Goal: Task Accomplishment & Management: Manage account settings

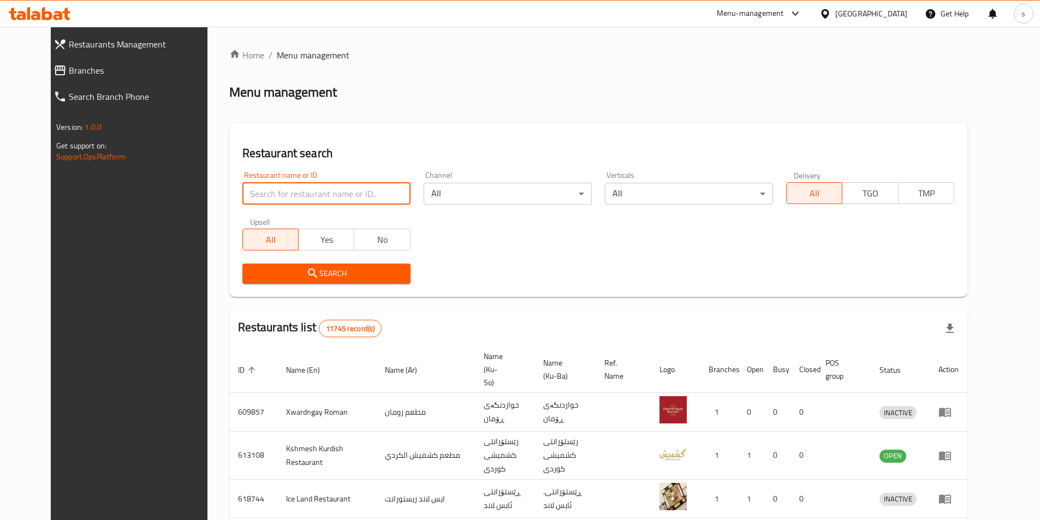
click at [255, 190] on input "search" at bounding box center [326, 194] width 168 height 22
type input "707385"
click button "Search" at bounding box center [326, 274] width 168 height 20
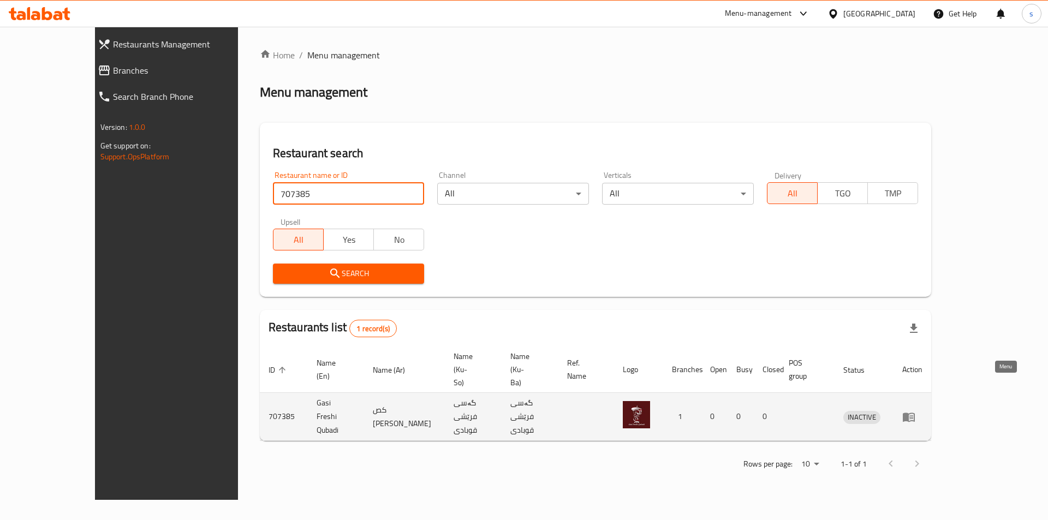
click at [915, 413] on icon "enhanced table" at bounding box center [909, 417] width 12 height 9
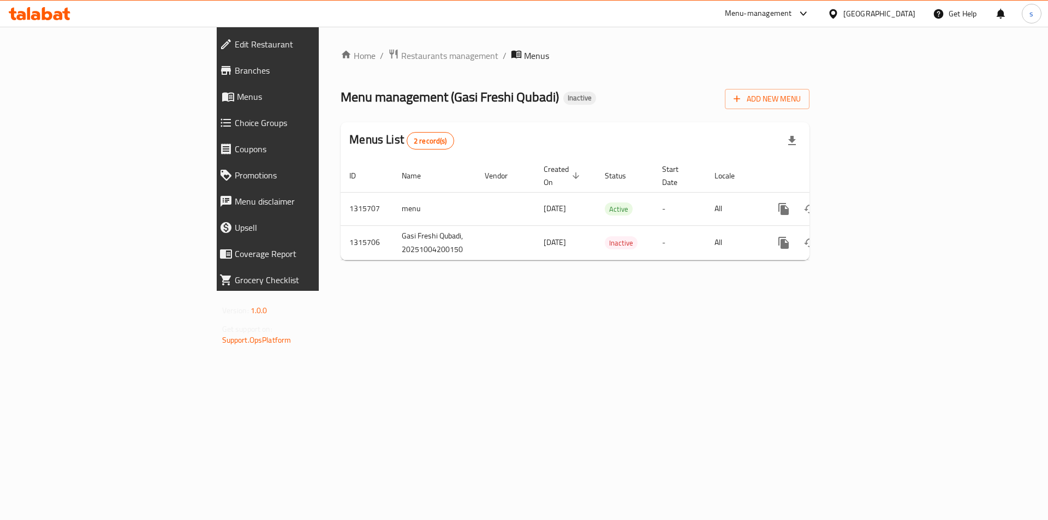
click at [235, 69] on span "Branches" at bounding box center [309, 70] width 149 height 13
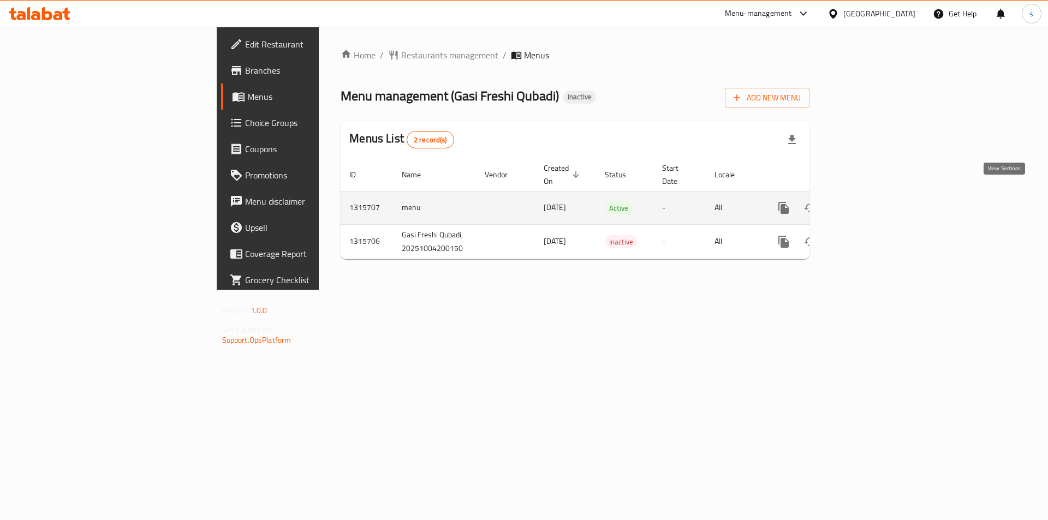
click at [868, 203] on icon "enhanced table" at bounding box center [863, 208] width 10 height 10
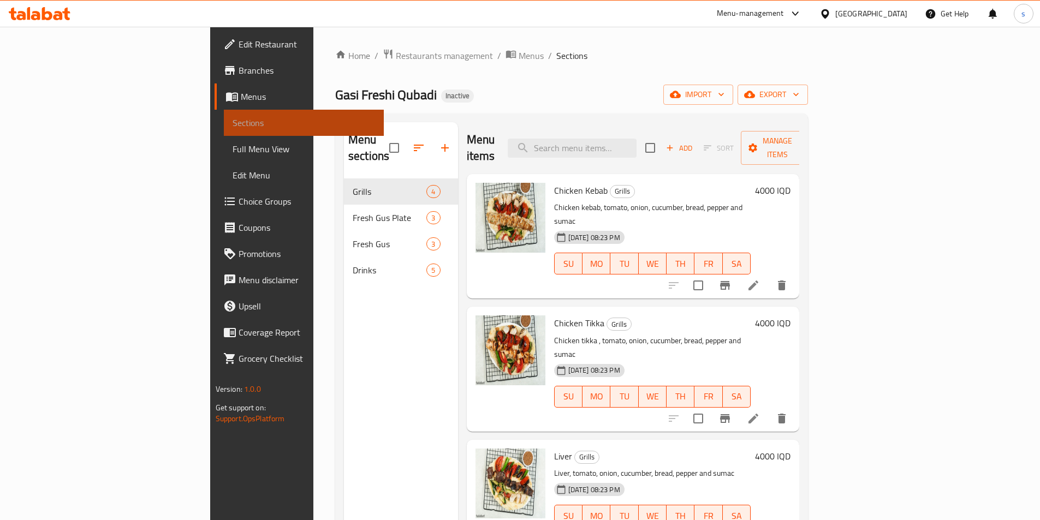
click at [233, 118] on span "Sections" at bounding box center [304, 122] width 143 height 13
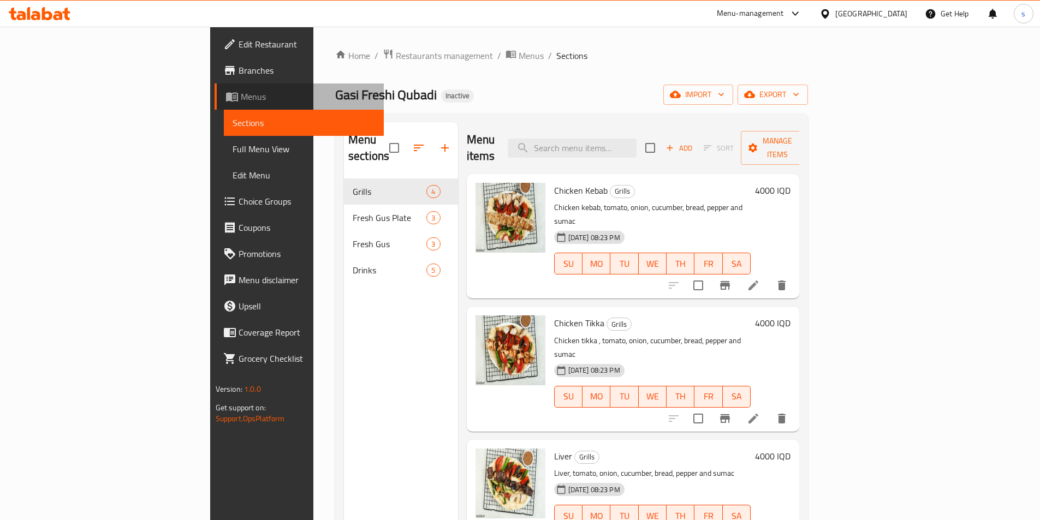
click at [241, 102] on span "Menus" at bounding box center [308, 96] width 134 height 13
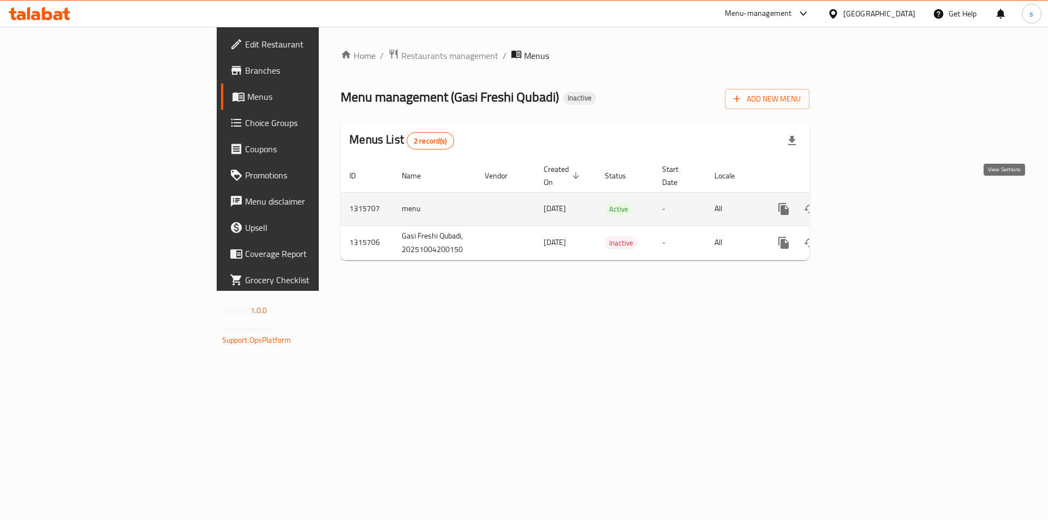
click at [868, 204] on icon "enhanced table" at bounding box center [863, 209] width 10 height 10
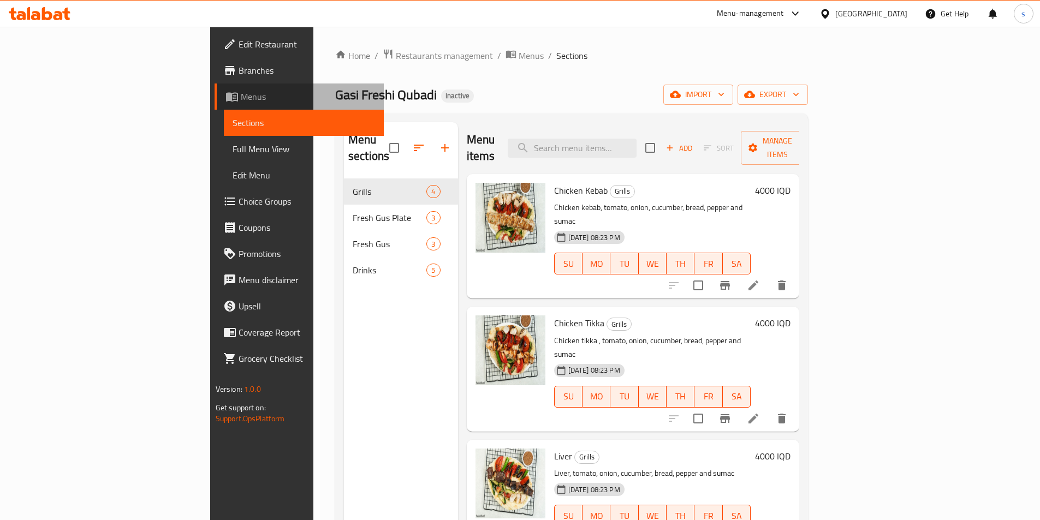
click at [241, 100] on span "Menus" at bounding box center [308, 96] width 134 height 13
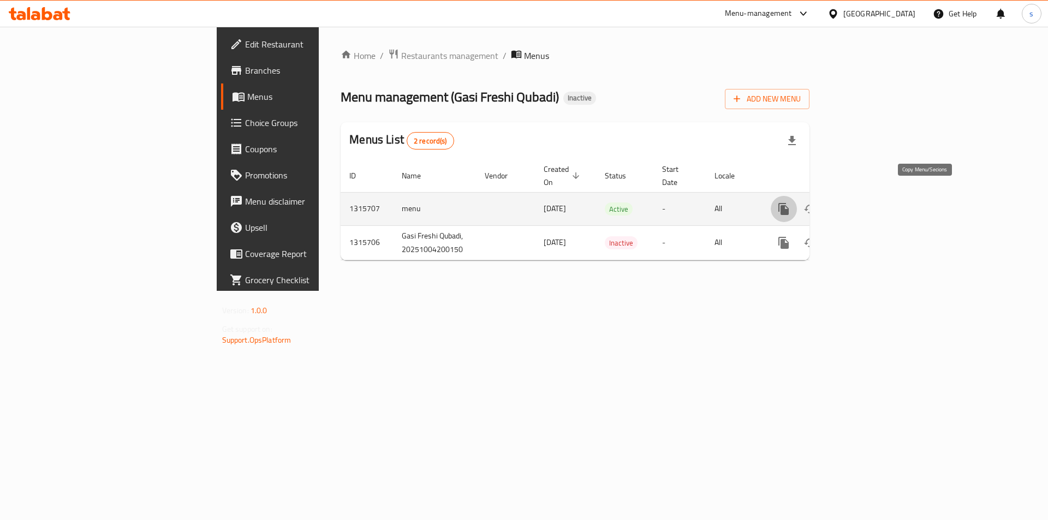
click at [789, 203] on icon "more" at bounding box center [784, 209] width 10 height 12
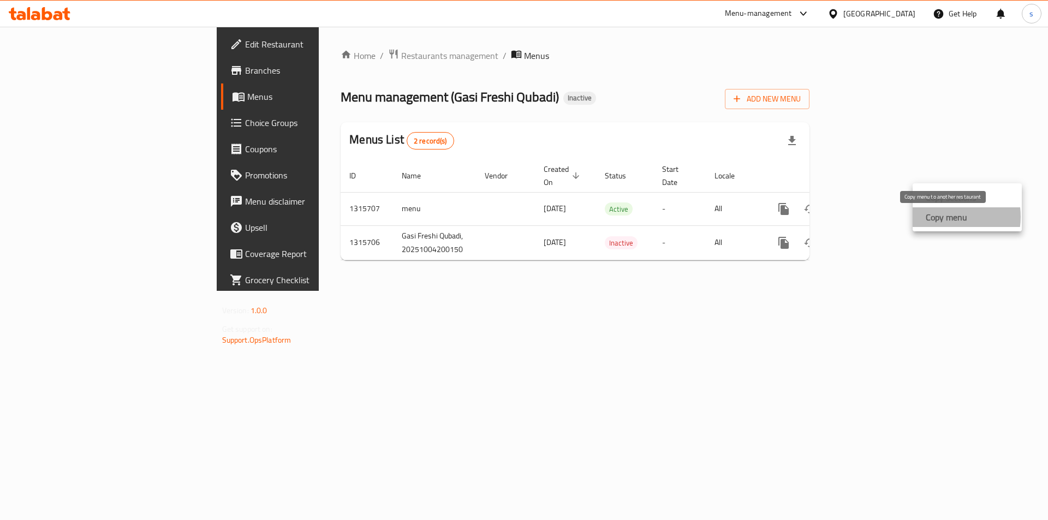
click at [942, 217] on strong "Copy menu" at bounding box center [946, 217] width 41 height 13
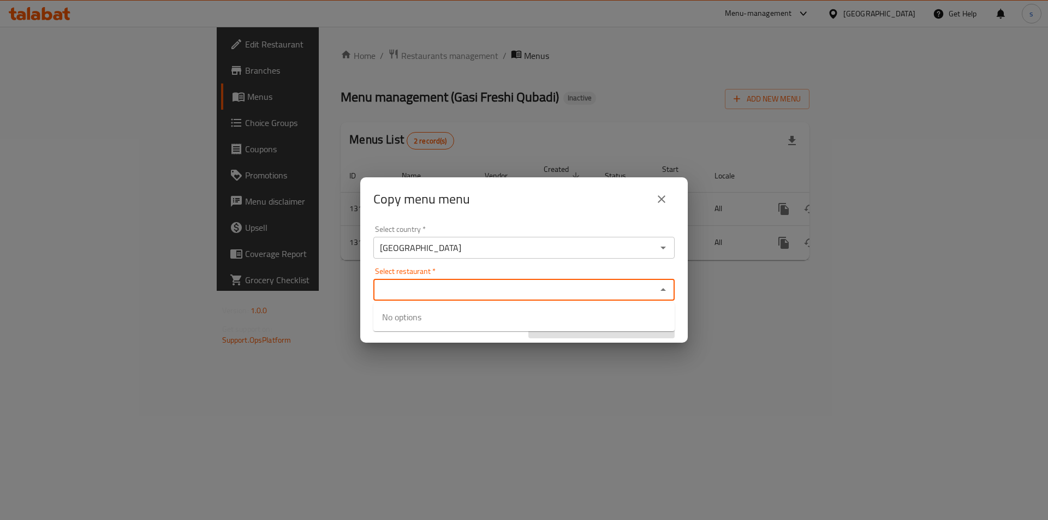
click at [511, 293] on input "Select restaurant   *" at bounding box center [515, 289] width 277 height 15
paste input "Gasi Freshi Qubadi"
type input "Gasi Freshi Qubadi"
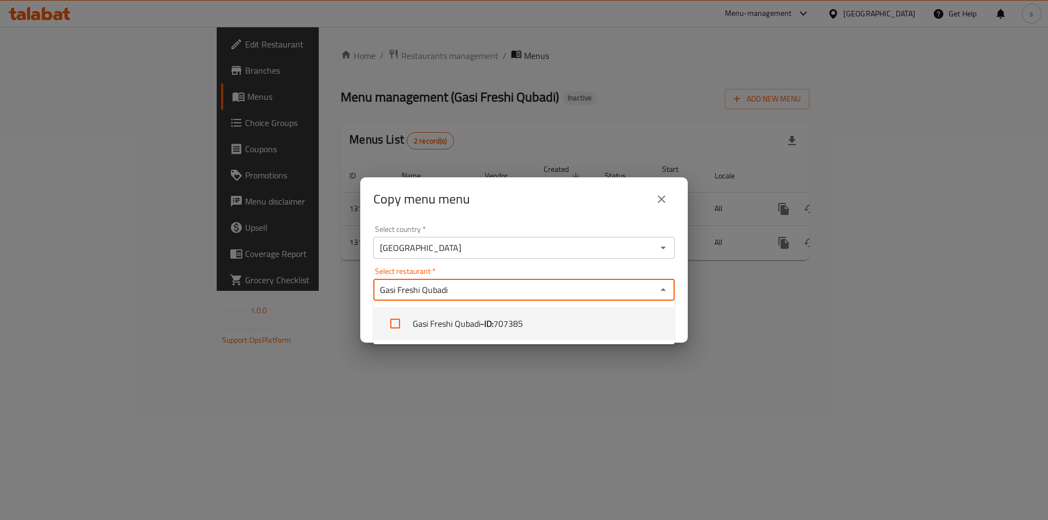
click at [500, 327] on span "707385" at bounding box center [508, 323] width 29 height 13
checkbox input "true"
click at [554, 379] on div "Copy menu menu Select country   * Iraq Select country * Select restaurant   * G…" at bounding box center [524, 260] width 1048 height 520
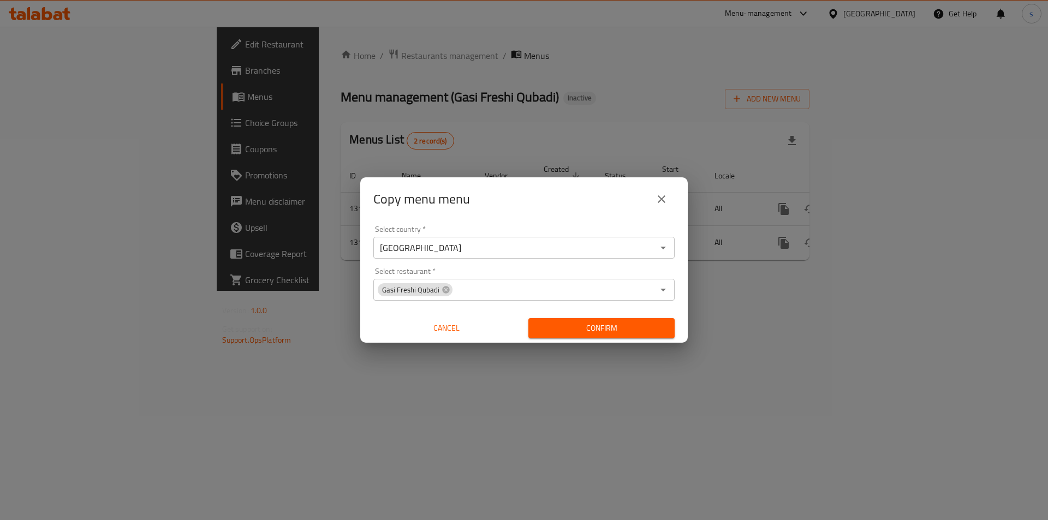
click at [594, 341] on div "Confirm" at bounding box center [601, 328] width 155 height 29
click at [595, 337] on button "Confirm" at bounding box center [602, 328] width 146 height 20
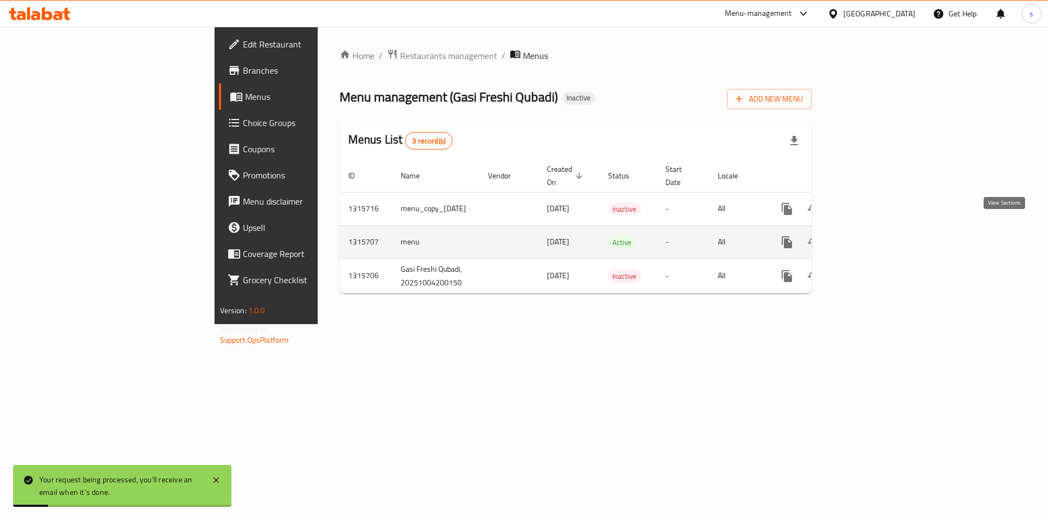
click at [873, 236] on icon "enhanced table" at bounding box center [865, 242] width 13 height 13
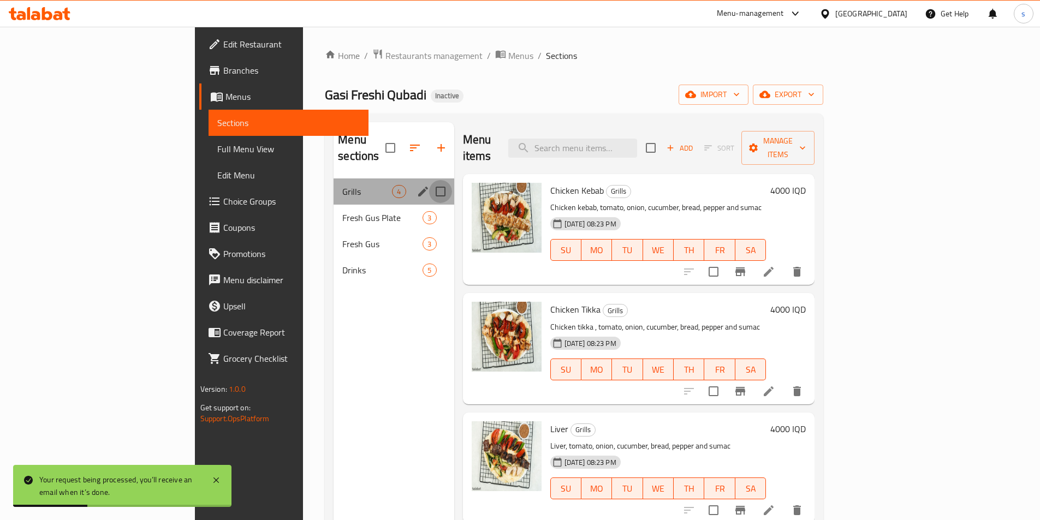
click at [429, 180] on input "Menu sections" at bounding box center [440, 191] width 23 height 23
checkbox input "true"
click at [417, 185] on icon "edit" at bounding box center [423, 191] width 13 height 13
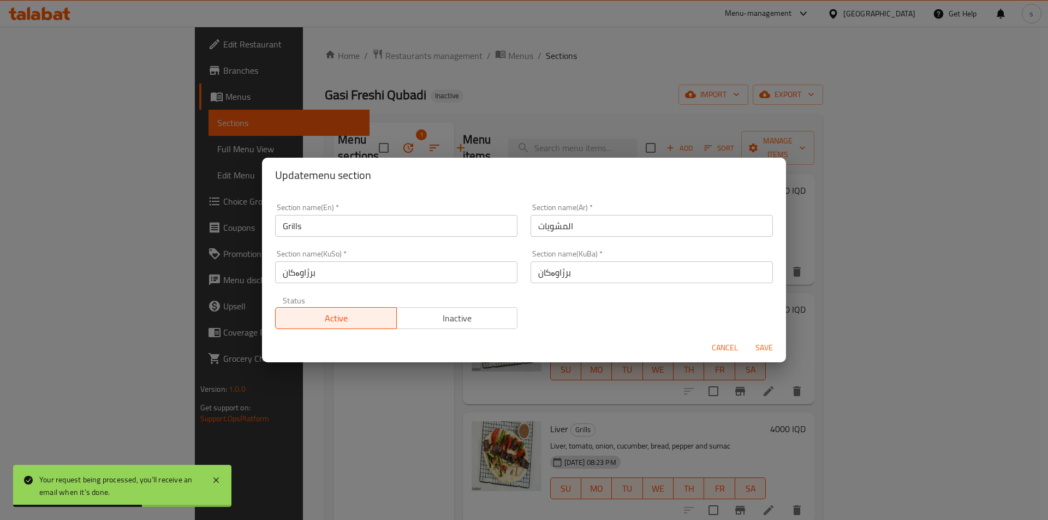
click at [738, 344] on span "Cancel" at bounding box center [725, 348] width 26 height 14
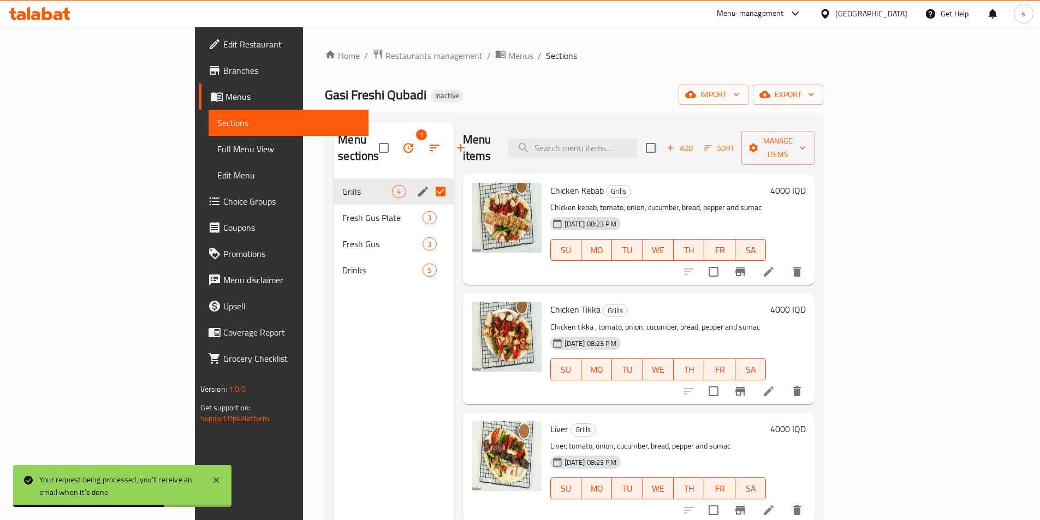
click at [402, 141] on icon "button" at bounding box center [408, 147] width 13 height 13
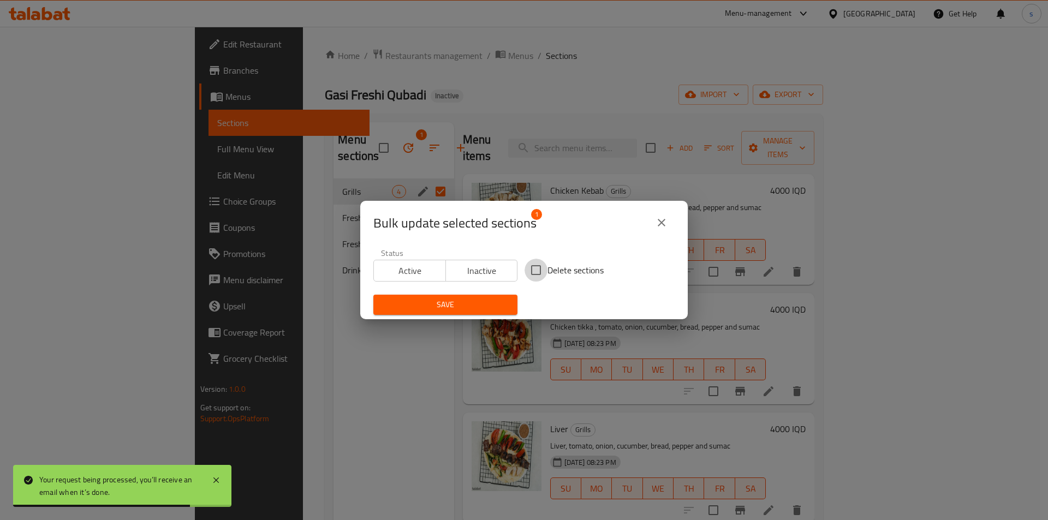
click at [534, 272] on input "Delete sections" at bounding box center [536, 270] width 23 height 23
checkbox input "true"
click at [486, 301] on span "Save" at bounding box center [445, 305] width 127 height 14
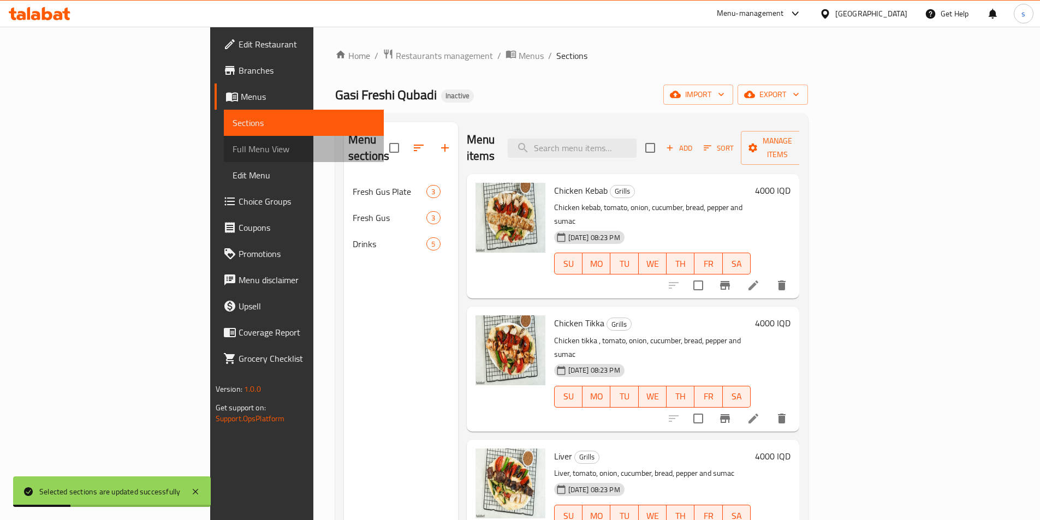
click at [233, 155] on span "Full Menu View" at bounding box center [304, 149] width 143 height 13
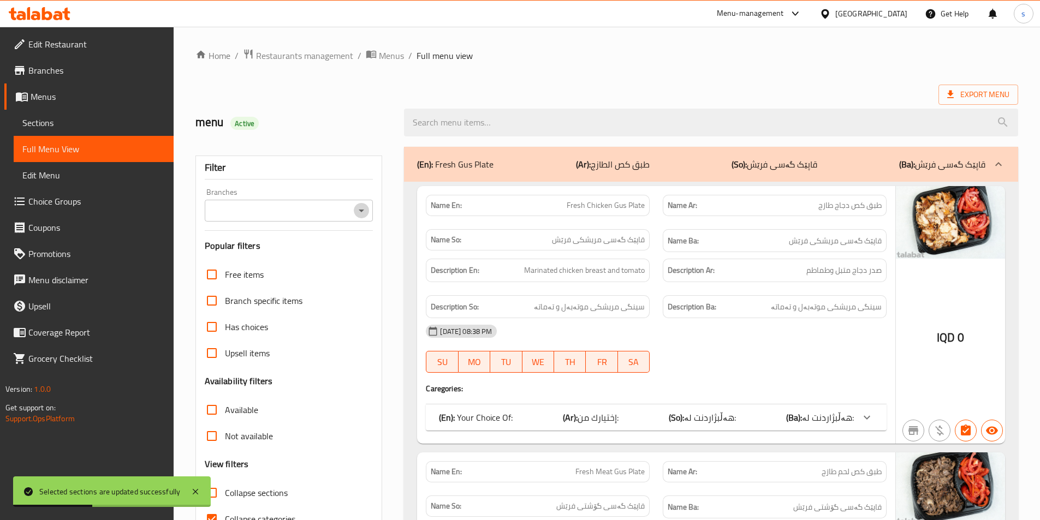
click at [361, 209] on icon "Open" at bounding box center [361, 210] width 13 height 13
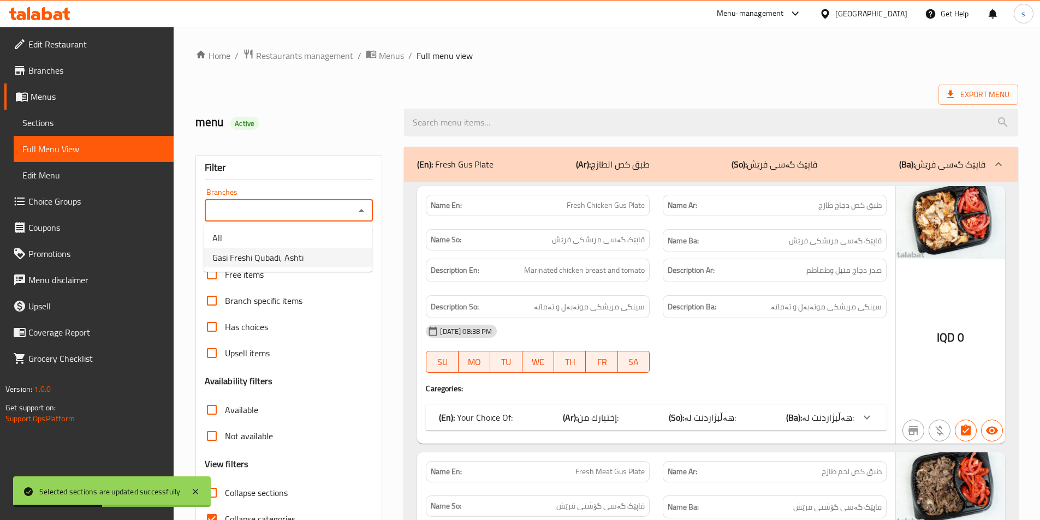
click at [341, 262] on li "Gasi Freshi Qubadi, Ashti" at bounding box center [288, 258] width 169 height 20
type input "Gasi Freshi Qubadi, Ashti"
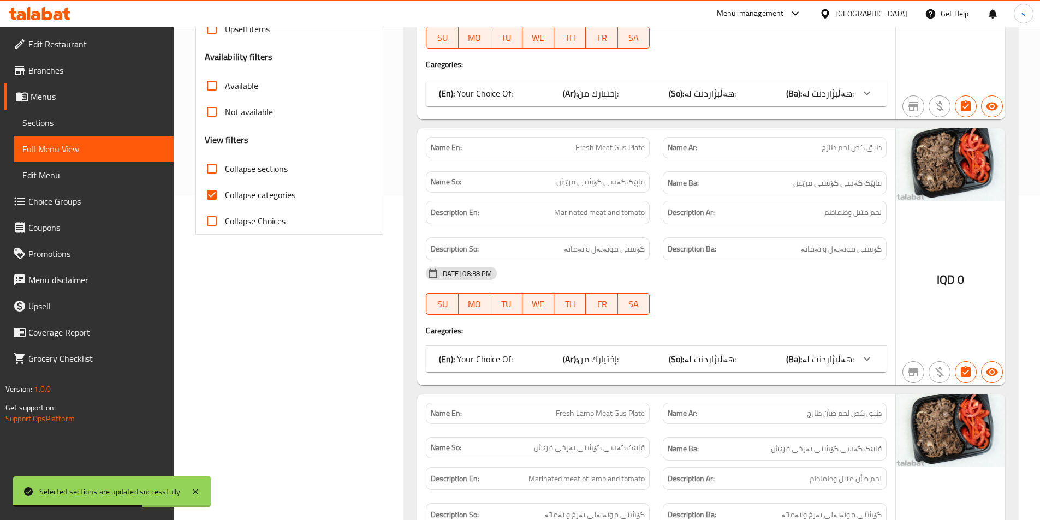
scroll to position [292, 0]
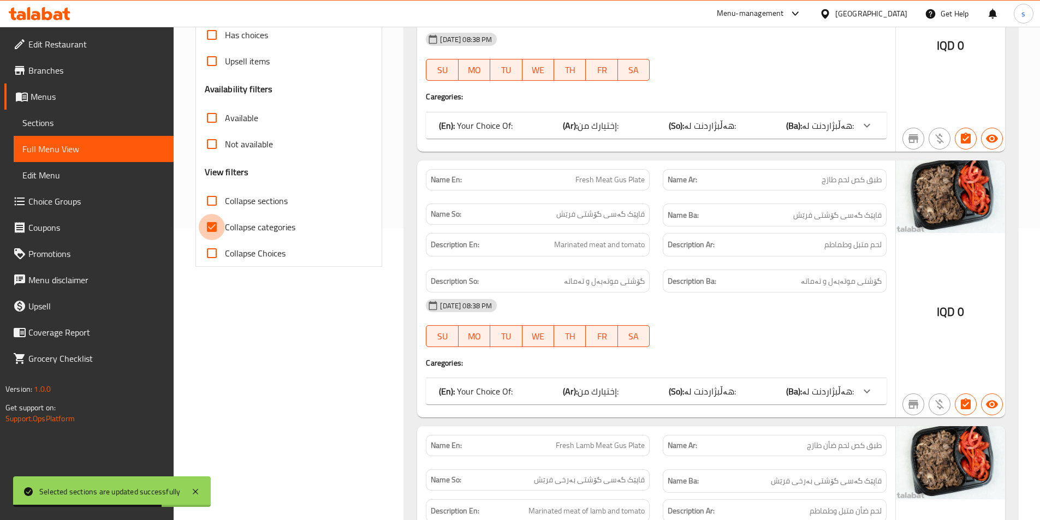
click at [210, 230] on input "Collapse categories" at bounding box center [212, 227] width 26 height 26
checkbox input "false"
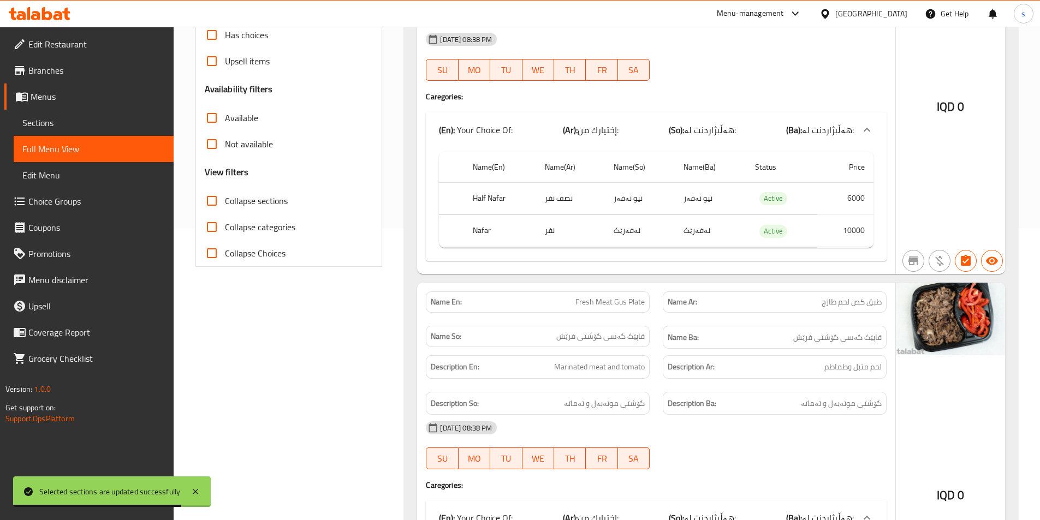
click at [213, 209] on input "Collapse sections" at bounding box center [212, 201] width 26 height 26
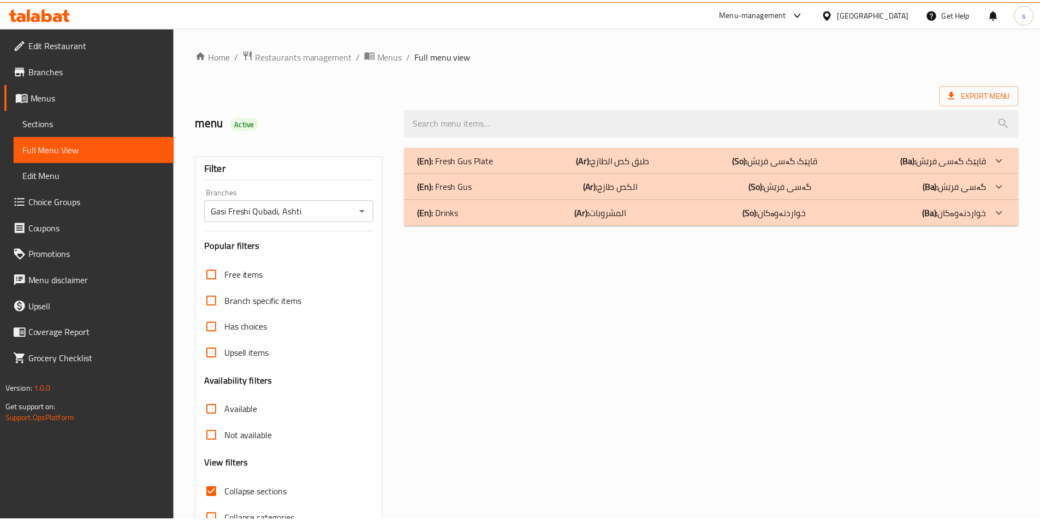
scroll to position [61, 0]
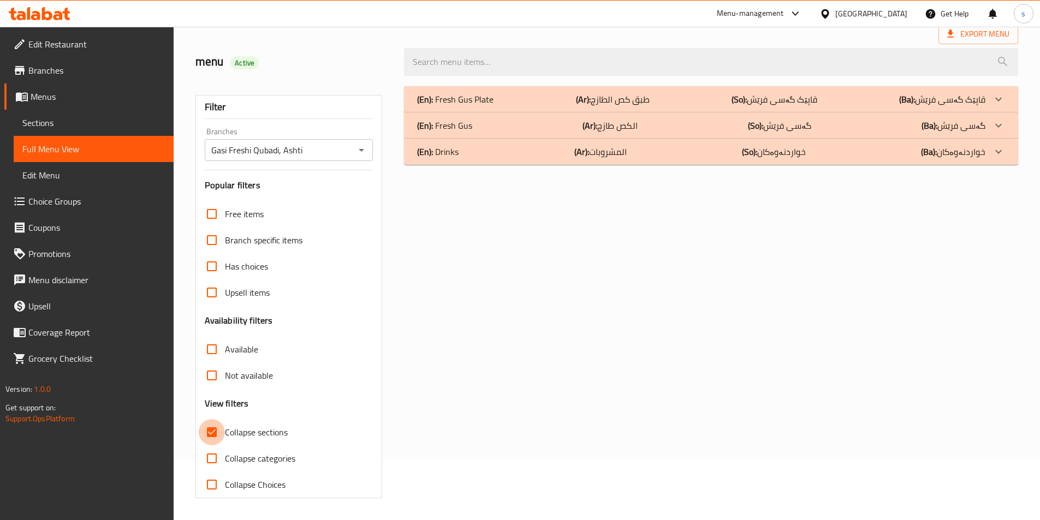
click at [221, 434] on input "Collapse sections" at bounding box center [212, 432] width 26 height 26
checkbox input "false"
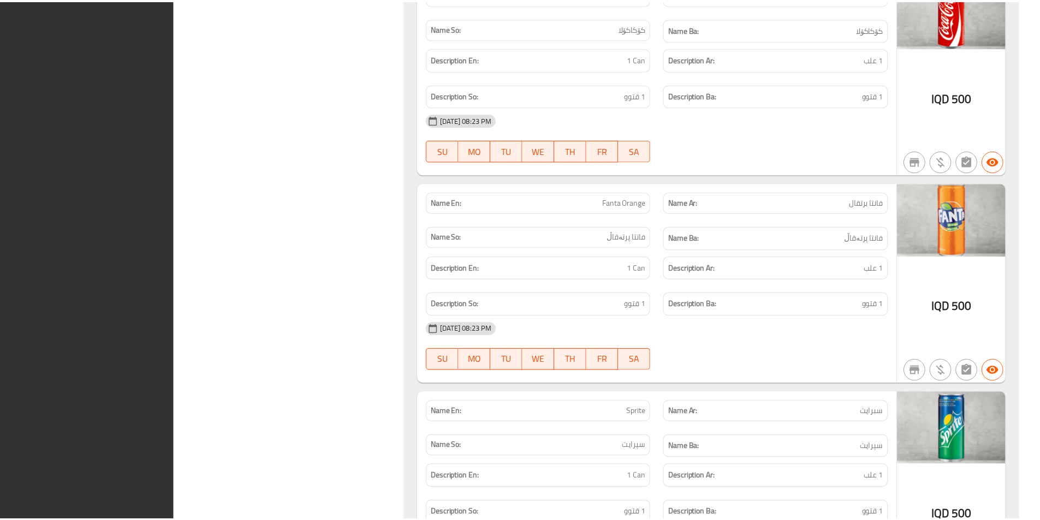
scroll to position [3199, 0]
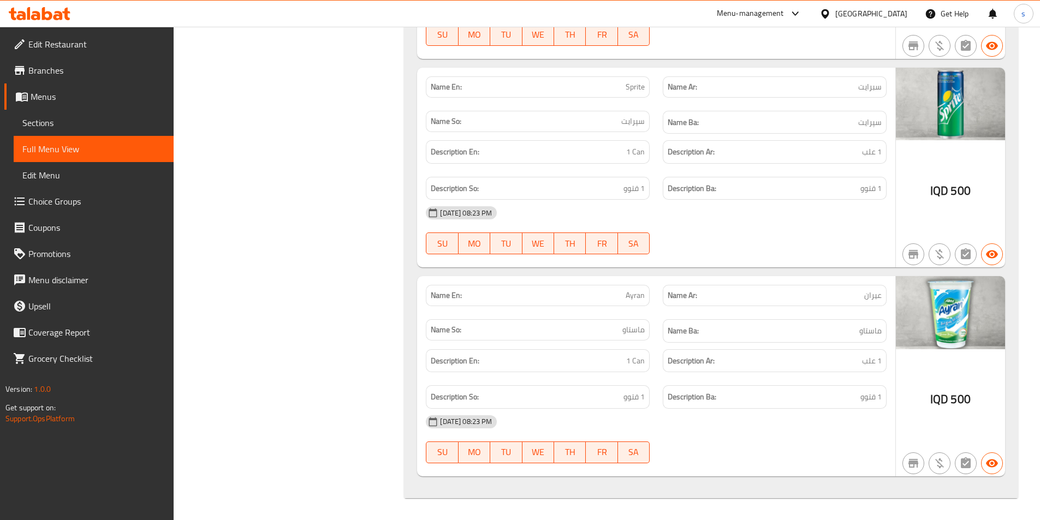
click at [72, 38] on span "Edit Restaurant" at bounding box center [96, 44] width 136 height 13
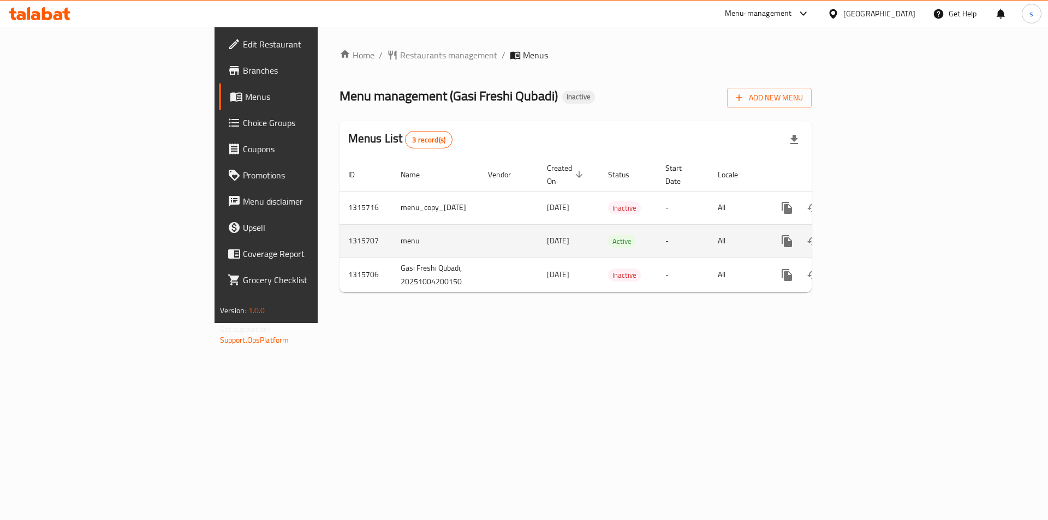
click at [871, 236] on icon "enhanced table" at bounding box center [866, 241] width 10 height 10
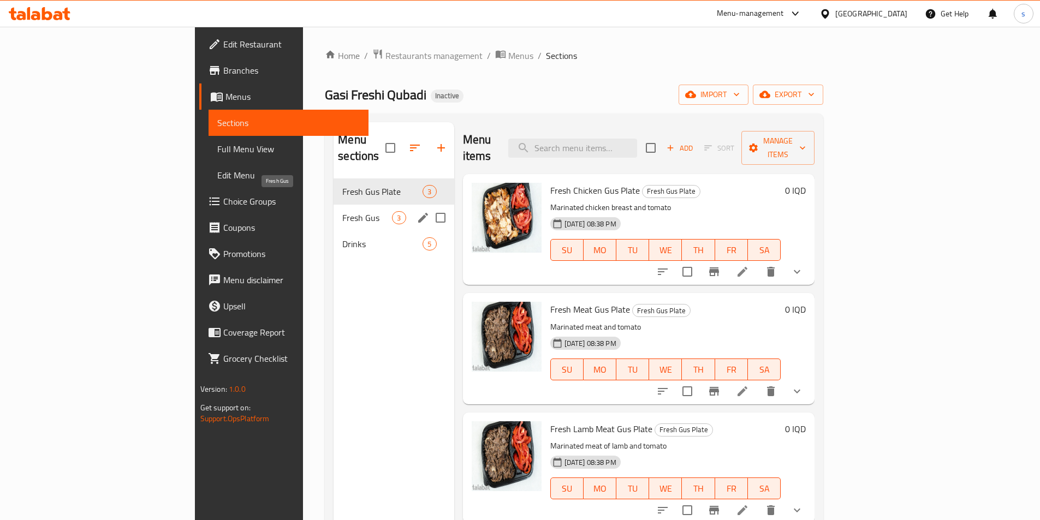
click at [342, 211] on span "Fresh Gus" at bounding box center [367, 217] width 50 height 13
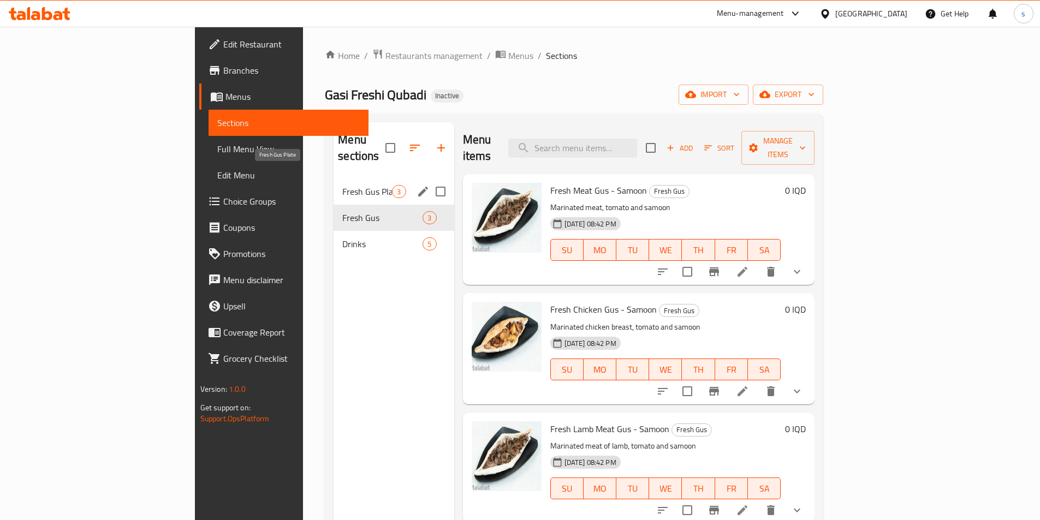
click at [342, 185] on span "Fresh Gus Plate" at bounding box center [367, 191] width 50 height 13
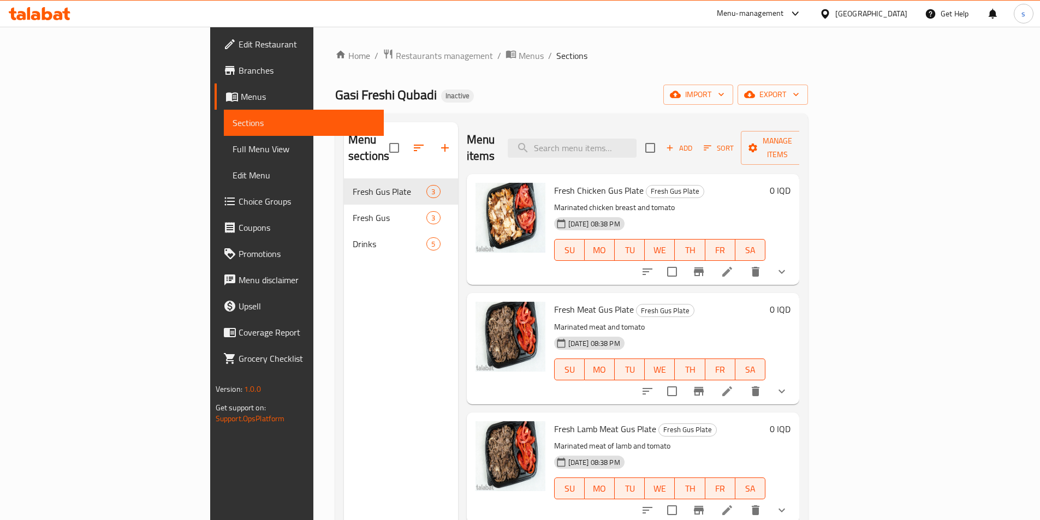
click at [48, 22] on div at bounding box center [39, 14] width 79 height 22
click at [48, 14] on icon at bounding box center [40, 13] width 62 height 13
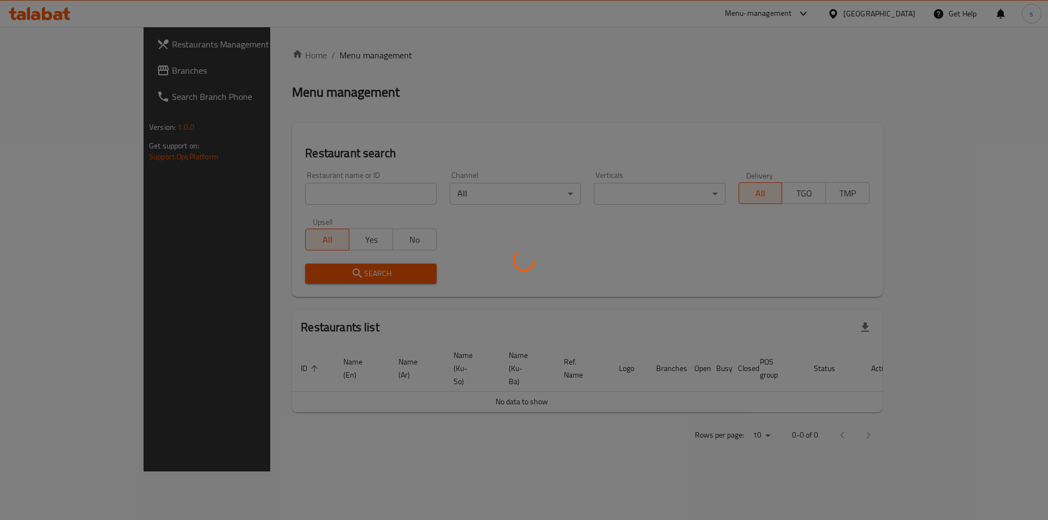
click at [249, 191] on div at bounding box center [524, 260] width 1048 height 520
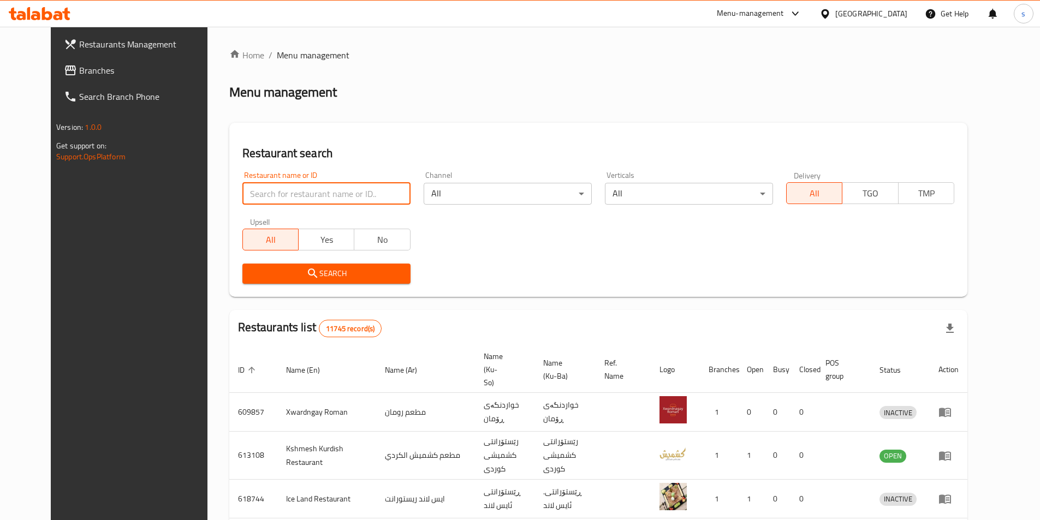
click at [242, 200] on input "search" at bounding box center [326, 194] width 168 height 22
paste input "635675"
type input "635675"
click button "Search" at bounding box center [326, 274] width 168 height 20
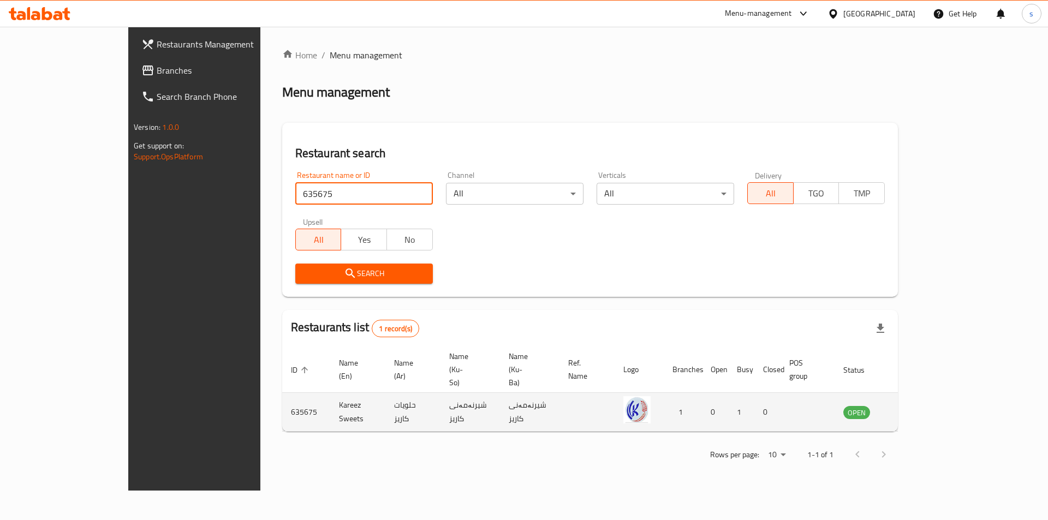
click at [914, 406] on icon "enhanced table" at bounding box center [907, 412] width 13 height 13
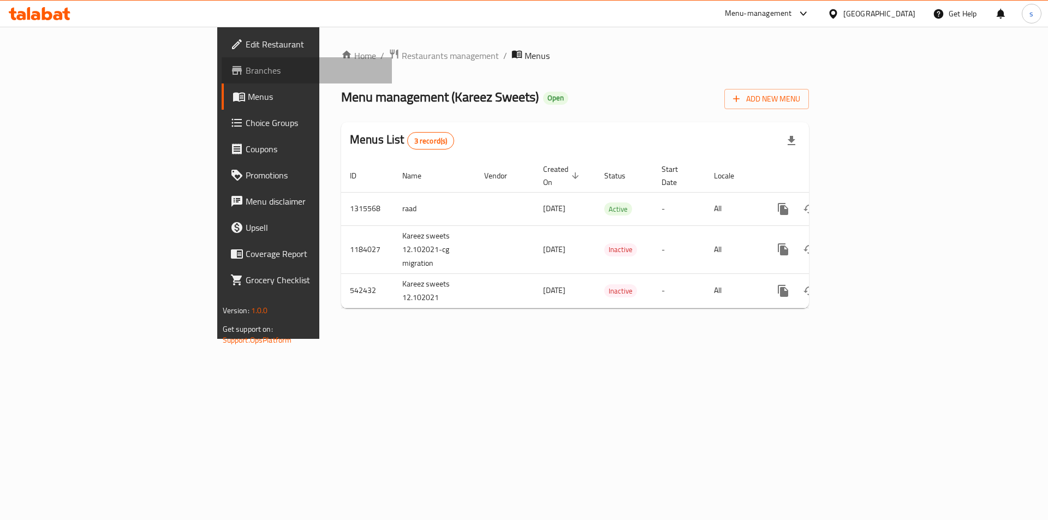
click at [246, 73] on span "Branches" at bounding box center [315, 70] width 138 height 13
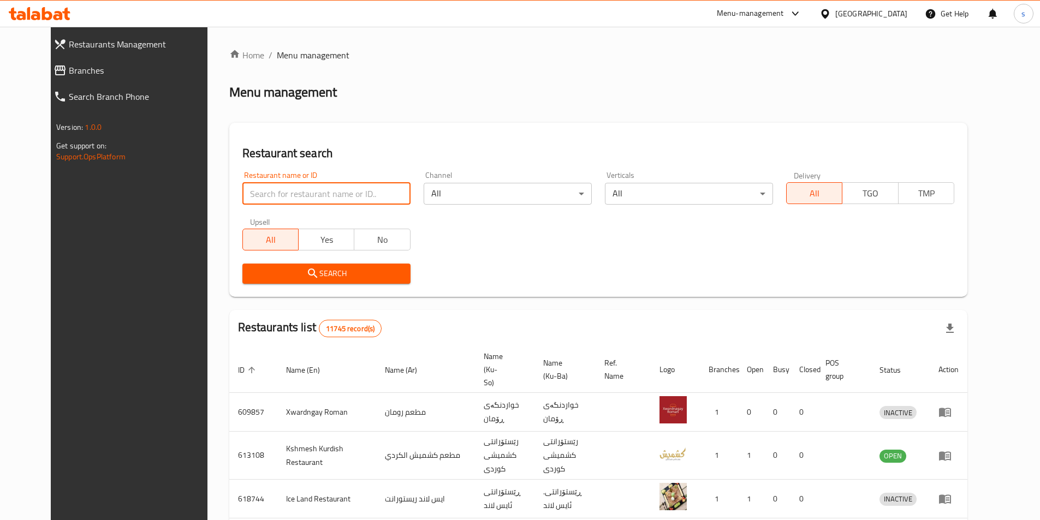
click at [276, 200] on input "search" at bounding box center [326, 194] width 168 height 22
type input "660596"
click button "Search" at bounding box center [326, 274] width 168 height 20
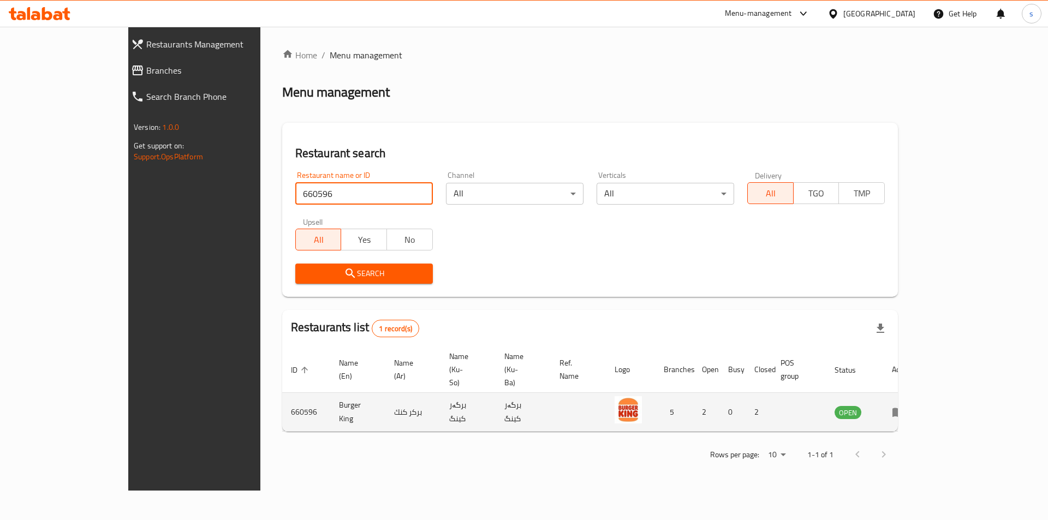
click at [903, 411] on icon "enhanced table" at bounding box center [901, 413] width 4 height 4
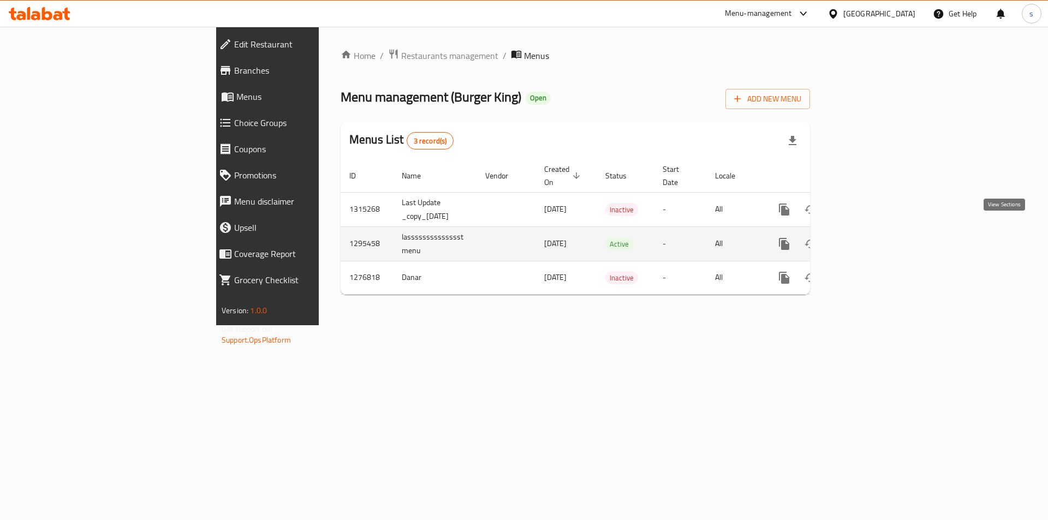
click at [870, 238] on icon "enhanced table" at bounding box center [863, 244] width 13 height 13
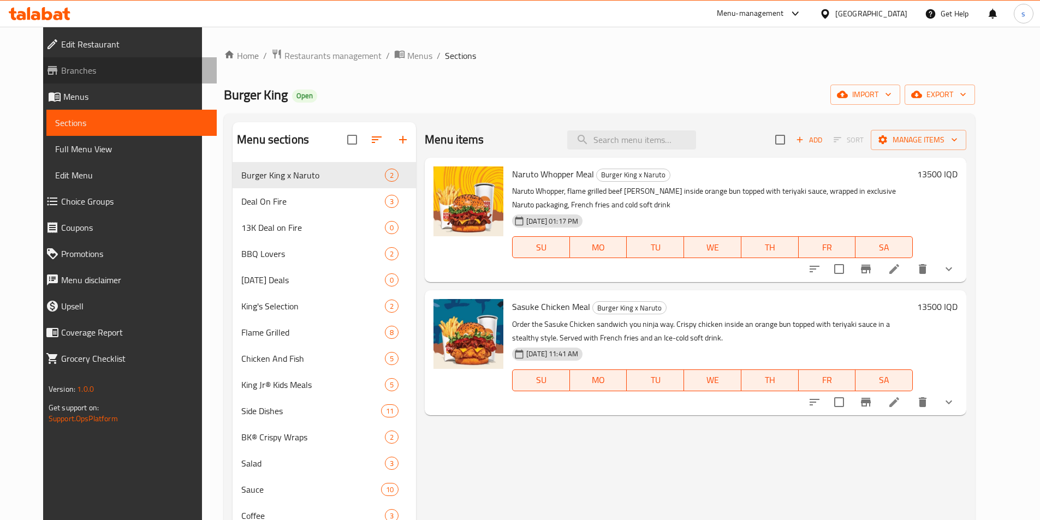
click at [61, 72] on span "Branches" at bounding box center [134, 70] width 147 height 13
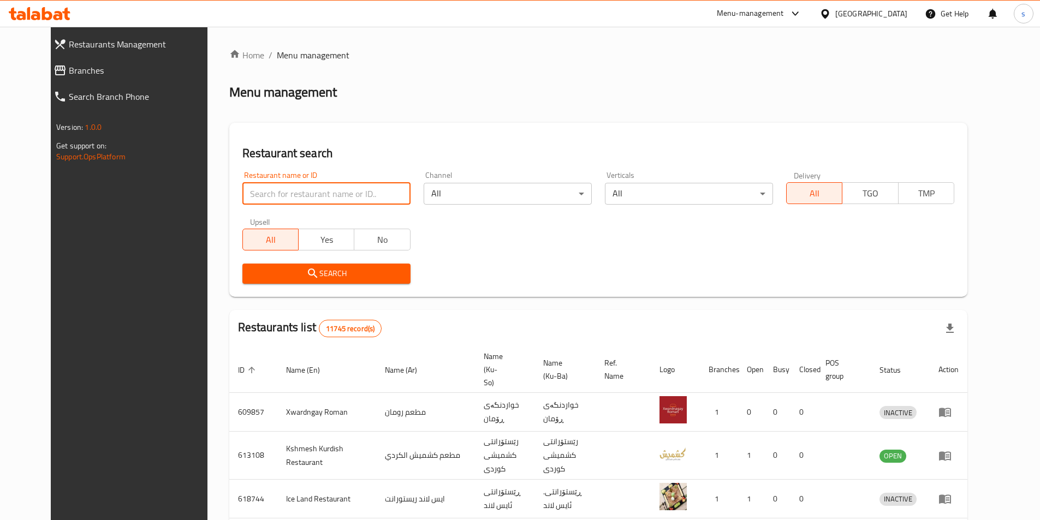
click at [261, 195] on input "search" at bounding box center [326, 194] width 168 height 22
paste input "640235"
type input "640235"
click button "Search" at bounding box center [326, 274] width 168 height 20
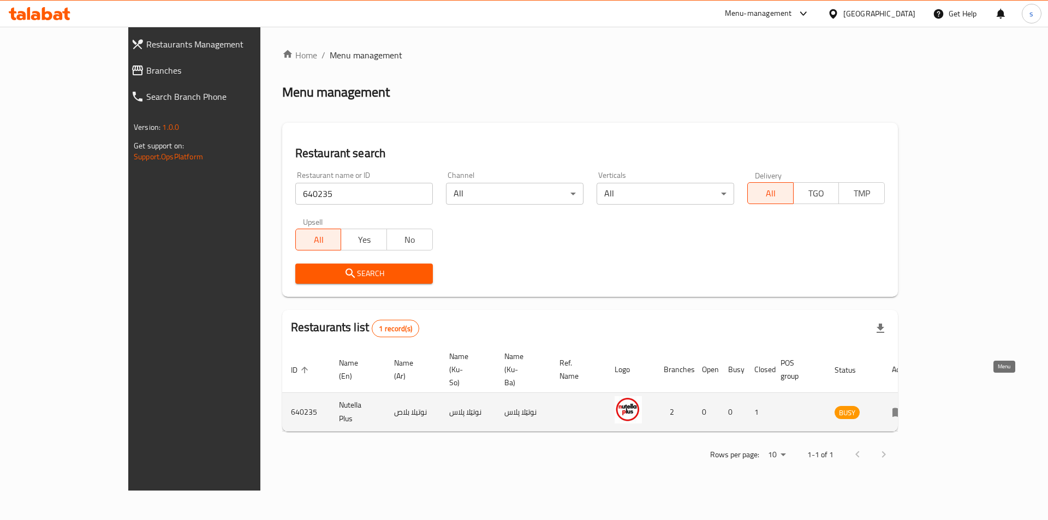
click at [905, 408] on icon "enhanced table" at bounding box center [899, 412] width 12 height 9
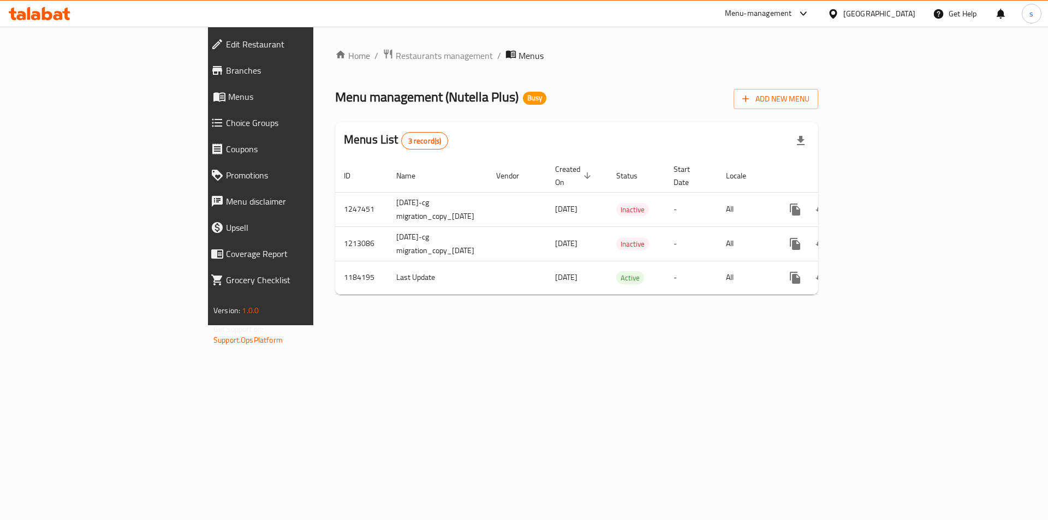
click at [202, 62] on link "Branches" at bounding box center [292, 70] width 181 height 26
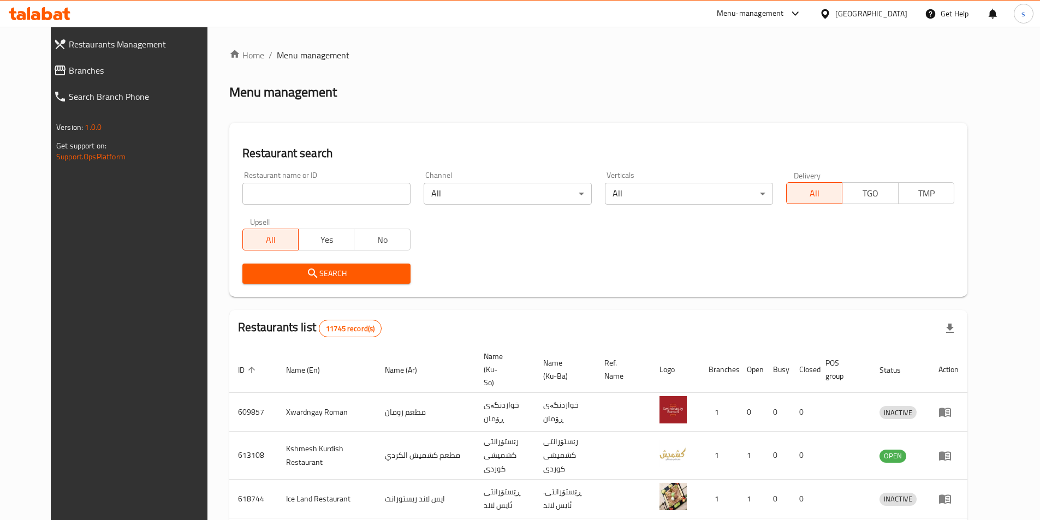
click at [253, 198] on input "search" at bounding box center [326, 194] width 168 height 22
paste input "660596"
type input "660596"
click at [251, 274] on span "Search" at bounding box center [326, 274] width 151 height 14
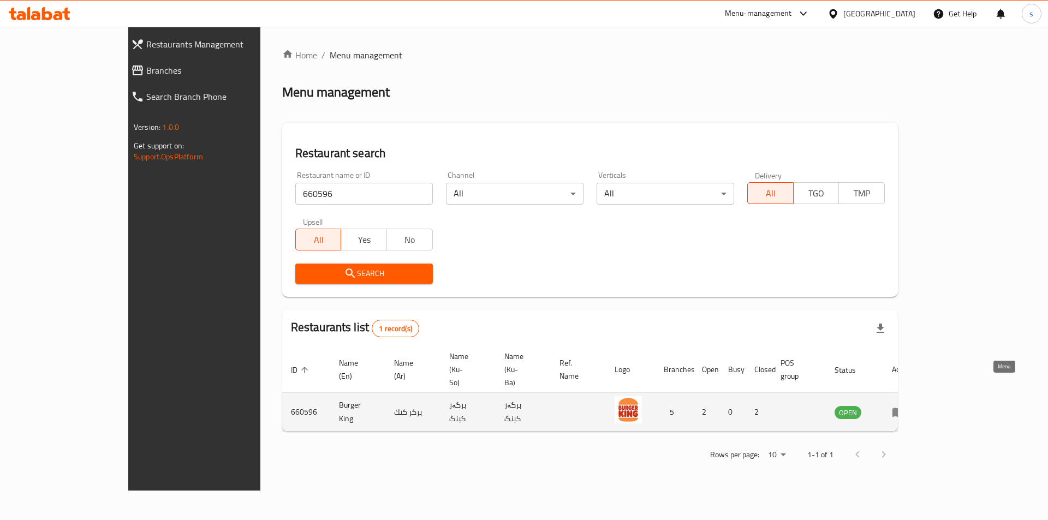
click at [905, 408] on icon "enhanced table" at bounding box center [899, 412] width 12 height 9
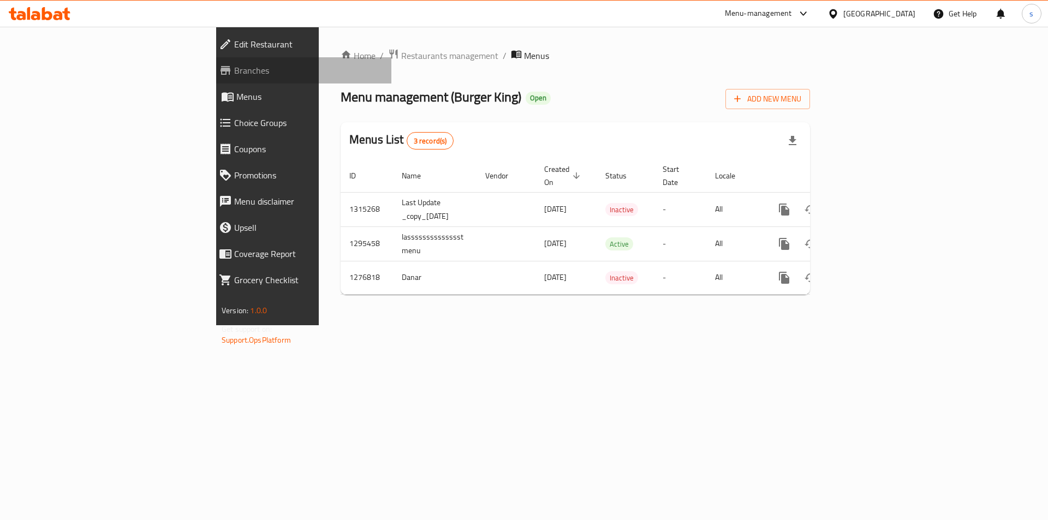
click at [234, 70] on span "Branches" at bounding box center [308, 70] width 149 height 13
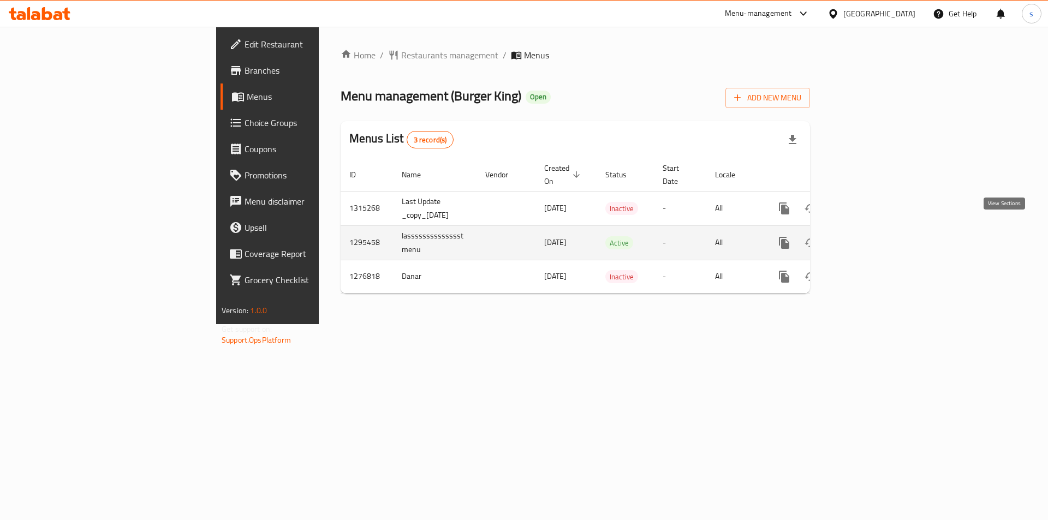
click at [876, 238] on link "enhanced table" at bounding box center [863, 243] width 26 height 26
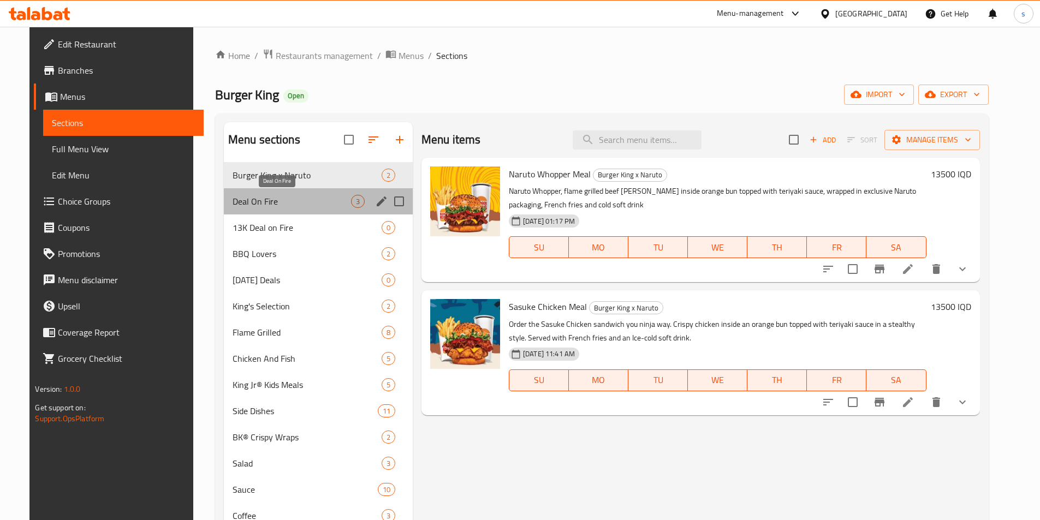
click at [323, 198] on span "Deal On Fire" at bounding box center [292, 201] width 118 height 13
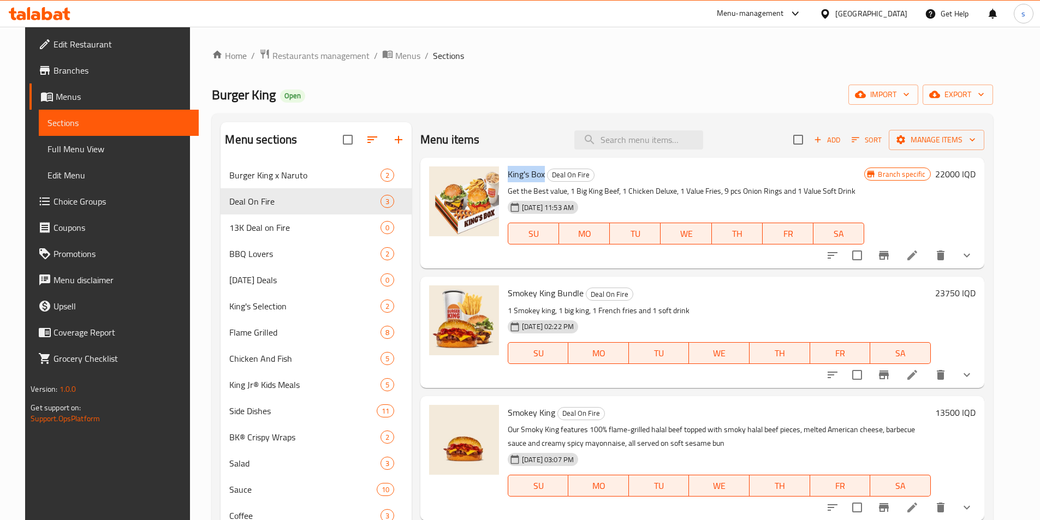
drag, startPoint x: 503, startPoint y: 176, endPoint x: 540, endPoint y: 178, distance: 37.2
click at [540, 178] on h6 "King's Box Deal On Fire" at bounding box center [686, 174] width 357 height 15
copy span "King's Box"
click at [48, 5] on div at bounding box center [39, 14] width 79 height 22
click at [42, 9] on icon at bounding box center [47, 13] width 10 height 13
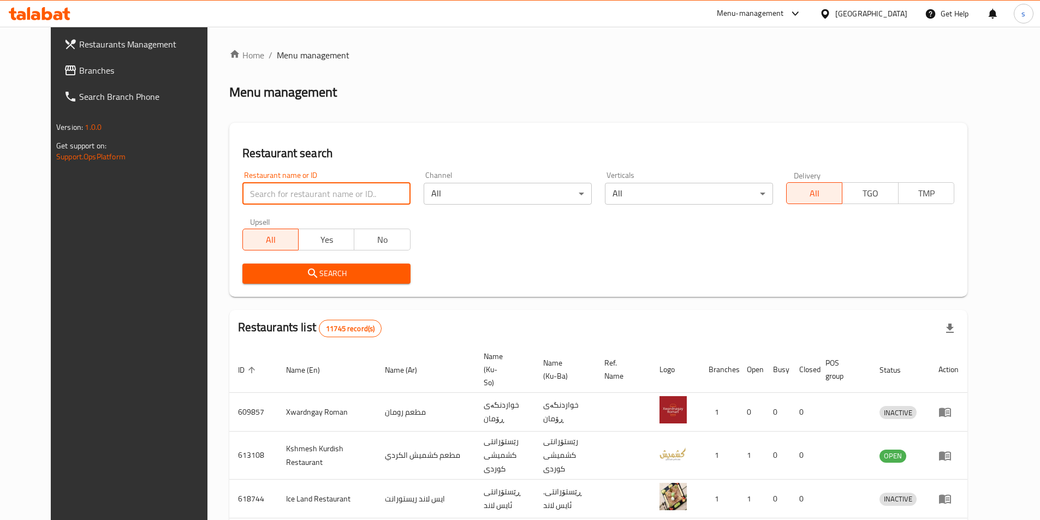
click at [299, 194] on input "search" at bounding box center [326, 194] width 168 height 22
paste input "729274"
type input "729274"
click button "Search" at bounding box center [326, 274] width 168 height 20
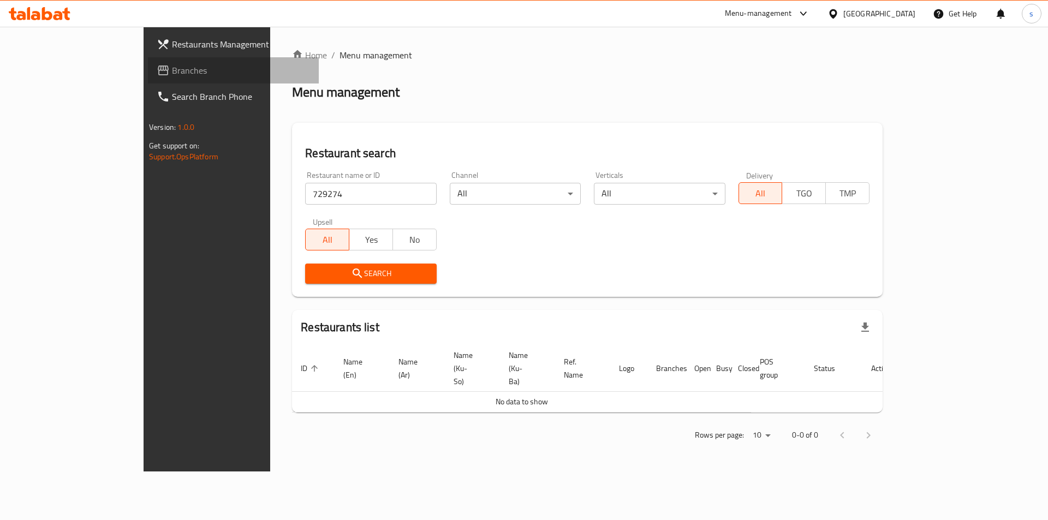
click at [172, 64] on span "Branches" at bounding box center [241, 70] width 138 height 13
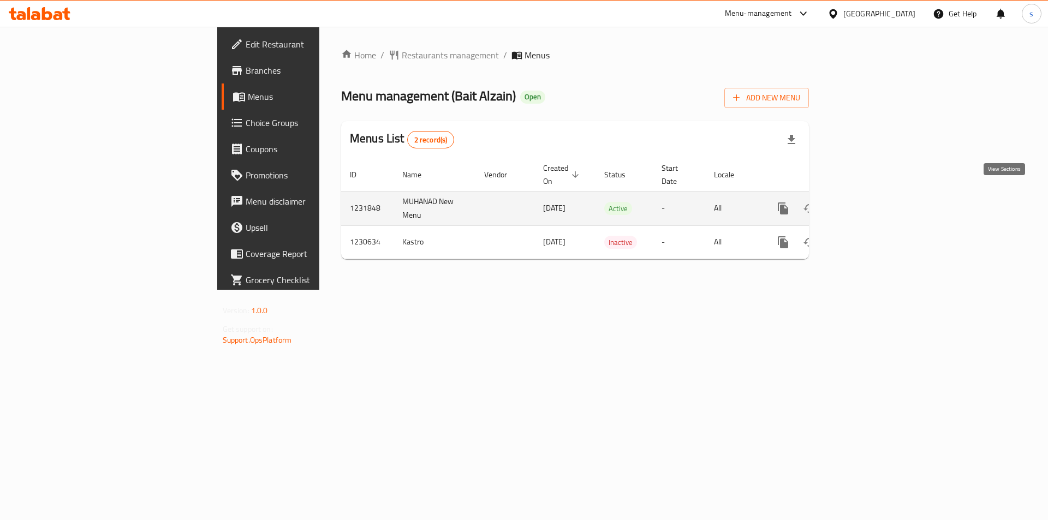
click at [869, 202] on icon "enhanced table" at bounding box center [862, 208] width 13 height 13
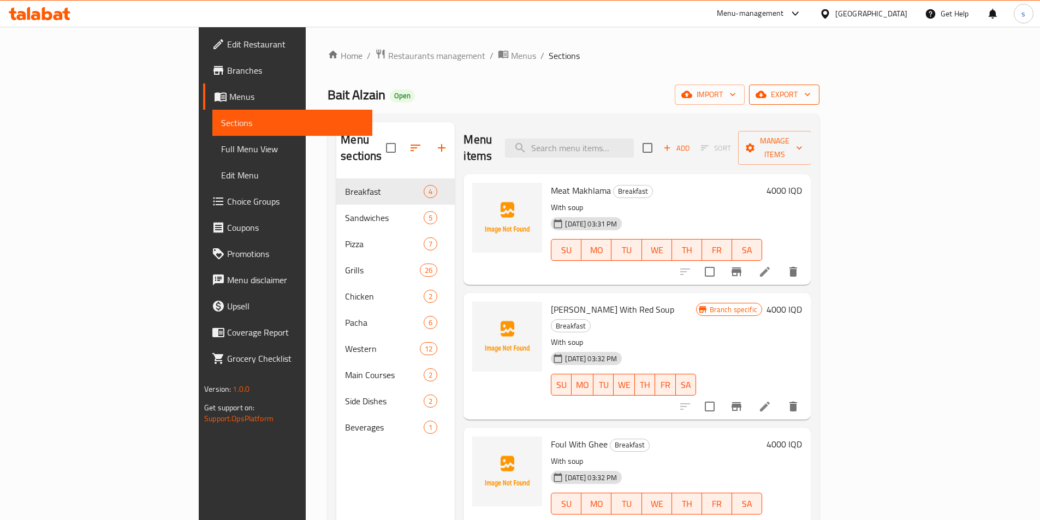
click at [811, 88] on span "export" at bounding box center [784, 95] width 53 height 14
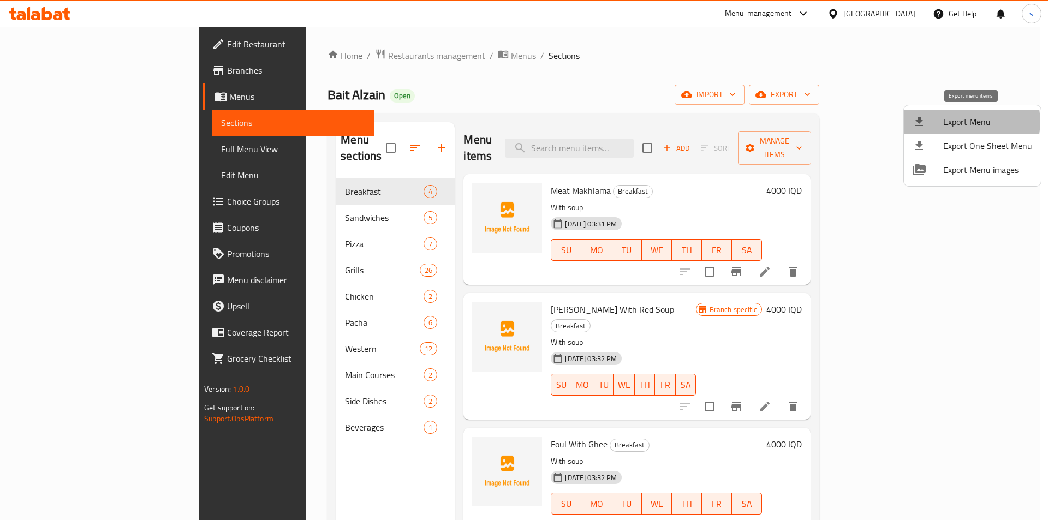
click at [970, 122] on span "Export Menu" at bounding box center [987, 121] width 89 height 13
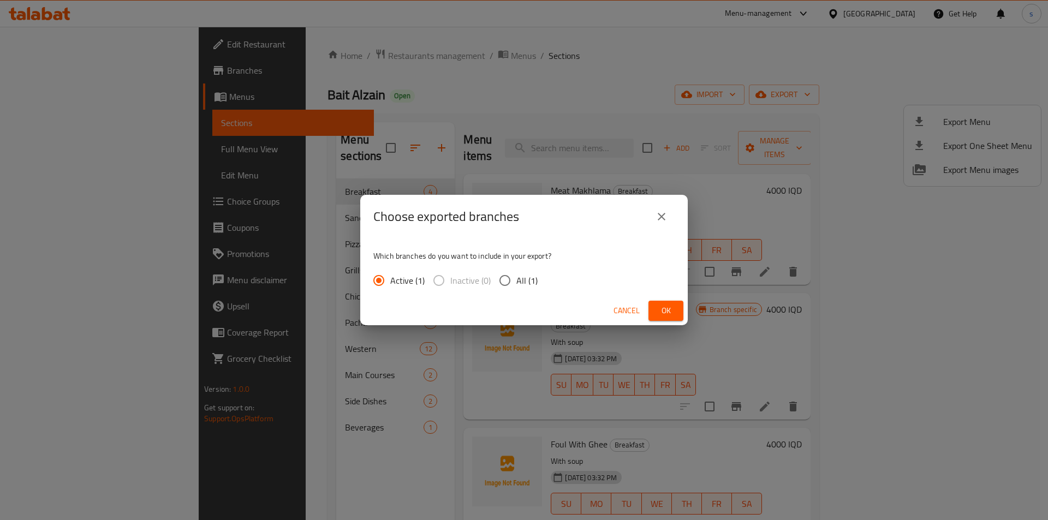
click at [662, 312] on span "Ok" at bounding box center [665, 311] width 17 height 14
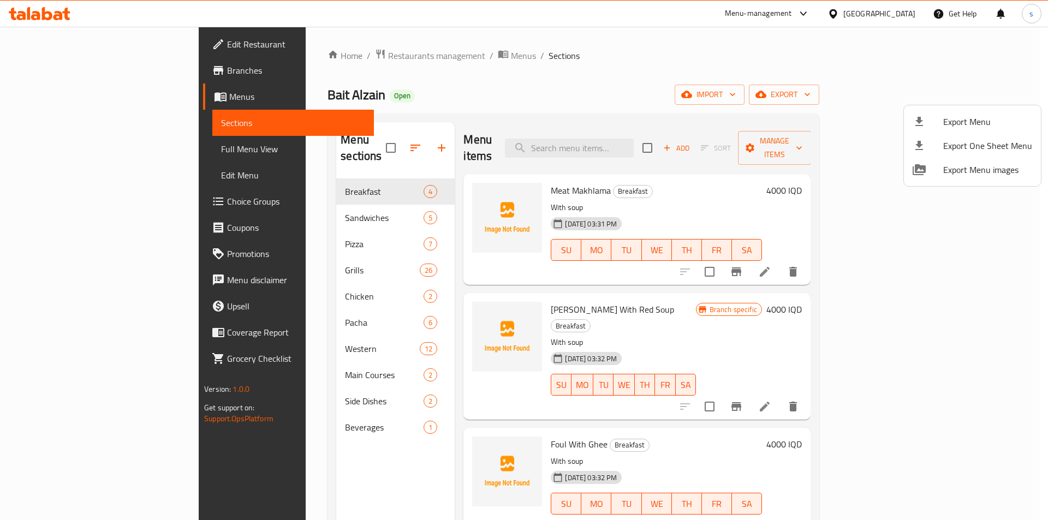
click at [73, 151] on div at bounding box center [524, 260] width 1048 height 520
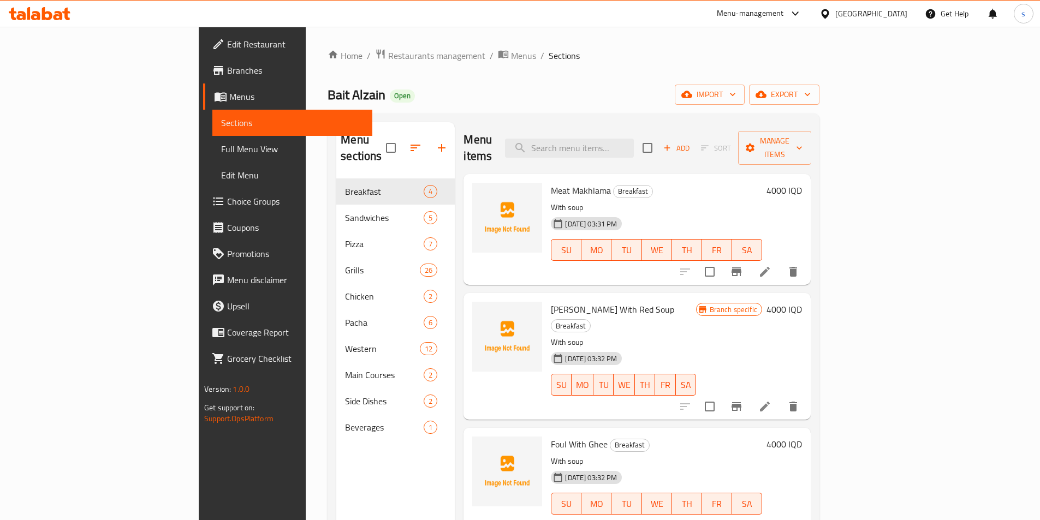
click at [221, 151] on span "Full Menu View" at bounding box center [292, 149] width 143 height 13
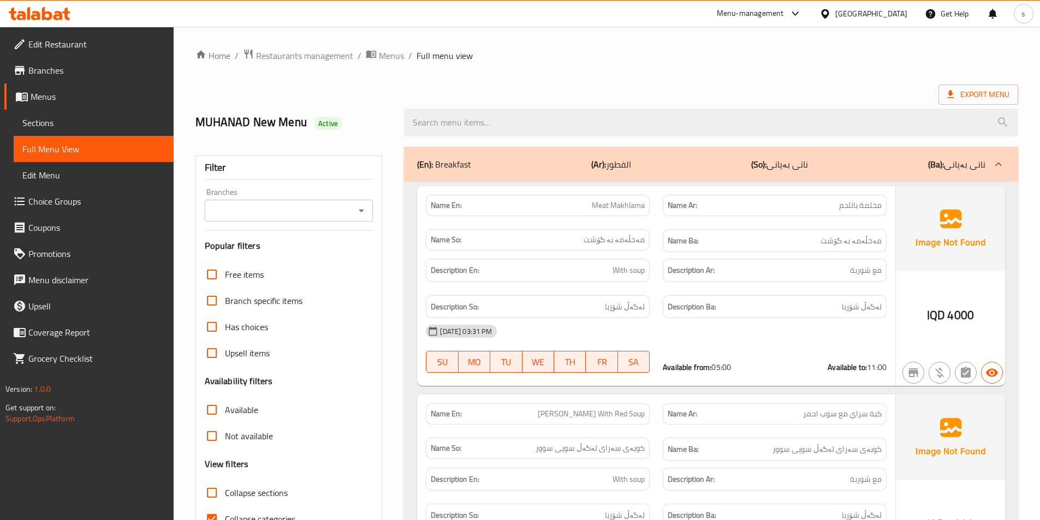
click at [369, 210] on div "Branches" at bounding box center [289, 211] width 169 height 22
click at [363, 209] on icon "Open" at bounding box center [361, 210] width 13 height 13
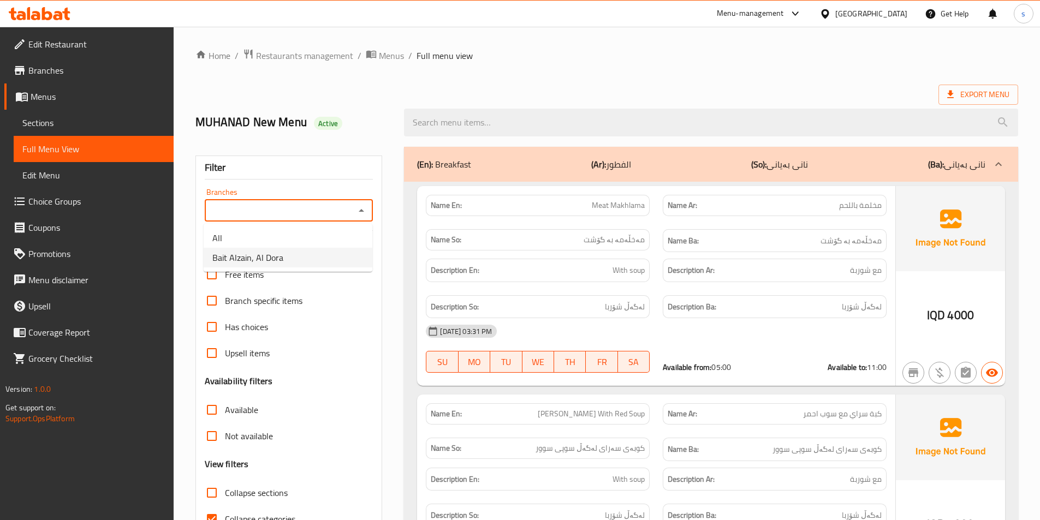
click at [355, 262] on li "Bait Alzain, Al Dora" at bounding box center [288, 258] width 169 height 20
type input "Bait Alzain, Al Dora"
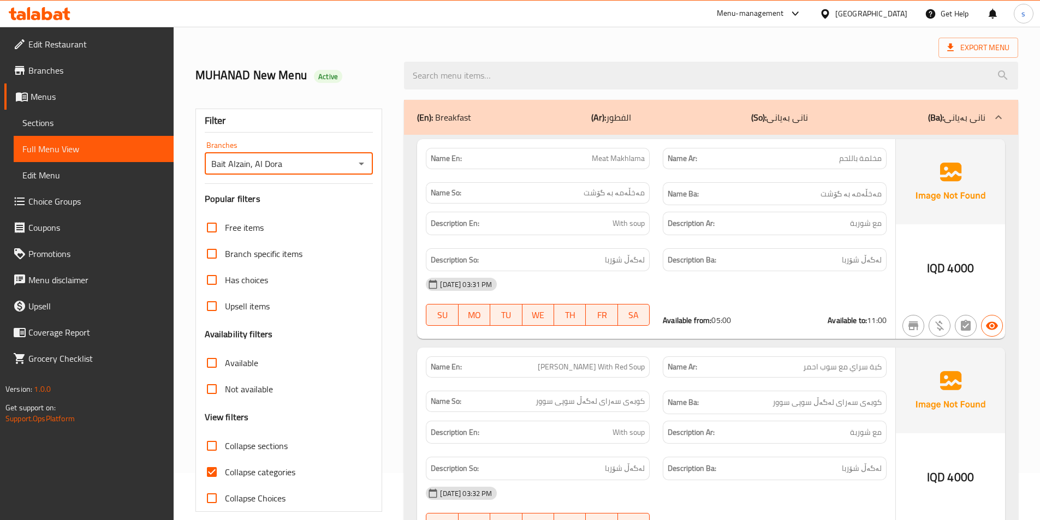
click at [206, 468] on input "Collapse categories" at bounding box center [212, 472] width 26 height 26
checkbox input "false"
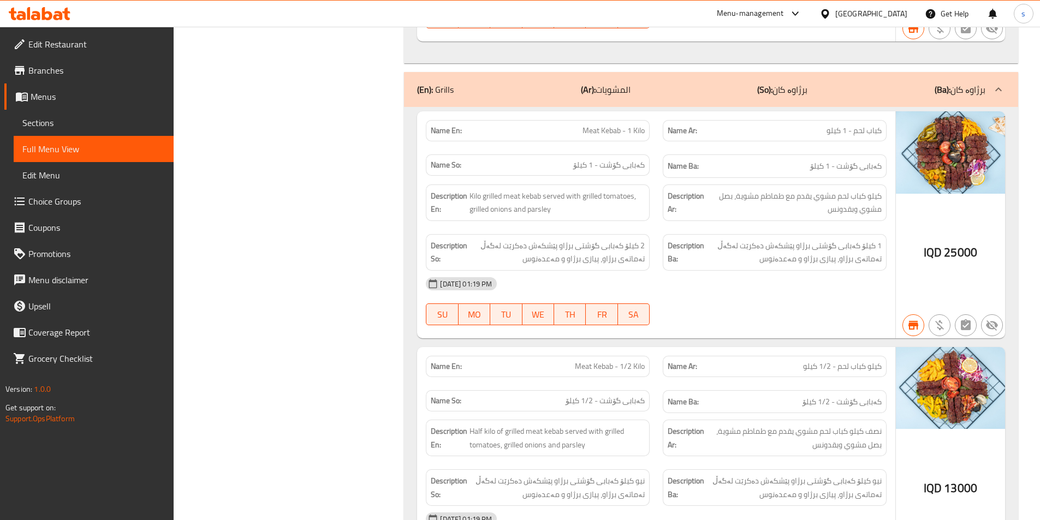
scroll to position [4288, 0]
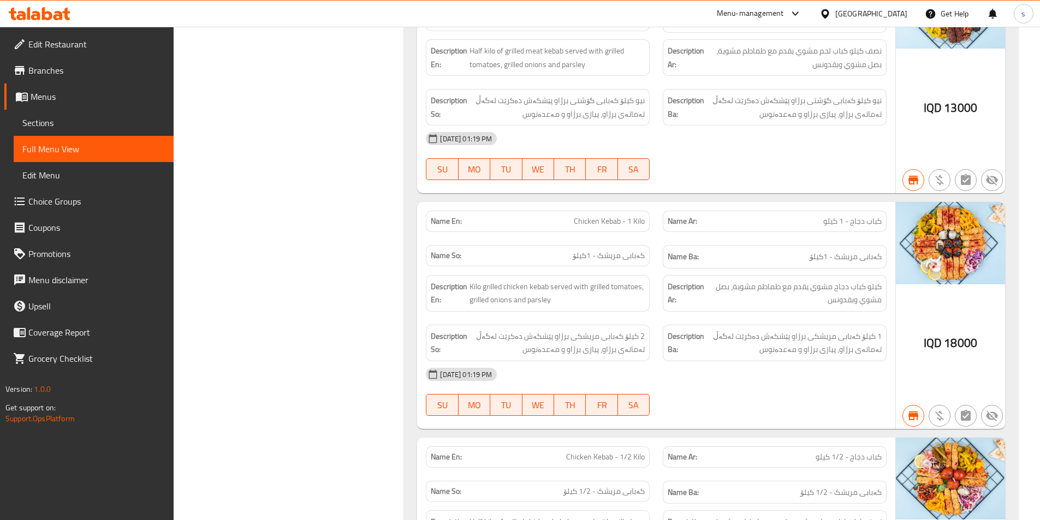
click at [25, 6] on div at bounding box center [39, 14] width 79 height 22
click at [38, 10] on icon at bounding box center [40, 13] width 62 height 13
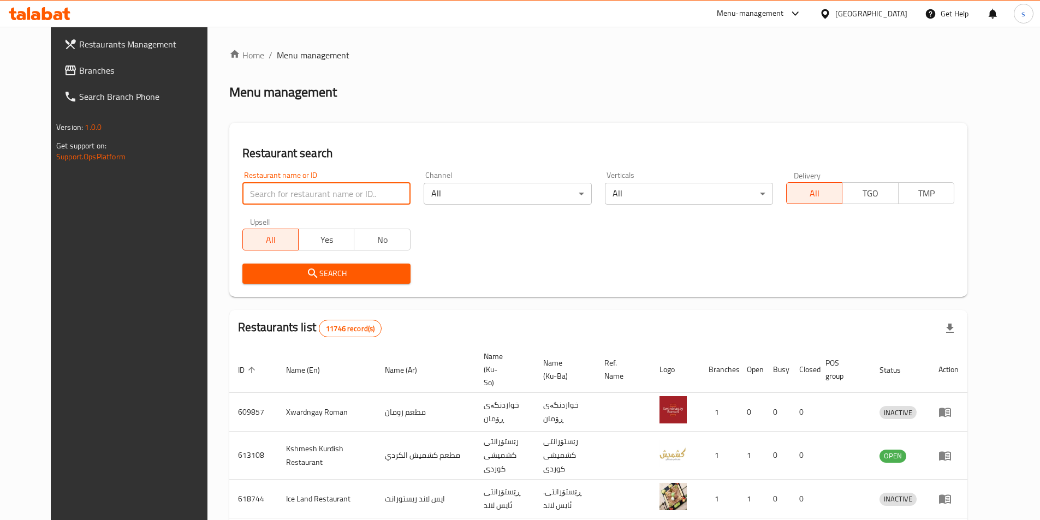
click at [289, 186] on input "search" at bounding box center [326, 194] width 168 height 22
paste input "Burgerez"
type input "Burgerez"
click button "Search" at bounding box center [326, 274] width 168 height 20
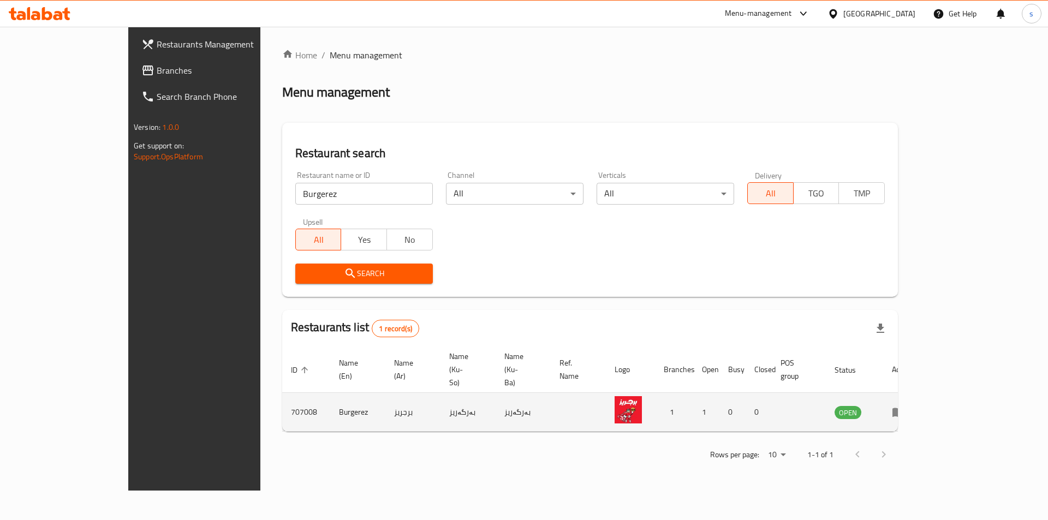
click at [921, 393] on td "enhanced table" at bounding box center [902, 412] width 38 height 39
click at [905, 408] on icon "enhanced table" at bounding box center [899, 412] width 12 height 9
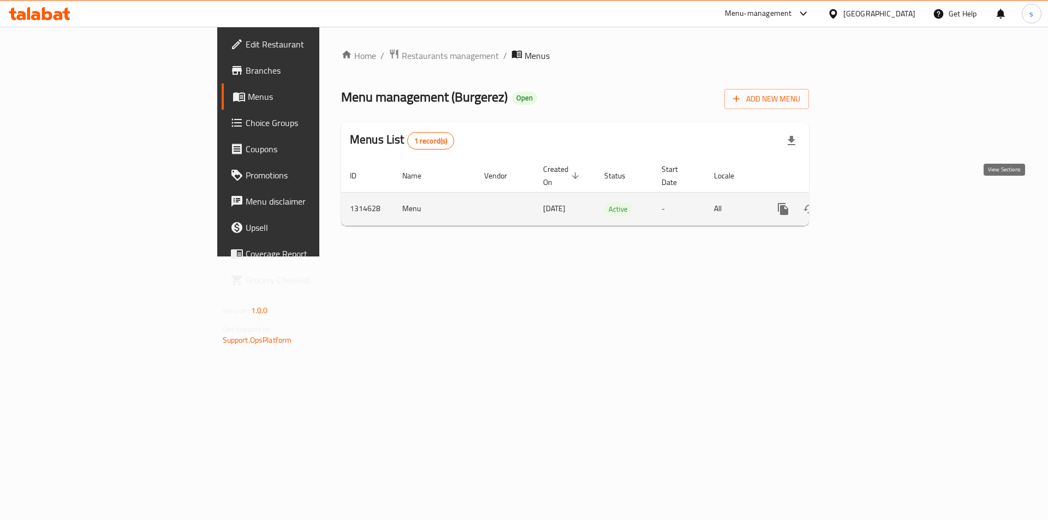
click at [869, 203] on icon "enhanced table" at bounding box center [862, 209] width 13 height 13
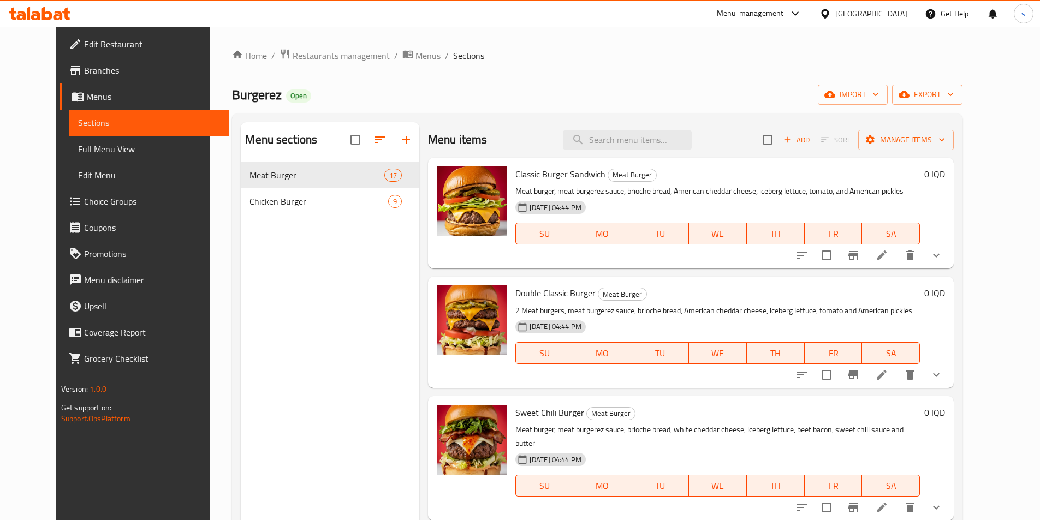
click at [400, 135] on icon "button" at bounding box center [406, 139] width 13 height 13
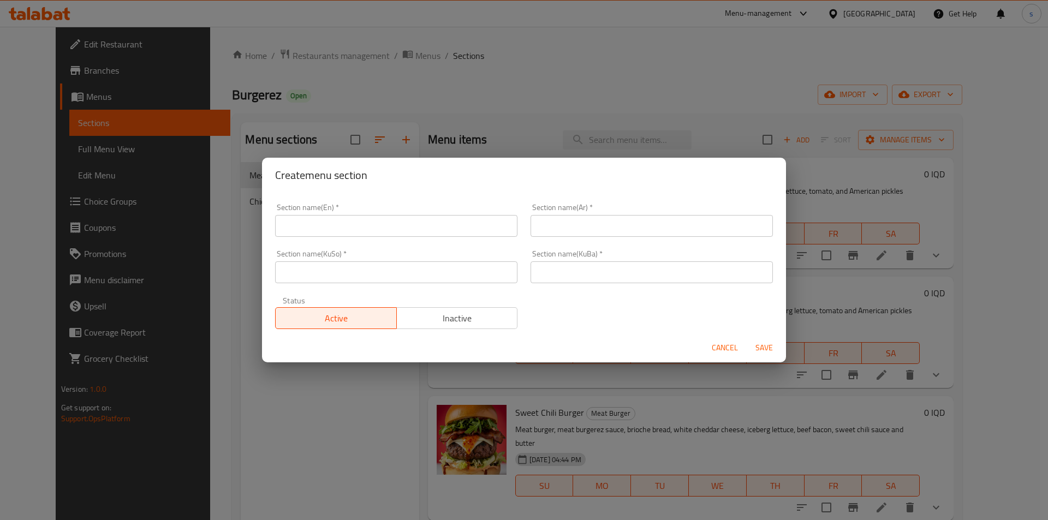
drag, startPoint x: 286, startPoint y: 236, endPoint x: 290, endPoint y: 233, distance: 5.9
click at [288, 235] on input "text" at bounding box center [396, 226] width 242 height 22
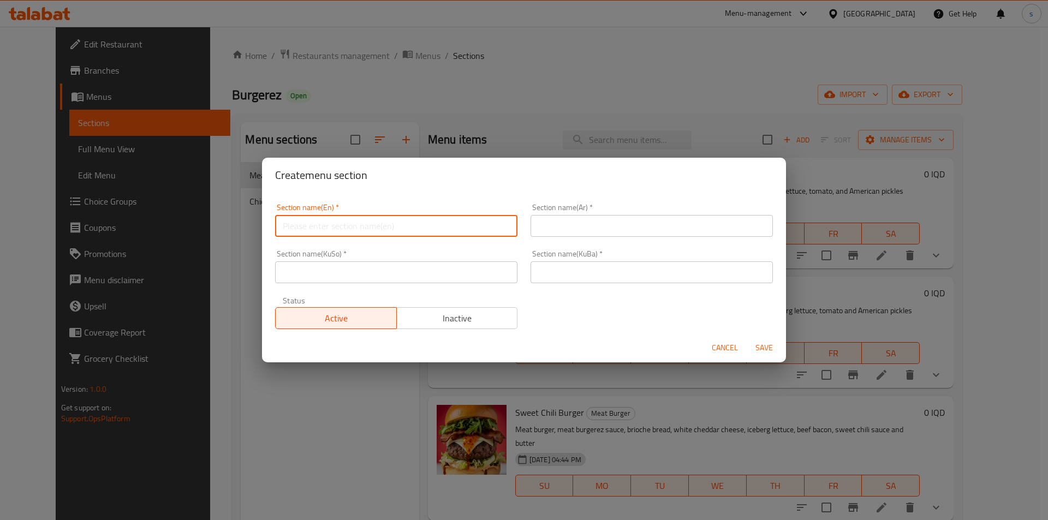
paste input "Side Dishes"
type input "Side Dishes"
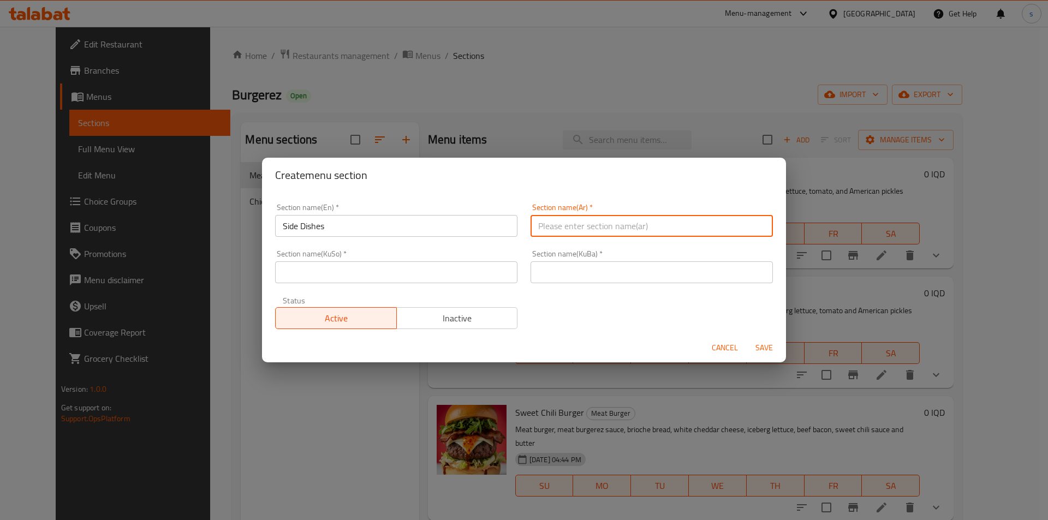
click at [587, 233] on input "text" at bounding box center [652, 226] width 242 height 22
paste input "الأطباق الجانبية"
type input "الأطباق الجانبية"
click at [432, 260] on div "Section name(KuSo)   * Section name(KuSo) *" at bounding box center [396, 266] width 242 height 33
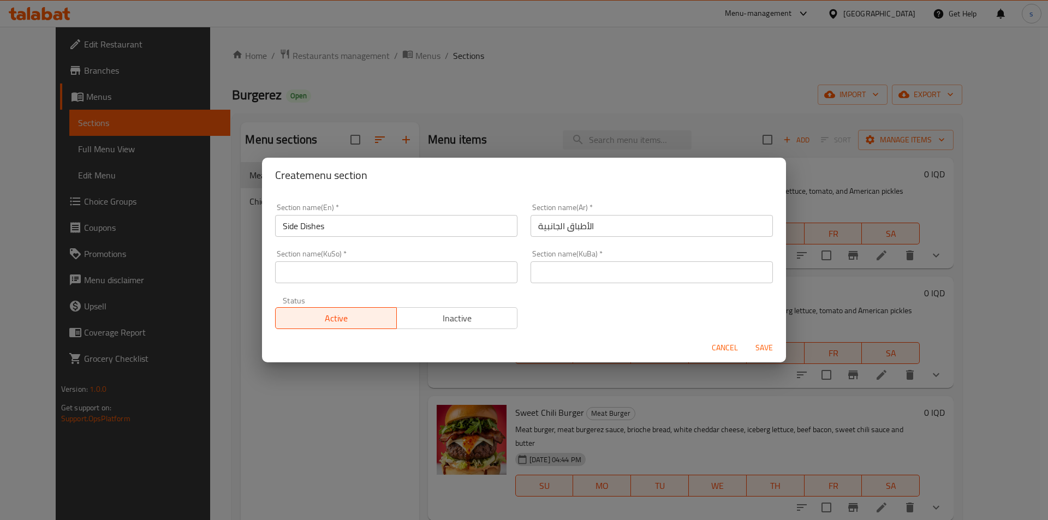
click at [434, 271] on input "text" at bounding box center [396, 273] width 242 height 22
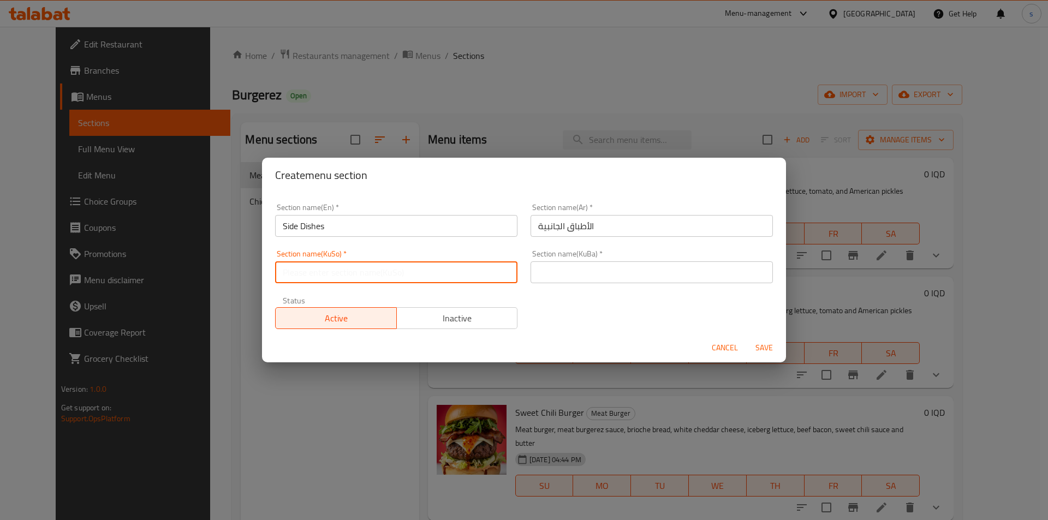
paste input "[PERSON_NAME]"
type input "[PERSON_NAME]"
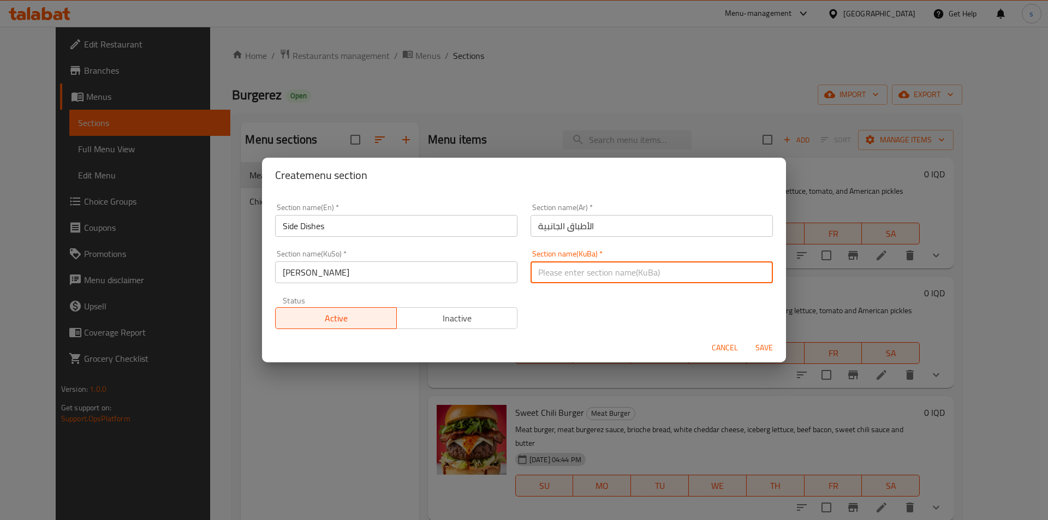
click at [647, 279] on input "text" at bounding box center [652, 273] width 242 height 22
paste input "[PERSON_NAME]"
type input "[PERSON_NAME]"
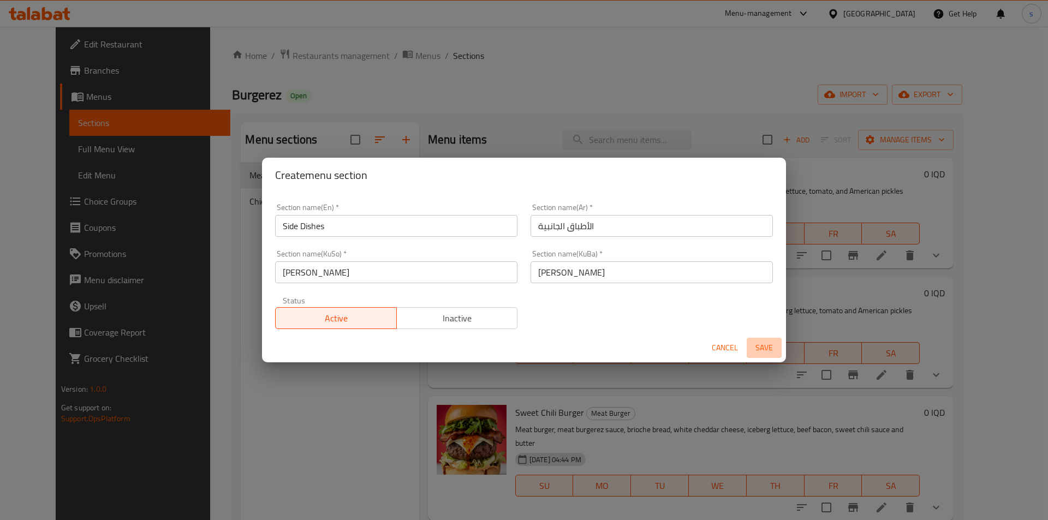
click at [767, 342] on span "Save" at bounding box center [764, 348] width 26 height 14
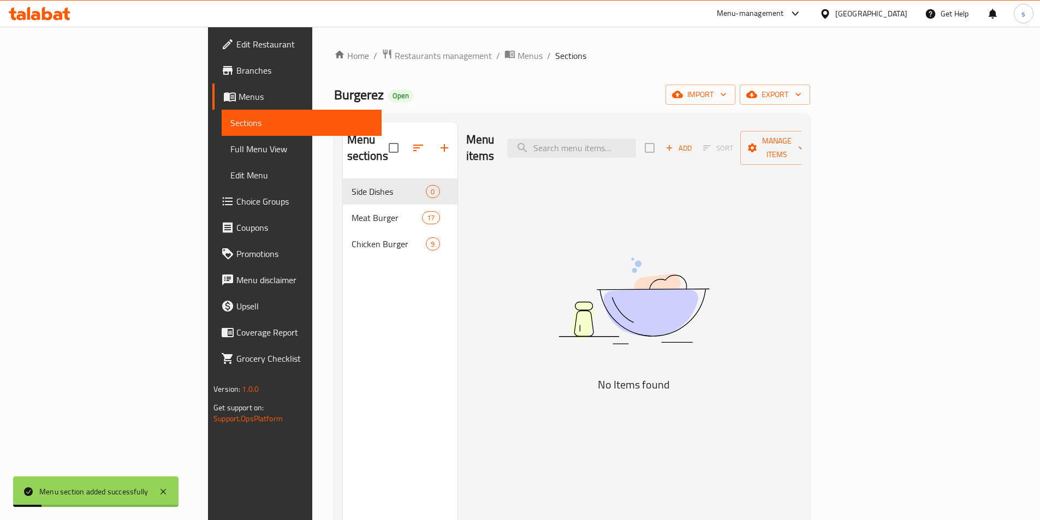
click at [693, 142] on span "Add" at bounding box center [678, 148] width 29 height 13
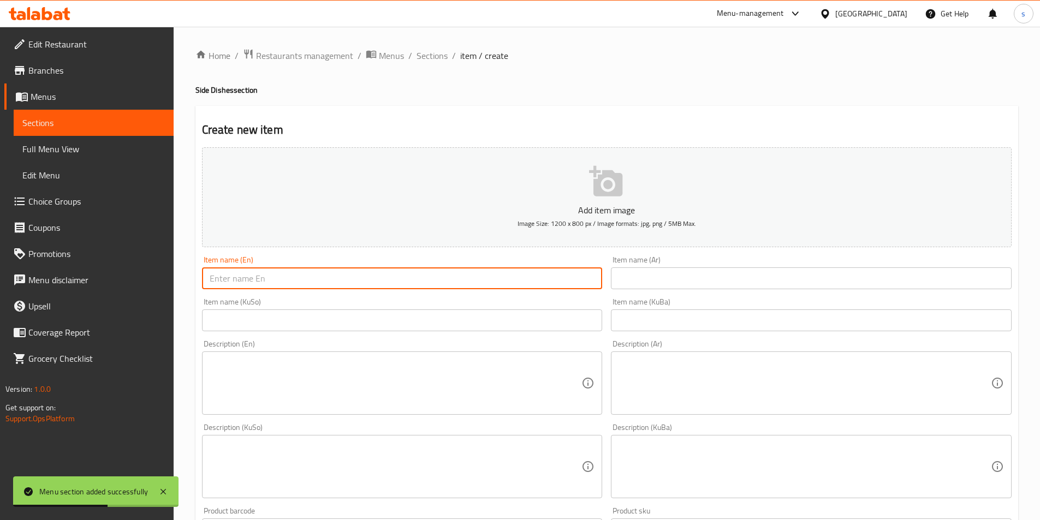
click at [274, 275] on input "text" at bounding box center [402, 279] width 401 height 22
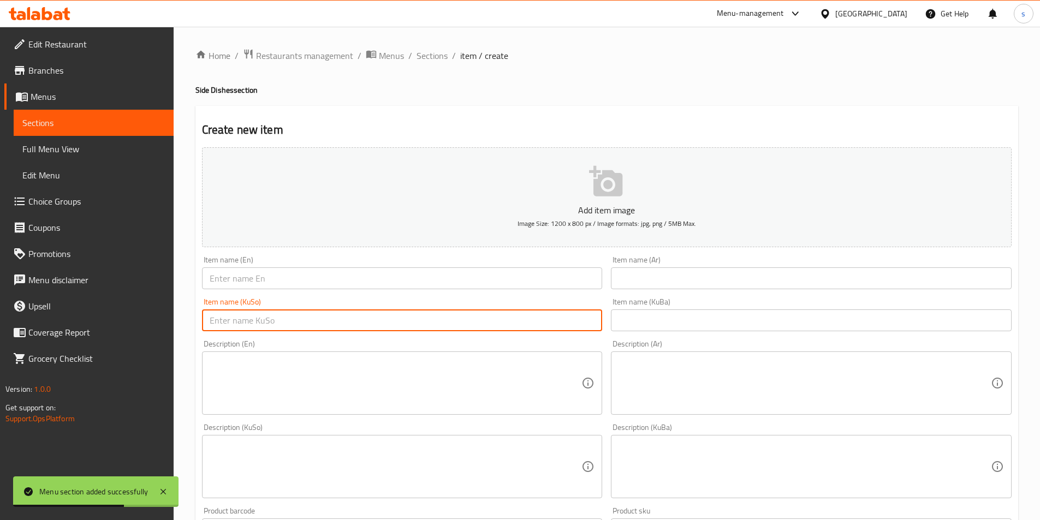
click at [481, 319] on input "text" at bounding box center [402, 321] width 401 height 22
paste input "فینگەر"
type input "فینگەر"
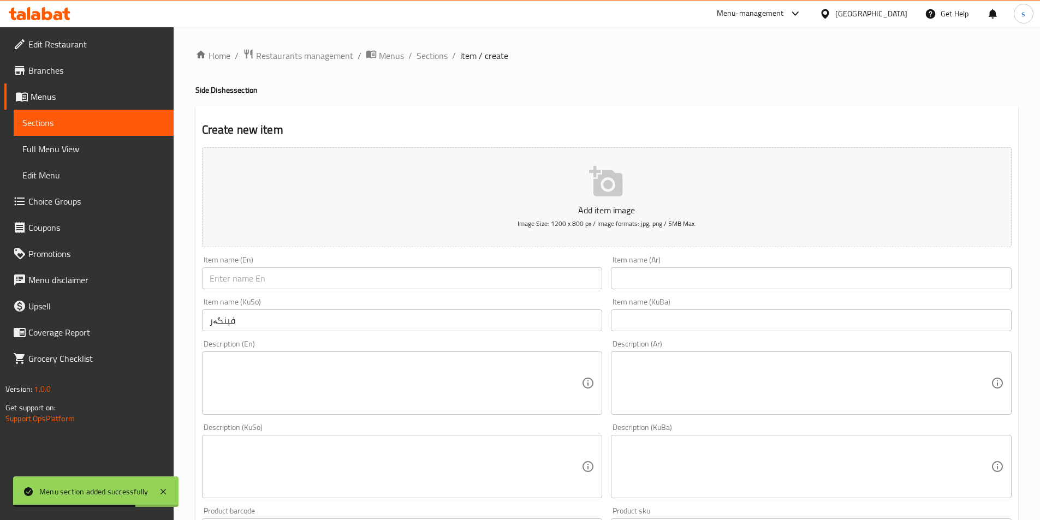
click at [655, 295] on div "Item name (KuBa) Item name (KuBa)" at bounding box center [811, 315] width 409 height 42
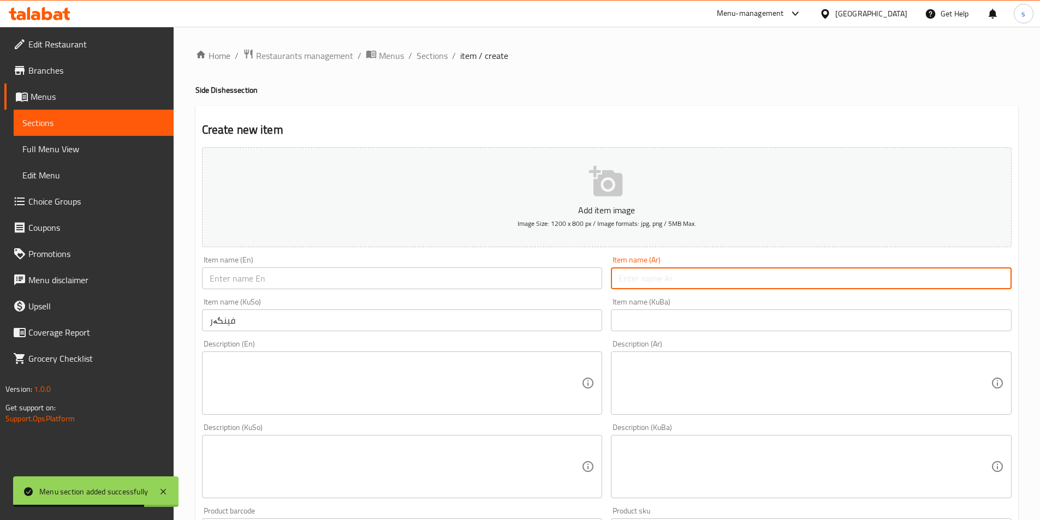
click at [658, 278] on input "text" at bounding box center [811, 279] width 401 height 22
paste input "بطاطا [GEOGRAPHIC_DATA]"
type input "بطاطا [GEOGRAPHIC_DATA]"
click at [464, 269] on input "text" at bounding box center [402, 279] width 401 height 22
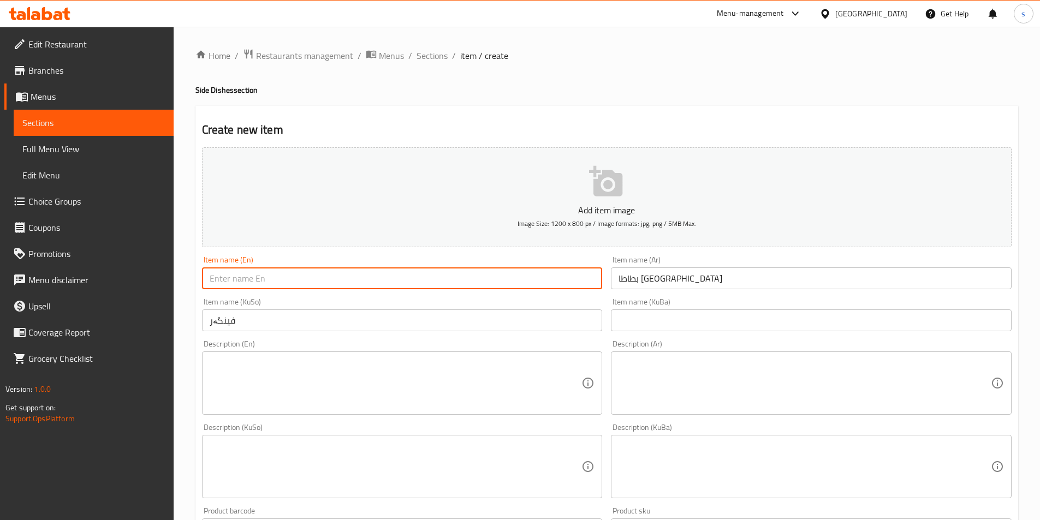
paste input "French Fries"
type input "French Fries"
click at [334, 398] on textarea at bounding box center [396, 384] width 372 height 52
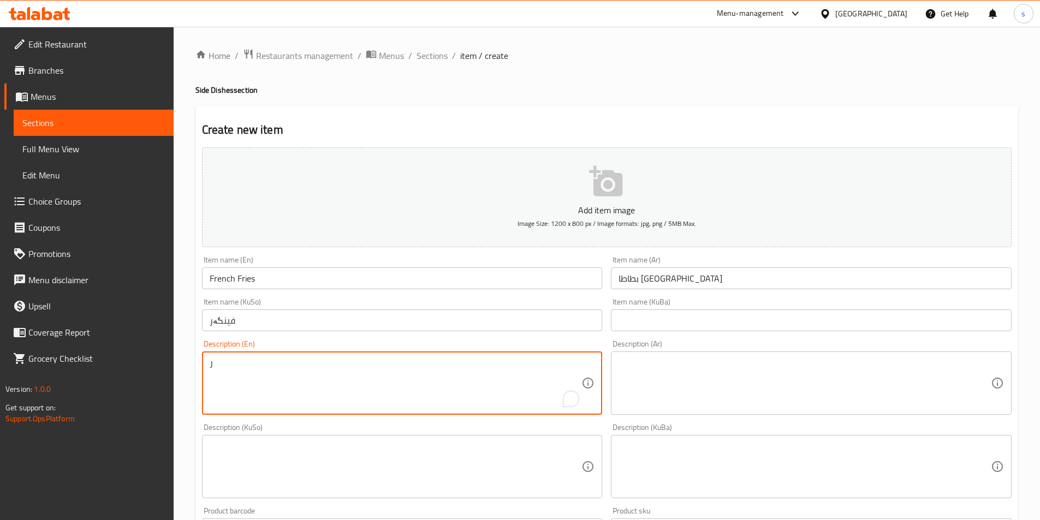
type textarea "ر"
click at [684, 366] on textarea at bounding box center [805, 384] width 372 height 52
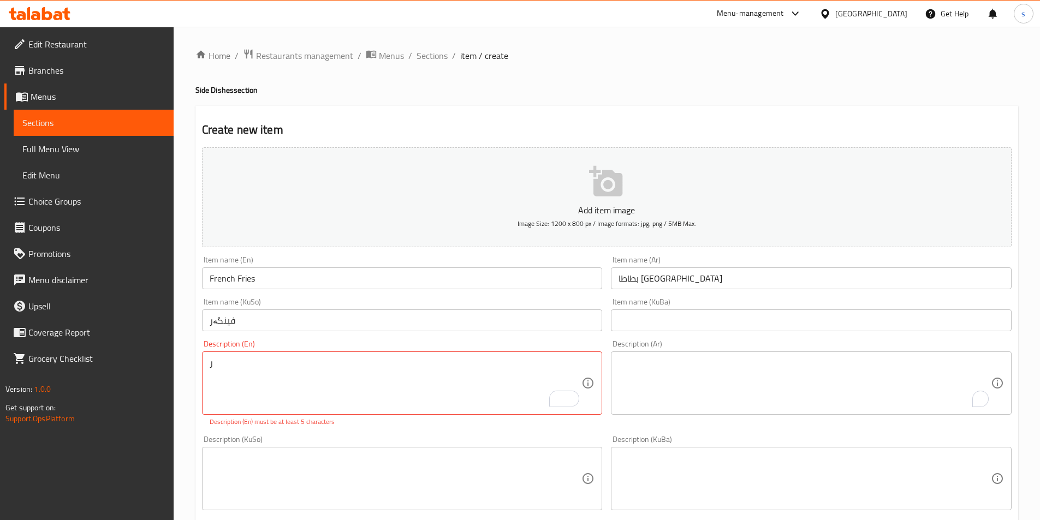
click at [282, 355] on div "ر Description (En)" at bounding box center [402, 383] width 401 height 63
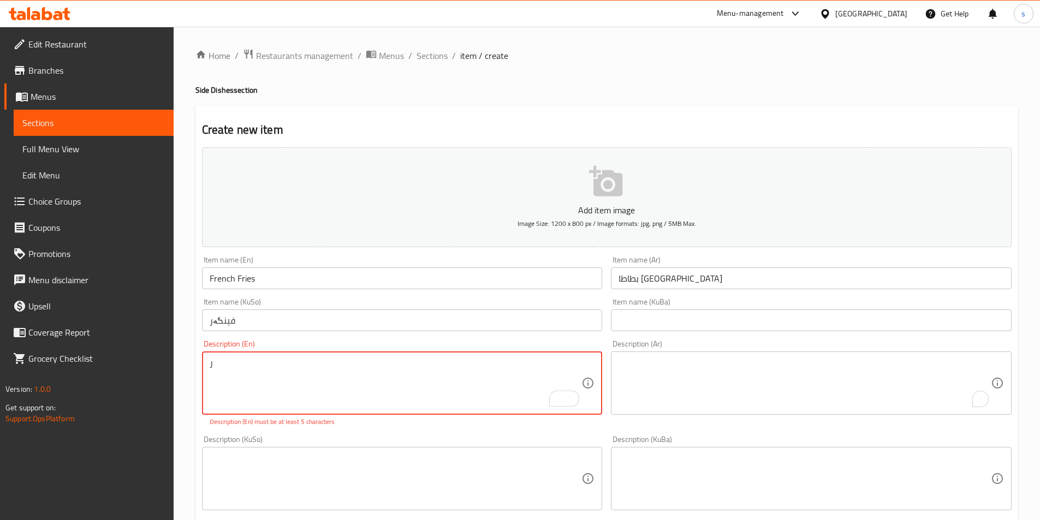
click at [282, 355] on div "ر Description (En)" at bounding box center [402, 383] width 401 height 63
paste textarea "French fries sticks and salt"
type textarea "French fries sticks and salt"
click at [718, 393] on textarea "To enrich screen reader interactions, please activate Accessibility in Grammarl…" at bounding box center [805, 384] width 372 height 52
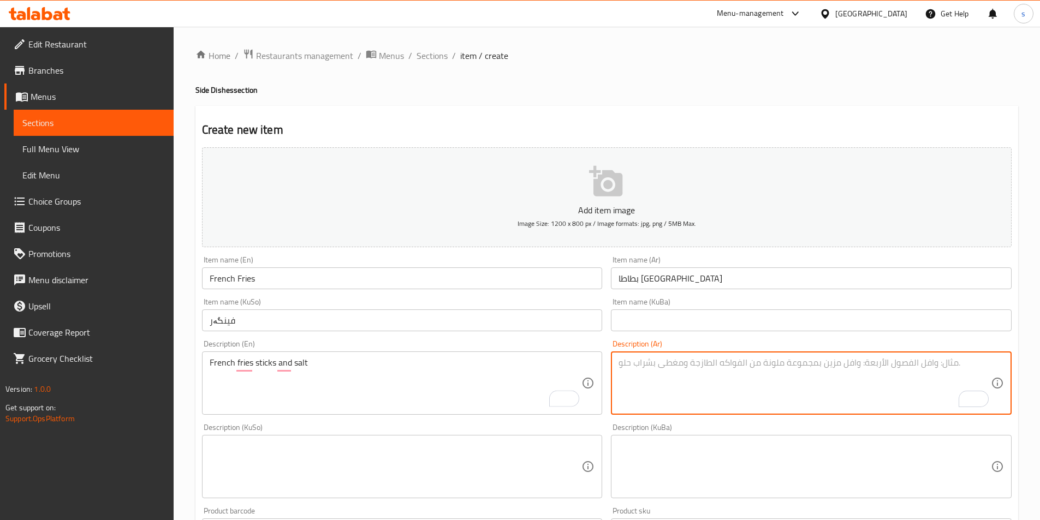
click at [698, 399] on textarea "To enrich screen reader interactions, please activate Accessibility in Grammarl…" at bounding box center [805, 384] width 372 height 52
paste textarea "اصابع بطاطا مقلية ، ملح"
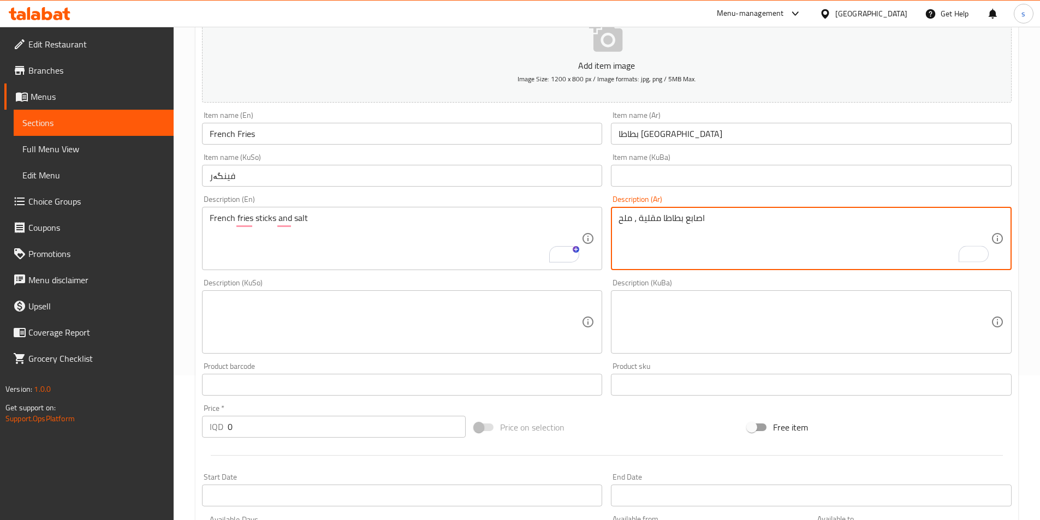
scroll to position [152, 0]
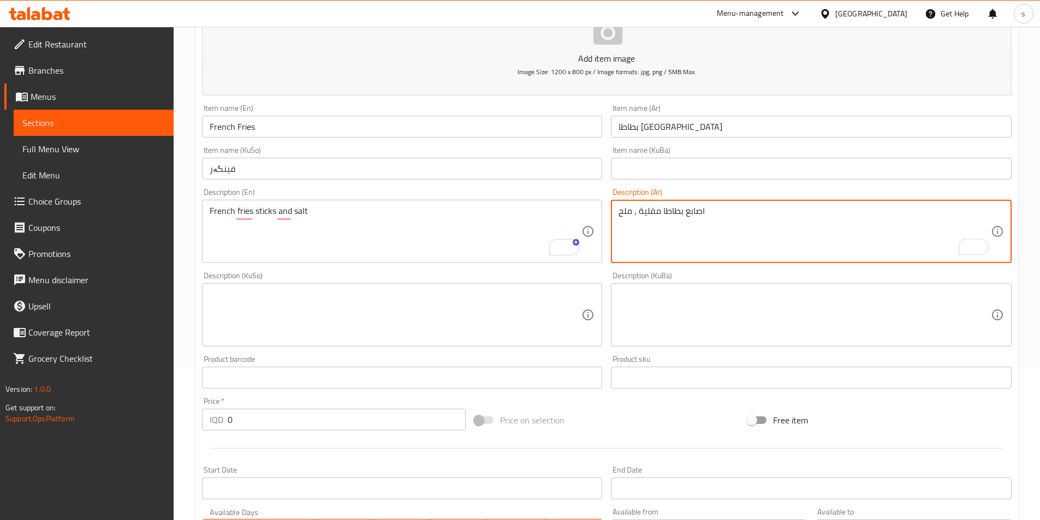
type textarea "اصابع بطاطا مقلية ، ملح"
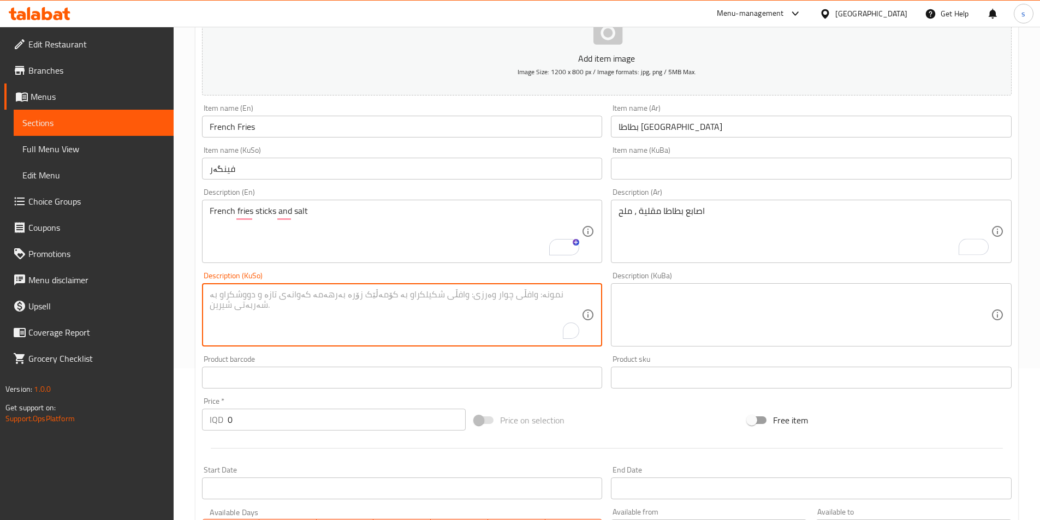
click at [483, 317] on textarea "To enrich screen reader interactions, please activate Accessibility in Grammarl…" at bounding box center [396, 315] width 372 height 52
type textarea "ستێکسی فینگەر و خوێ"
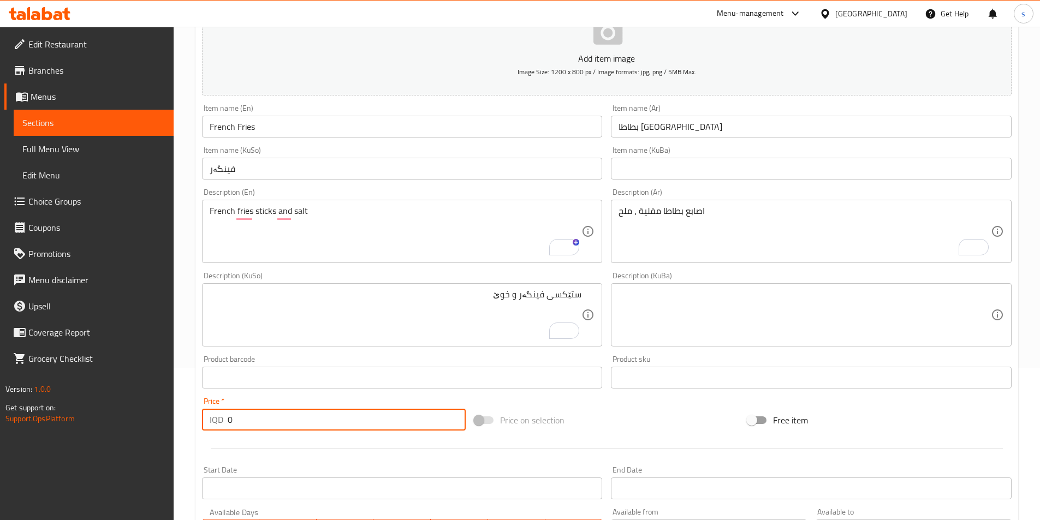
drag, startPoint x: 235, startPoint y: 418, endPoint x: 223, endPoint y: 419, distance: 12.6
click at [223, 419] on div "IQD 0 Price *" at bounding box center [334, 420] width 264 height 22
type input "2000"
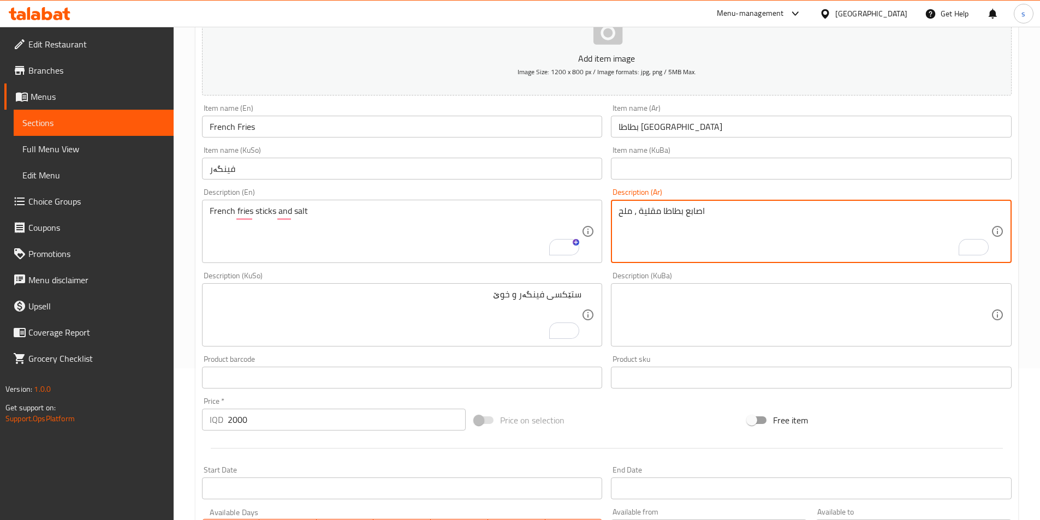
paste textarea "و"
drag, startPoint x: 762, startPoint y: 225, endPoint x: 575, endPoint y: 215, distance: 187.1
click at [751, 216] on textarea "اصابع بطاطا مقلية وملح" at bounding box center [805, 232] width 372 height 52
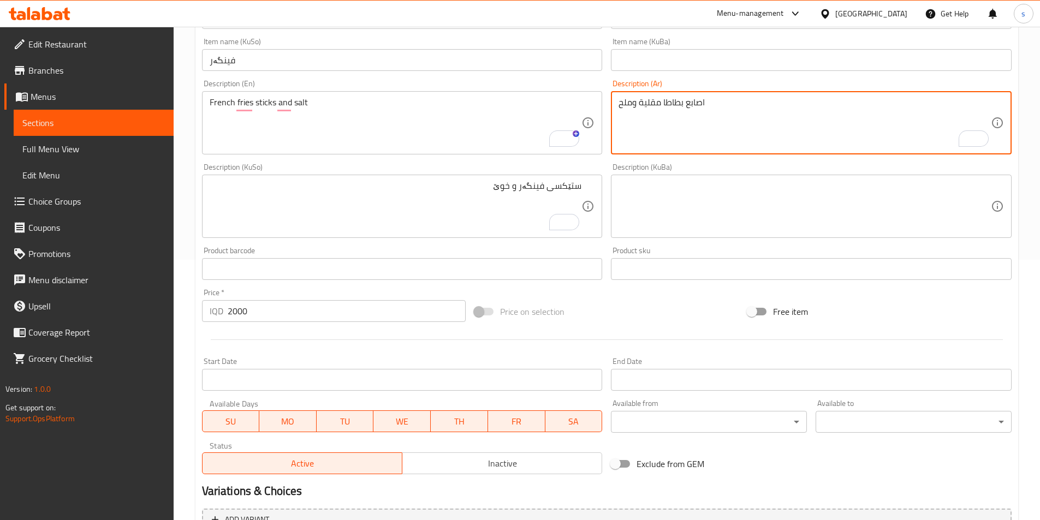
scroll to position [377, 0]
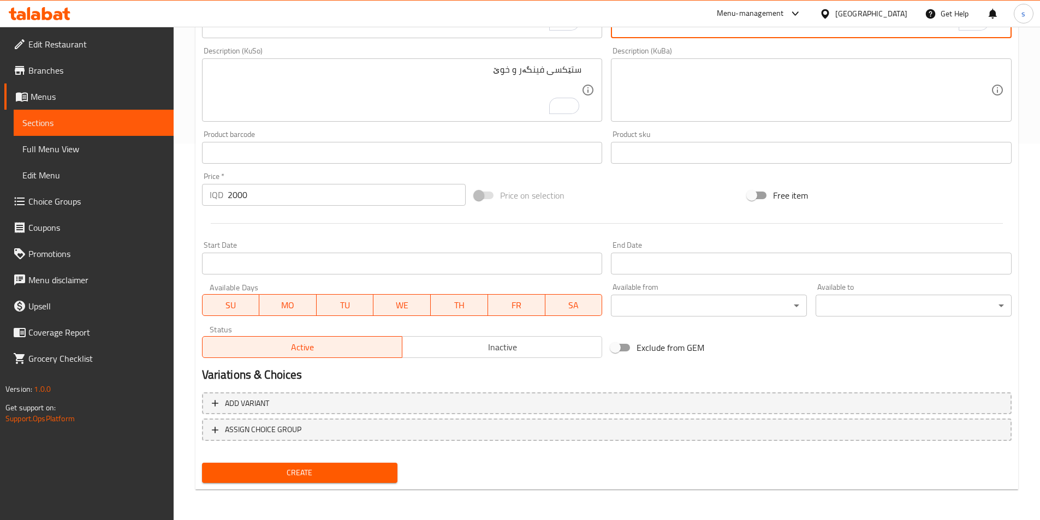
type textarea "اصابع بطاطا مقلية وملح"
click at [319, 472] on span "Create" at bounding box center [300, 473] width 179 height 14
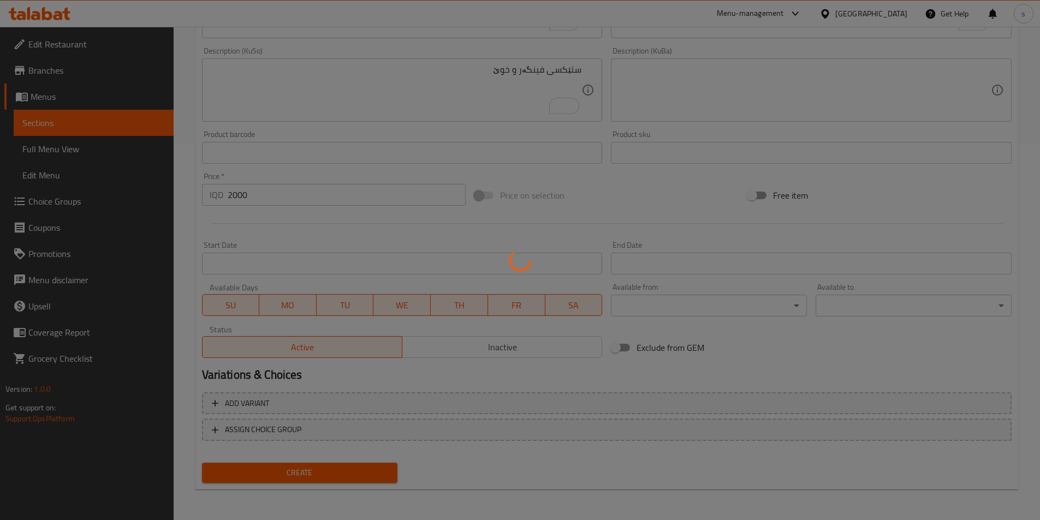
type input "0"
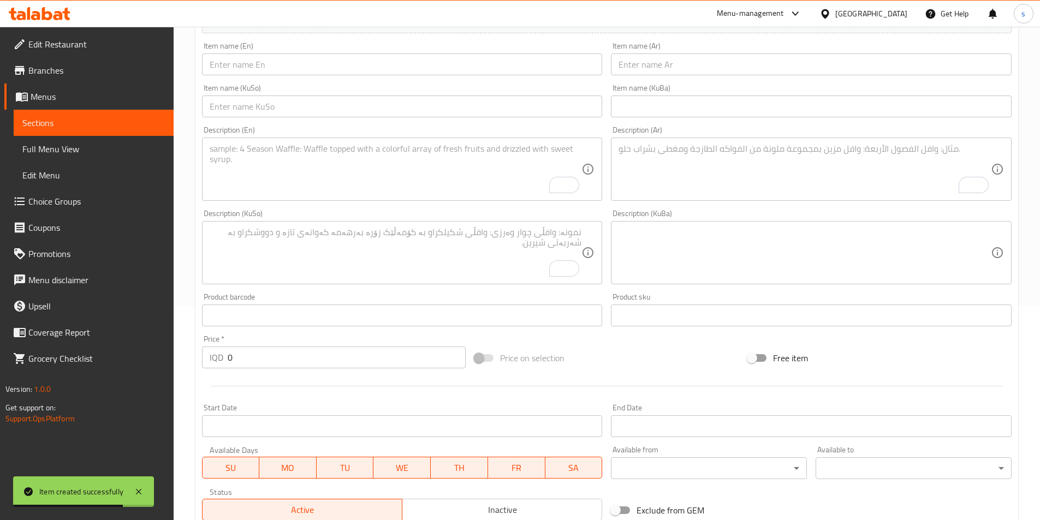
scroll to position [125, 0]
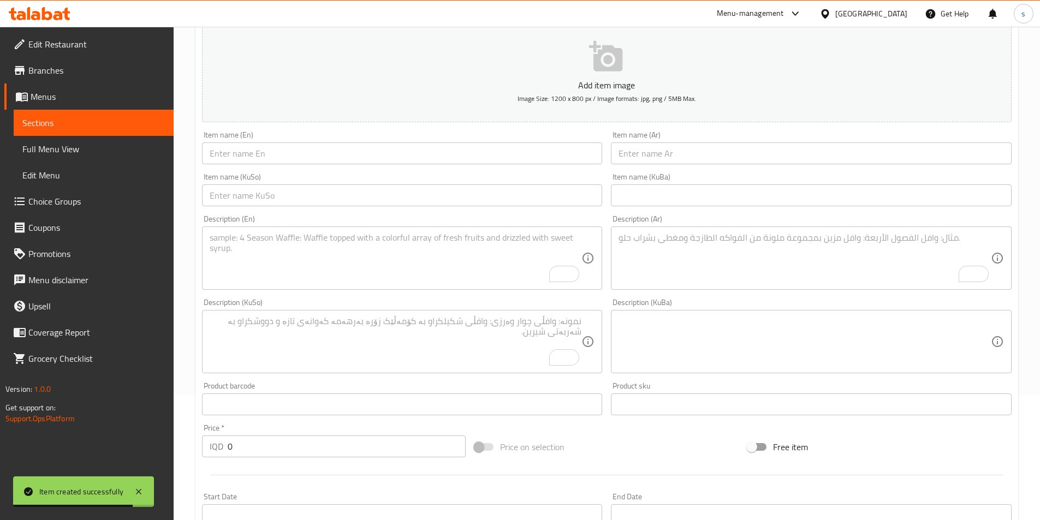
click at [292, 153] on input "text" at bounding box center [402, 154] width 401 height 22
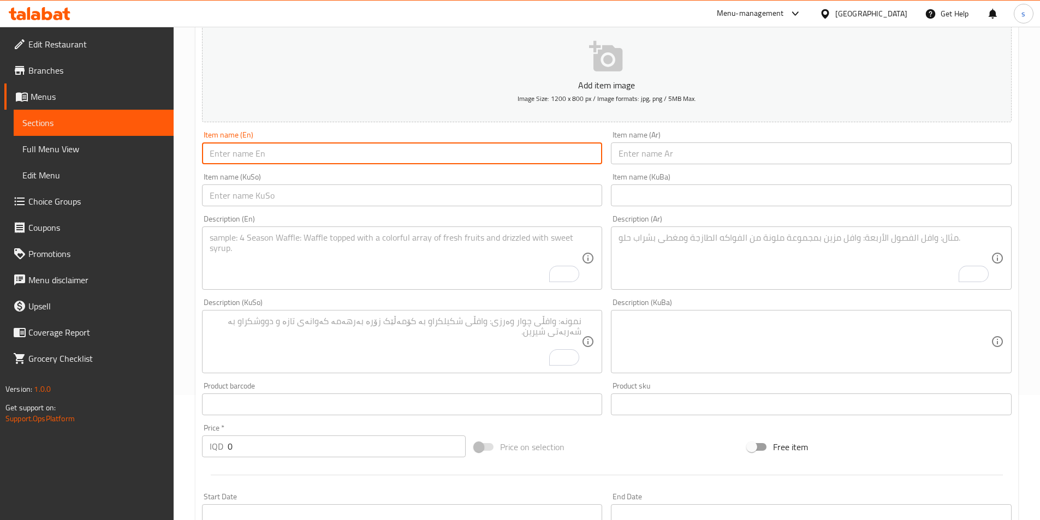
paste input "Potato Wedges"
type input "Potato Wedges"
click at [660, 159] on input "text" at bounding box center [811, 154] width 401 height 22
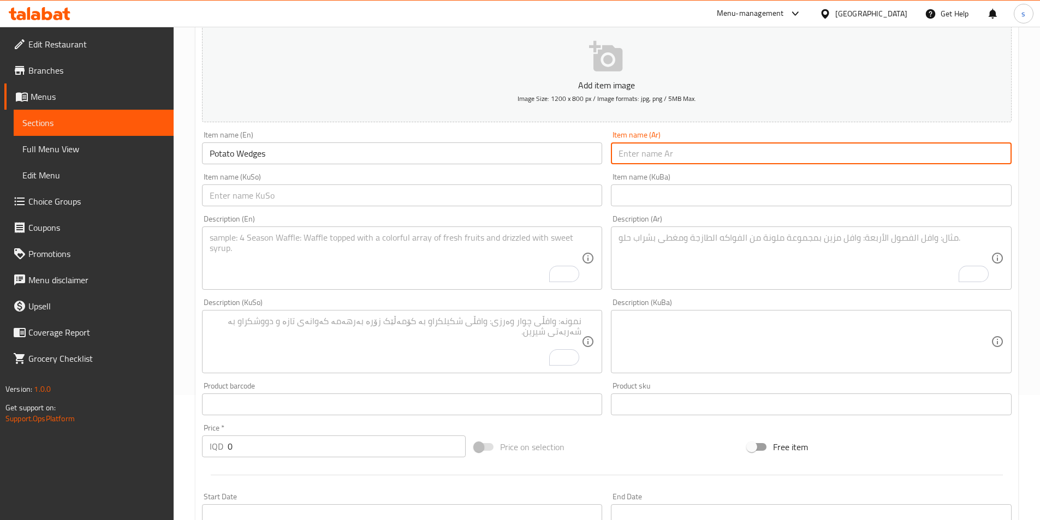
paste input "بطاطس ويدجز"
type input "بطاطس ويدجز"
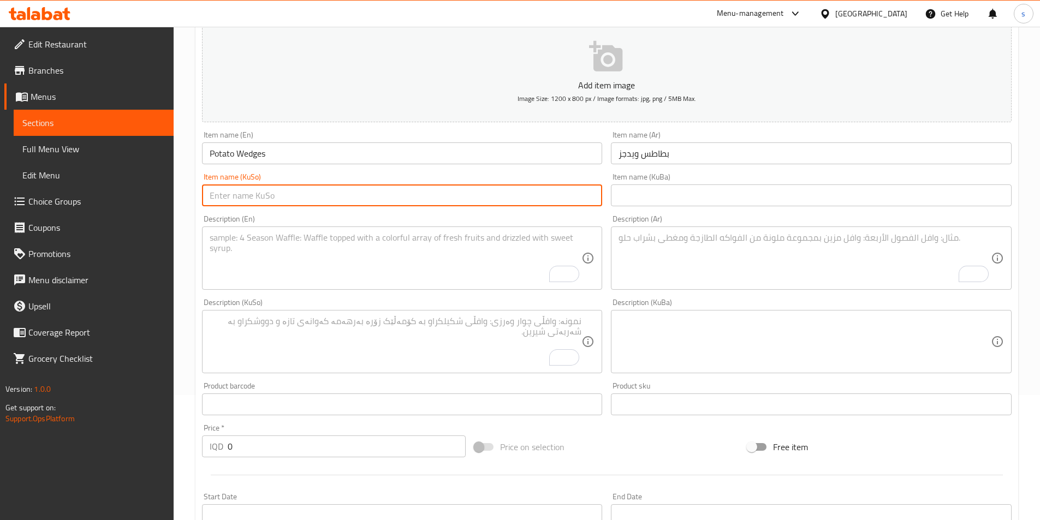
click at [528, 200] on input "text" at bounding box center [402, 196] width 401 height 22
paste input "پەتاتەی ویدجز"
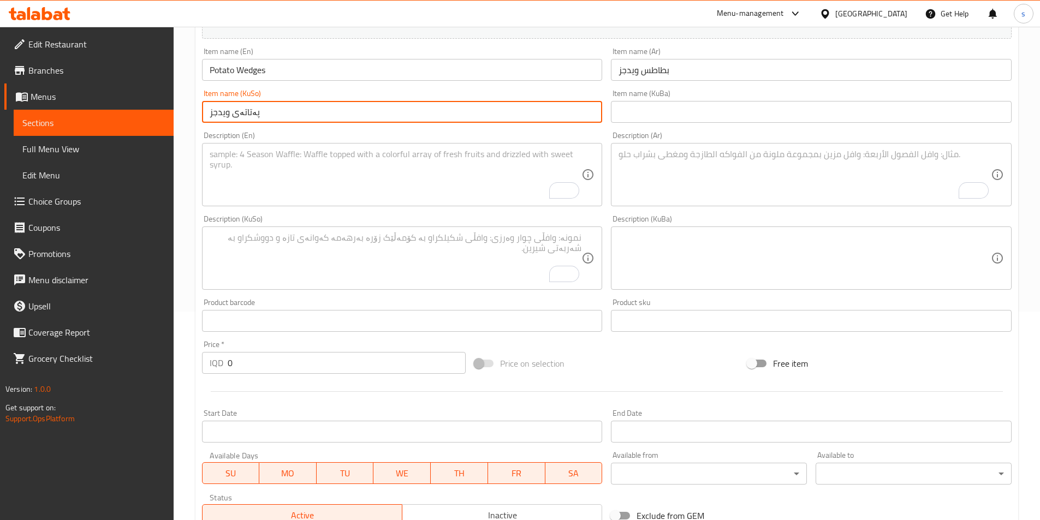
scroll to position [218, 0]
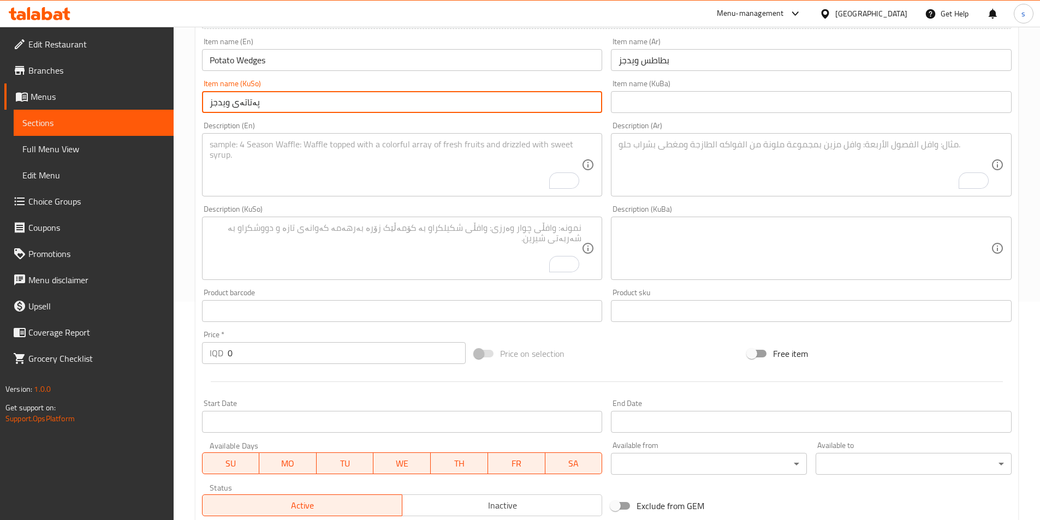
type input "پەتاتەی ویدجز"
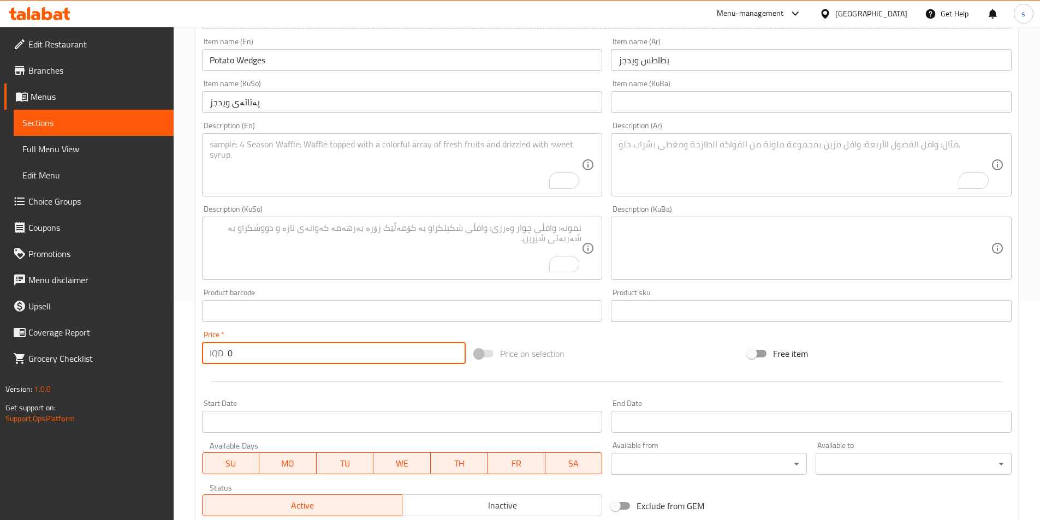
drag, startPoint x: 241, startPoint y: 346, endPoint x: 213, endPoint y: 356, distance: 29.7
click at [213, 356] on div "IQD 0 Price *" at bounding box center [334, 353] width 264 height 22
type input "2500"
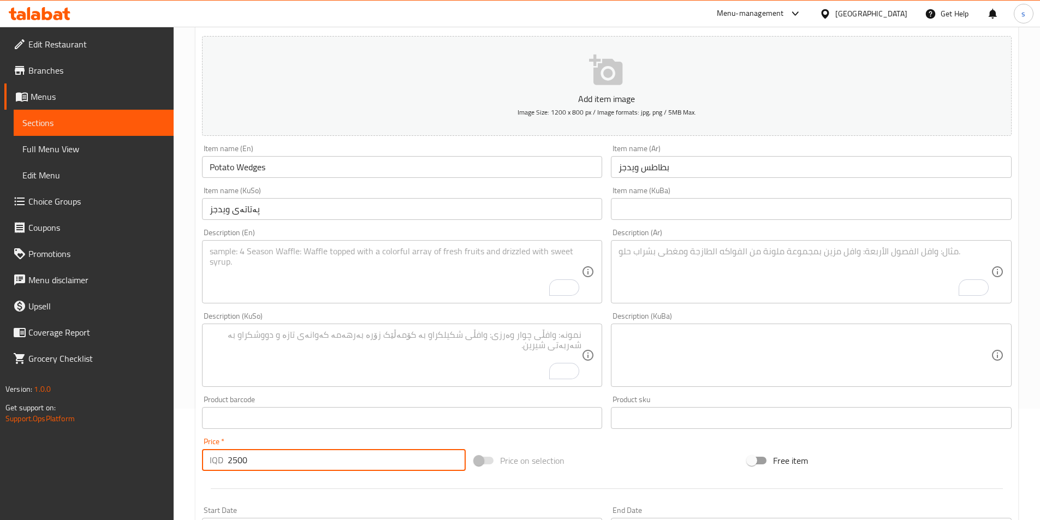
scroll to position [110, 0]
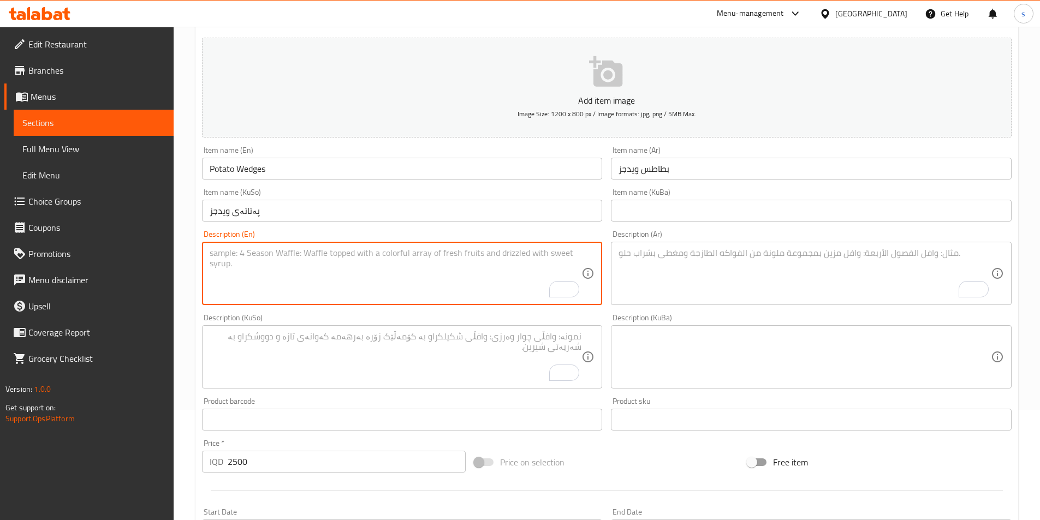
click at [310, 267] on textarea "To enrich screen reader interactions, please activate Accessibility in Grammarl…" at bounding box center [396, 274] width 372 height 52
paste textarea "Boiled and grilled potato pieces and salt"
type textarea "Boiled and grilled potato pieces and salt"
click at [687, 295] on textarea "To enrich screen reader interactions, please activate Accessibility in Grammarl…" at bounding box center [805, 274] width 372 height 52
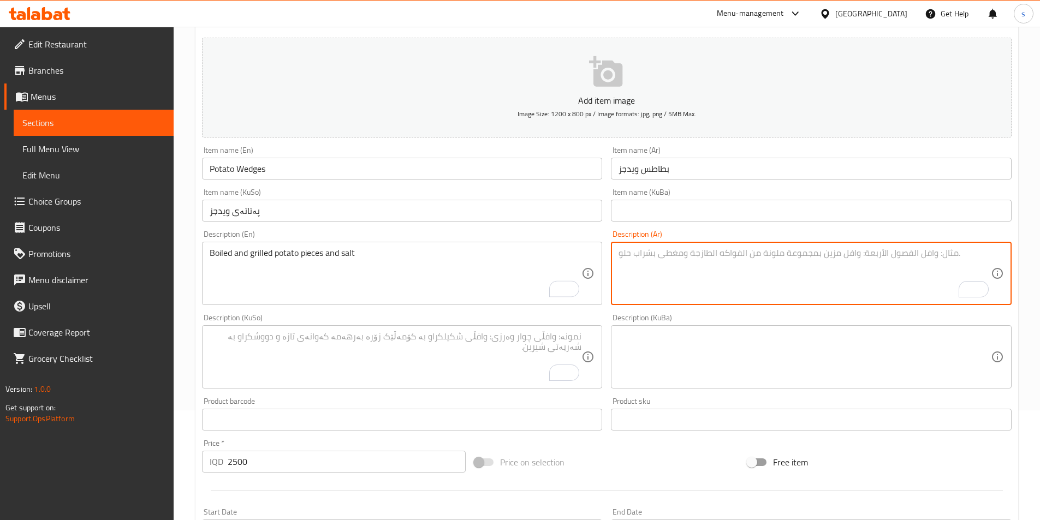
paste textarea "قطع بطاطا مسلوقة ومشوية وملح"
type textarea "قطع بطاطا مسلوقة ومشوية وملح"
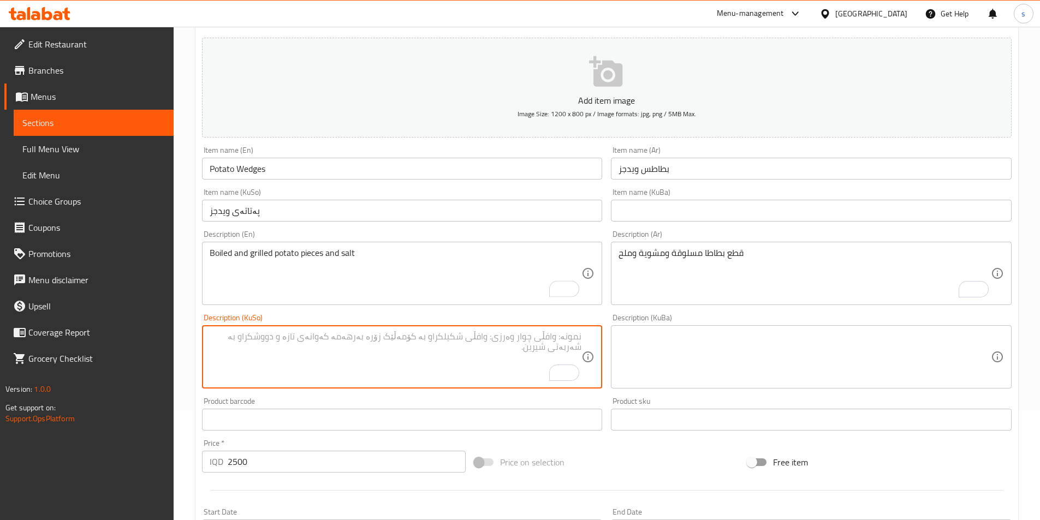
click at [462, 363] on textarea "To enrich screen reader interactions, please activate Accessibility in Grammarl…" at bounding box center [396, 357] width 372 height 52
type textarea "پارچە پەتاتەی سورکراوە و برژاو بە خوێ"
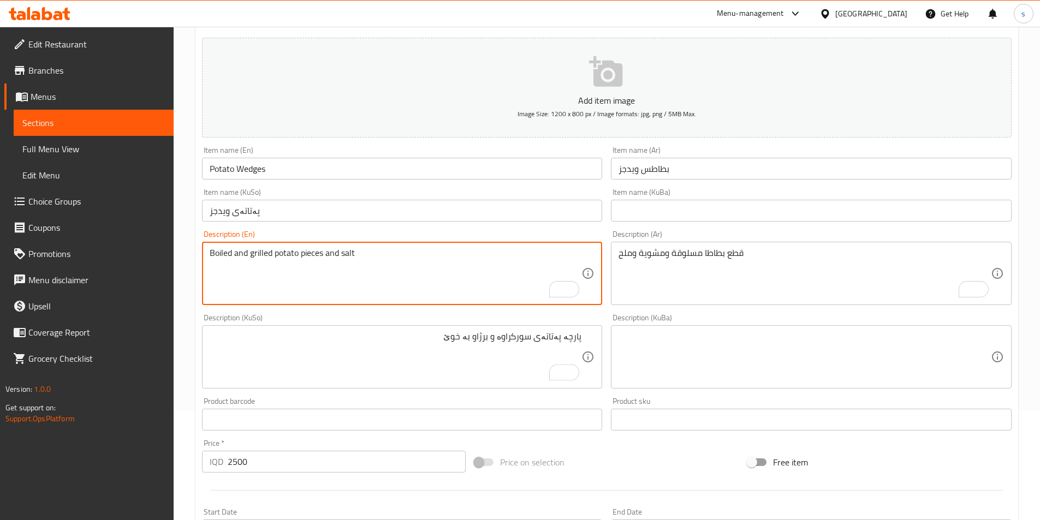
click at [330, 253] on textarea "Boiled and grilled potato pieces and salt" at bounding box center [396, 274] width 372 height 52
type textarea "Boiled and grilled potato pieces with salt"
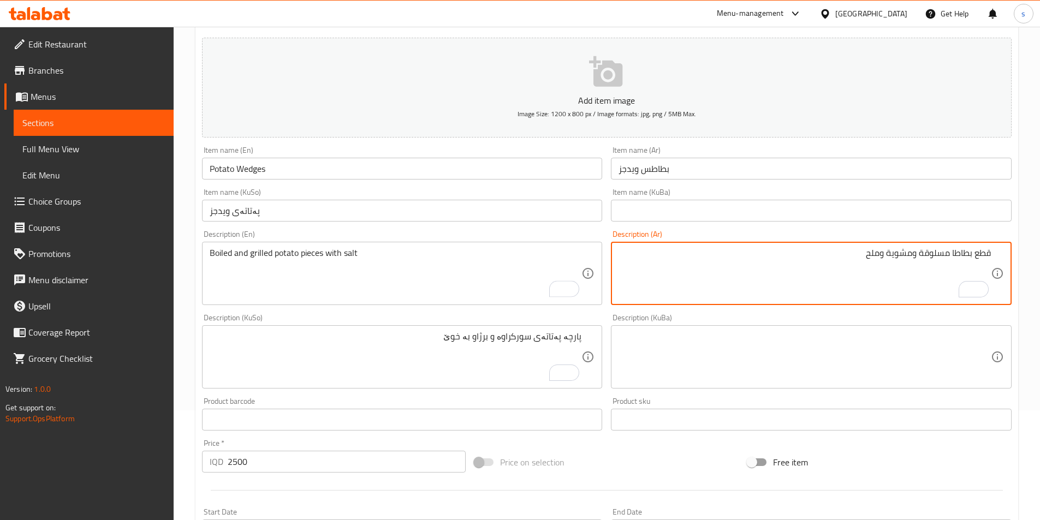
click at [882, 260] on textarea "قطع بطاطا مسلوقة ومشوية وملح" at bounding box center [805, 274] width 372 height 52
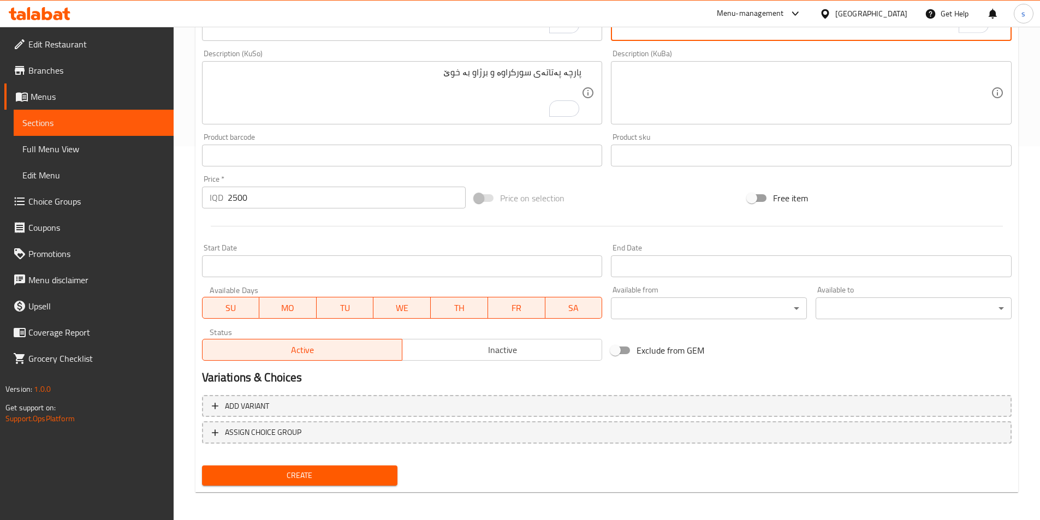
scroll to position [377, 0]
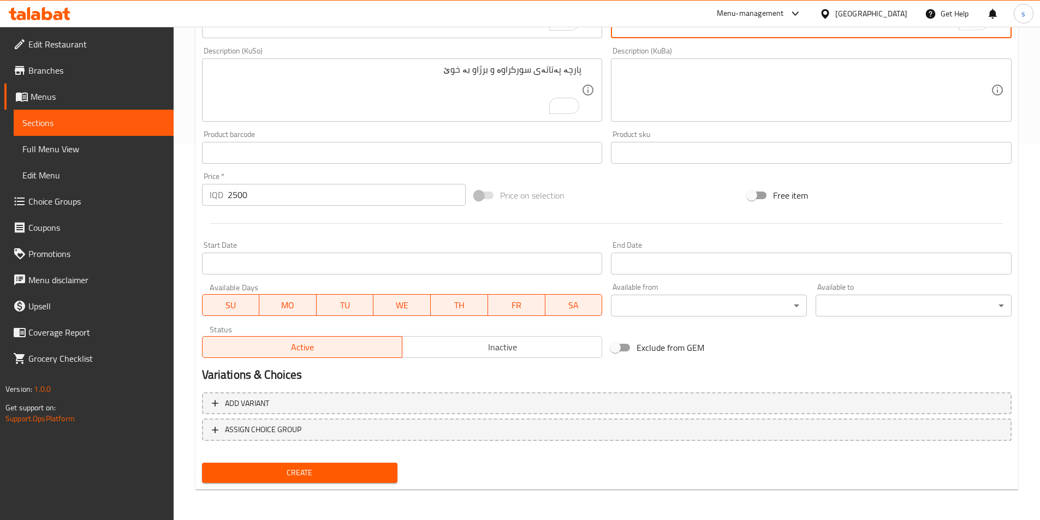
type textarea "قطع بطاطا مسلوقة ومشوية مع ملح"
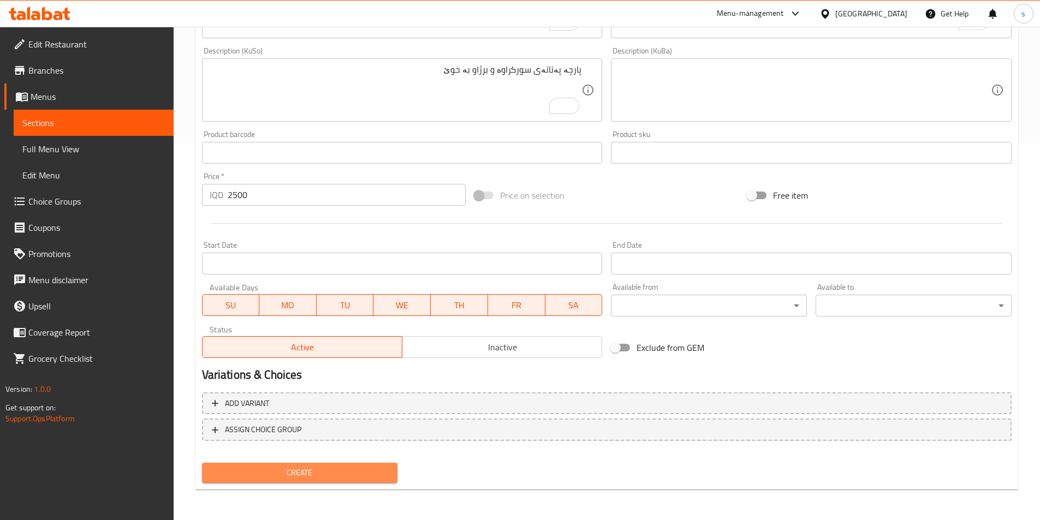
click at [348, 472] on span "Create" at bounding box center [300, 473] width 179 height 14
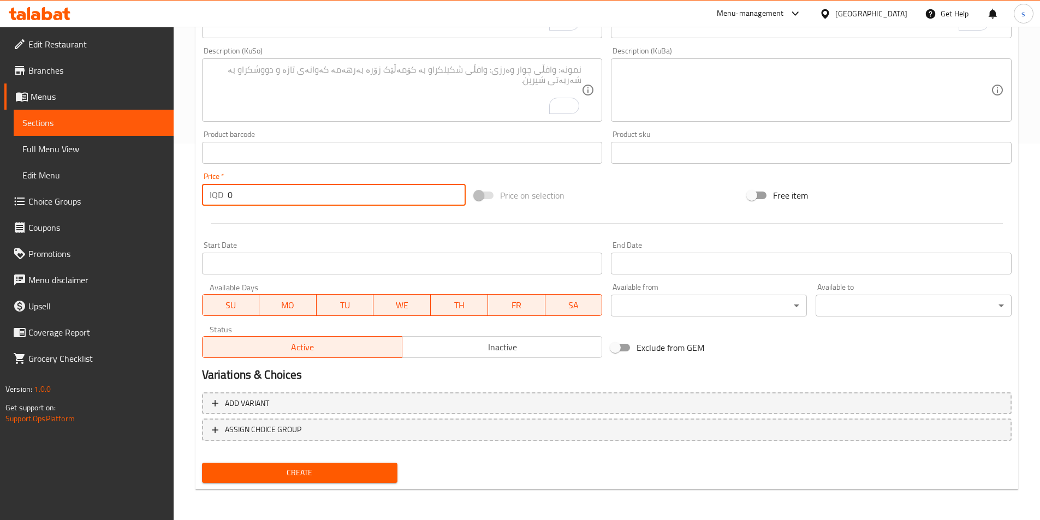
drag, startPoint x: 233, startPoint y: 183, endPoint x: 213, endPoint y: 189, distance: 21.1
click at [213, 189] on div "Price   * IQD 0 Price *" at bounding box center [334, 189] width 264 height 33
drag, startPoint x: 229, startPoint y: 187, endPoint x: 245, endPoint y: 193, distance: 17.1
click at [245, 193] on input "0" at bounding box center [347, 195] width 239 height 22
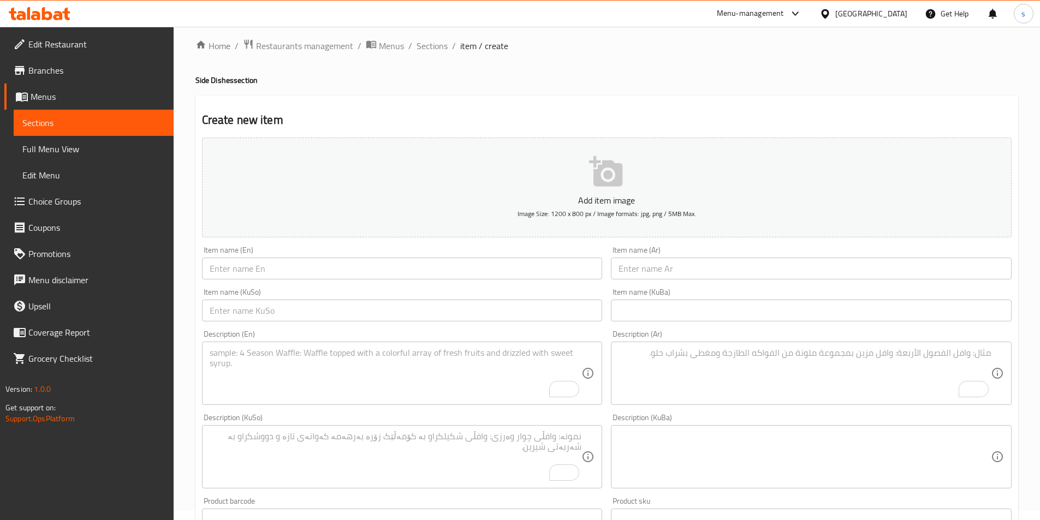
scroll to position [5, 0]
type input "3000"
click at [251, 268] on input "text" at bounding box center [402, 274] width 401 height 22
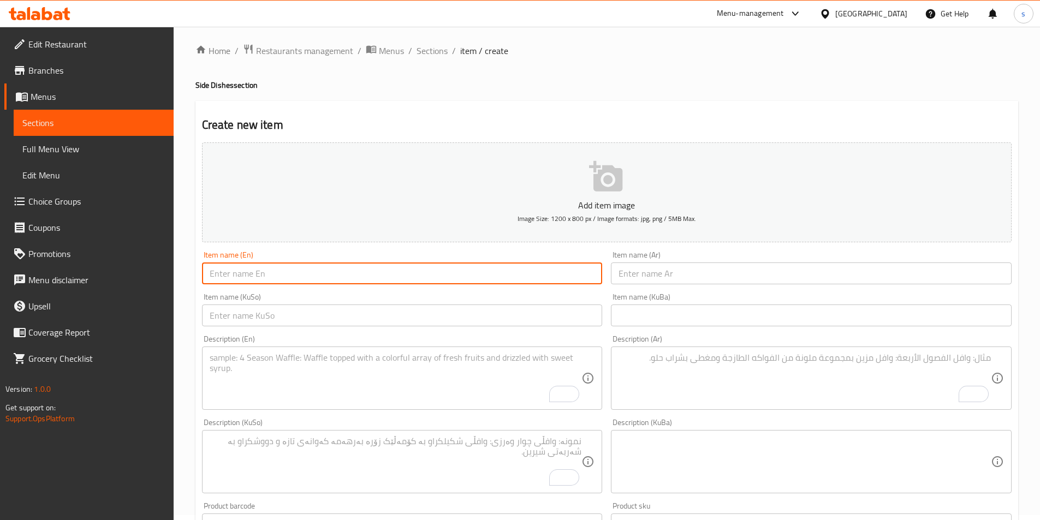
paste input "Curly French Fries"
type input "Curly French Fries"
click at [662, 271] on input "text" at bounding box center [811, 274] width 401 height 22
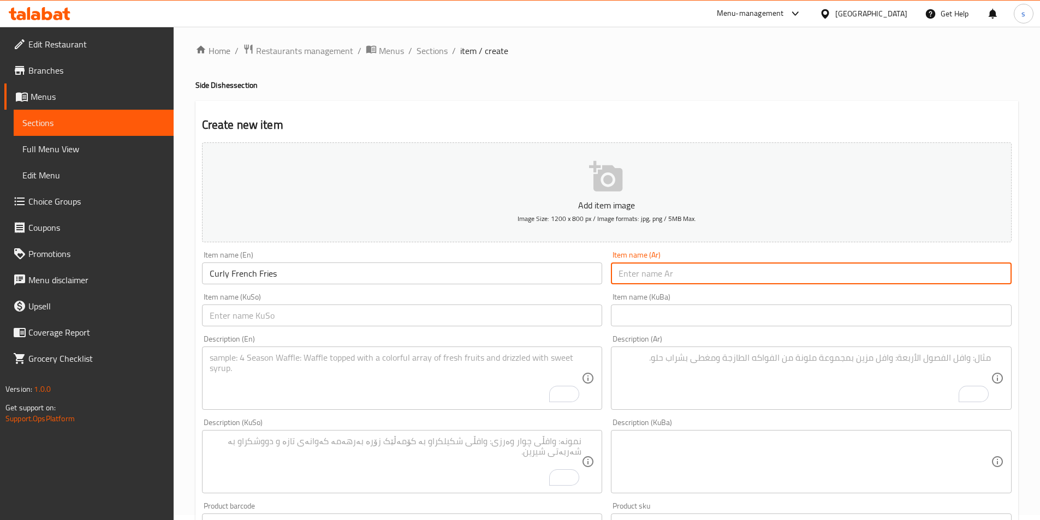
paste input "بطاطا مقلية كيرلي"
type input "بطاطا مقلية كيرلي"
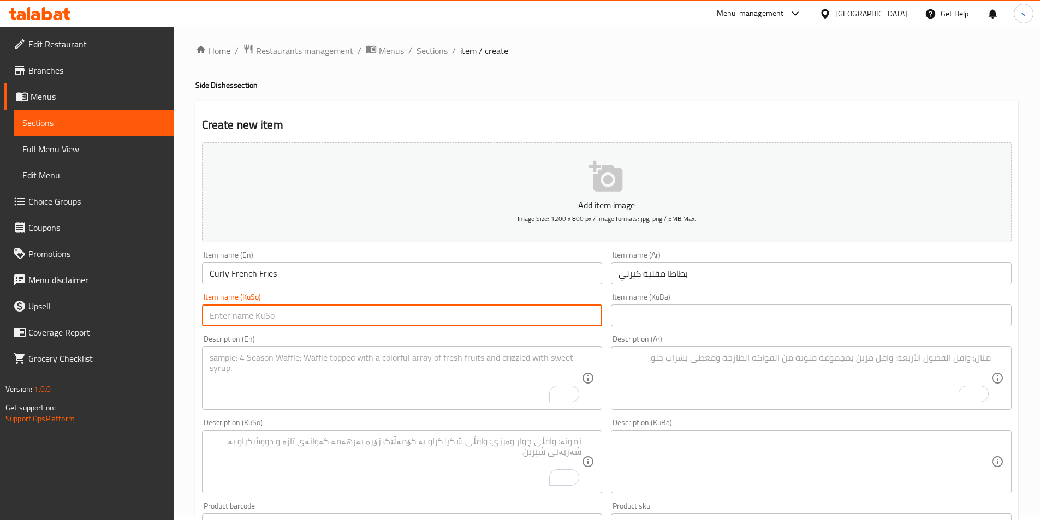
click at [563, 312] on input "text" at bounding box center [402, 316] width 401 height 22
paste input "فینگەری کێرلی"
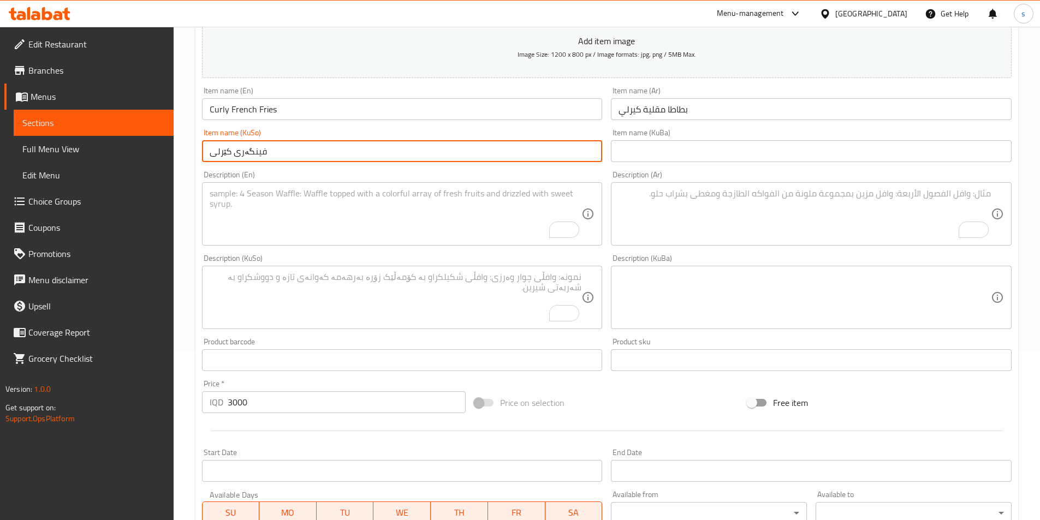
scroll to position [207, 0]
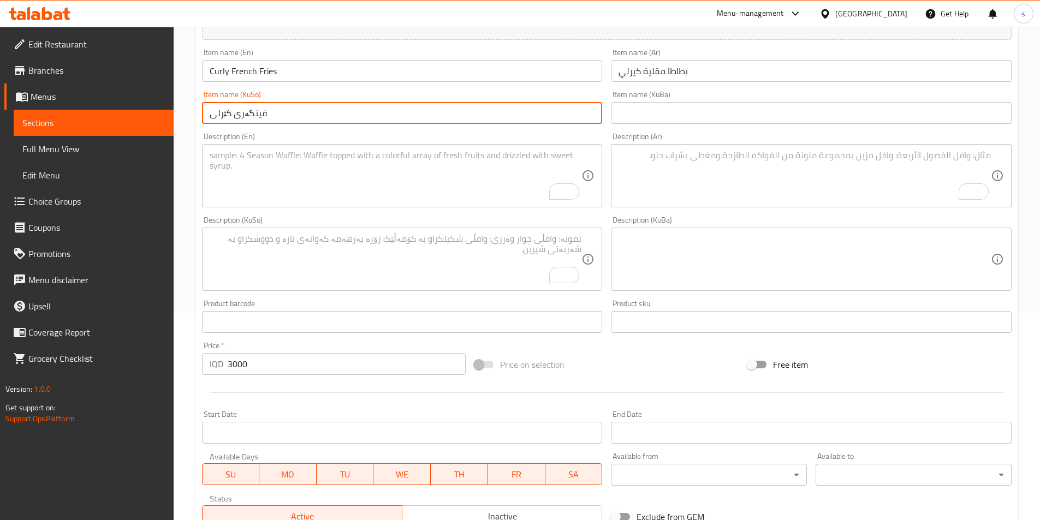
type input "فینگەری کێرلی"
click at [241, 162] on textarea "To enrich screen reader interactions, please activate Accessibility in Grammarl…" at bounding box center [396, 176] width 372 height 52
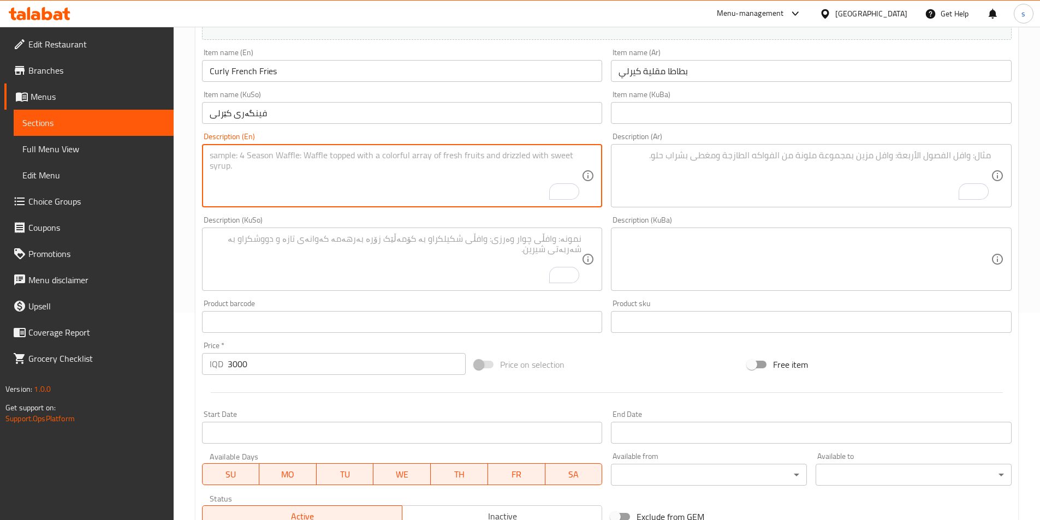
paste textarea "French fries with whelk shape and salt"
type textarea "French fries with whelk shape and salt"
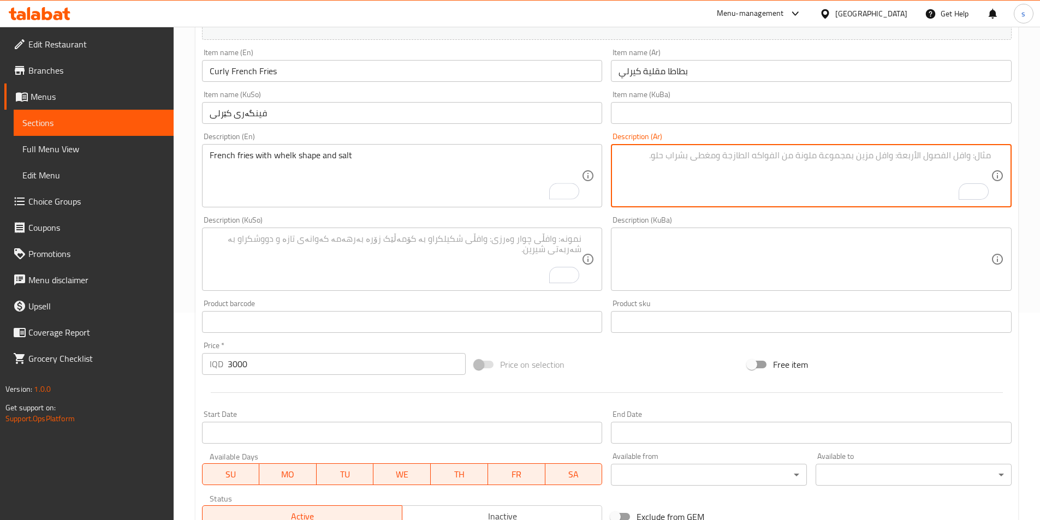
click at [710, 182] on textarea "To enrich screen reader interactions, please activate Accessibility in Grammarl…" at bounding box center [805, 176] width 372 height 52
paste textarea "بطاطا مقلية بشكل حلزوني وملح"
type textarea "بطاطا مقلية بشكل حلزوني وملح"
click at [391, 262] on textarea "To enrich screen reader interactions, please activate Accessibility in Grammarl…" at bounding box center [396, 260] width 372 height 52
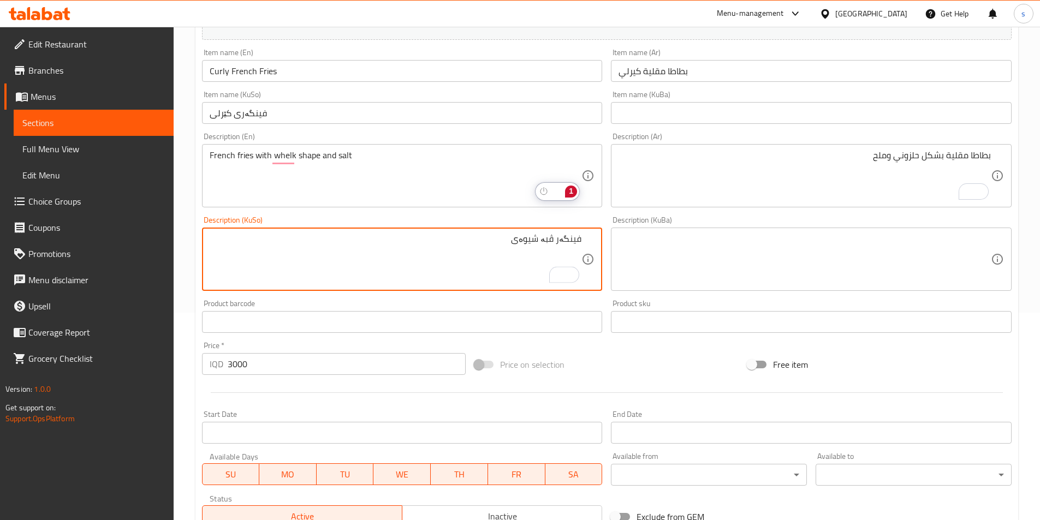
paste textarea "حەلەزۆن"
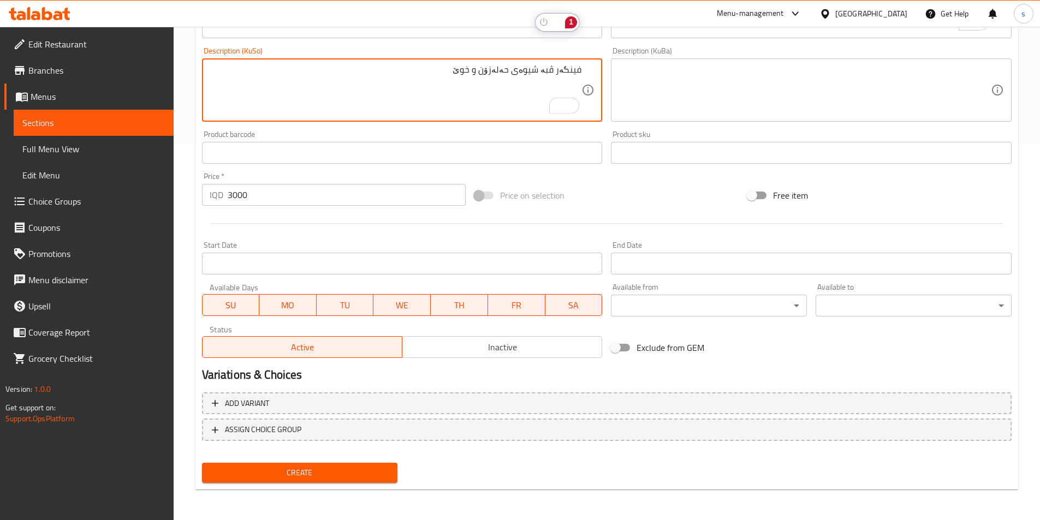
type textarea "فینگەر ڤبە شیوەی حەلەزۆن و خوێ"
click at [352, 479] on span "Create" at bounding box center [300, 473] width 179 height 14
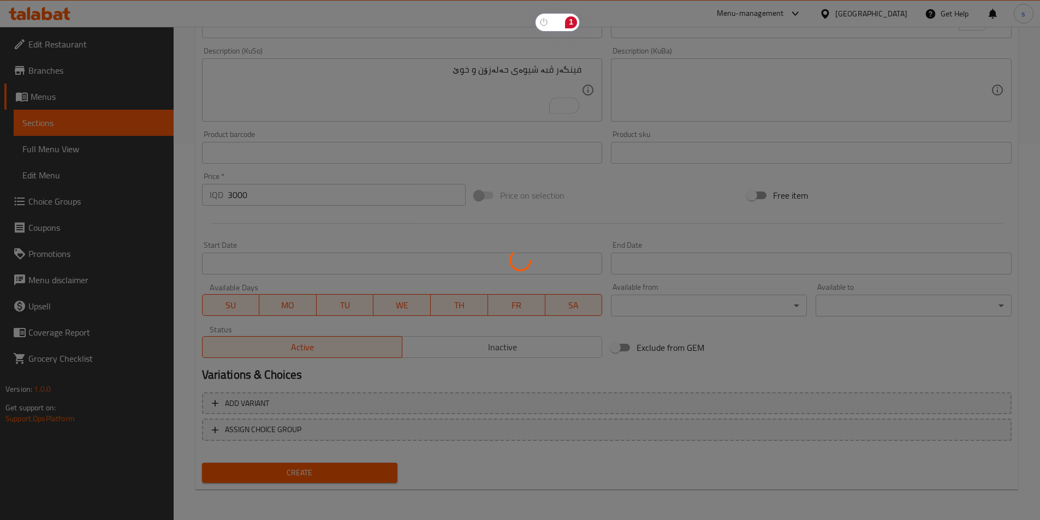
type input "0"
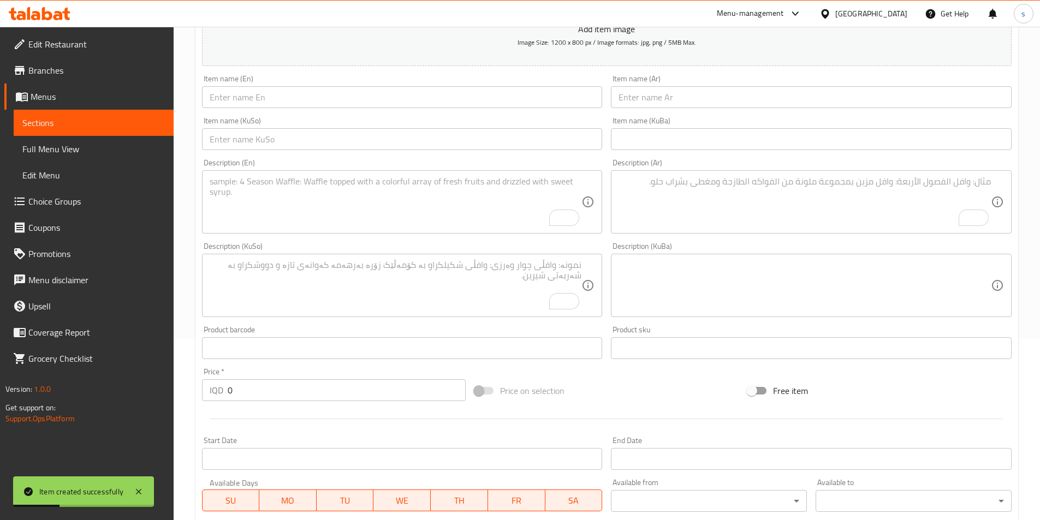
scroll to position [116, 0]
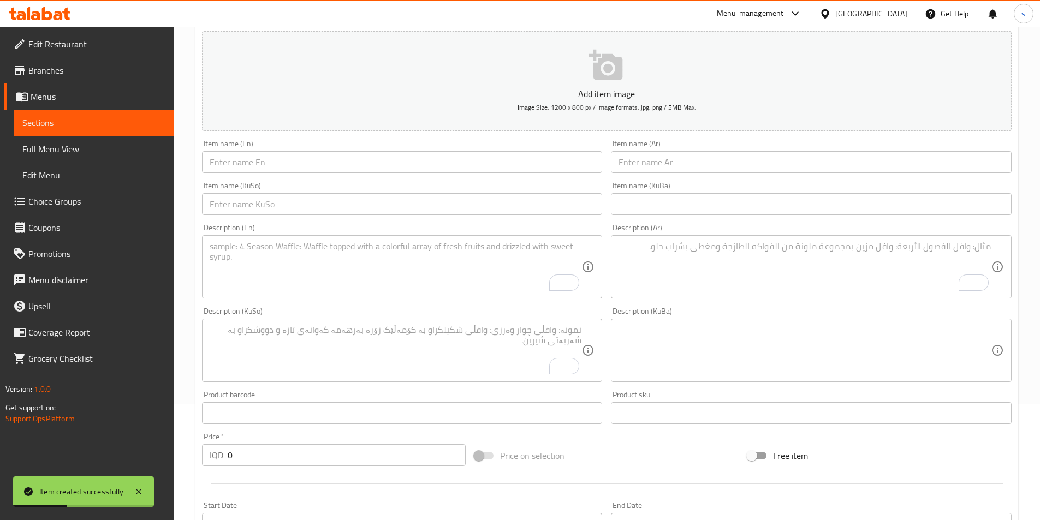
click at [304, 217] on div "Item name (KuSo) Item name (KuSo)" at bounding box center [402, 198] width 409 height 42
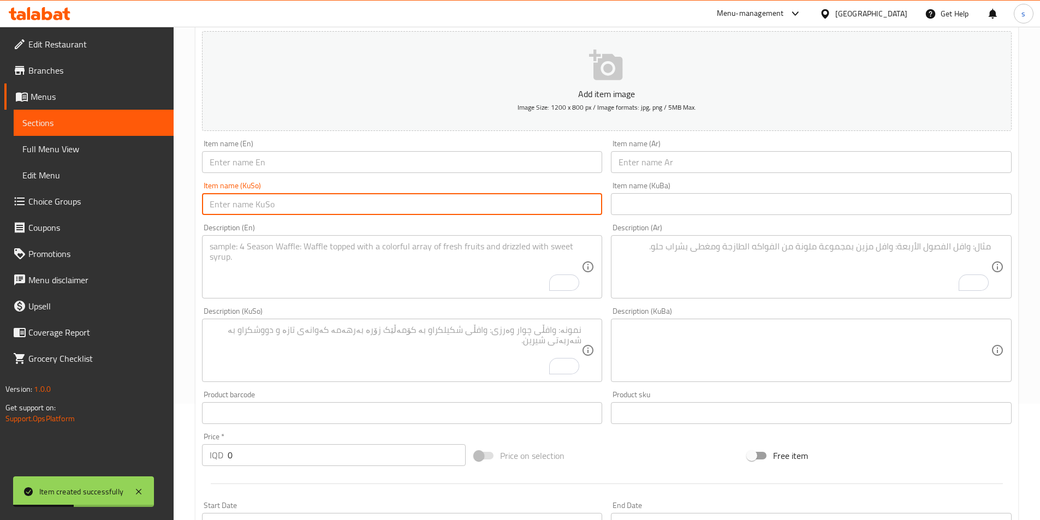
click at [322, 199] on input "text" at bounding box center [402, 204] width 401 height 22
paste input "ئەلقەی پیاز"
type input "ئەلقەی پیاز"
drag, startPoint x: 343, startPoint y: 171, endPoint x: 345, endPoint y: 164, distance: 7.8
click at [343, 171] on input "text" at bounding box center [402, 162] width 401 height 22
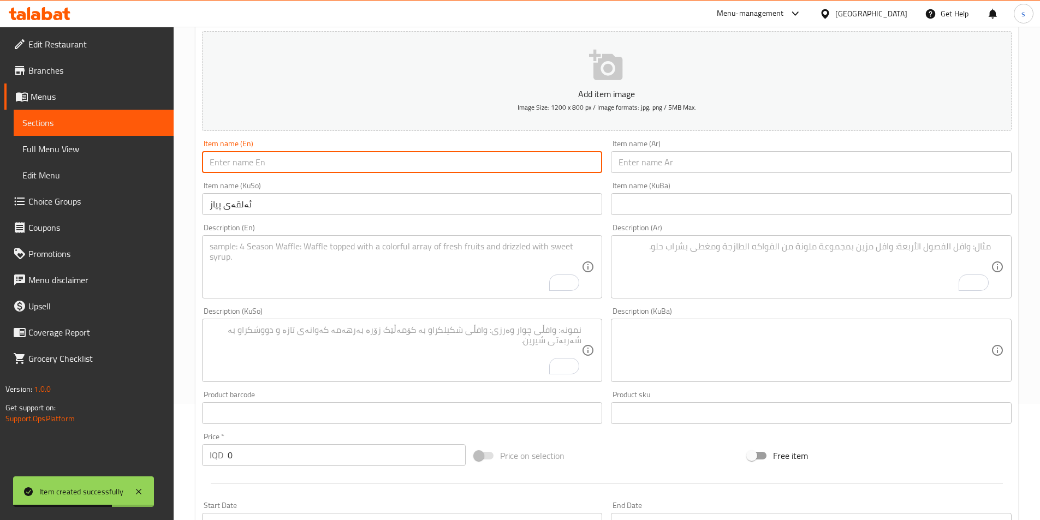
paste input "Onion Rings"
type input "Onion Rings"
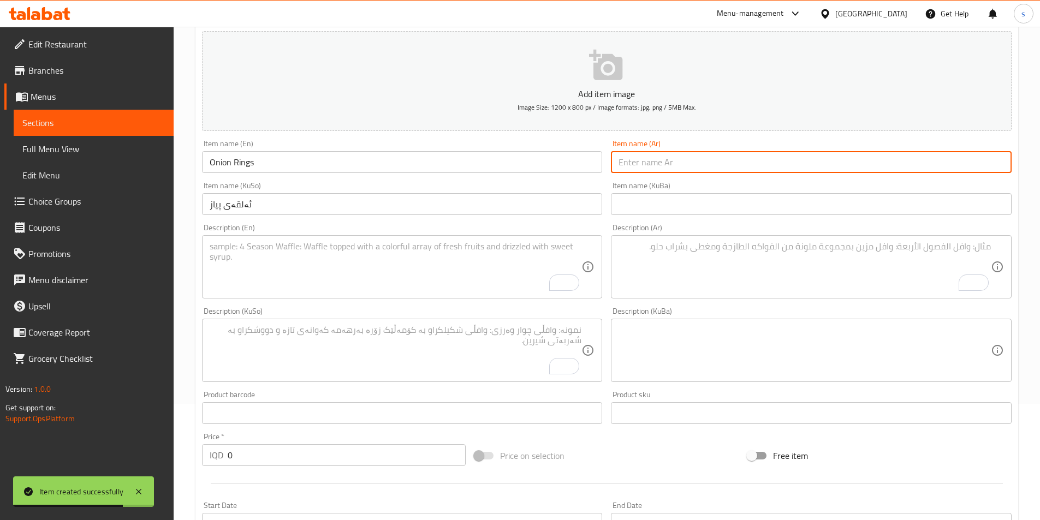
click at [639, 165] on input "text" at bounding box center [811, 162] width 401 height 22
paste input "ئەلقەی پیاز"
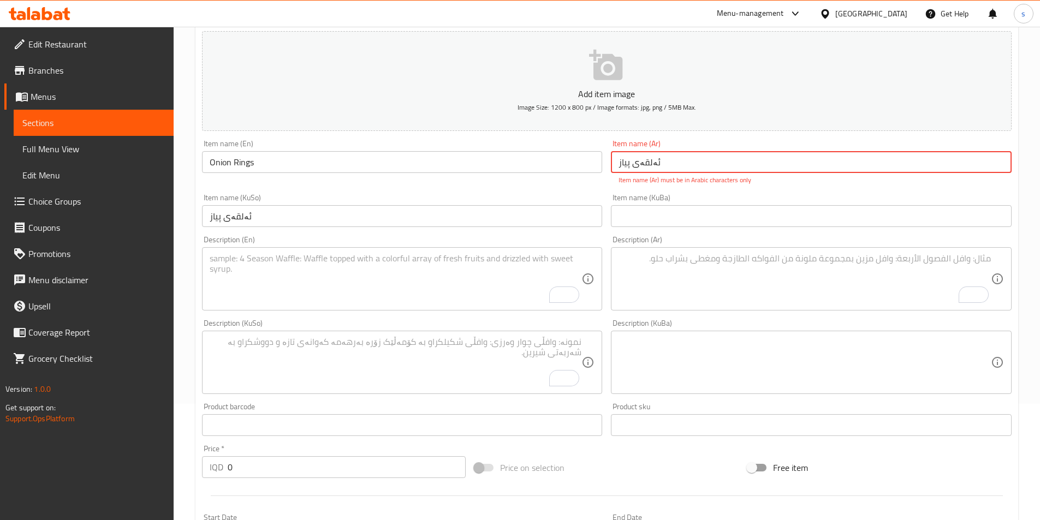
drag, startPoint x: 684, startPoint y: 167, endPoint x: 590, endPoint y: 162, distance: 94.6
click at [590, 162] on div "Add item image Image Size: 1200 x 800 px / Image formats: jpg, png / 5MB Max. I…" at bounding box center [607, 331] width 818 height 608
paste input "لقات بصل"
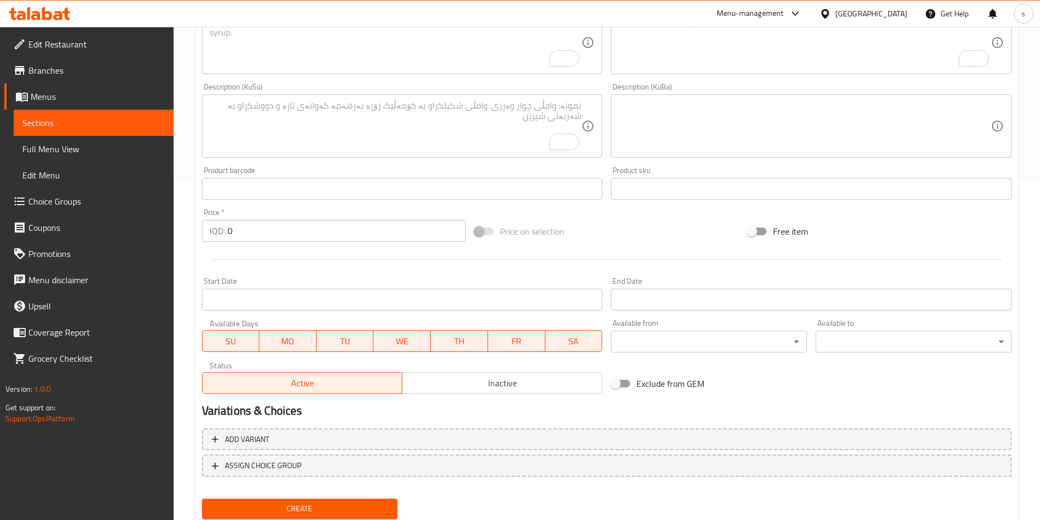
scroll to position [346, 0]
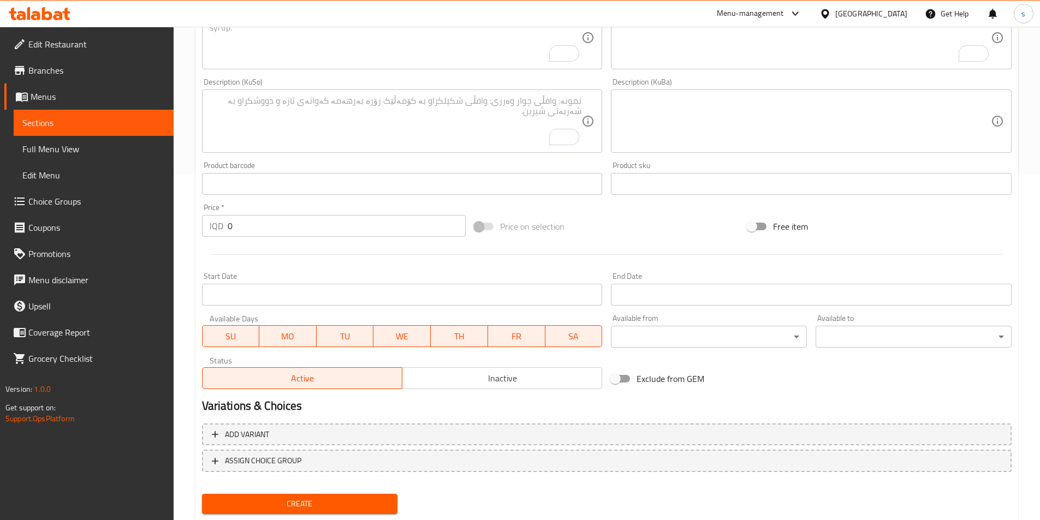
type input "حلقات بصل"
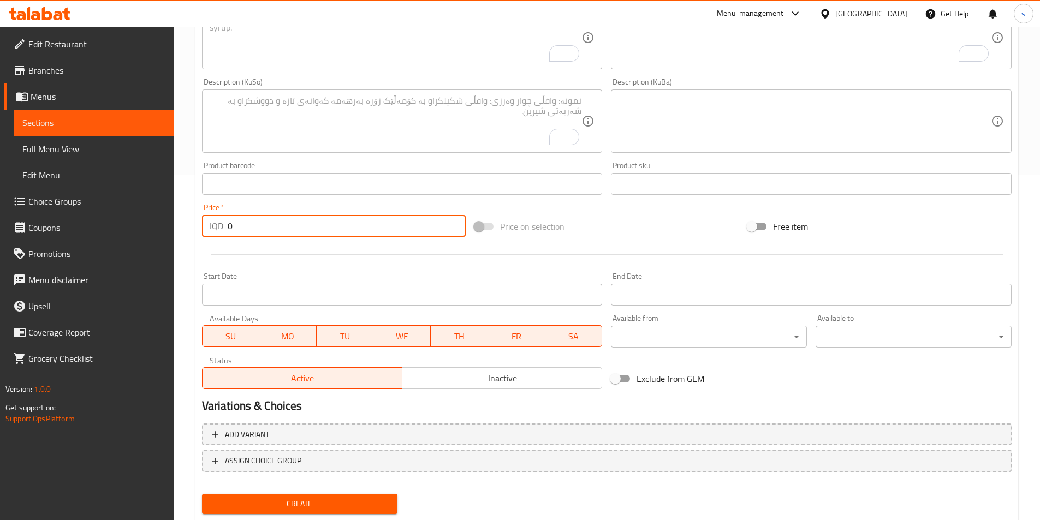
drag, startPoint x: 236, startPoint y: 222, endPoint x: 210, endPoint y: 230, distance: 27.5
click at [210, 232] on div "IQD 0 Price *" at bounding box center [334, 226] width 264 height 22
type input "2000"
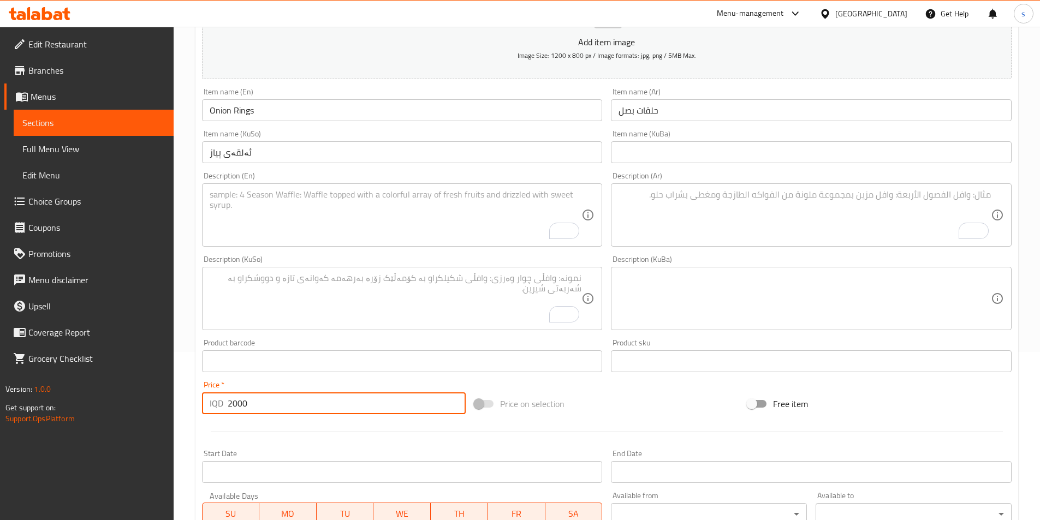
scroll to position [165, 0]
click at [282, 206] on textarea "To enrich screen reader interactions, please activate Accessibility in Grammarl…" at bounding box center [396, 218] width 372 height 52
paste textarea "Rings of crispy fried onions"
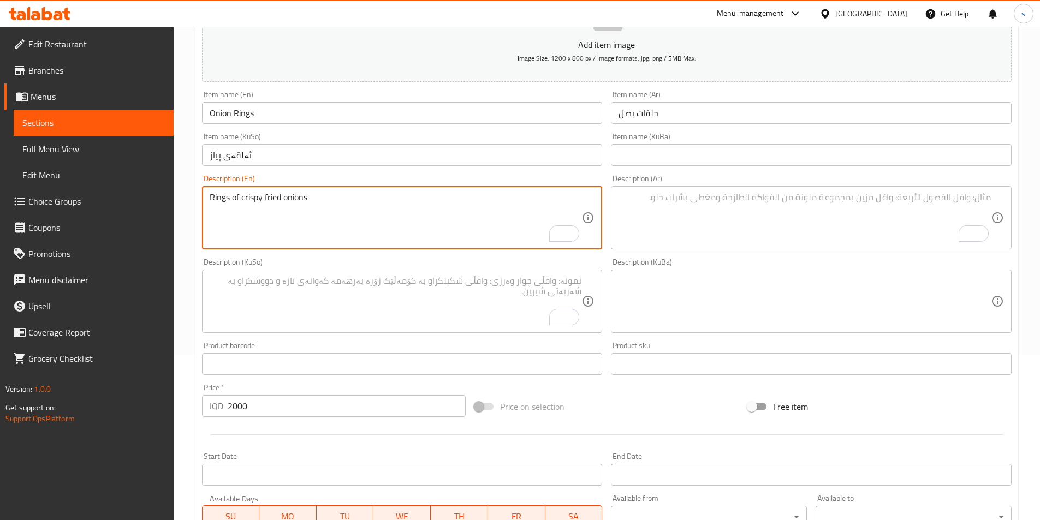
type textarea "Rings of crispy fried onions"
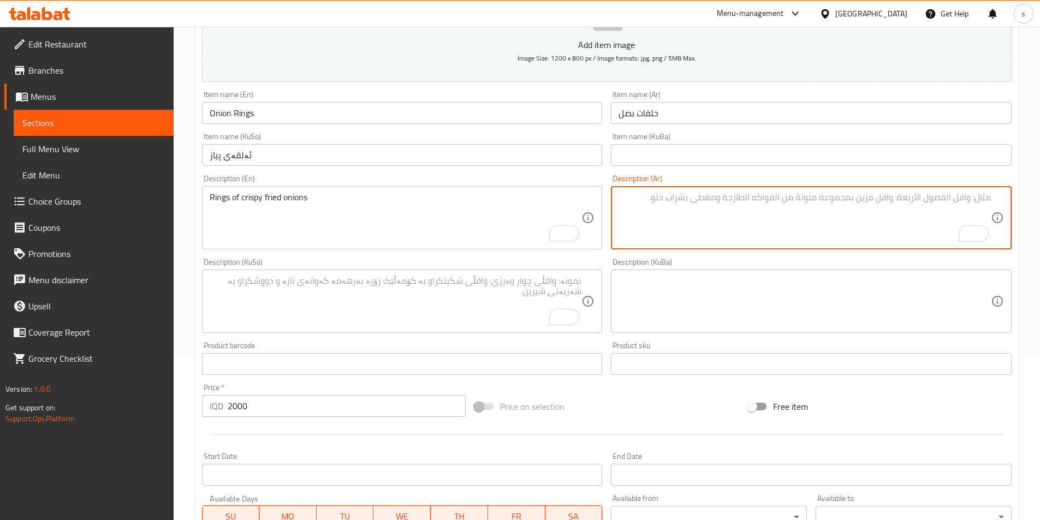
click at [661, 223] on textarea "To enrich screen reader interactions, please activate Accessibility in Grammarl…" at bounding box center [805, 218] width 372 height 52
paste textarea "حلقات من بصل مقرمش مقلي"
type textarea "حلقات من بصل مقرمش مقلي"
click at [491, 304] on textarea "To enrich screen reader interactions, please activate Accessibility in Grammarl…" at bounding box center [396, 302] width 372 height 52
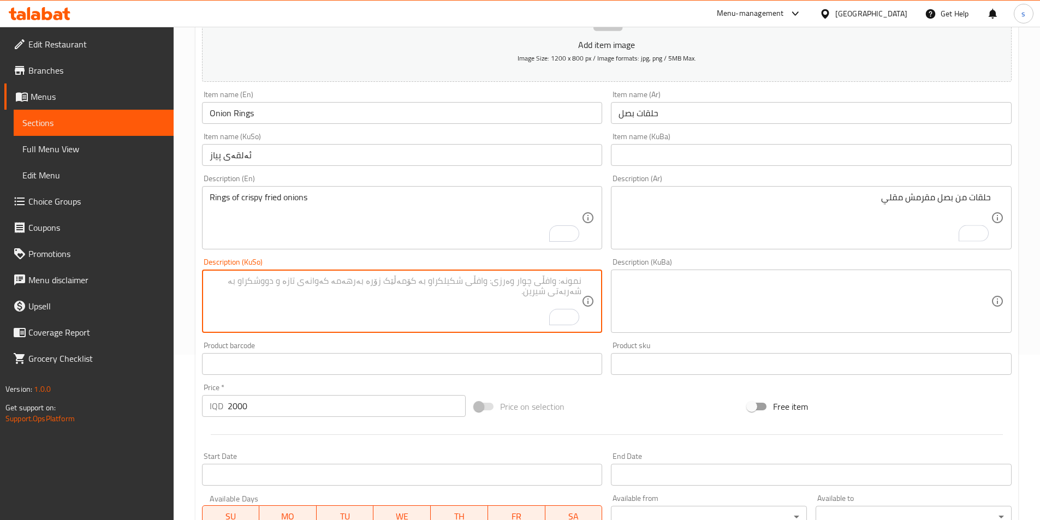
paste textarea "ئەلقەی پیاز"
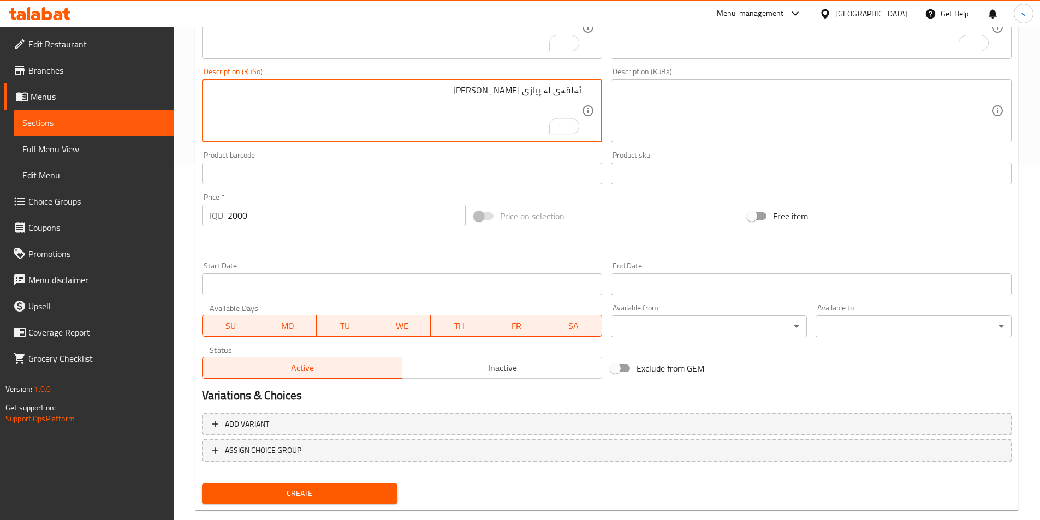
scroll to position [377, 0]
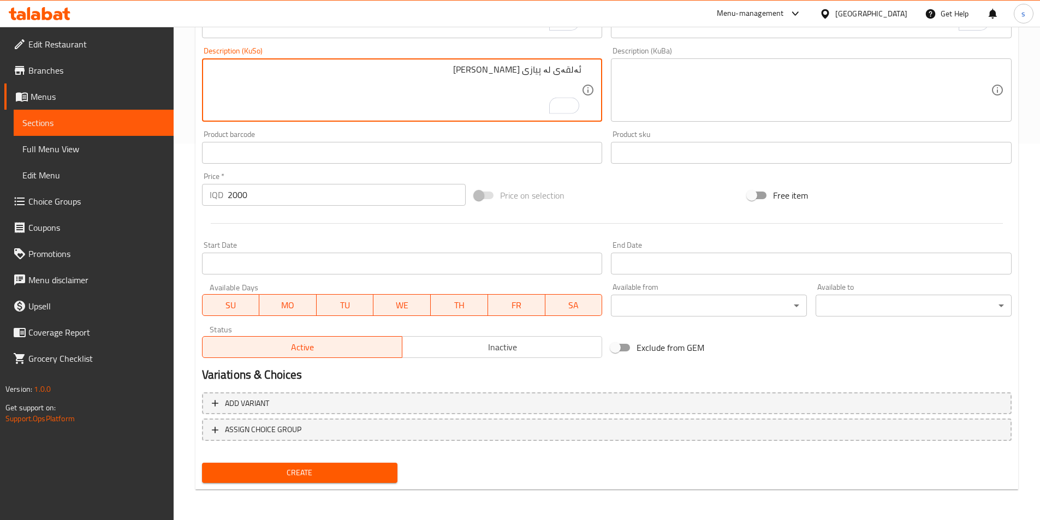
type textarea "ئەلقەی لە پیازی [PERSON_NAME]"
click at [294, 486] on div "Create" at bounding box center [300, 473] width 205 height 29
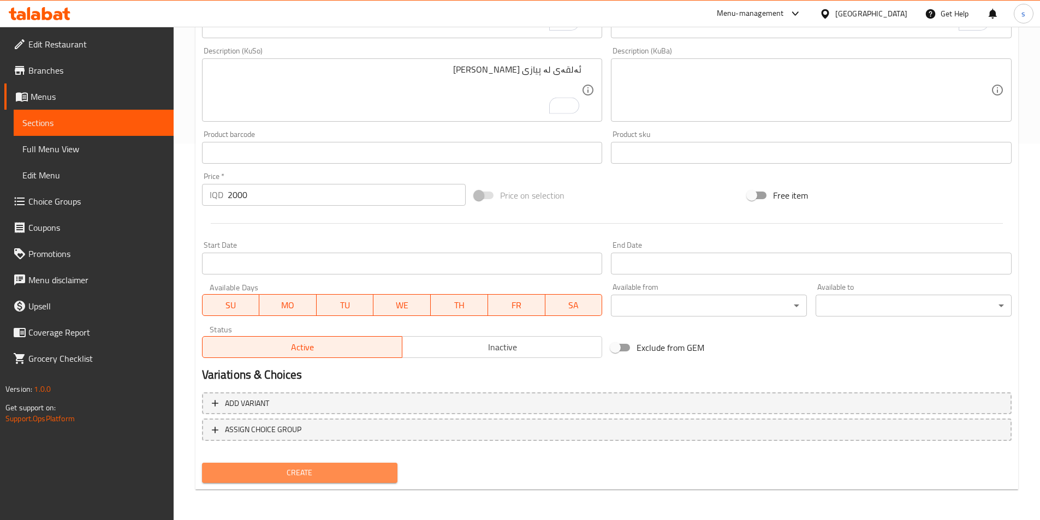
click at [295, 475] on span "Create" at bounding box center [300, 473] width 179 height 14
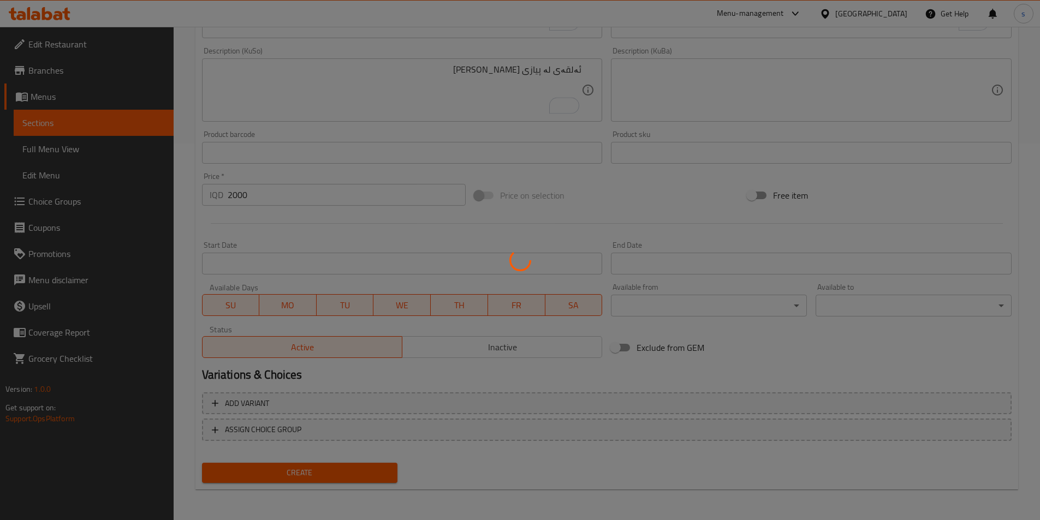
type input "0"
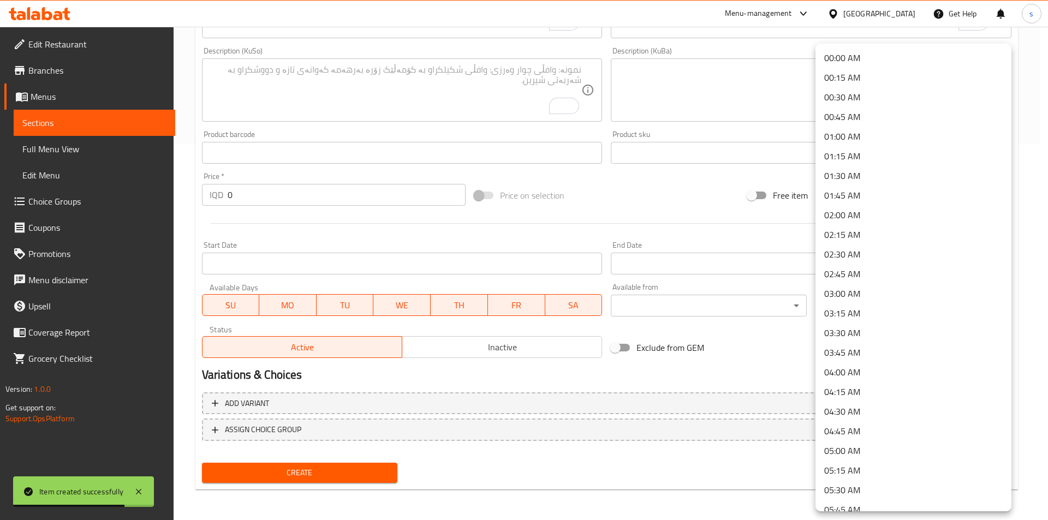
drag, startPoint x: 990, startPoint y: 297, endPoint x: 1048, endPoint y: 314, distance: 59.9
drag, startPoint x: 1048, startPoint y: 353, endPoint x: 1048, endPoint y: 315, distance: 37.7
click at [1040, 315] on div at bounding box center [524, 260] width 1048 height 520
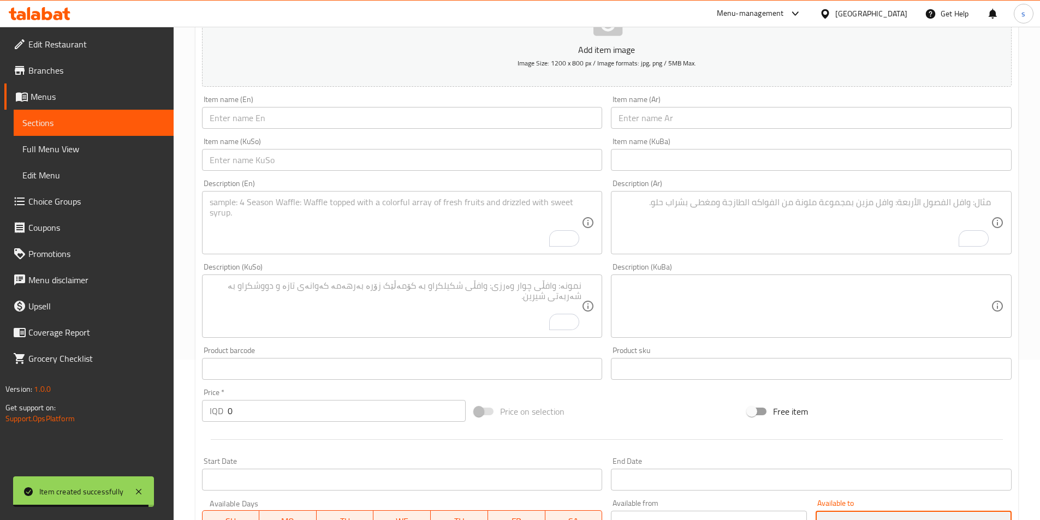
scroll to position [124, 0]
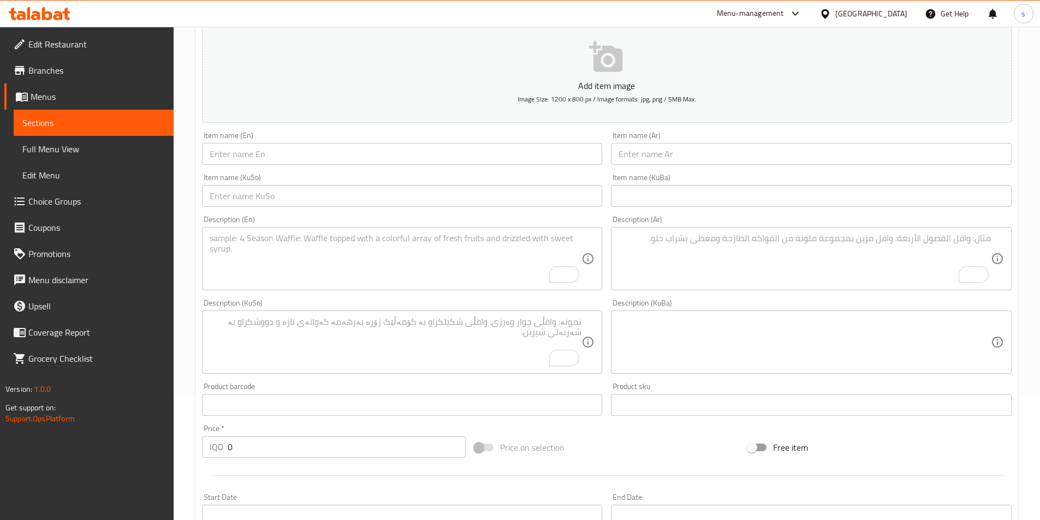
click at [285, 160] on input "text" at bounding box center [402, 154] width 401 height 22
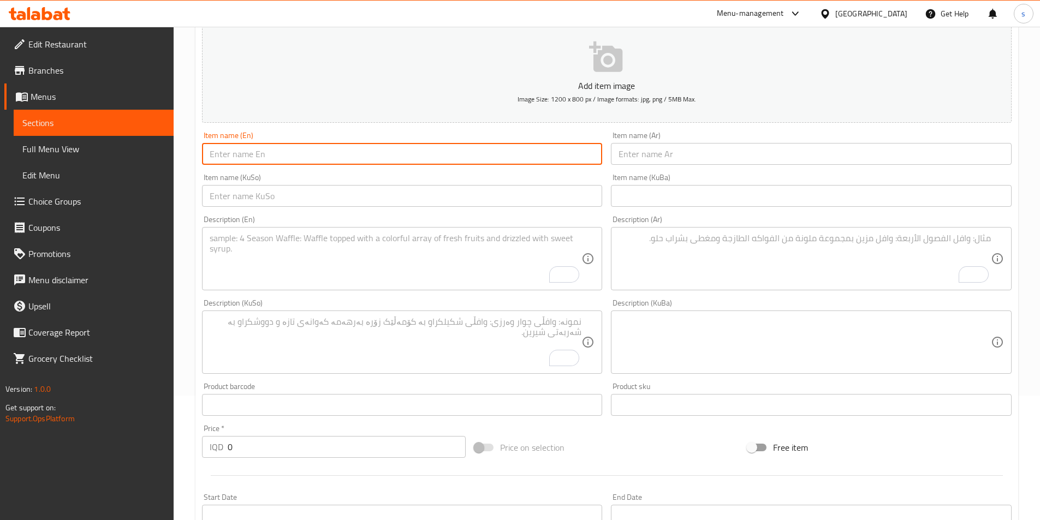
paste input "Crinkle Fries"
type input "Crinkle Fries"
click at [720, 155] on input "text" at bounding box center [811, 154] width 401 height 22
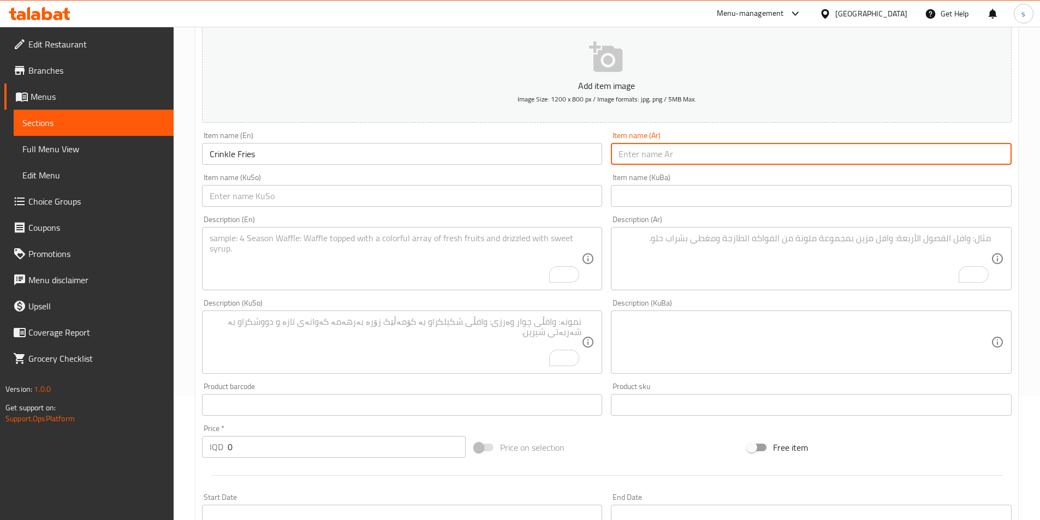
paste input "بطاطا كرنكل"
type input "بطاطا كرنكل"
click at [481, 187] on input "text" at bounding box center [402, 196] width 401 height 22
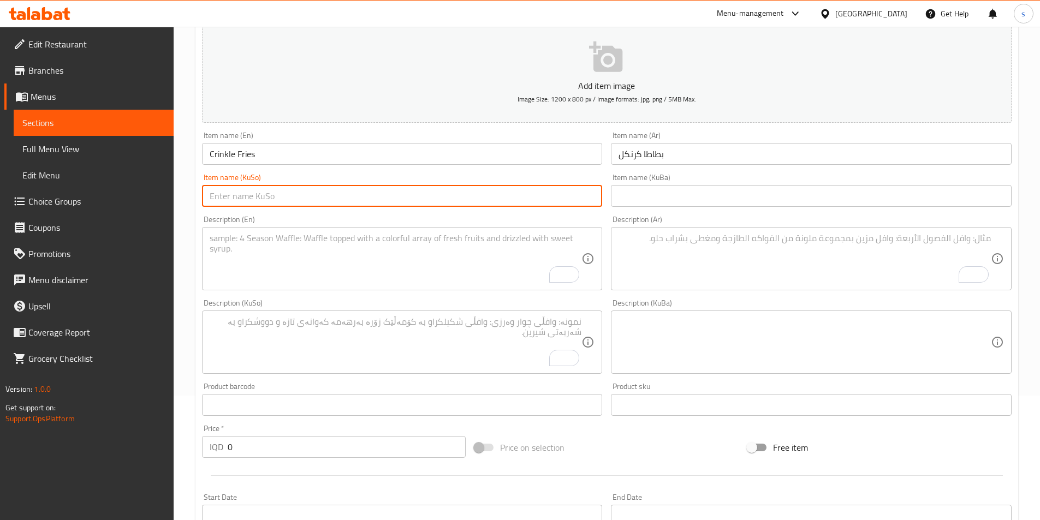
paste input "پەتاتە کرینکڵ"
type input "پەتاتە کرینکڵ"
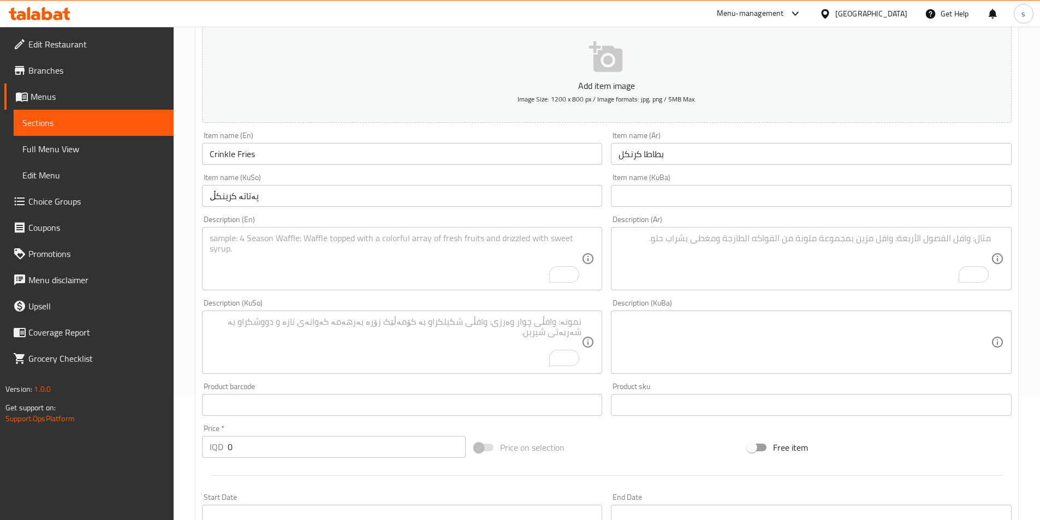
drag, startPoint x: 1017, startPoint y: 217, endPoint x: 1034, endPoint y: 257, distance: 43.0
click at [1034, 257] on div "Home / Restaurants management / Menus / Sections / item / create Side Dishes se…" at bounding box center [607, 337] width 866 height 870
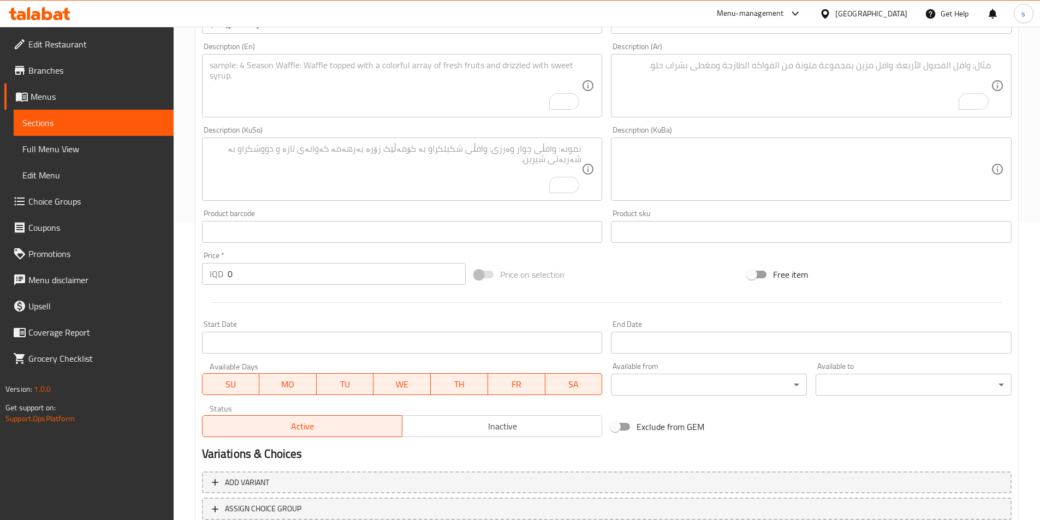
scroll to position [299, 0]
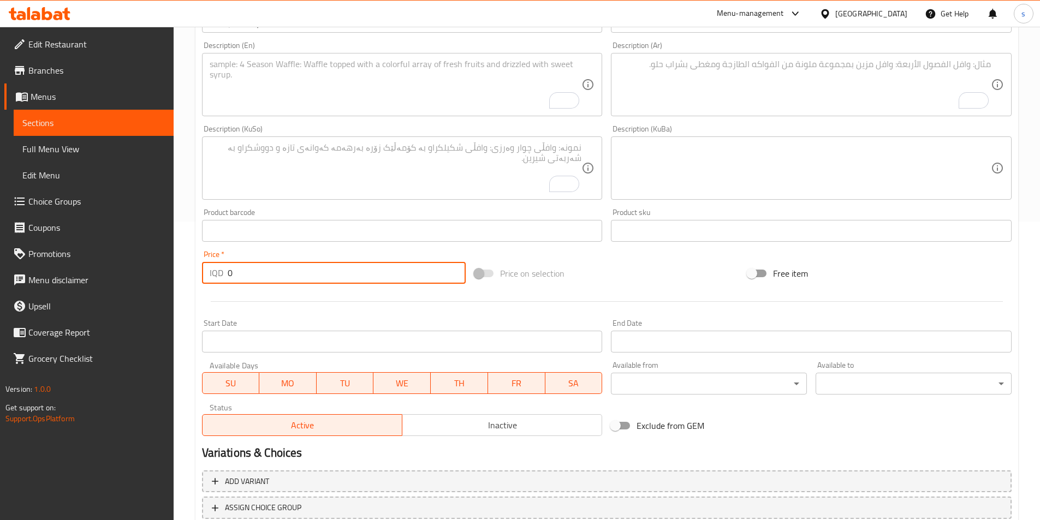
drag, startPoint x: 234, startPoint y: 266, endPoint x: 216, endPoint y: 273, distance: 19.7
click at [216, 273] on div "IQD 0 Price *" at bounding box center [334, 273] width 264 height 22
type input "5000"
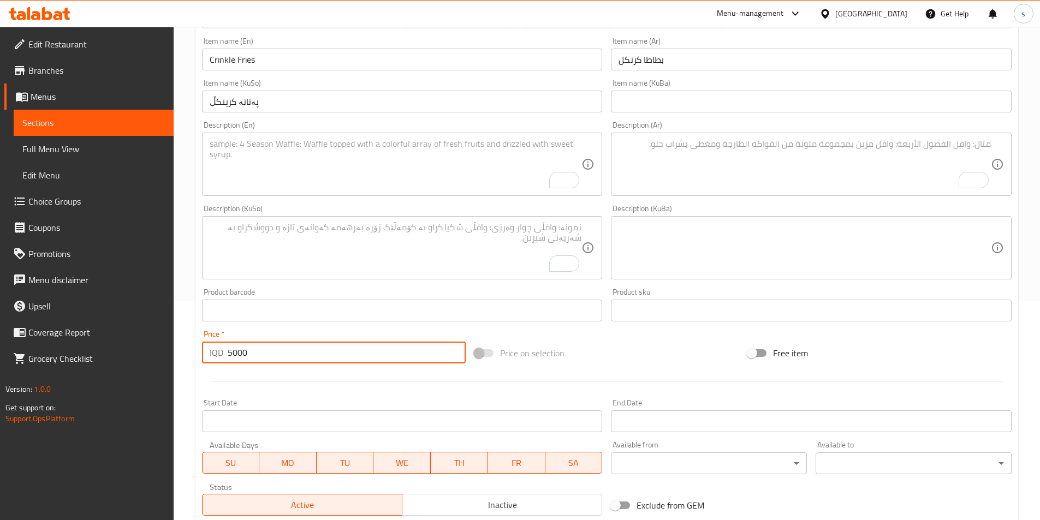
scroll to position [218, 0]
click at [275, 168] on textarea "To enrich screen reader interactions, please activate Accessibility in Grammarl…" at bounding box center [396, 165] width 372 height 52
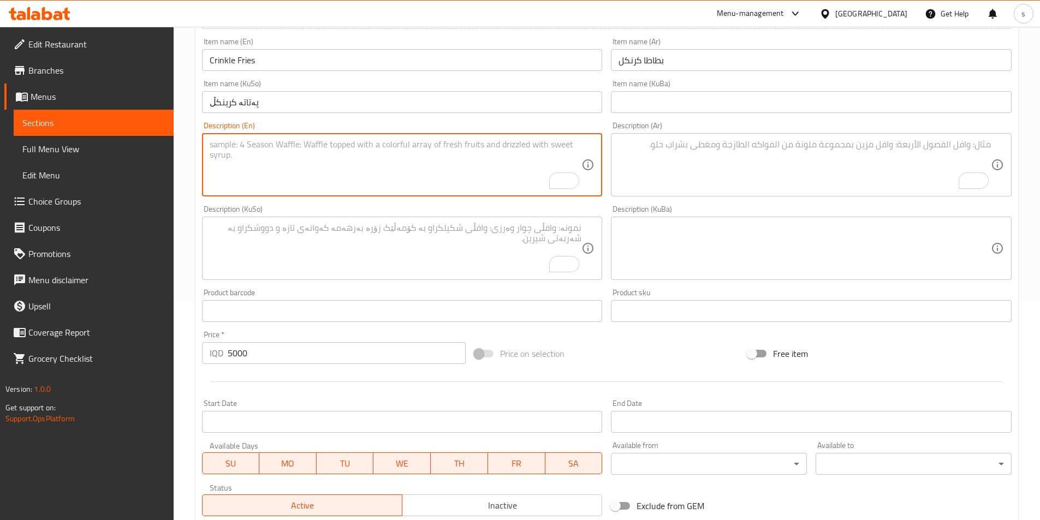
paste textarea "French fries and salt"
type textarea "French fries and salt"
click at [764, 178] on textarea "To enrich screen reader interactions, please activate Accessibility in Grammarl…" at bounding box center [805, 165] width 372 height 52
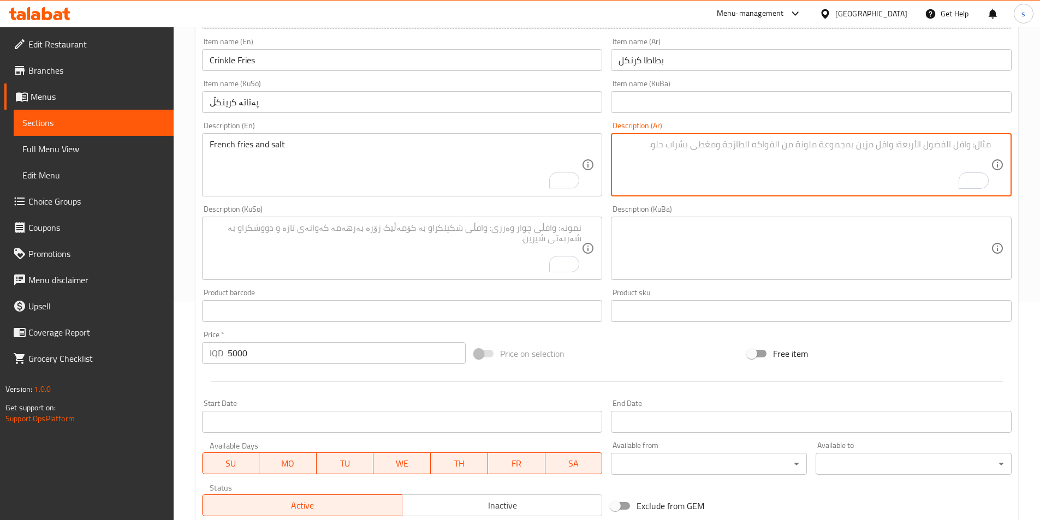
paste textarea "بطاطا مقلية وملح"
type textarea "بطاطا مقلية وملح"
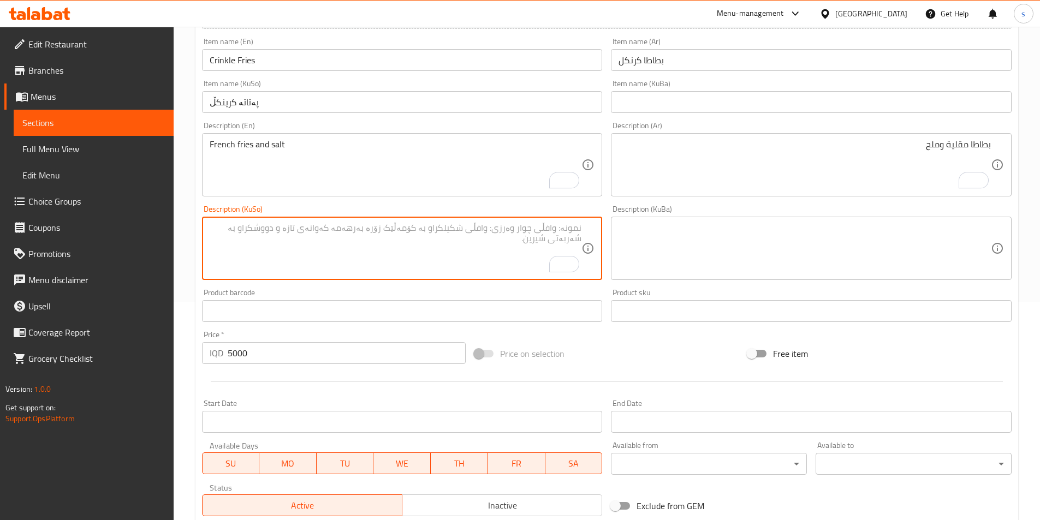
click at [477, 245] on textarea "To enrich screen reader interactions, please activate Accessibility in Grammarl…" at bounding box center [396, 249] width 372 height 52
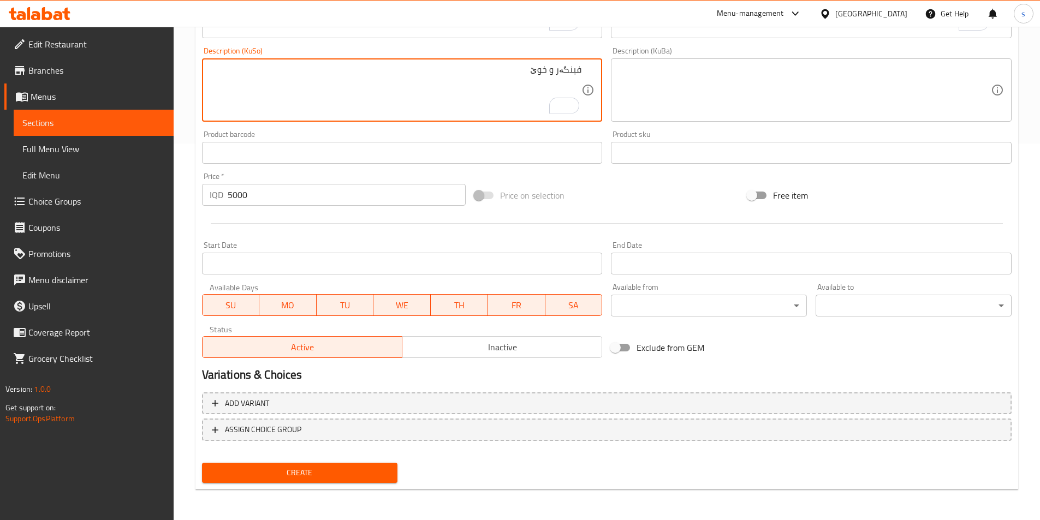
type textarea "فینگەر و خوێ"
click at [335, 472] on span "Create" at bounding box center [300, 473] width 179 height 14
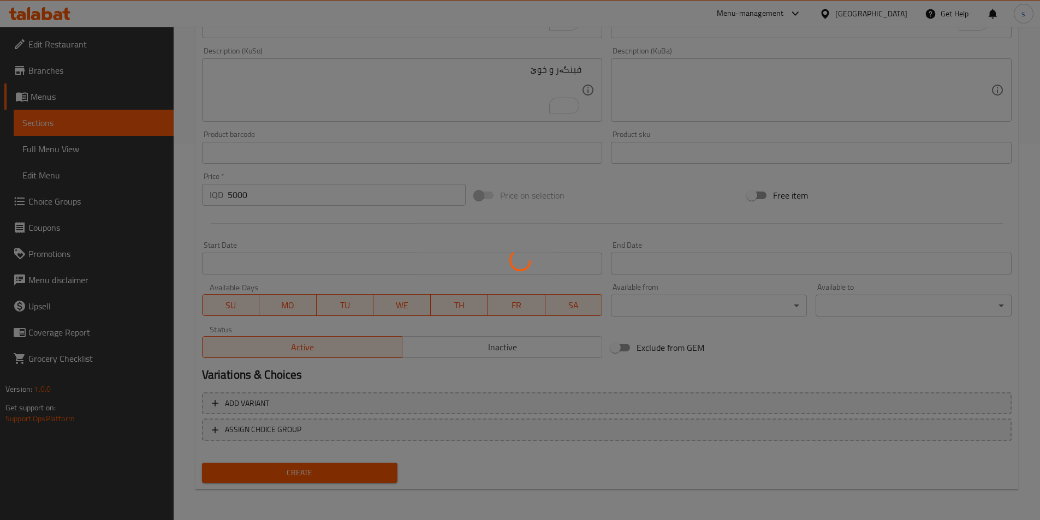
type input "0"
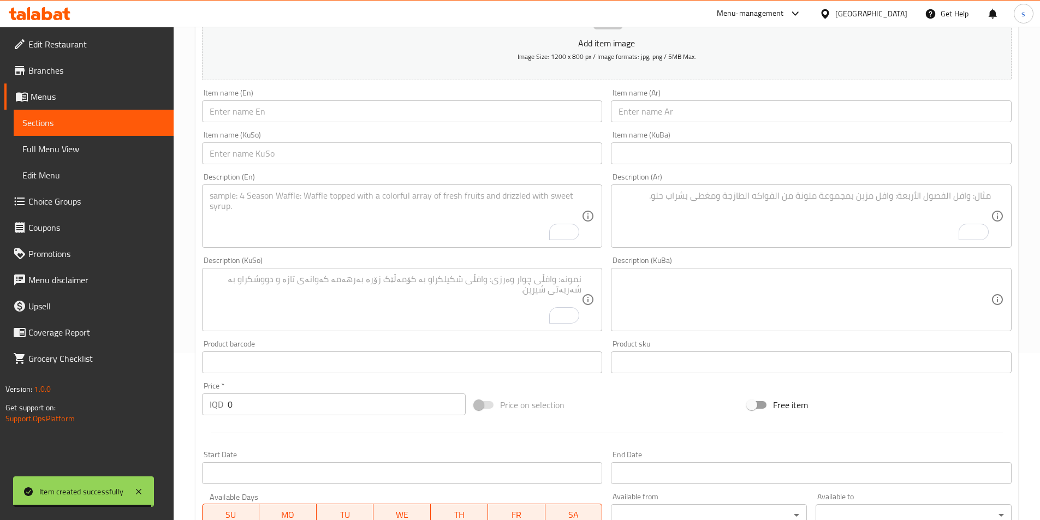
scroll to position [164, 0]
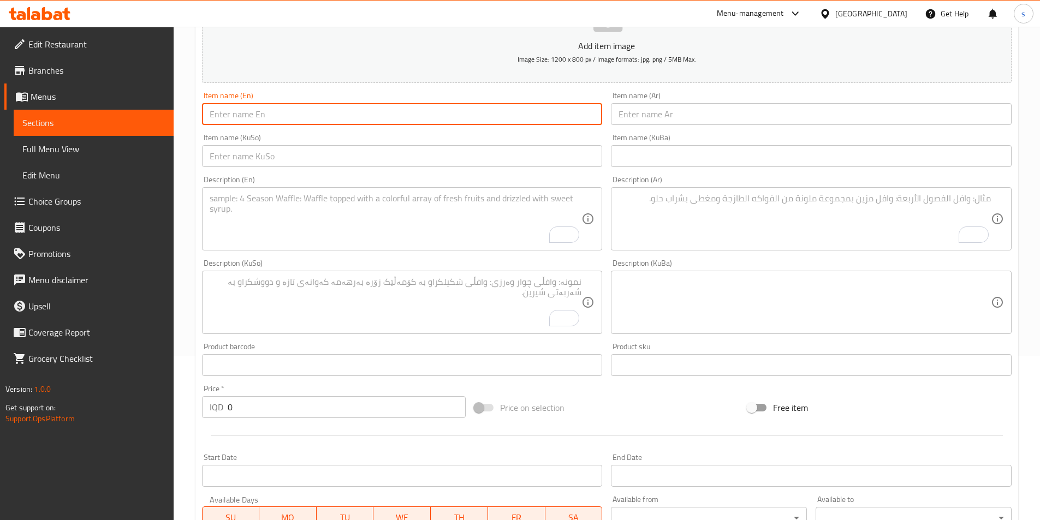
click at [393, 108] on input "text" at bounding box center [402, 114] width 401 height 22
paste input "Chilli Cheese Crinkle Fries"
click at [592, 117] on input "Chilli Cheese Crinkle Fries" at bounding box center [402, 114] width 401 height 22
type input "Chilli Cheese Crinkle Fries"
click at [655, 114] on input "text" at bounding box center [811, 114] width 401 height 22
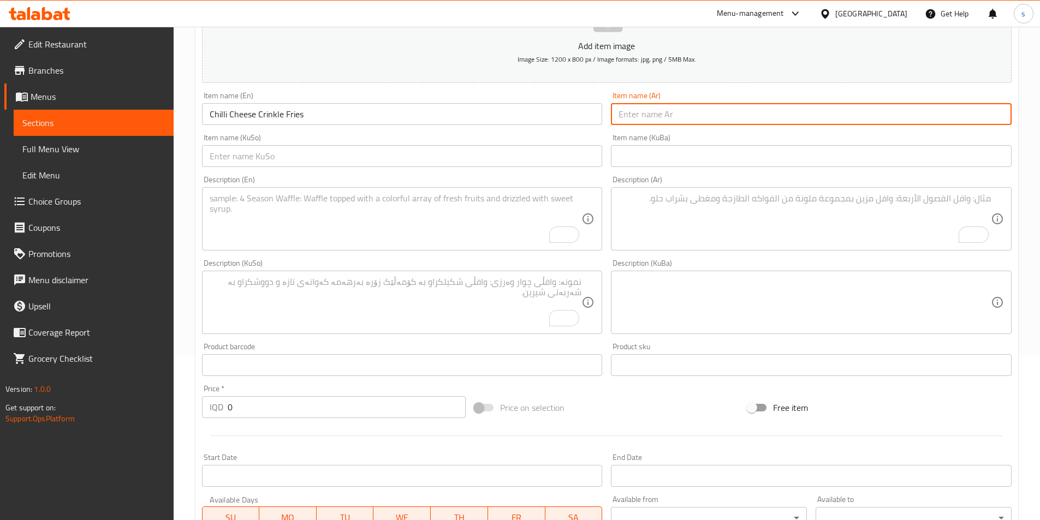
paste input "[PERSON_NAME]"
type input "[PERSON_NAME]"
drag, startPoint x: 550, startPoint y: 167, endPoint x: 556, endPoint y: 167, distance: 6.0
click at [556, 167] on input "text" at bounding box center [402, 156] width 401 height 22
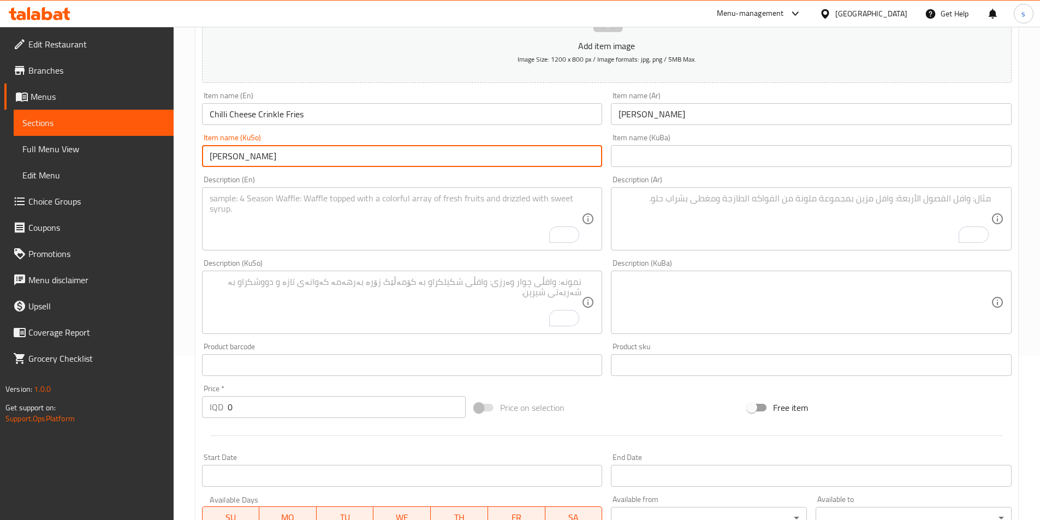
paste input "پەتاتە کرینکڵ"
type input "چیلی چیس پەتاتە کرینکڵ"
click at [313, 211] on textarea "To enrich screen reader interactions, please activate Accessibility in Grammarl…" at bounding box center [396, 219] width 372 height 52
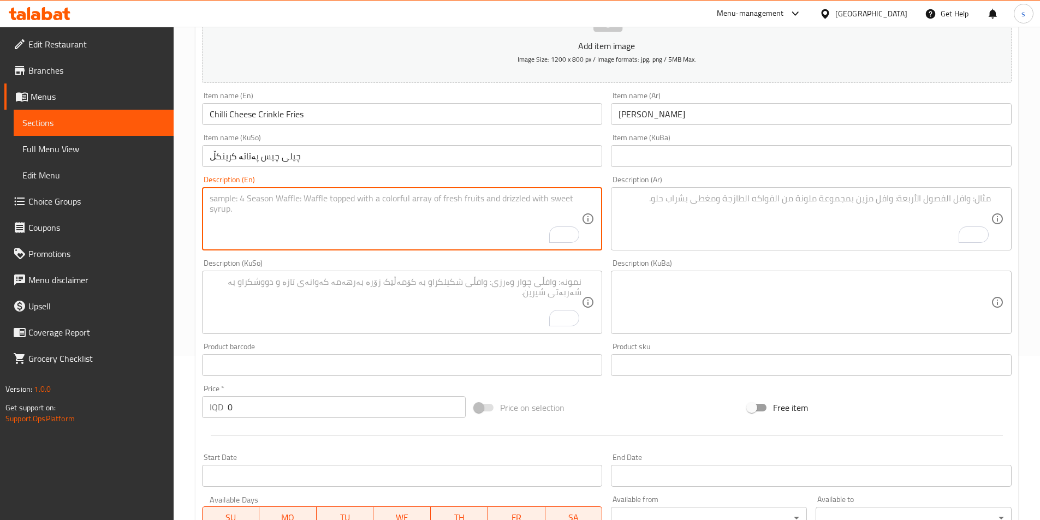
paste textarea "Fried crinkle potatoes, chilli sauce and cheese sauce"
type textarea "Fried crinkle potatoes, chilli sauce and cheese sauce"
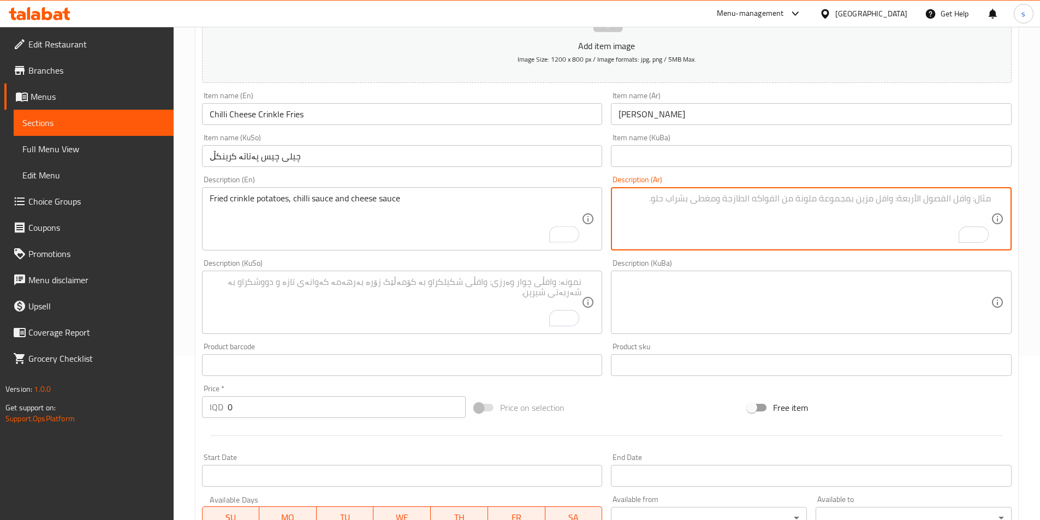
click at [642, 200] on textarea "To enrich screen reader interactions, please activate Accessibility in Grammarl…" at bounding box center [805, 219] width 372 height 52
paste textarea "بطاط كرنكل مقلية، صلصة تشيلي وصوص جبنة"
type textarea "بطاط كرنكل مقلية، صلصة تشيلي وصوص جبنة"
click at [490, 296] on textarea "To enrich screen reader interactions, please activate Accessibility in Grammarl…" at bounding box center [396, 303] width 372 height 52
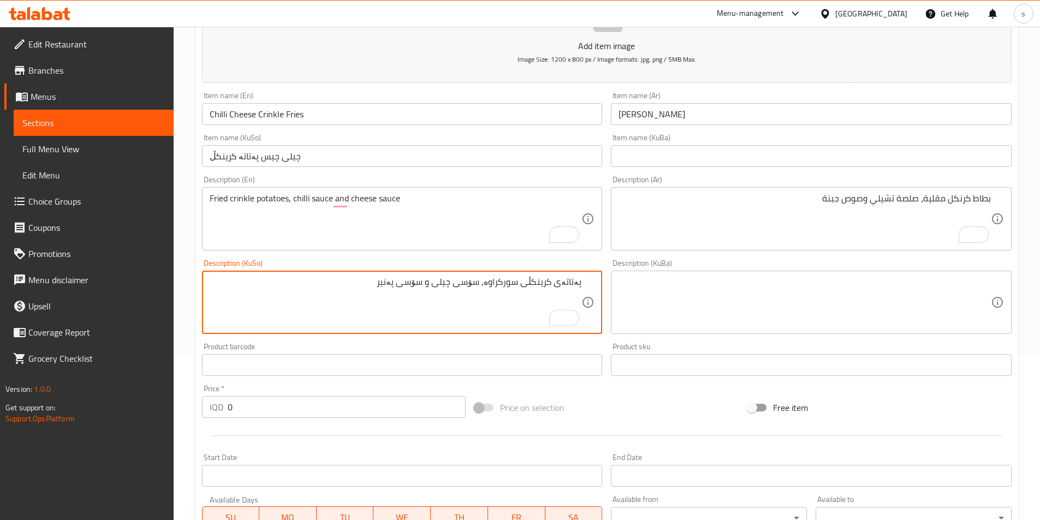
type textarea "پەتاتەی کرینکڵی سورکراوە، سۆسی چیلی و سۆسی پەنیر"
drag, startPoint x: 246, startPoint y: 410, endPoint x: 187, endPoint y: 413, distance: 58.5
click at [187, 413] on div "Home / Restaurants management / Menus / Sections / item / create Side Dishes se…" at bounding box center [607, 297] width 866 height 870
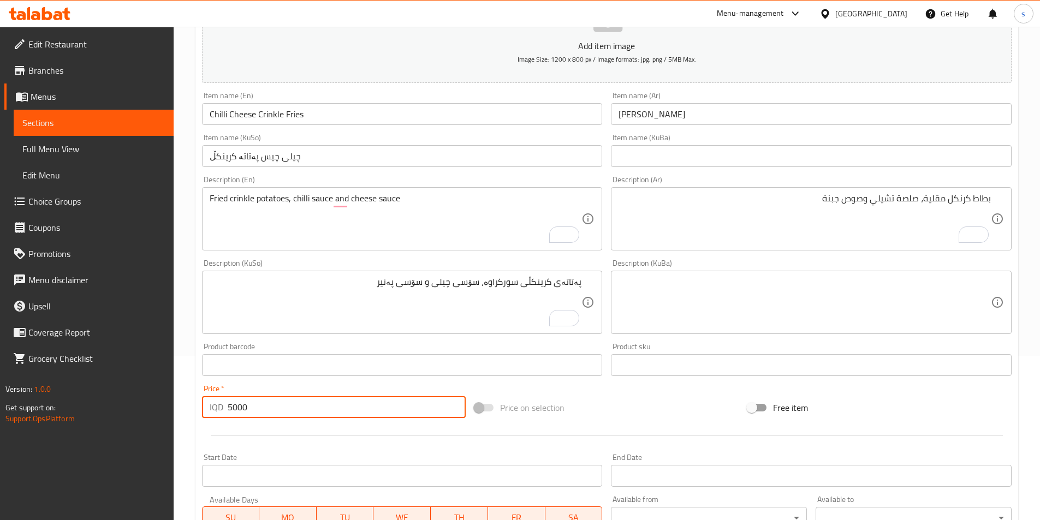
type input "5000"
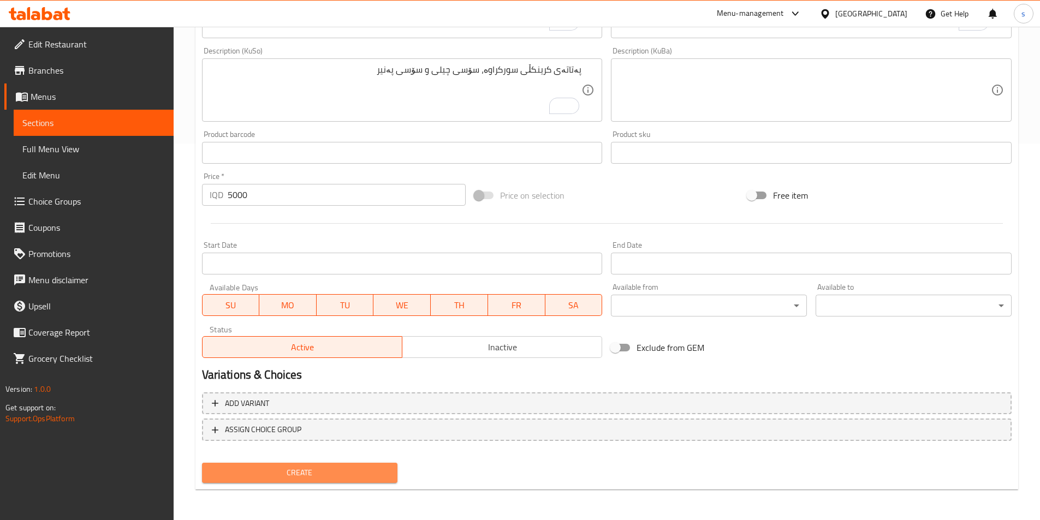
click at [363, 479] on span "Create" at bounding box center [300, 473] width 179 height 14
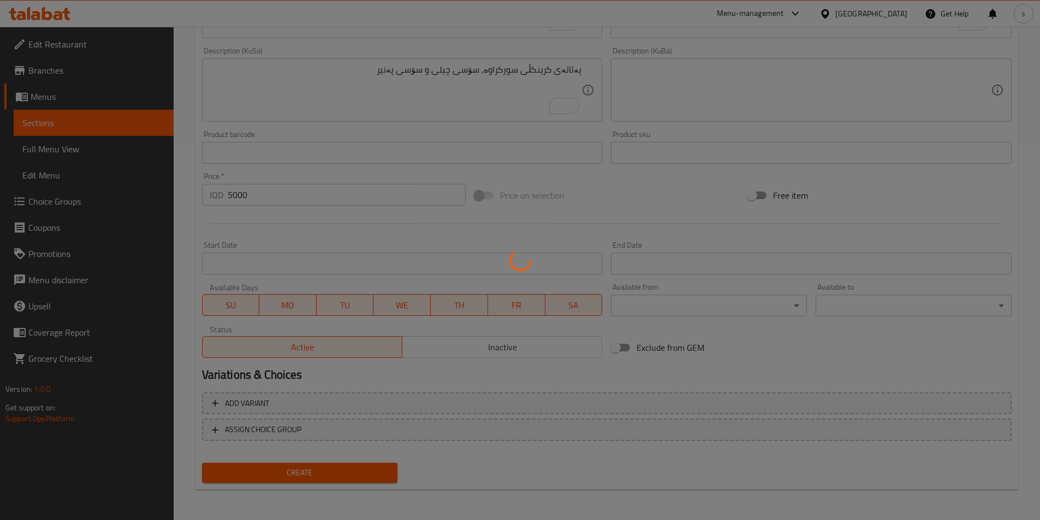
type input "0"
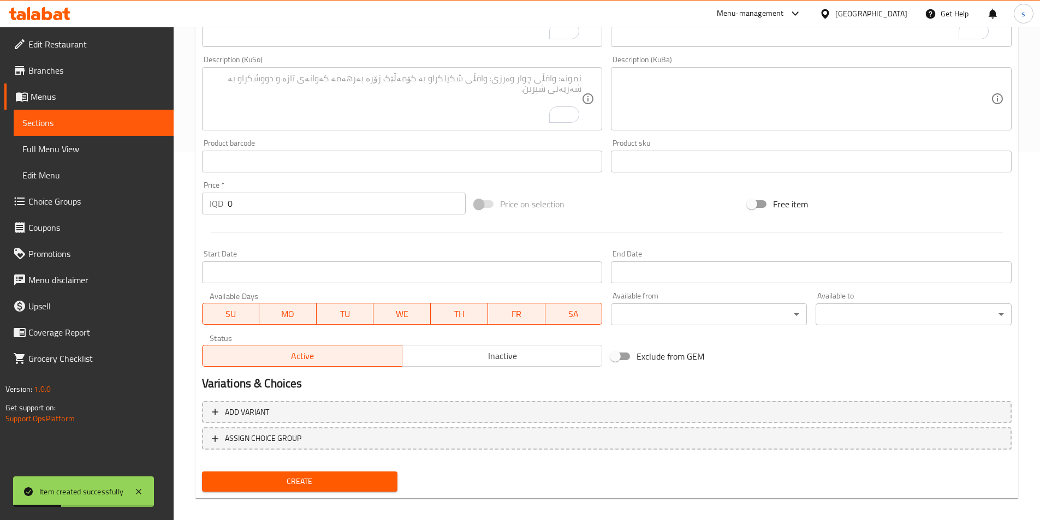
scroll to position [76, 0]
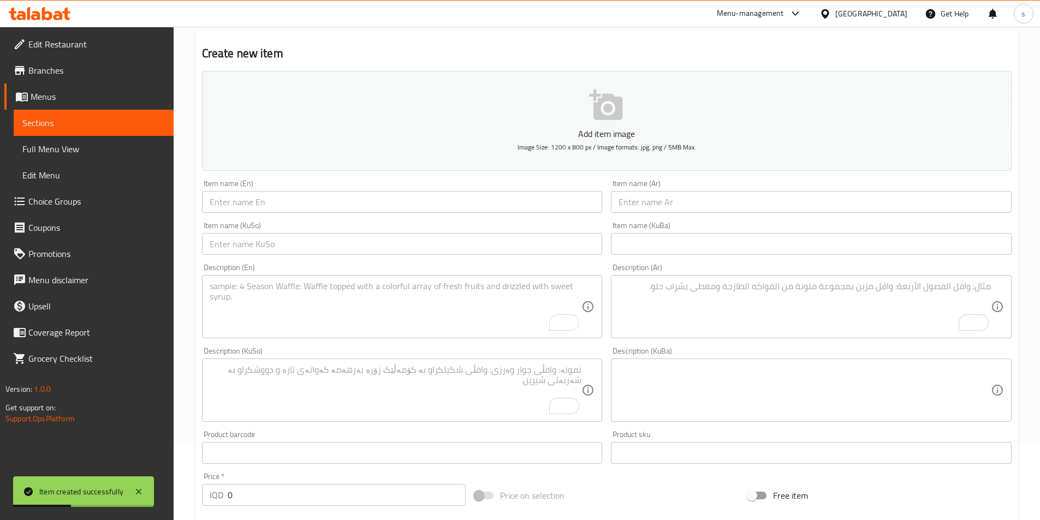
click at [239, 195] on input "text" at bounding box center [402, 202] width 401 height 22
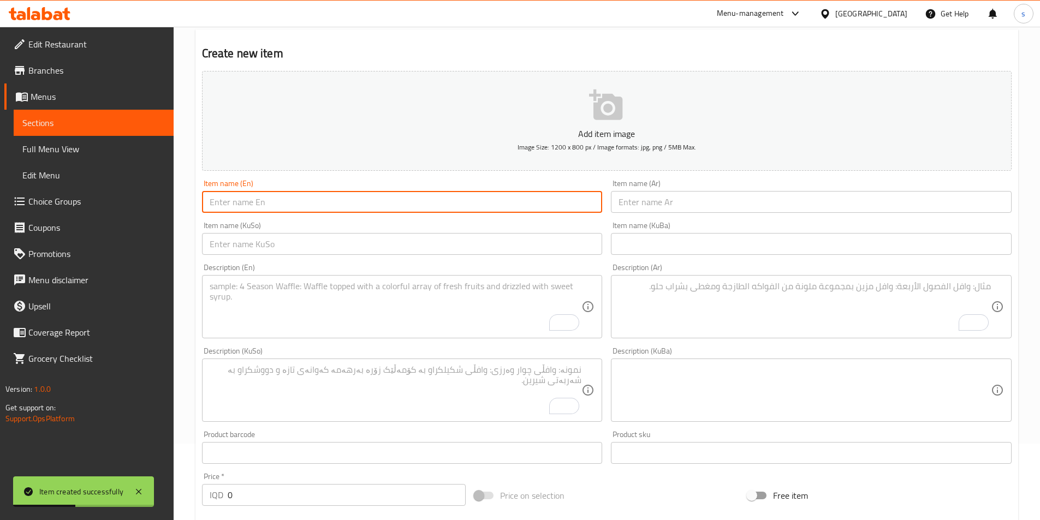
paste input "Chilli Cheese Wedges"
type input "Chilli Cheese Wedges"
click at [625, 206] on input "text" at bounding box center [811, 202] width 401 height 22
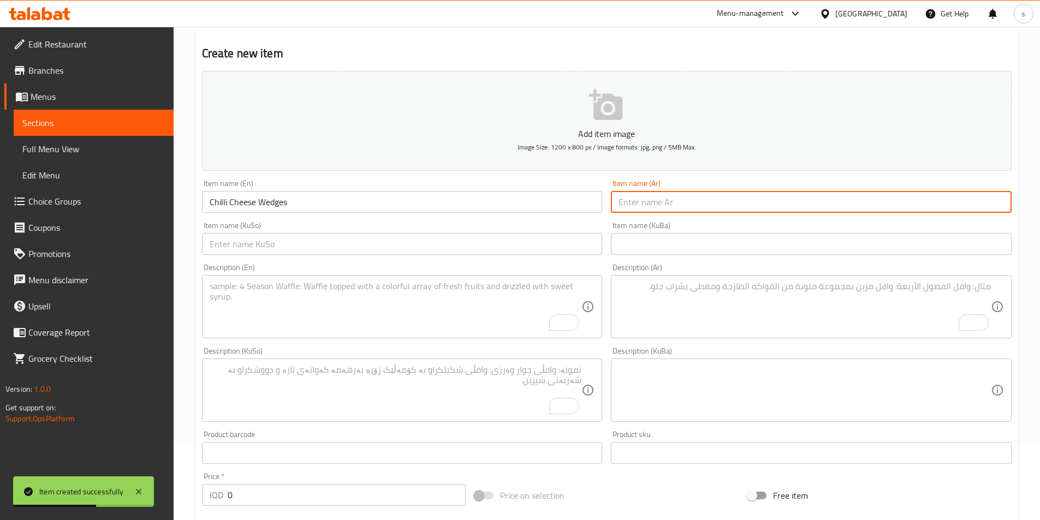
paste input "تشلي تشيز ودجز"
type input "تشلي تشيز ودجز"
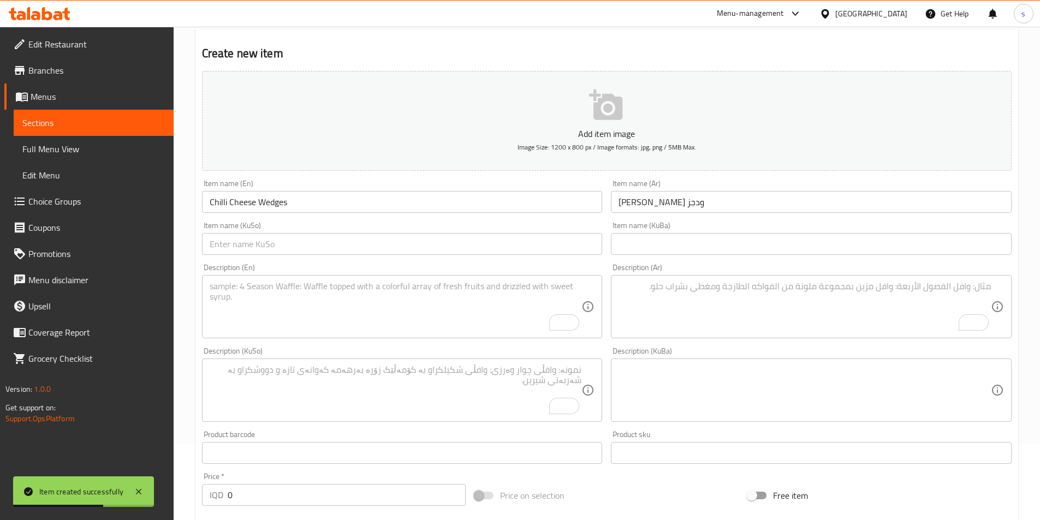
click at [458, 229] on div "Item name (KuSo) Item name (KuSo)" at bounding box center [402, 238] width 401 height 33
click at [464, 238] on input "text" at bounding box center [402, 244] width 401 height 22
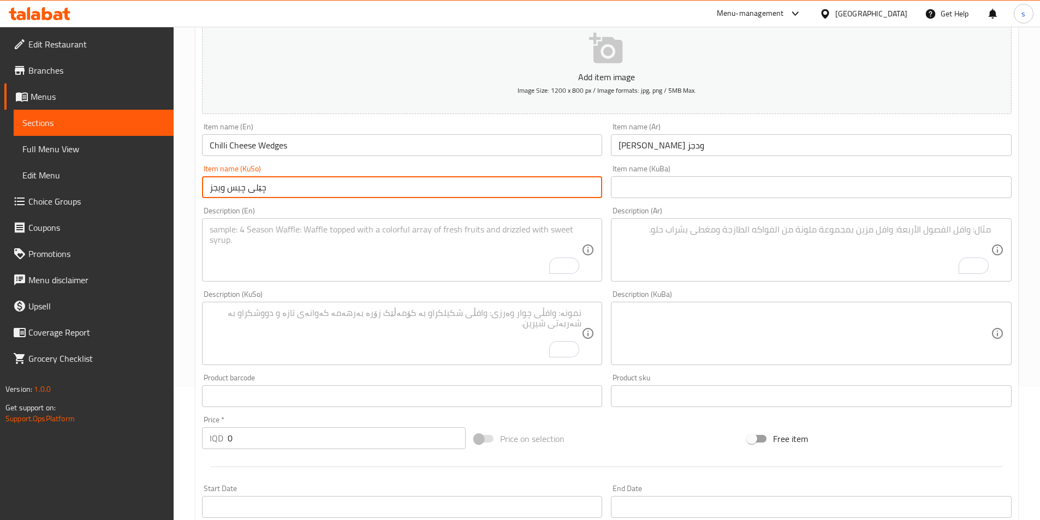
scroll to position [159, 0]
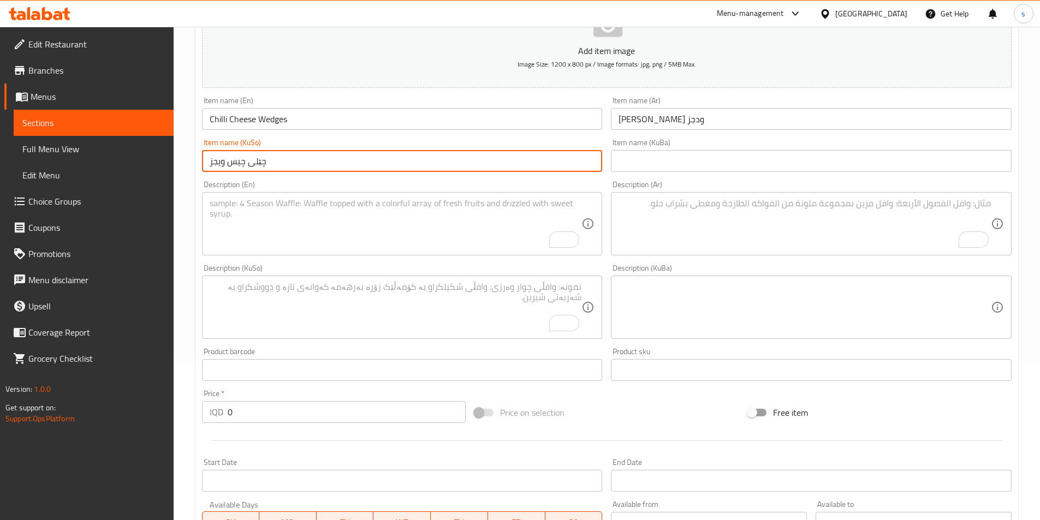
type input "چێلی چیس ویجز"
click at [315, 224] on textarea "To enrich screen reader interactions, please activate Accessibility in Grammarl…" at bounding box center [396, 224] width 372 height 52
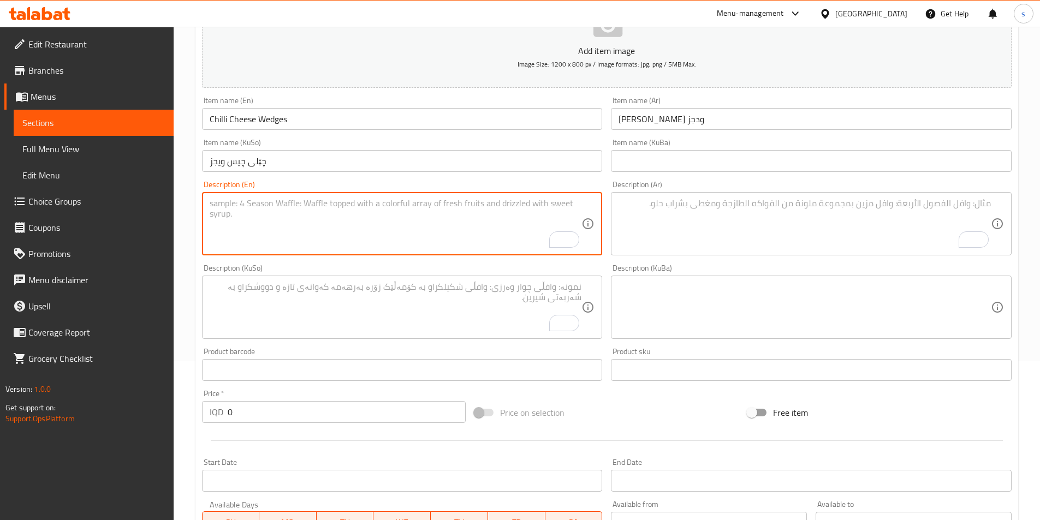
paste textarea "Fried wedges potatoes, chilli sauce and cheese sauce"
type textarea "Fried wedges potatoes, chilli sauce and cheese sauce"
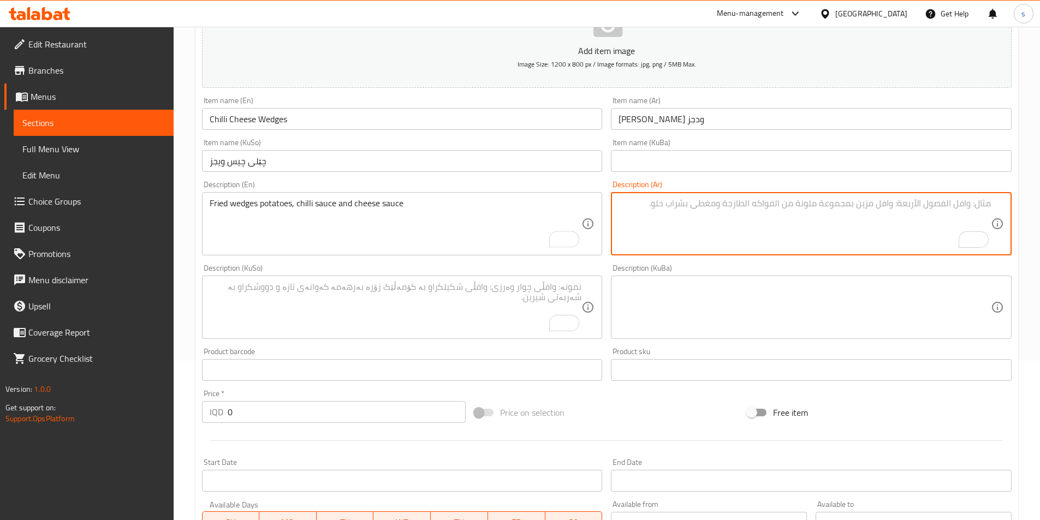
click at [691, 217] on textarea "To enrich screen reader interactions, please activate Accessibility in Grammarl…" at bounding box center [805, 224] width 372 height 52
paste textarea "بطاطا ودجز مقلية، صلصة تشيلي وصوص جبنة"
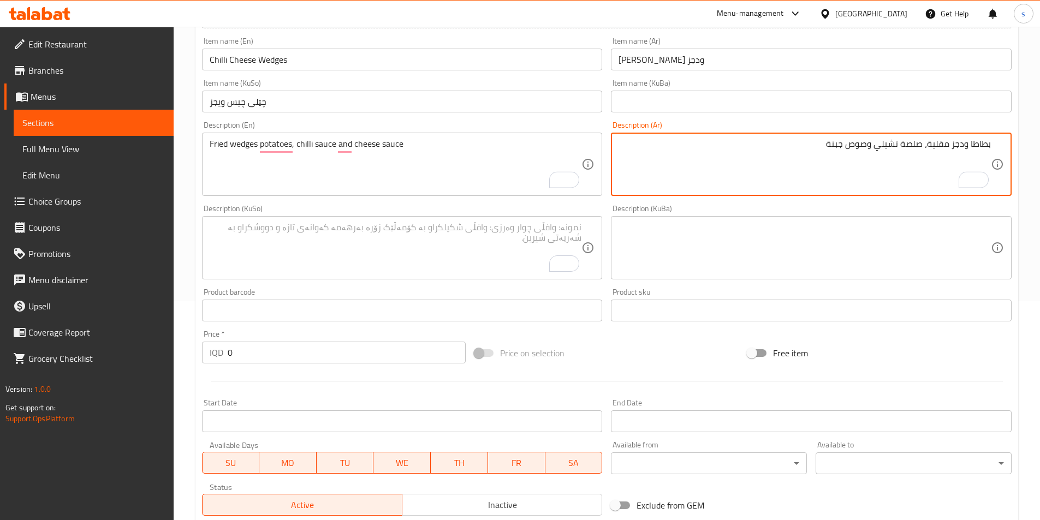
scroll to position [226, 0]
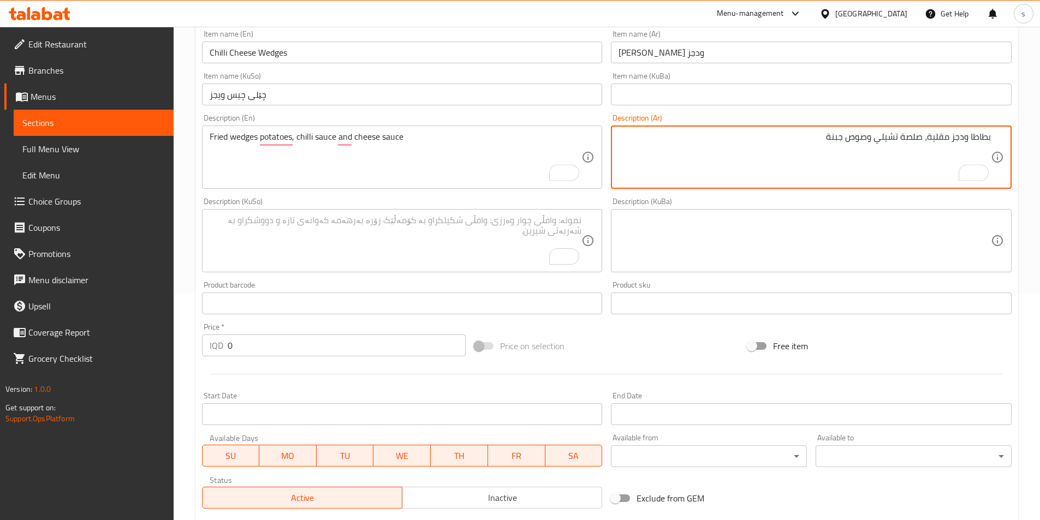
type textarea "بطاطا ودجز مقلية، صلصة تشيلي وصوص جبنة"
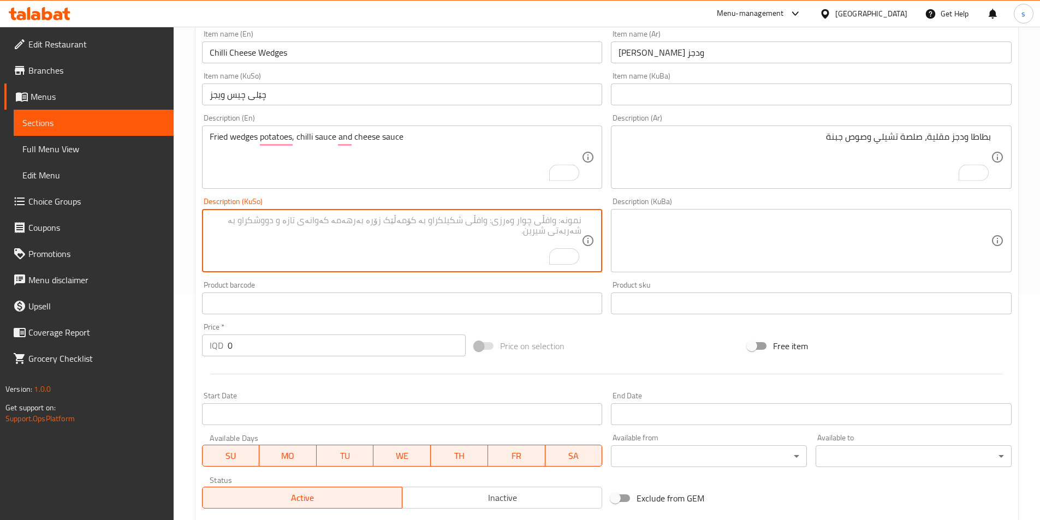
click at [505, 254] on textarea "To enrich screen reader interactions, please activate Accessibility in Grammarl…" at bounding box center [396, 241] width 372 height 52
type textarea "پەتاتەی ویجزی سورکراوە، سۆسی چێلی و سۆسی پەنیر"
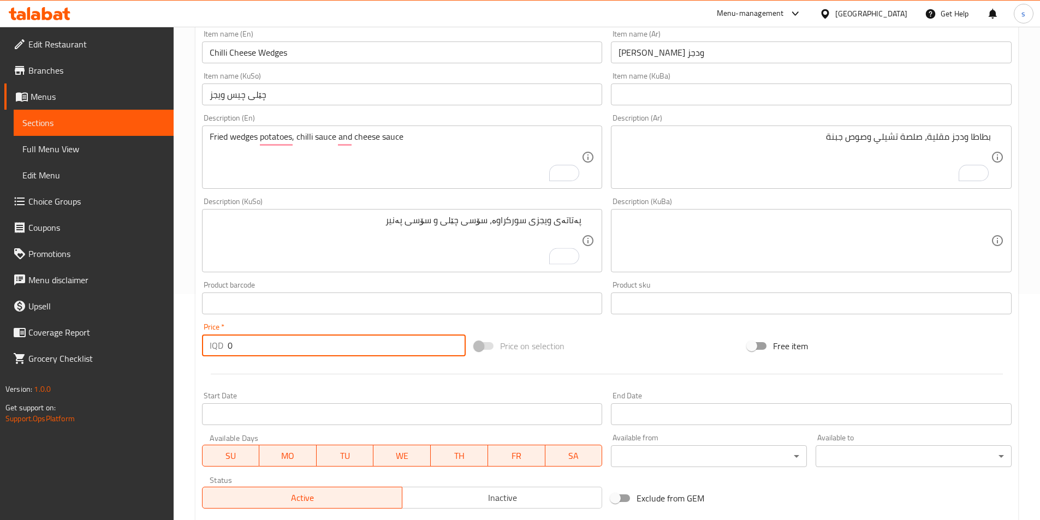
drag, startPoint x: 250, startPoint y: 340, endPoint x: 215, endPoint y: 343, distance: 34.6
click at [215, 343] on div "IQD 0 Price *" at bounding box center [334, 346] width 264 height 22
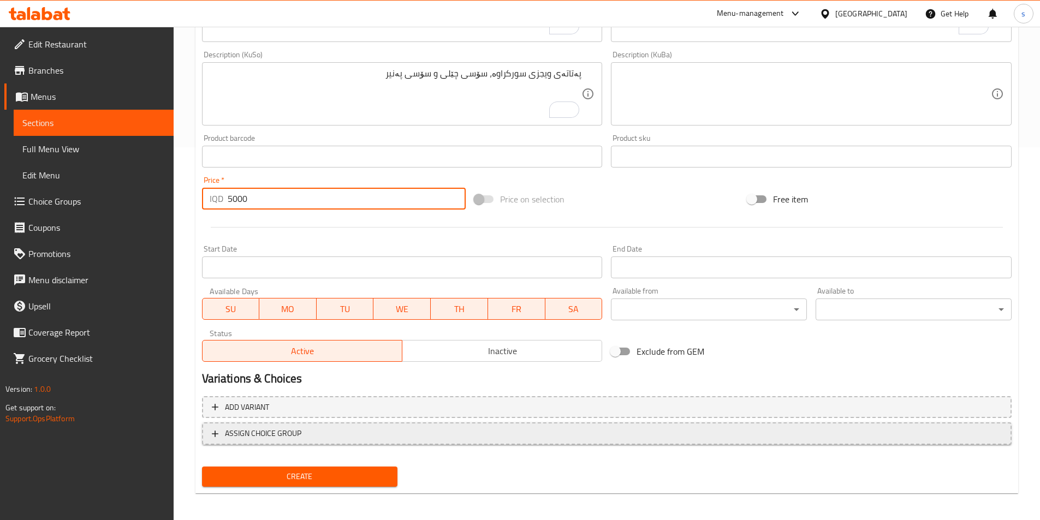
scroll to position [377, 0]
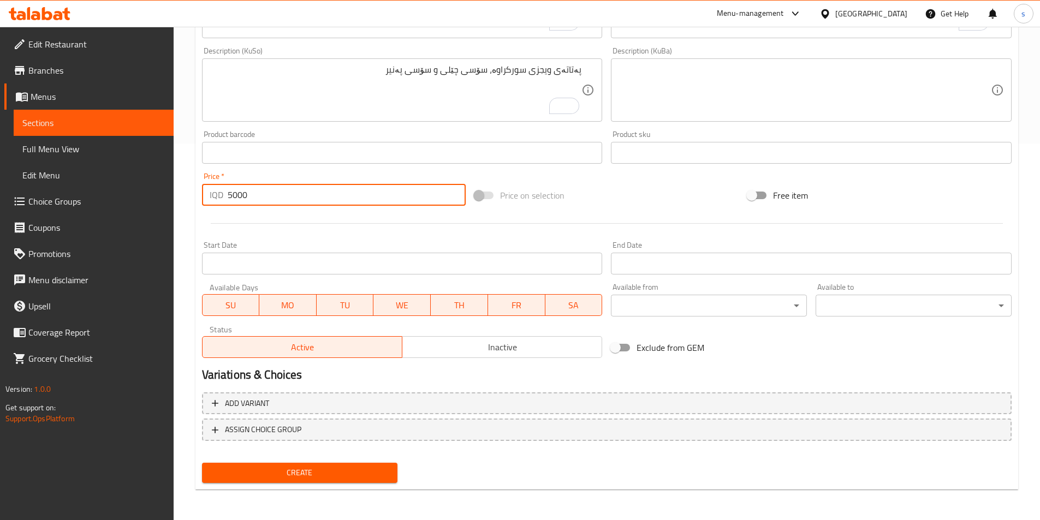
type input "5000"
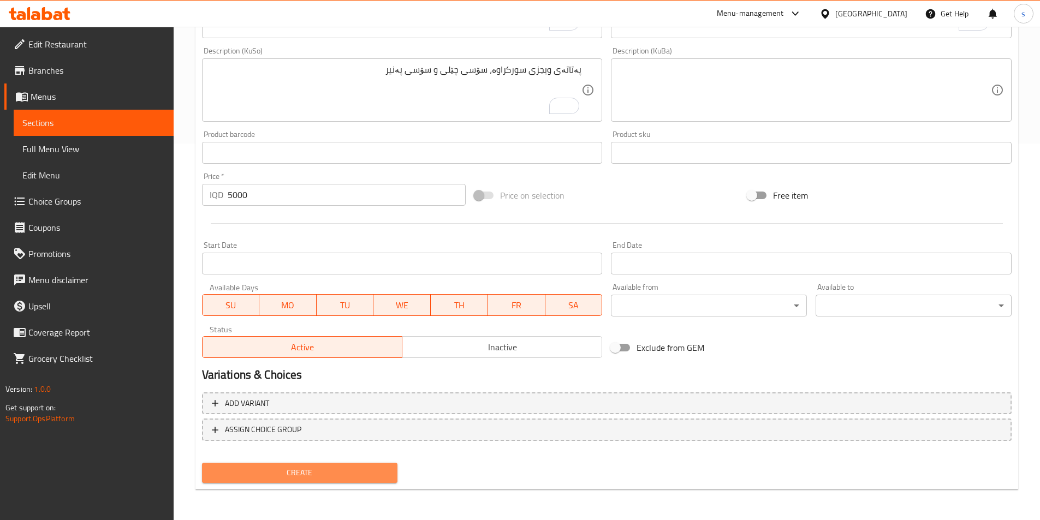
click at [342, 468] on span "Create" at bounding box center [300, 473] width 179 height 14
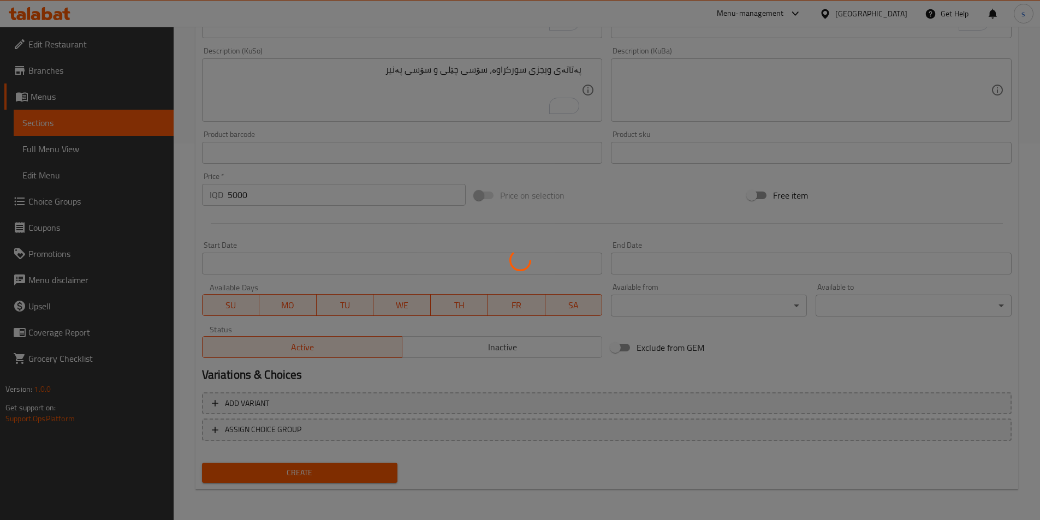
type input "0"
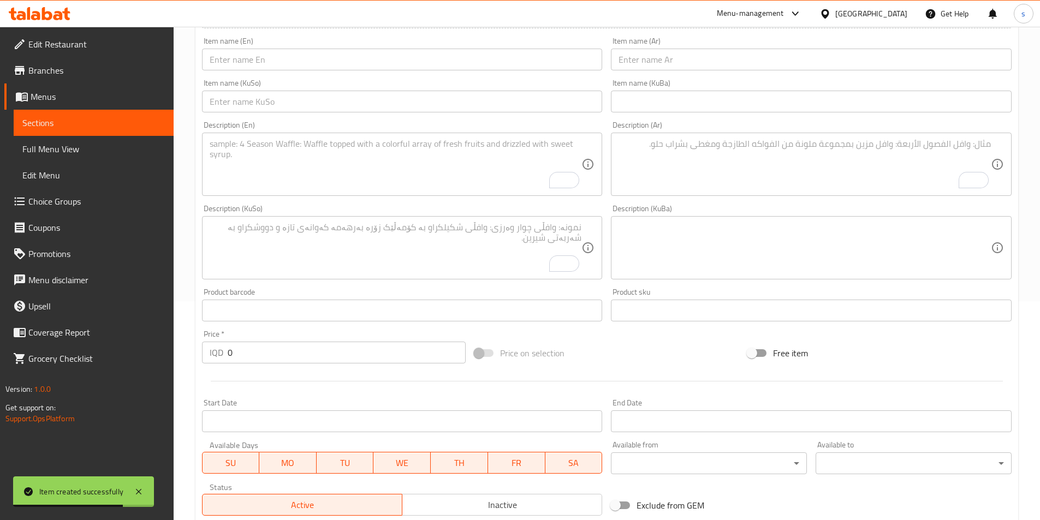
scroll to position [146, 0]
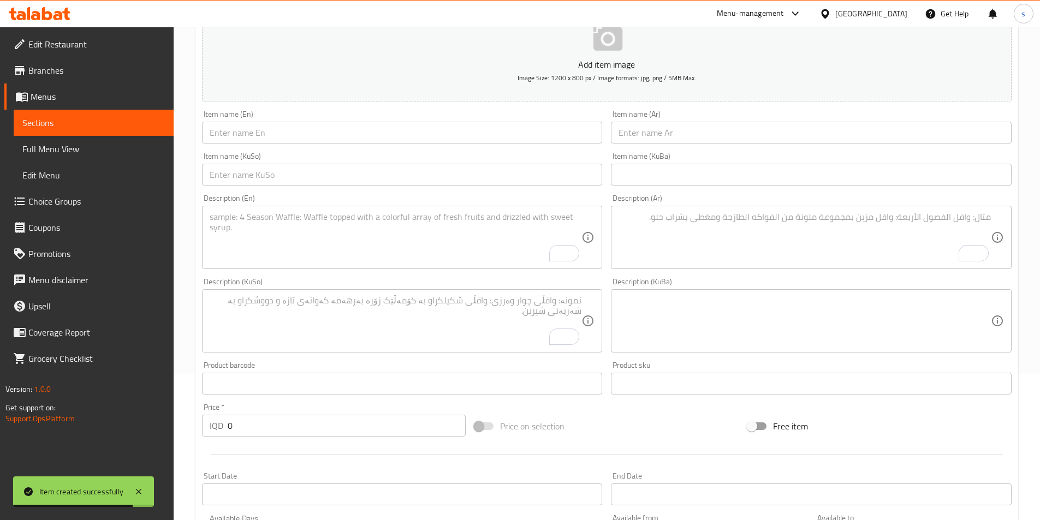
click at [281, 130] on input "text" at bounding box center [402, 133] width 401 height 22
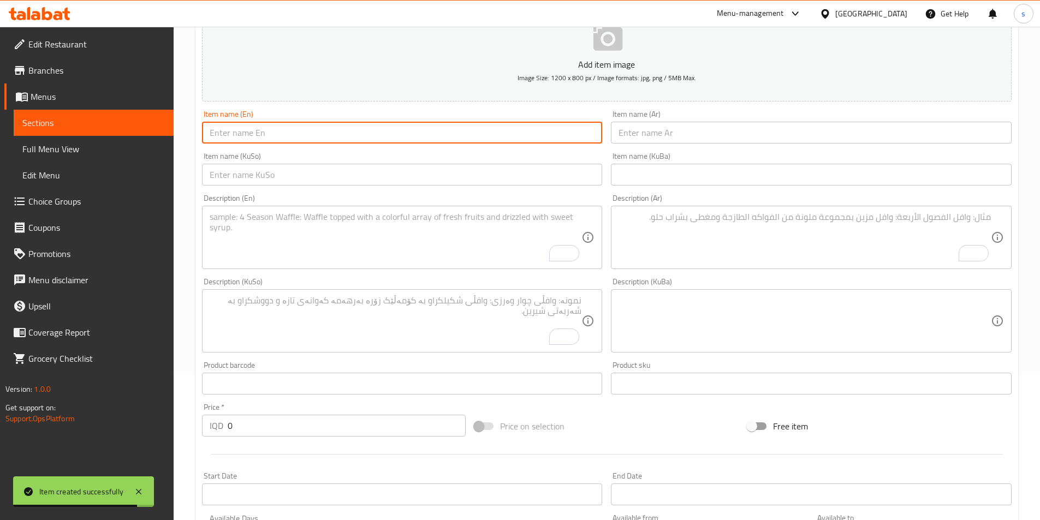
paste input "Chilli Cheese Fries"
type input "Chilli Cheese Fries"
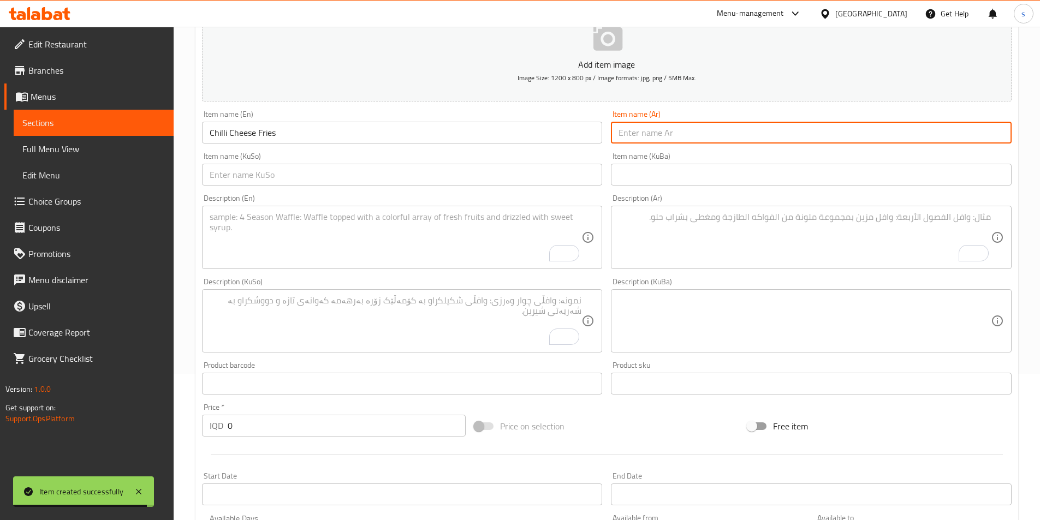
drag, startPoint x: 618, startPoint y: 138, endPoint x: 644, endPoint y: 136, distance: 25.7
click at [644, 136] on input "text" at bounding box center [811, 133] width 401 height 22
paste input "تشلي تشيز فرايز"
type input "تشلي تشيز فرايز"
click at [519, 164] on input "text" at bounding box center [402, 175] width 401 height 22
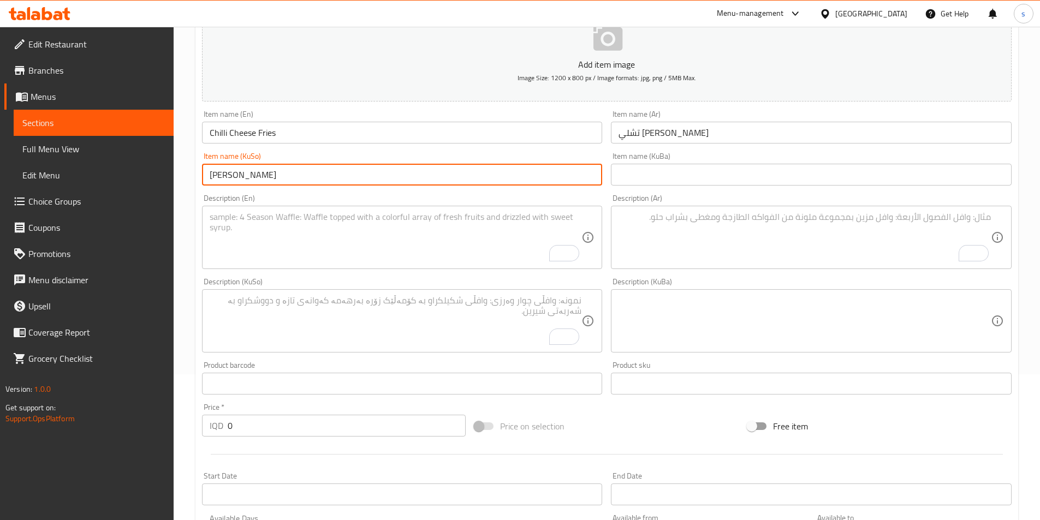
type input "چیلی چیس فرایس"
click at [329, 229] on textarea "To enrich screen reader interactions, please activate Accessibility in Grammarl…" at bounding box center [396, 238] width 372 height 52
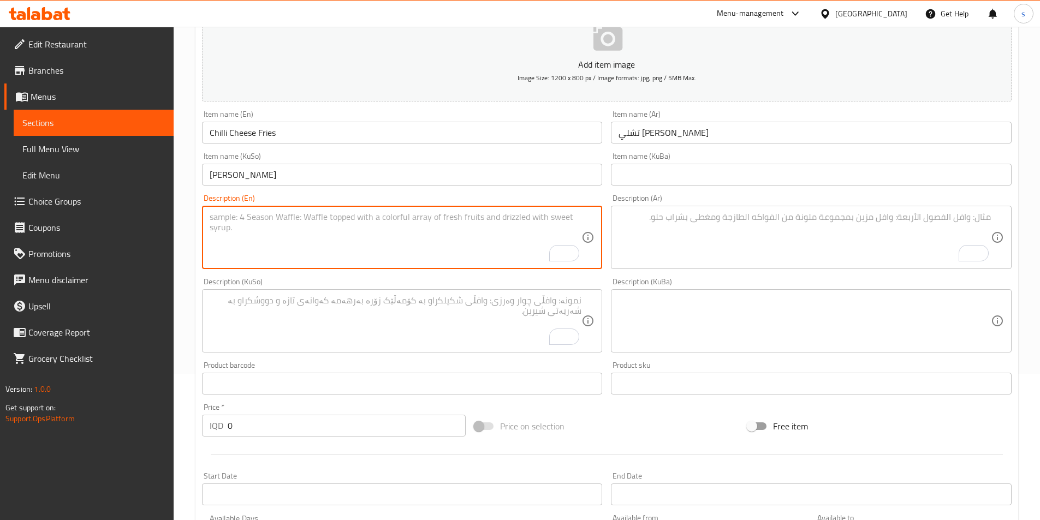
paste textarea "French fries, chilli sauce and cheese sauce"
type textarea "French fries, chilli sauce and cheese sauce"
click at [640, 218] on textarea "To enrich screen reader interactions, please activate Accessibility in Grammarl…" at bounding box center [805, 238] width 372 height 52
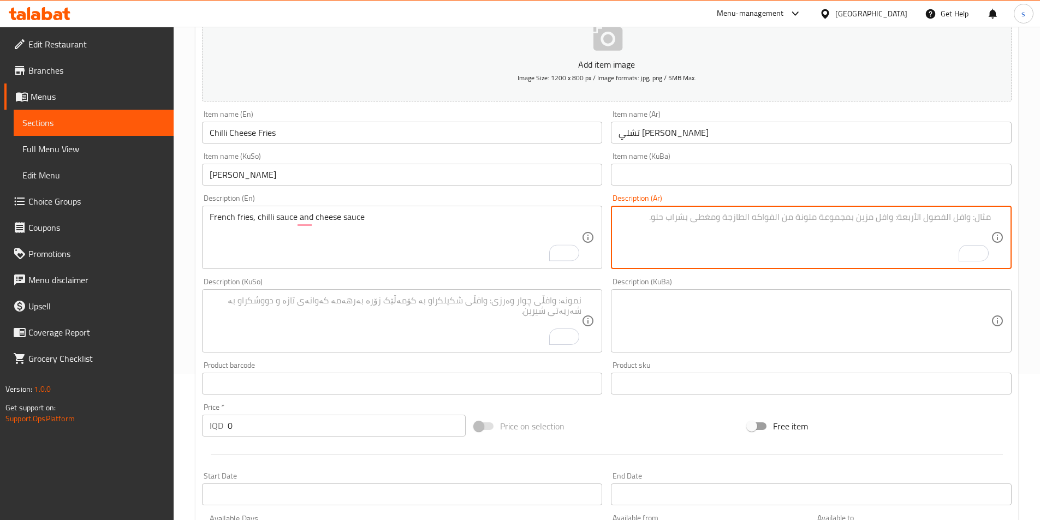
paste textarea "بطاطا مقلية، صلصة تشيلي وصوص جبنة"
type textarea "بطاطا مقلية، صلصة تشيلي وصوص جبنة"
click at [489, 334] on textarea "To enrich screen reader interactions, please activate Accessibility in Grammarl…" at bounding box center [396, 321] width 372 height 52
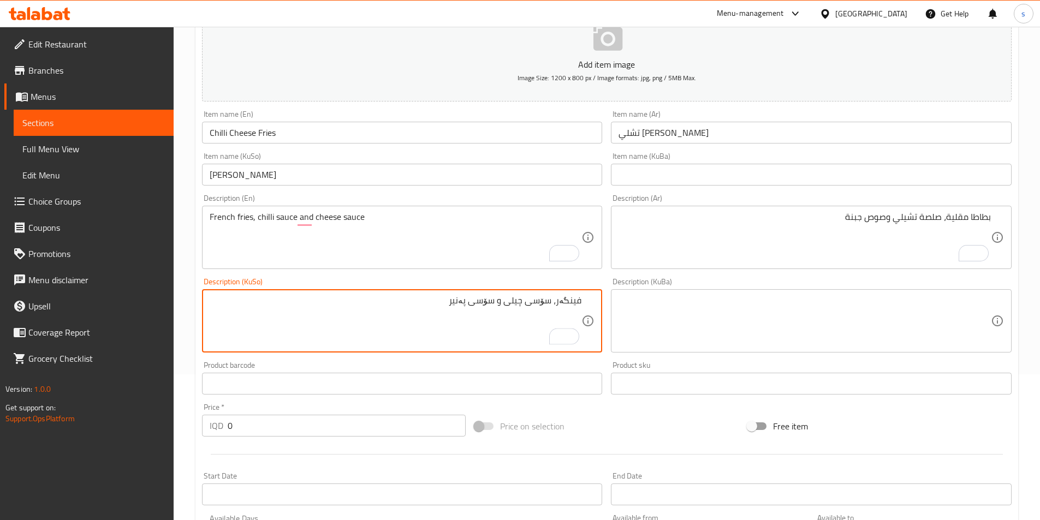
type textarea "فینگەر، سۆسی چیلی و سۆسی پەنیر"
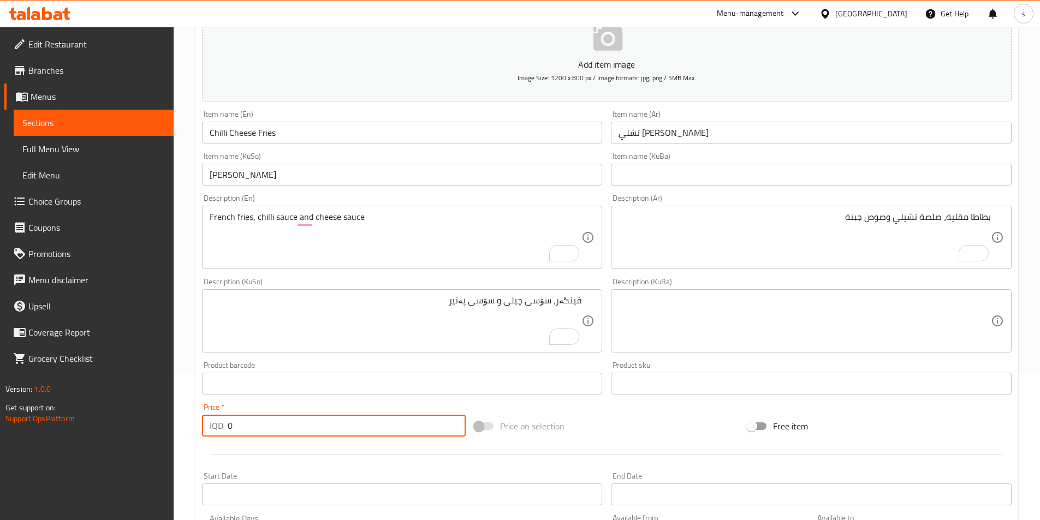
click at [222, 433] on div "IQD 0 Price *" at bounding box center [334, 426] width 264 height 22
type input "5000"
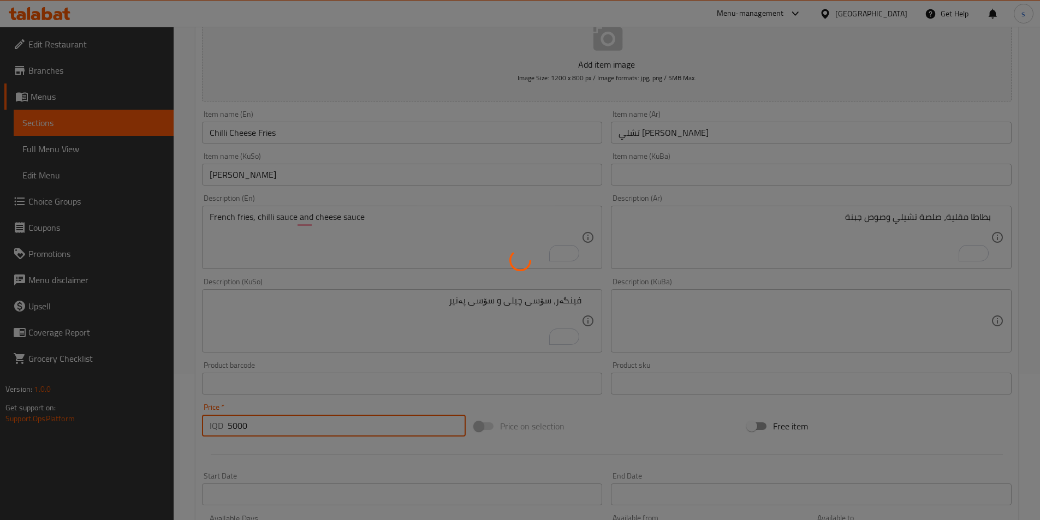
type input "0"
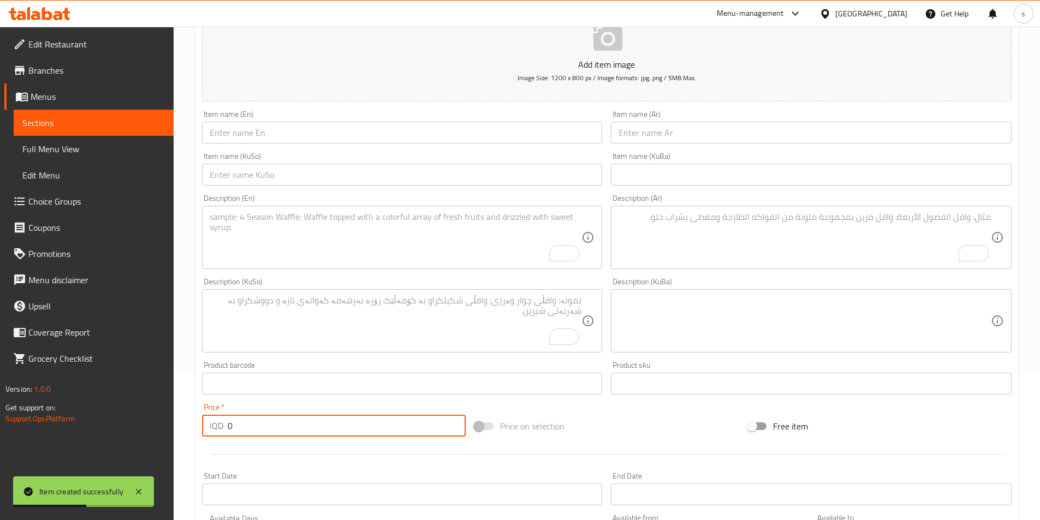
click at [295, 137] on input "text" at bounding box center [402, 133] width 401 height 22
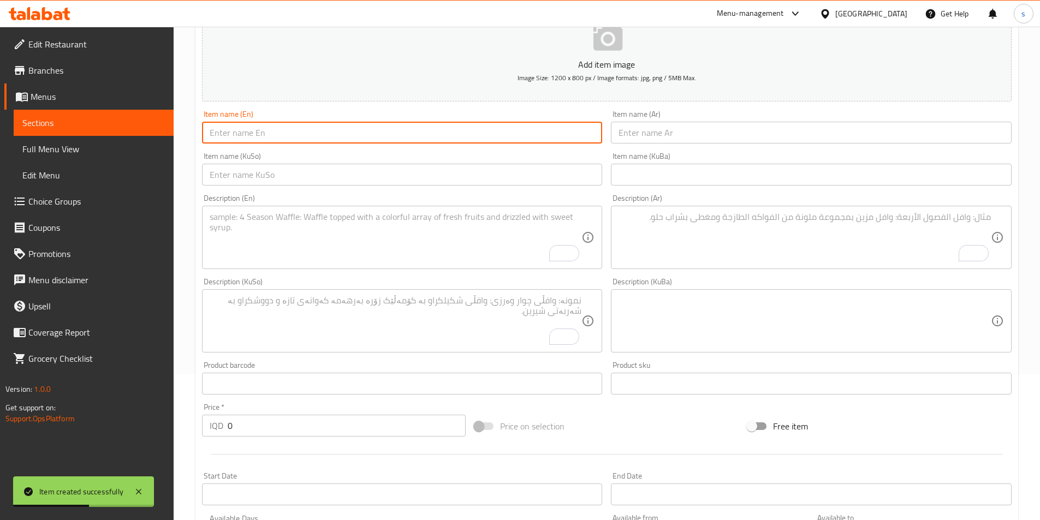
paste input "Chilli Cheese Curly"
type input "Chilli Cheese Curly"
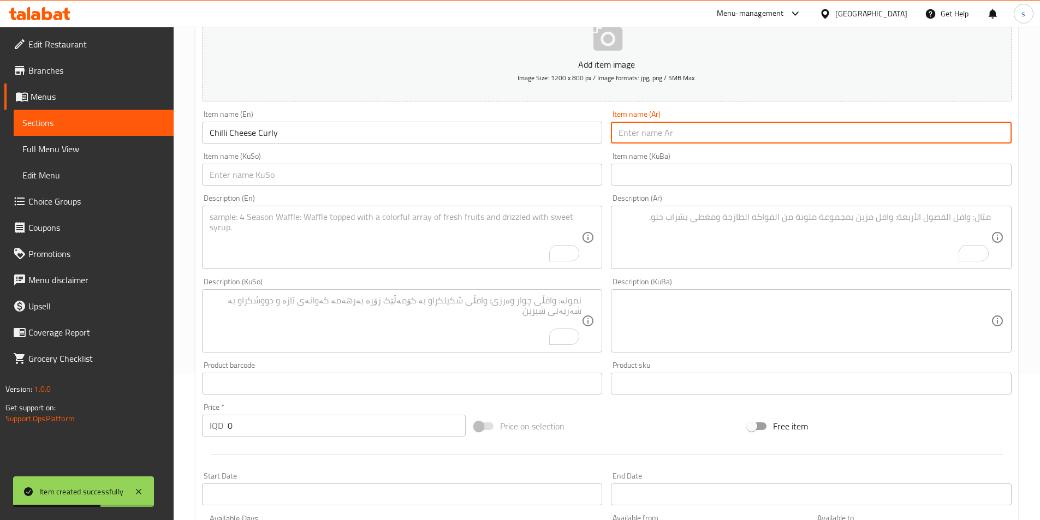
click at [625, 132] on input "text" at bounding box center [811, 133] width 401 height 22
paste input "تشلي تشيز كيرلي"
type input "تشلي تشيز كيرلي"
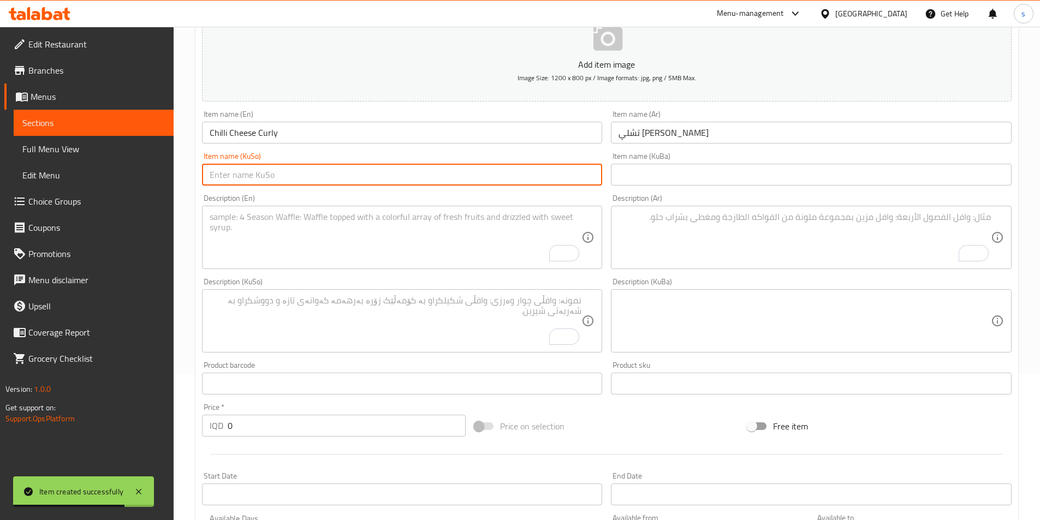
click at [558, 174] on input "text" at bounding box center [402, 175] width 401 height 22
type input "چیلی چیس کێرلی"
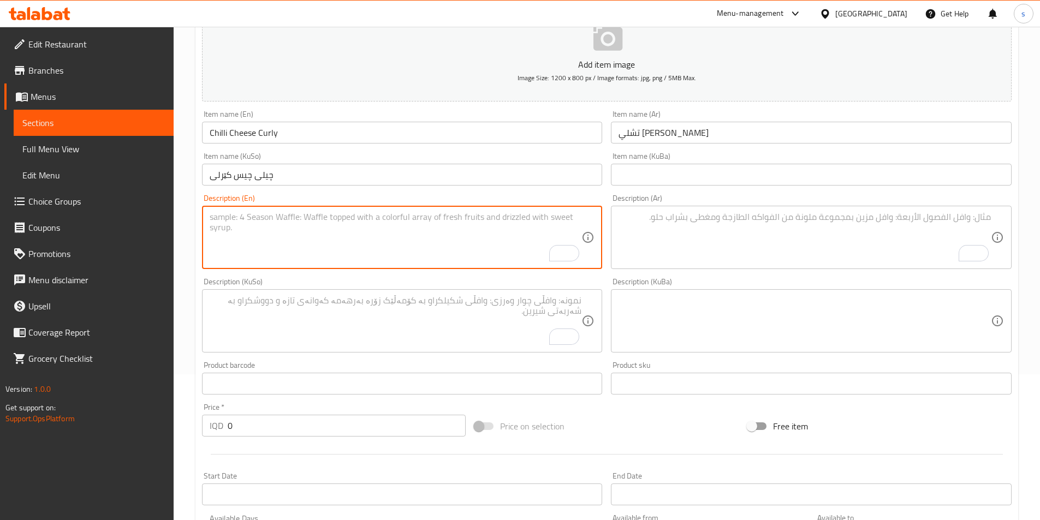
click at [270, 229] on textarea "To enrich screen reader interactions, please activate Accessibility in Grammarl…" at bounding box center [396, 238] width 372 height 52
paste textarea "Curly French fries and chilli sauce"
type textarea "Curly French fries and chilli sauce"
click at [738, 228] on textarea "To enrich screen reader interactions, please activate Accessibility in Grammarl…" at bounding box center [805, 238] width 372 height 52
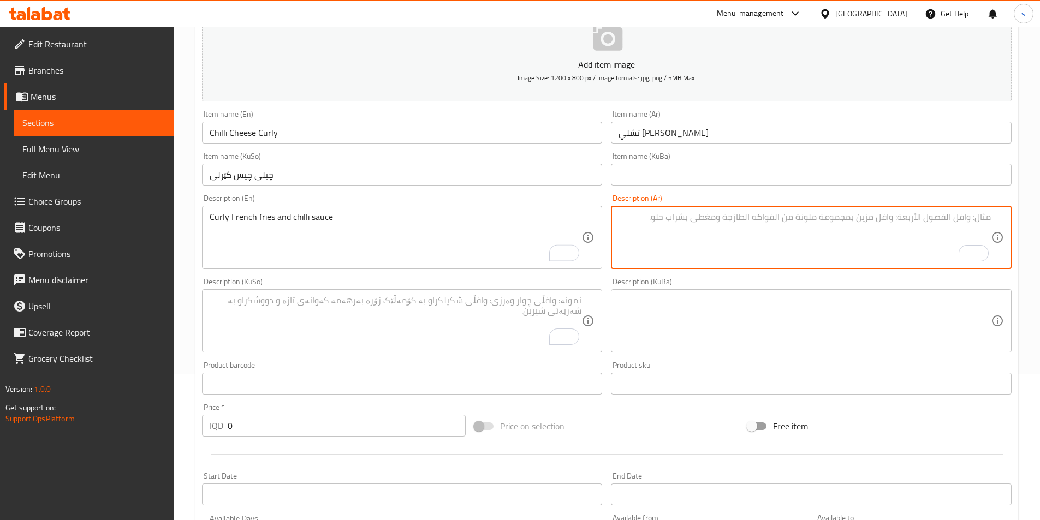
paste textarea "بطاطا كيرلي مقلية وصلصة تشيلي"
type textarea "بطاطا كيرلي مقلية وصلصة تشيلي"
click at [478, 337] on textarea "To enrich screen reader interactions, please activate Accessibility in Grammarl…" at bounding box center [396, 321] width 372 height 52
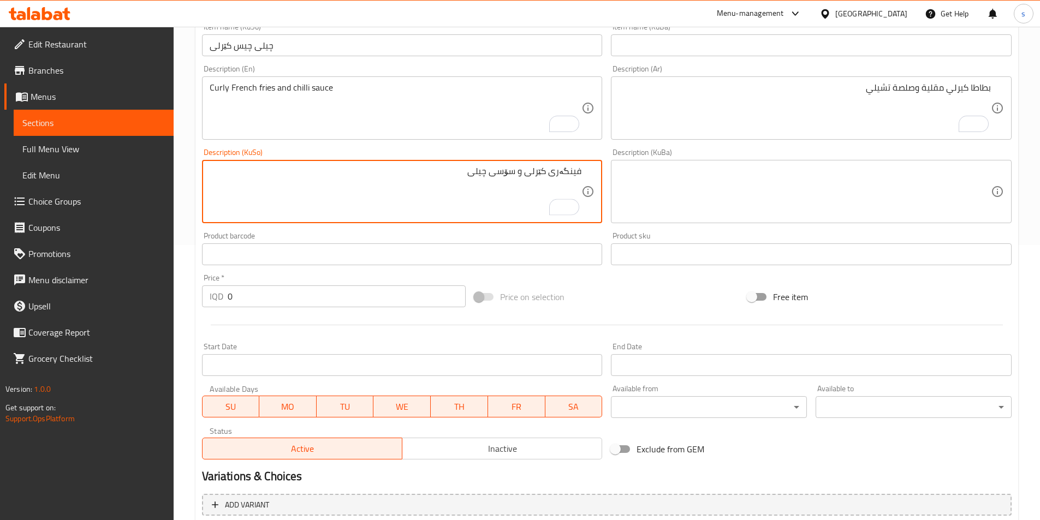
scroll to position [377, 0]
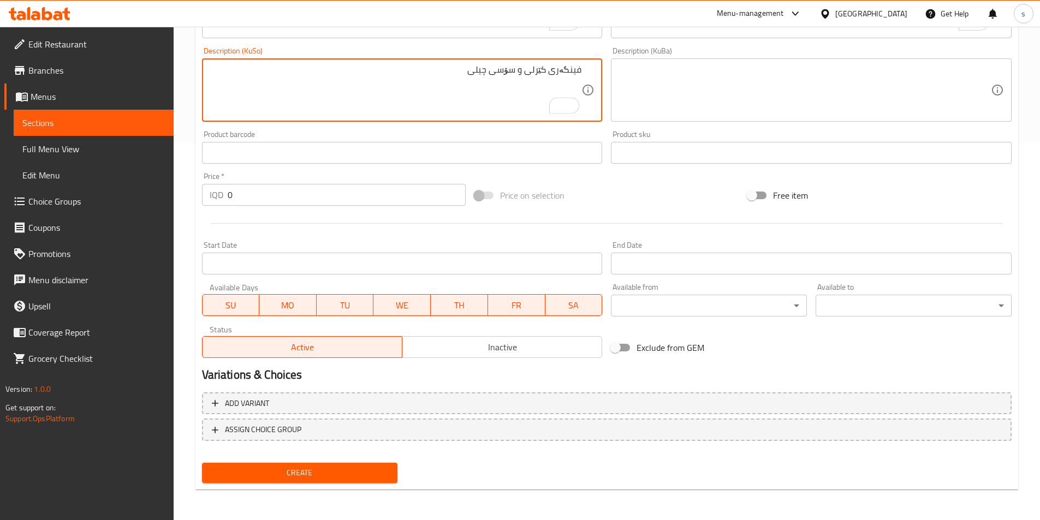
type textarea "فینگەری کێرلی و سۆسی چیلی"
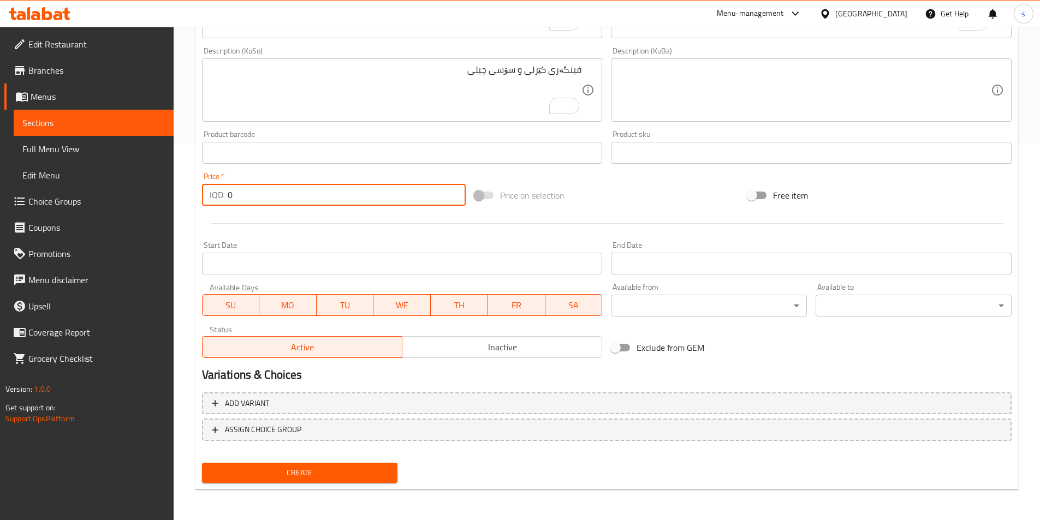
drag, startPoint x: 244, startPoint y: 201, endPoint x: 221, endPoint y: 202, distance: 23.0
click at [221, 202] on div "IQD 0 Price *" at bounding box center [334, 195] width 264 height 22
type input "5000"
click at [270, 470] on span "Create" at bounding box center [300, 473] width 179 height 14
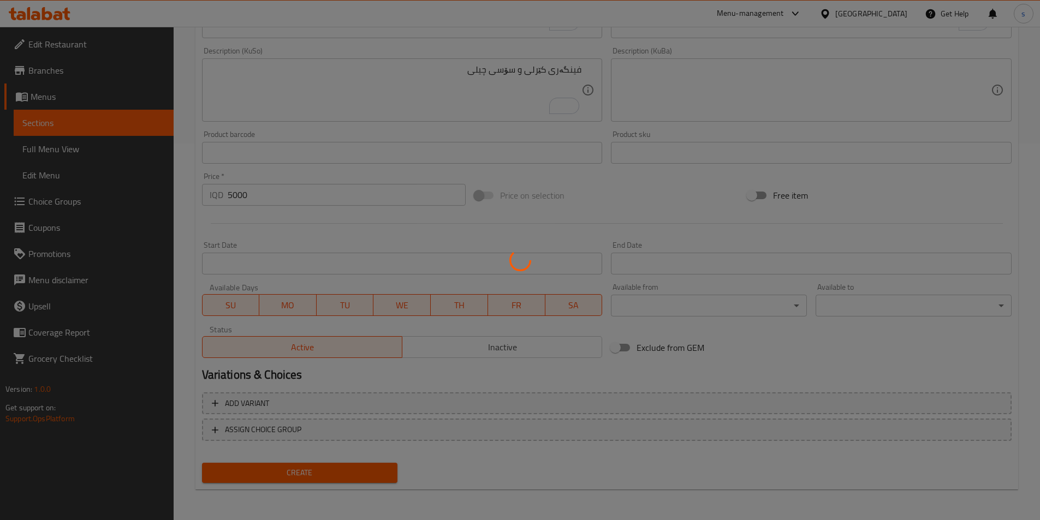
type input "0"
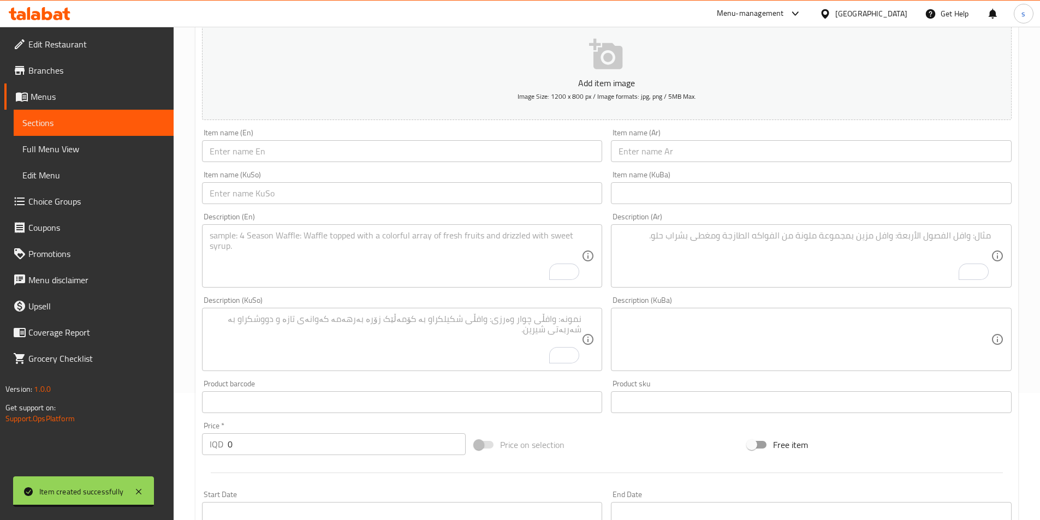
scroll to position [111, 0]
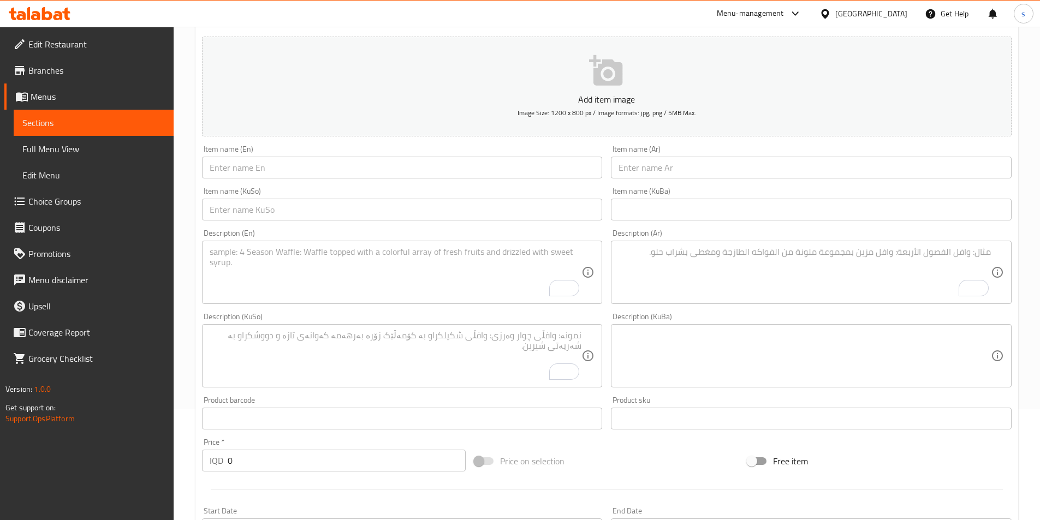
click at [372, 173] on input "text" at bounding box center [402, 168] width 401 height 22
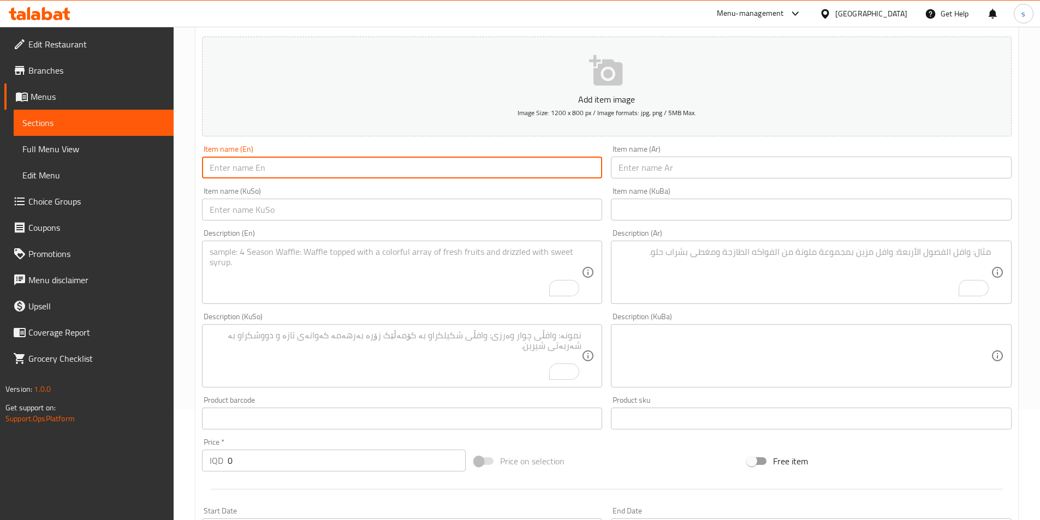
paste input "Chicken Corn"
type input "Chicken Corn"
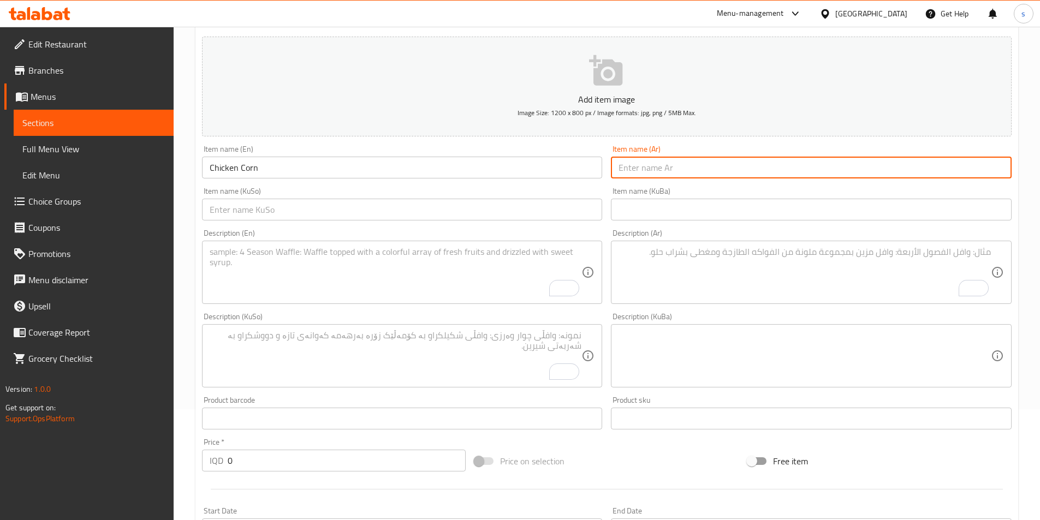
drag, startPoint x: 640, startPoint y: 179, endPoint x: 646, endPoint y: 174, distance: 8.2
click at [640, 179] on input "text" at bounding box center [811, 168] width 401 height 22
paste input "تشكن كورن"
type input "تشكن كورن"
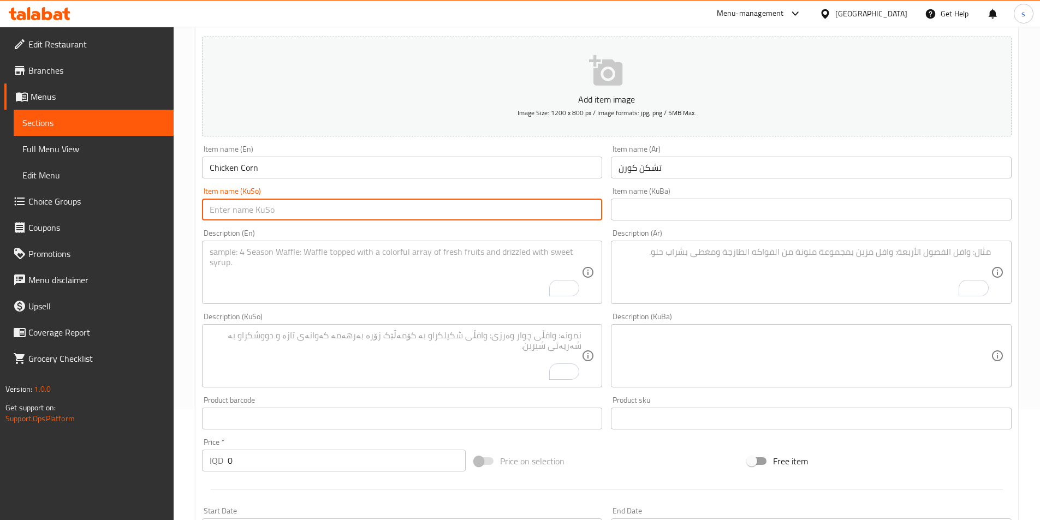
click at [557, 203] on input "text" at bounding box center [402, 210] width 401 height 22
type input "چیکن کۆرن"
click at [353, 269] on textarea "To enrich screen reader interactions, please activate Accessibility in Grammarl…" at bounding box center [396, 273] width 372 height 52
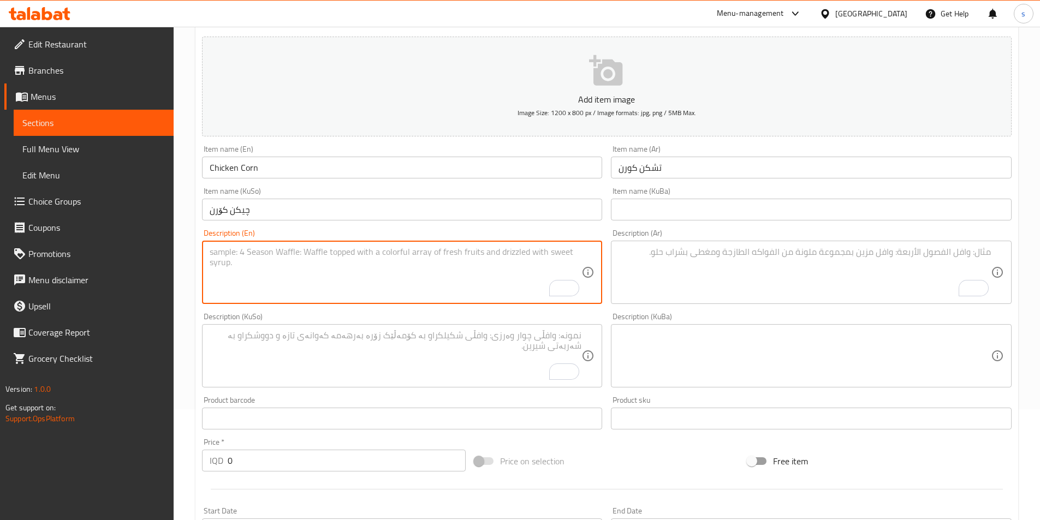
paste textarea "Fried crispy corn"
type textarea "Fried crispy corn"
click at [664, 269] on textarea "To enrich screen reader interactions, please activate Accessibility in Grammarl…" at bounding box center [805, 273] width 372 height 52
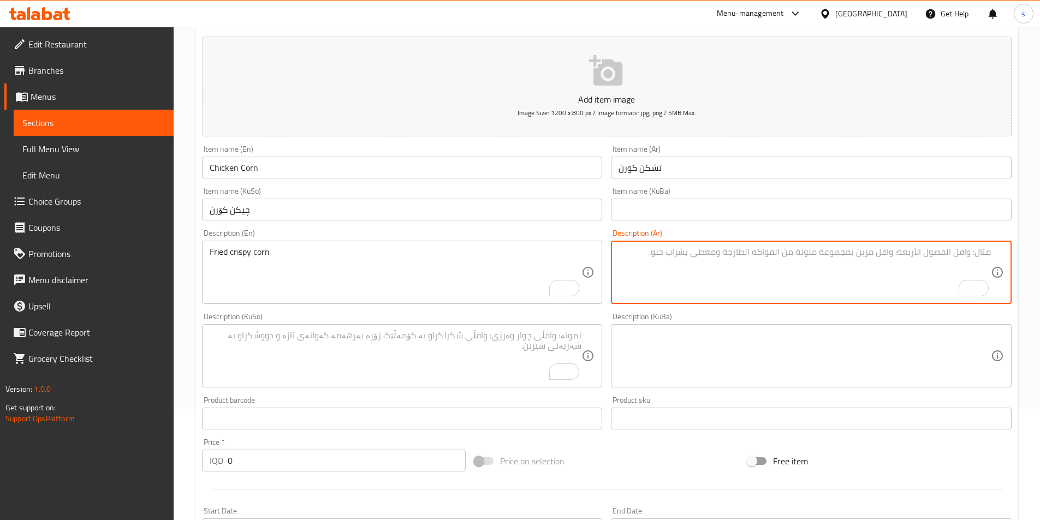
paste textarea "ذرة مقرمشة مقلية"
type textarea "ذرة مقرمشة مقلية"
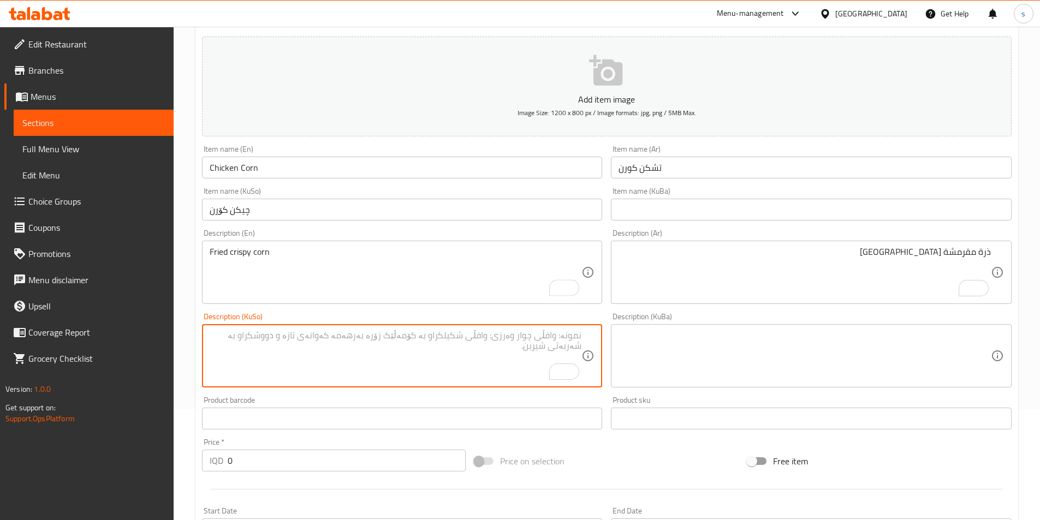
click at [474, 361] on textarea "To enrich screen reader interactions, please activate Accessibility in Grammarl…" at bounding box center [396, 356] width 372 height 52
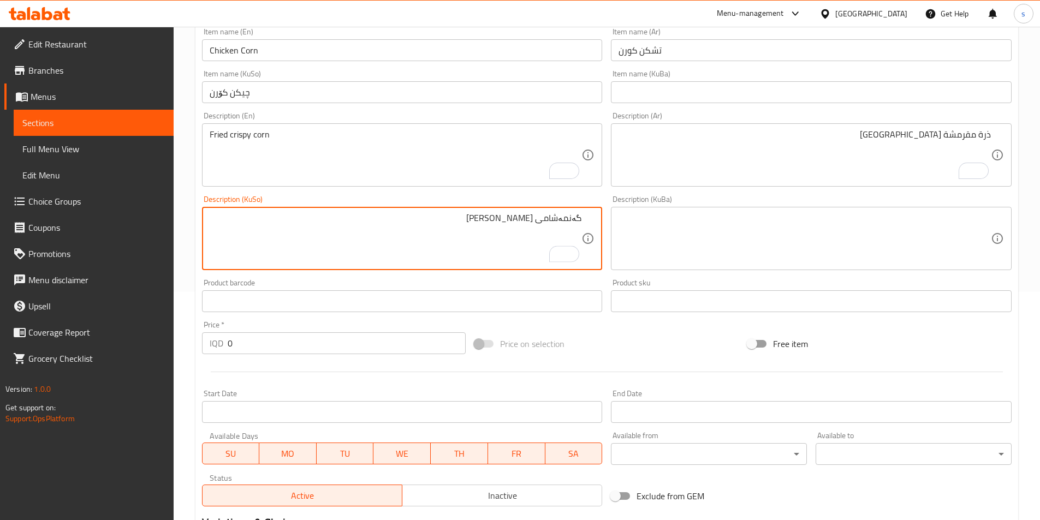
scroll to position [253, 0]
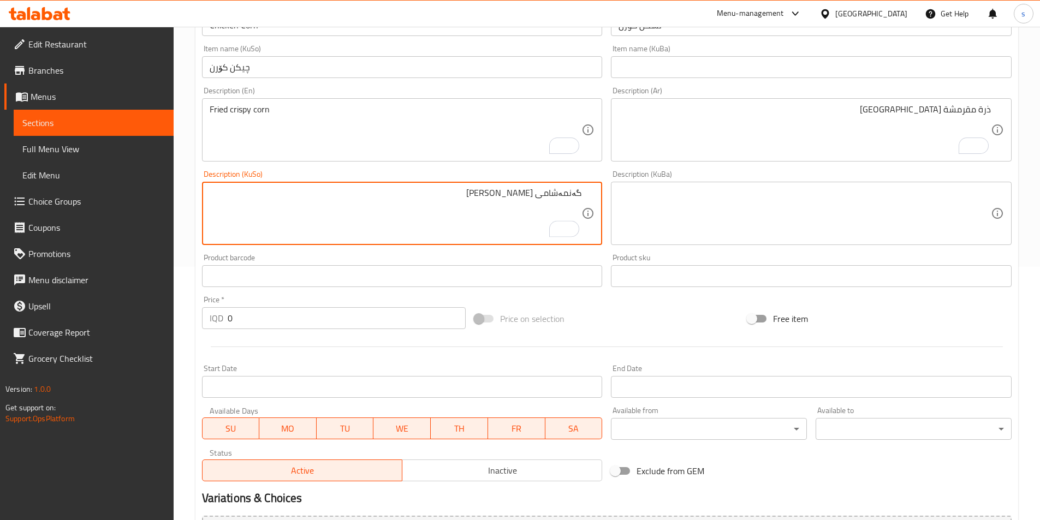
type textarea "گەنمەشامی کریسپی سورکراوە"
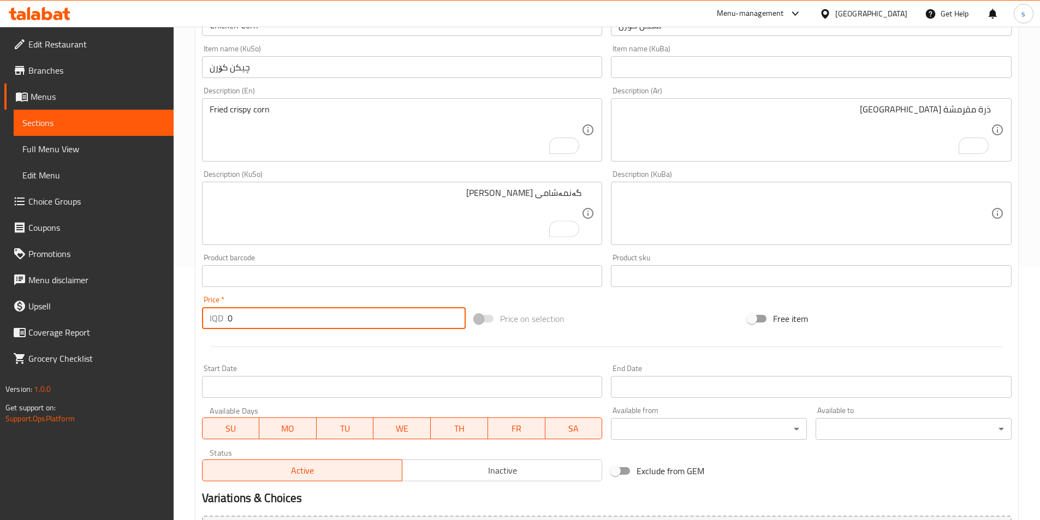
drag, startPoint x: 240, startPoint y: 323, endPoint x: 221, endPoint y: 323, distance: 19.7
click at [221, 323] on div "IQD 0 Price *" at bounding box center [334, 318] width 264 height 22
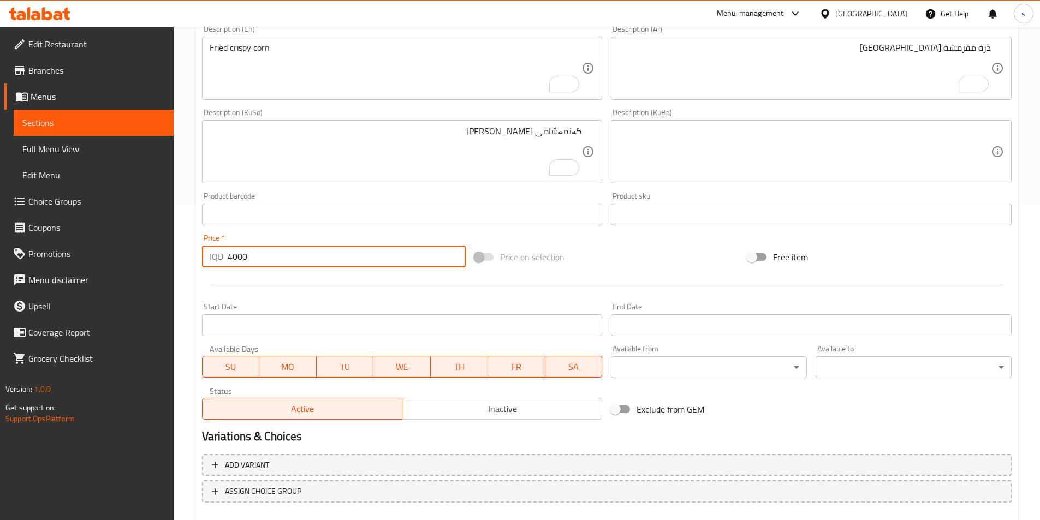
scroll to position [377, 0]
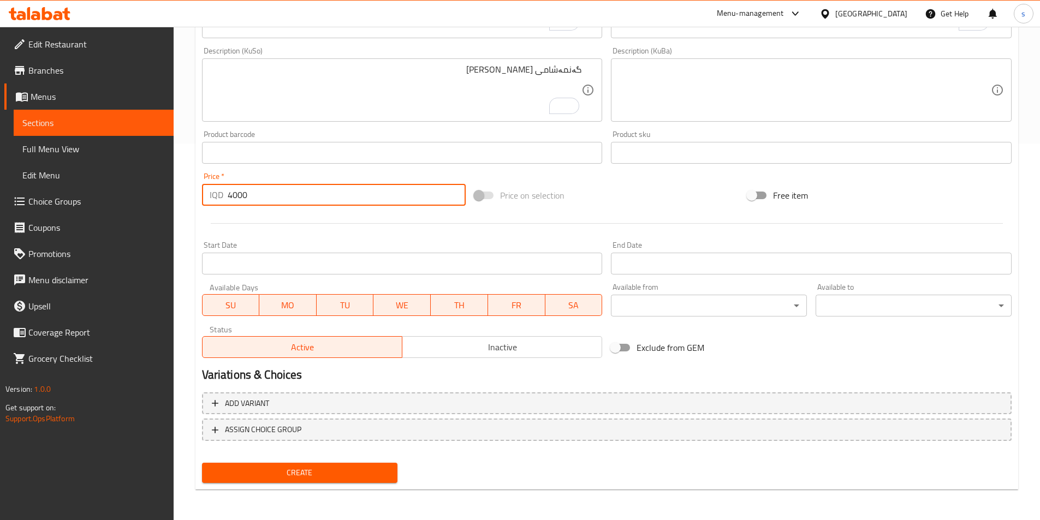
type input "4000"
click at [260, 475] on span "Create" at bounding box center [300, 473] width 179 height 14
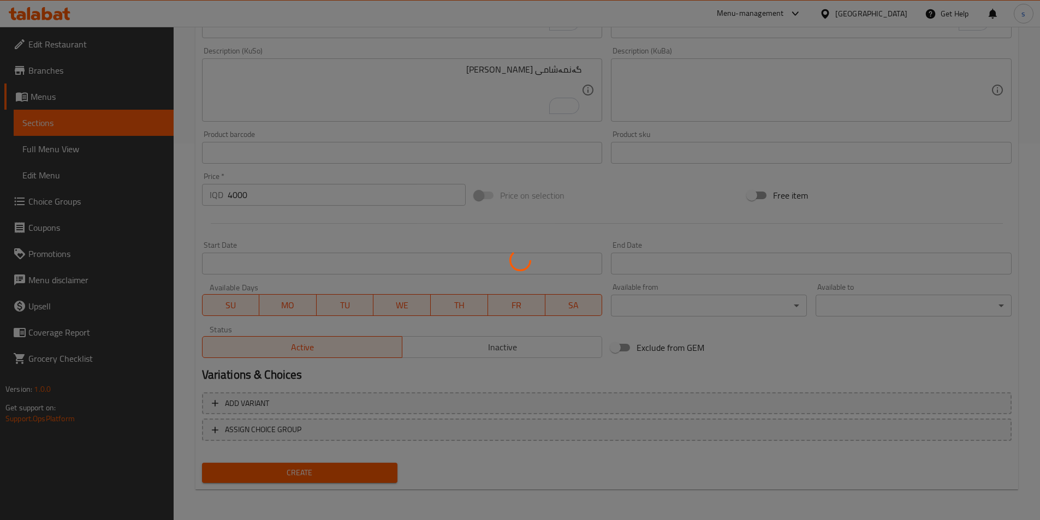
type input "0"
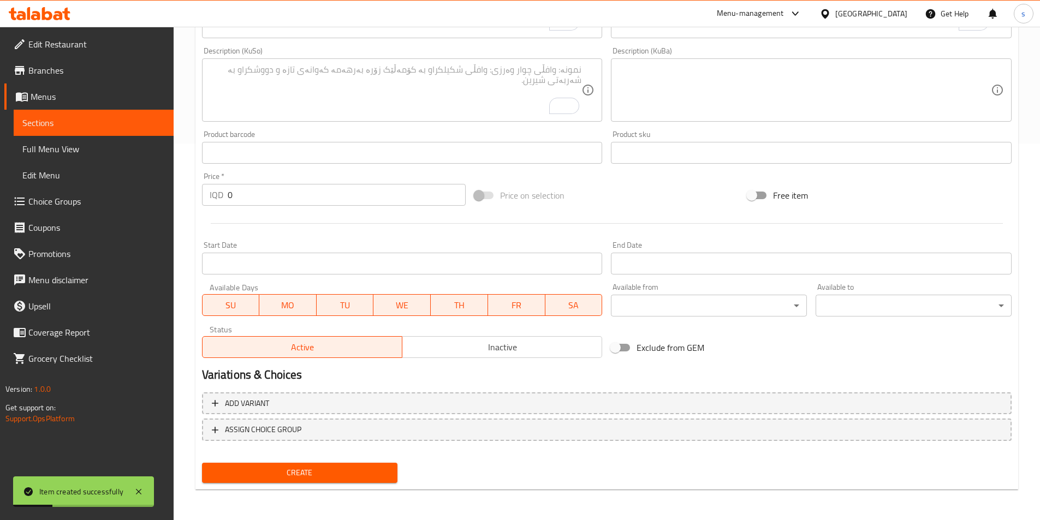
click at [55, 116] on span "Sections" at bounding box center [93, 122] width 143 height 13
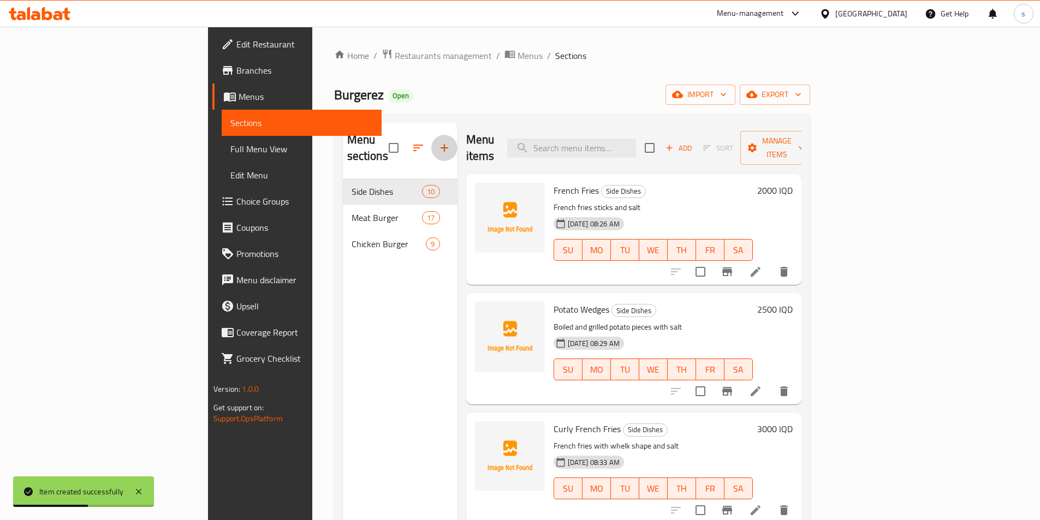
click at [441, 144] on icon "button" at bounding box center [445, 148] width 8 height 8
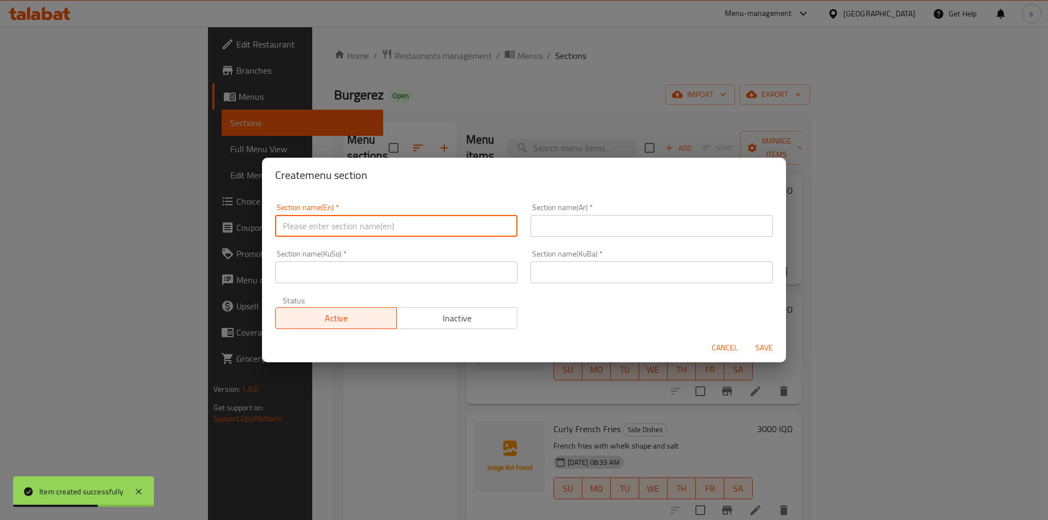
click at [325, 229] on input "text" at bounding box center [396, 226] width 242 height 22
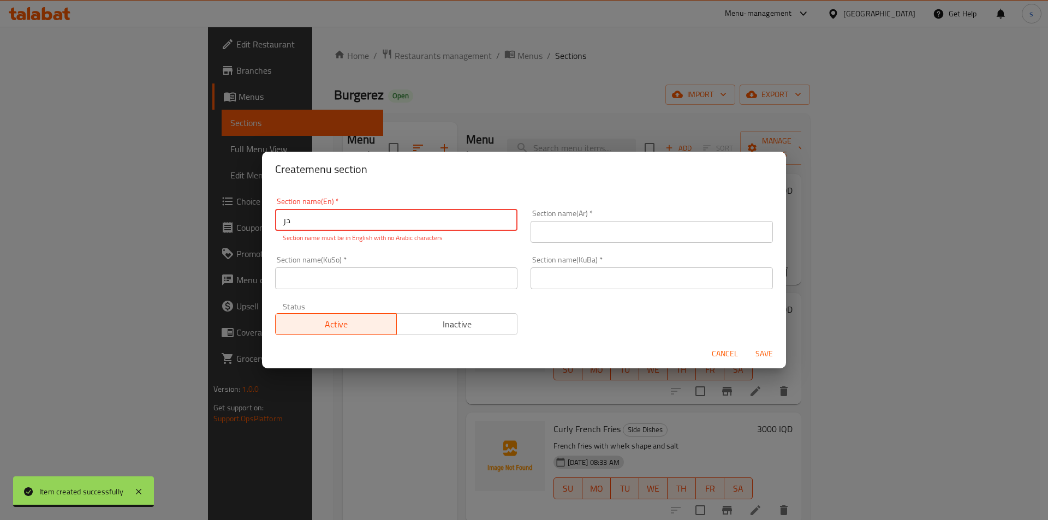
type input "د"
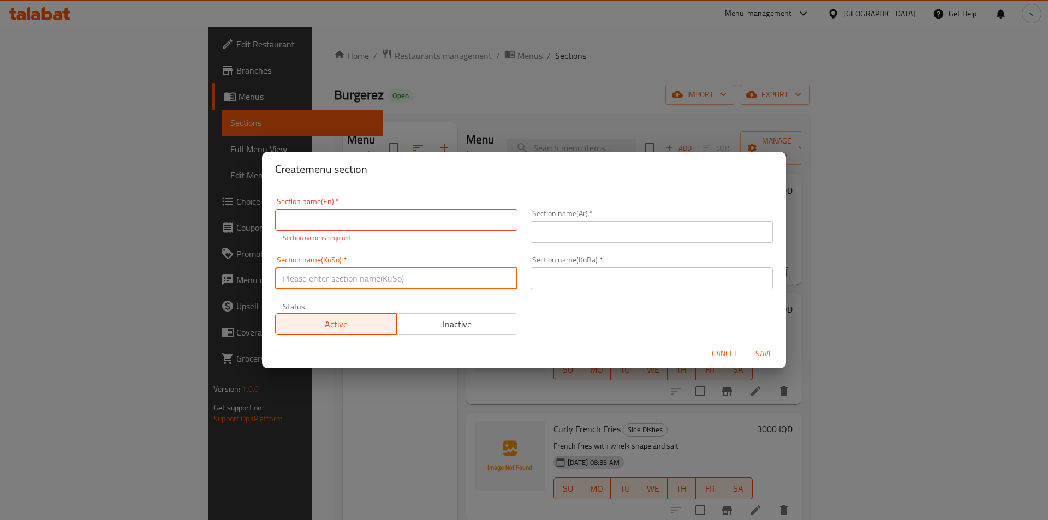
click at [343, 288] on input "text" at bounding box center [396, 279] width 242 height 22
type input "خواردنەوەکان"
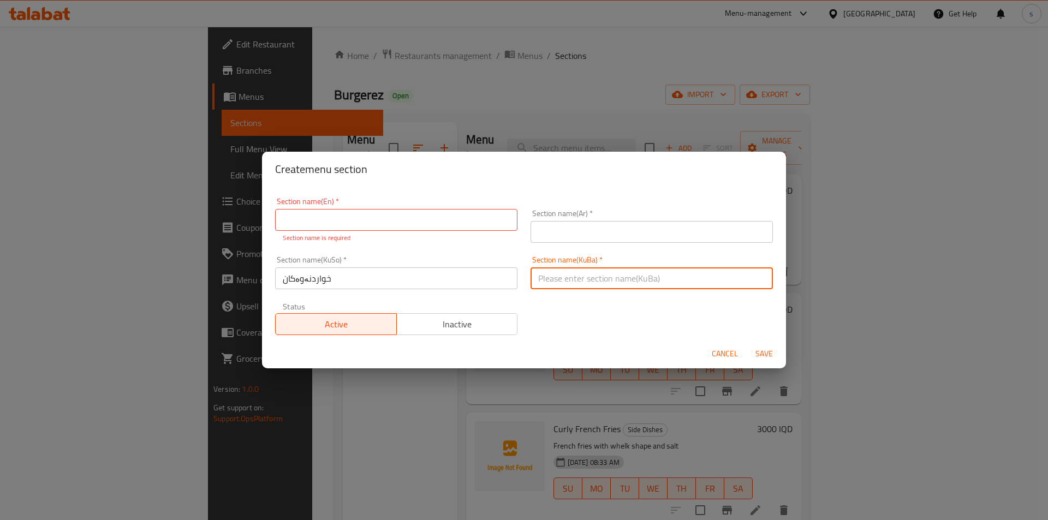
click at [601, 284] on input "text" at bounding box center [652, 279] width 242 height 22
type input "خواردنەوەکان"
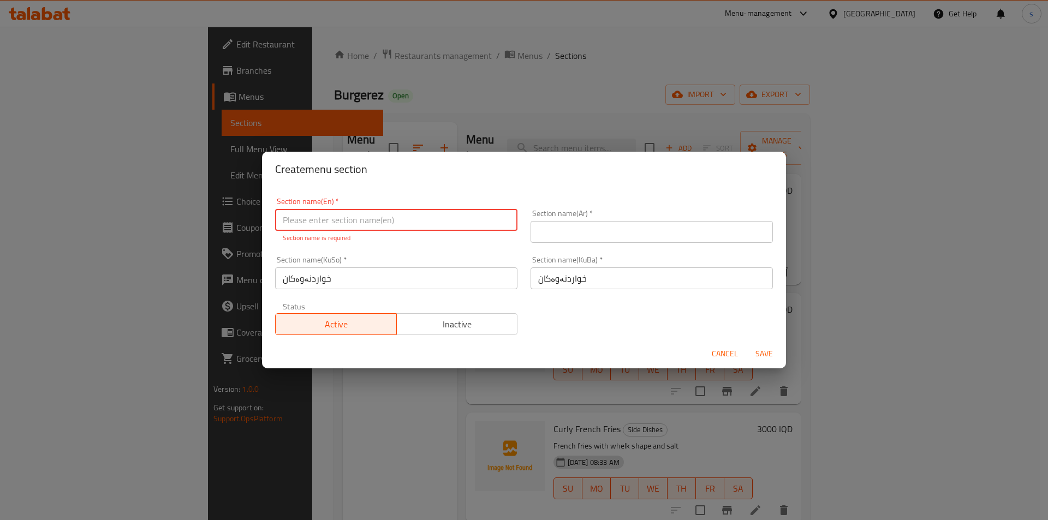
click at [423, 220] on input "text" at bounding box center [396, 220] width 242 height 22
type input "Drinks"
click at [554, 212] on div "Section name(Ar)   * Section name(Ar) *" at bounding box center [652, 226] width 242 height 33
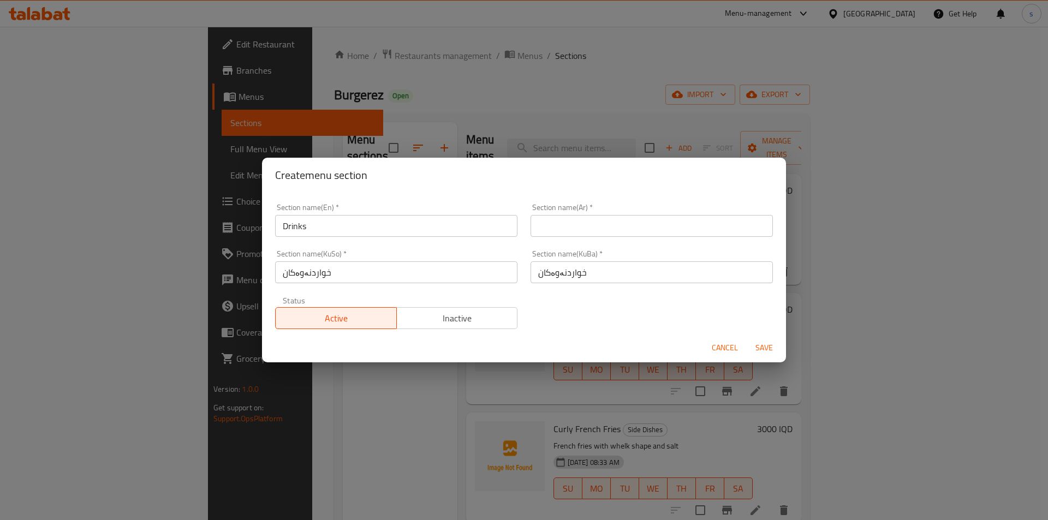
click at [555, 215] on div "Section name(Ar)   * Section name(Ar) *" at bounding box center [652, 220] width 242 height 33
click at [556, 218] on div "Section name(Ar)   * Section name(Ar) *" at bounding box center [652, 220] width 242 height 33
click at [556, 221] on input "text" at bounding box center [652, 226] width 242 height 22
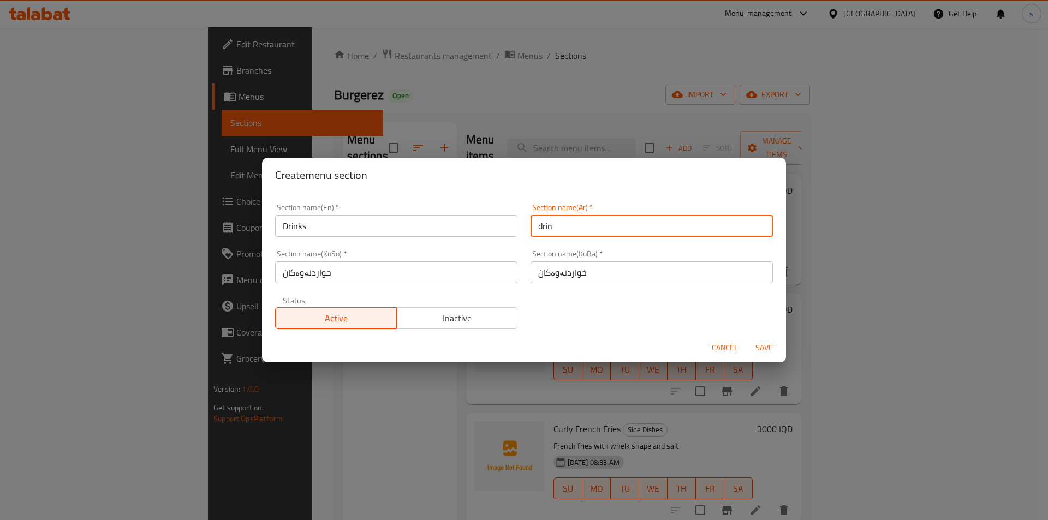
type input "drink"
click at [572, 228] on input "drink" at bounding box center [652, 226] width 242 height 22
click at [572, 228] on input "drin" at bounding box center [652, 226] width 242 height 22
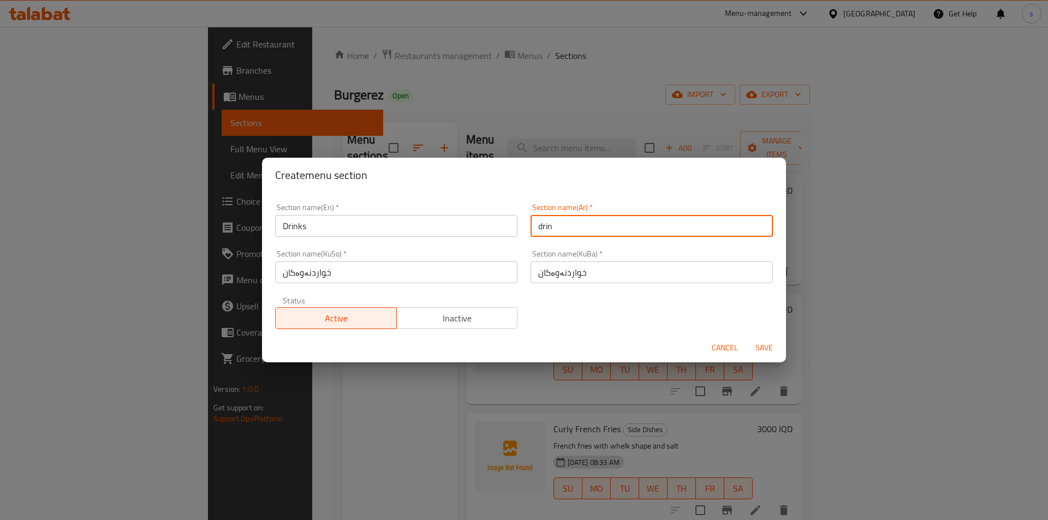
click at [572, 228] on input "drin" at bounding box center [652, 226] width 242 height 22
type input "المشروبات"
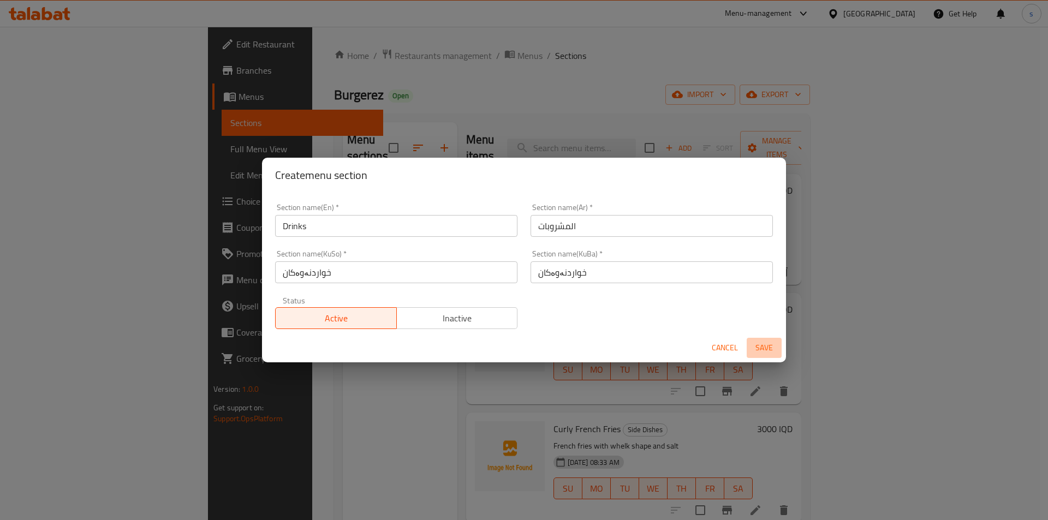
click at [758, 340] on button "Save" at bounding box center [764, 348] width 35 height 20
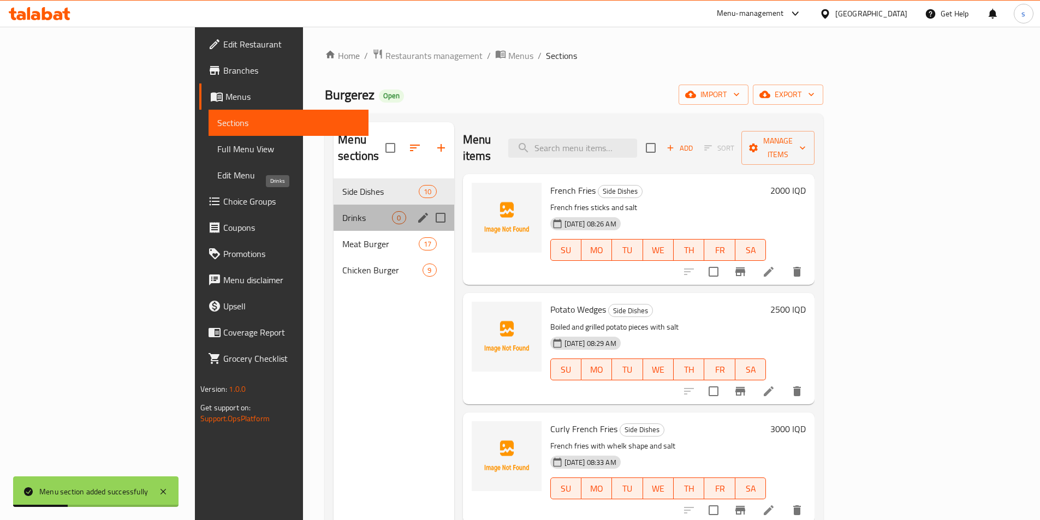
click at [342, 211] on span "Drinks" at bounding box center [367, 217] width 50 height 13
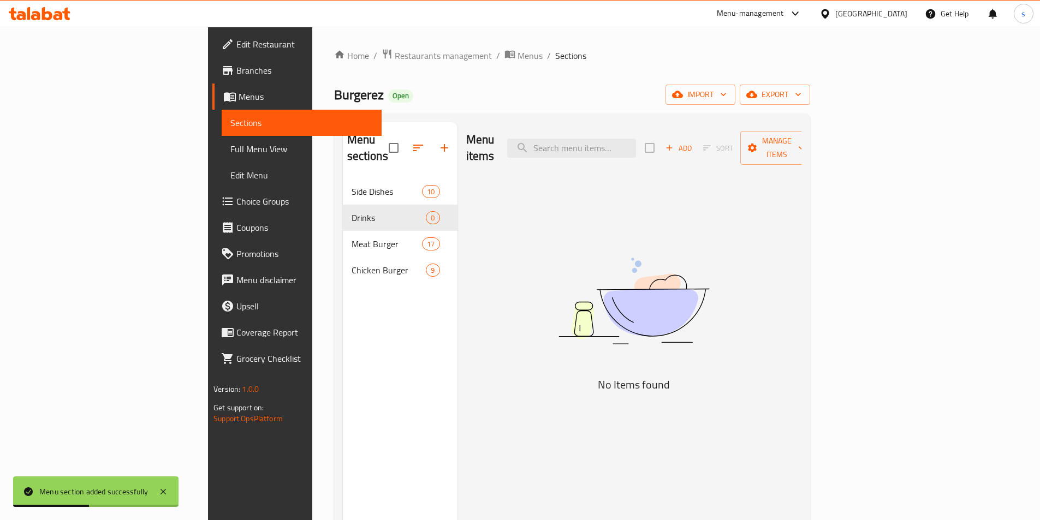
click at [814, 131] on div "Add Sort Manage items" at bounding box center [729, 148] width 169 height 34
click at [693, 142] on span "Add" at bounding box center [678, 148] width 29 height 13
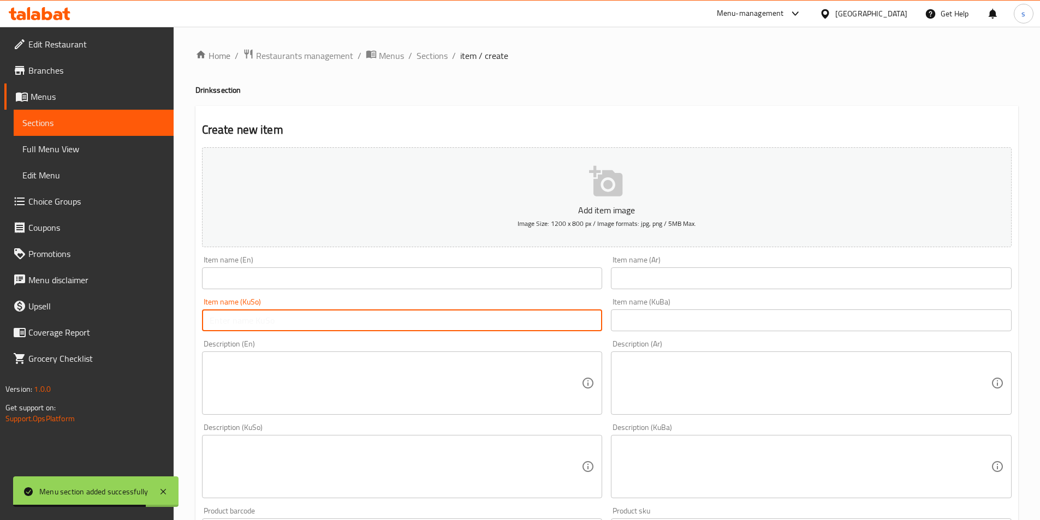
click at [414, 319] on input "text" at bounding box center [402, 321] width 401 height 22
paste input "بیپسی"
type input "بیپسی"
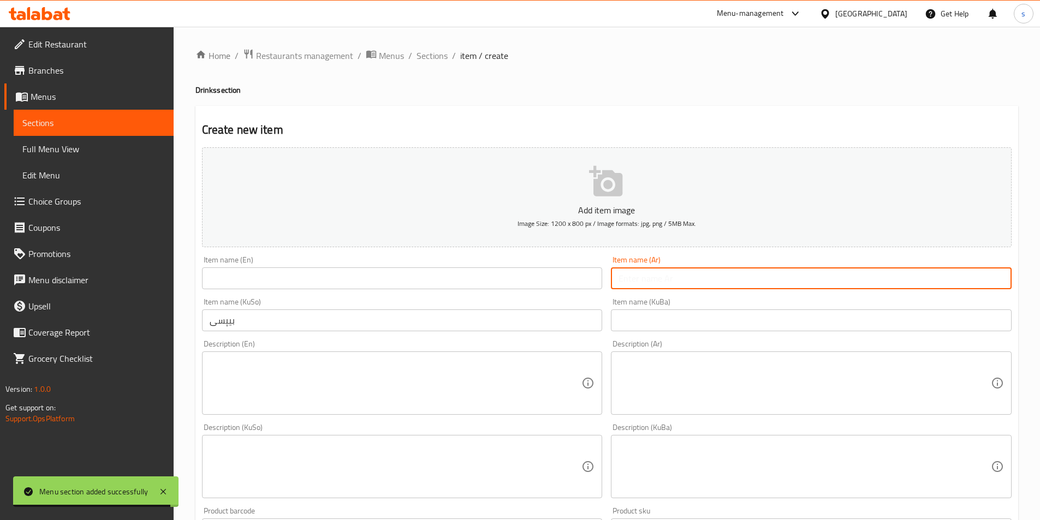
click at [648, 276] on input "text" at bounding box center [811, 279] width 401 height 22
paste input "بيبسي"
type input "بيبسي"
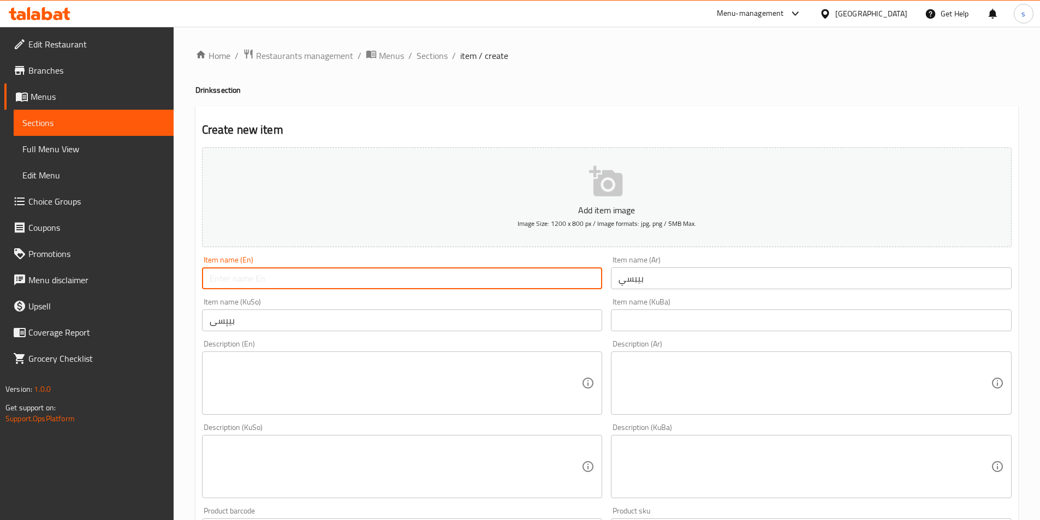
click at [501, 276] on input "text" at bounding box center [402, 279] width 401 height 22
paste input "Pepsi"
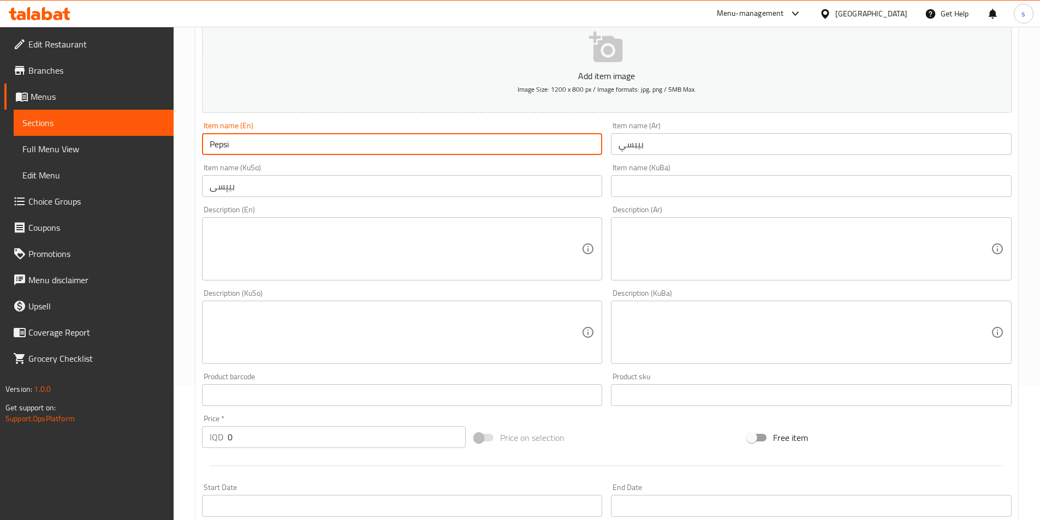
scroll to position [142, 0]
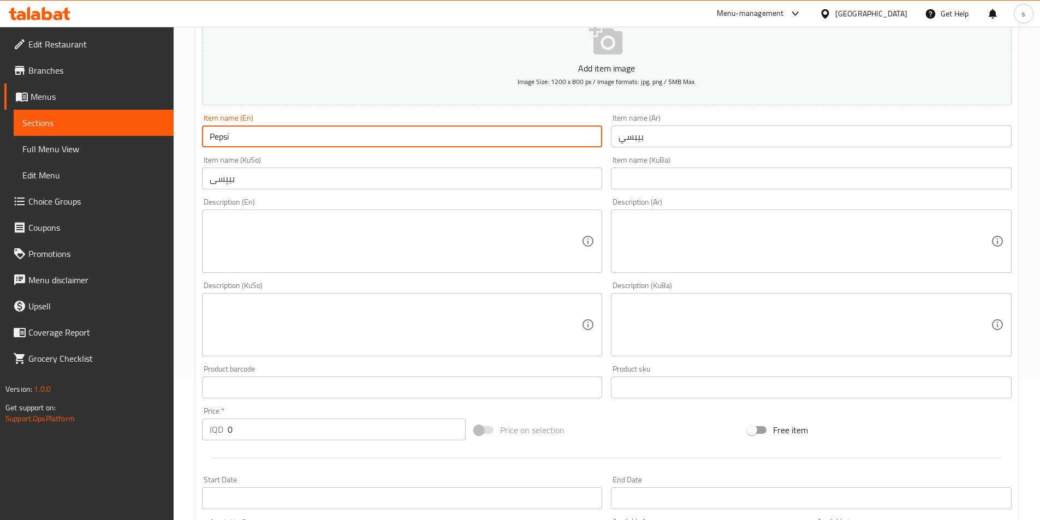
type input "Pepsi"
click at [318, 216] on textarea at bounding box center [396, 242] width 372 height 52
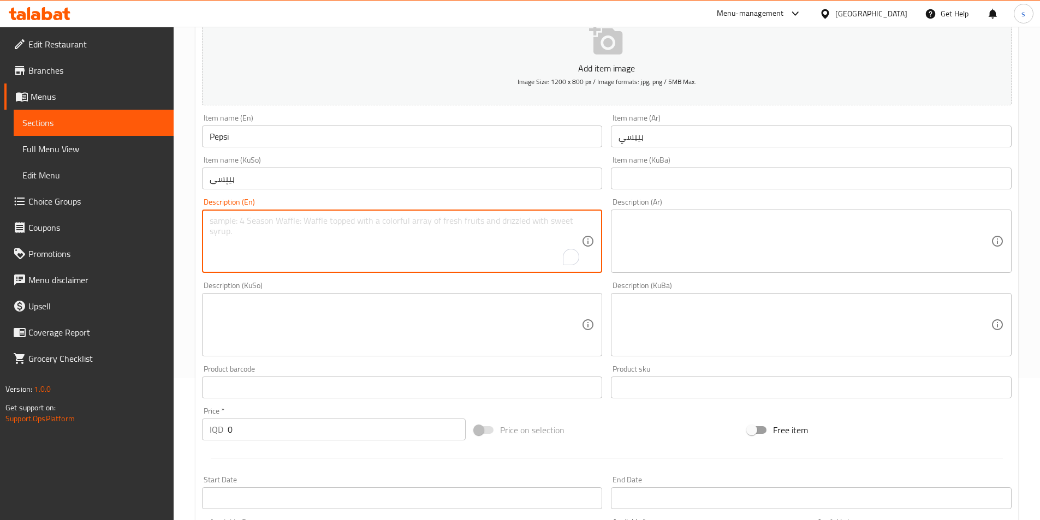
paste textarea "soft drink"
type textarea "soft drink"
click at [625, 240] on textarea at bounding box center [805, 242] width 372 height 52
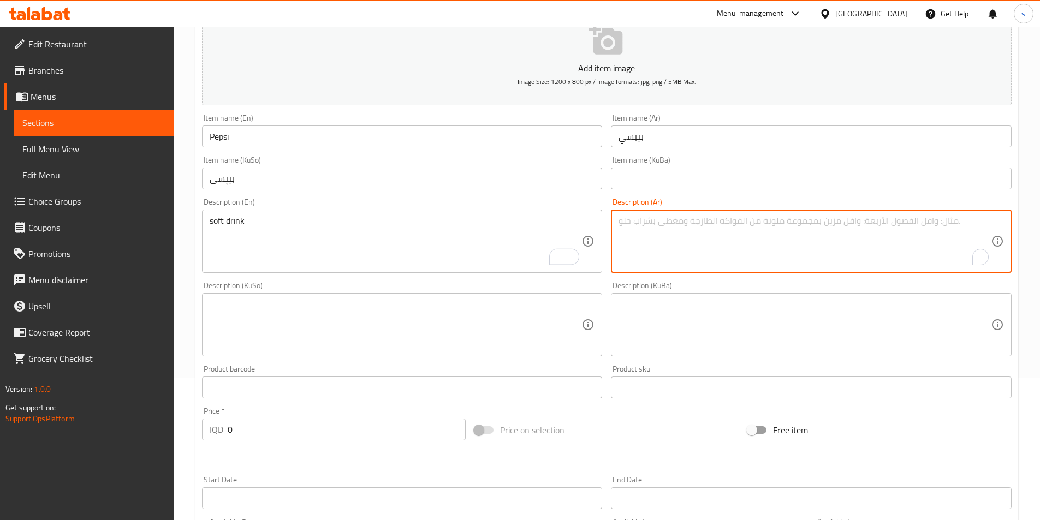
paste textarea "مشروب غازي"
type textarea "مشروب غازي"
click at [519, 328] on textarea at bounding box center [396, 325] width 372 height 52
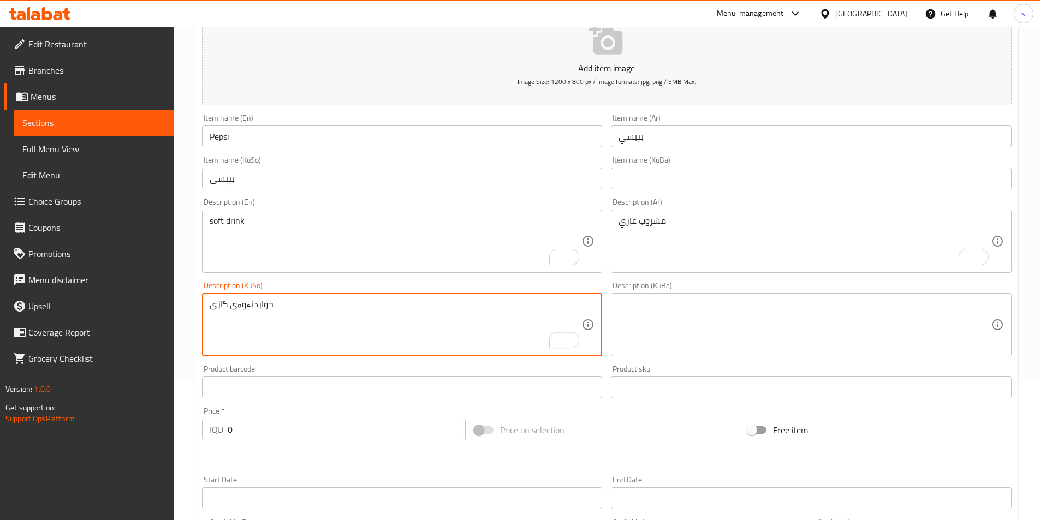
click at [408, 315] on textarea "خواردنەوەی گازی" at bounding box center [396, 325] width 372 height 52
type textarea "خواردنەوەی گازی"
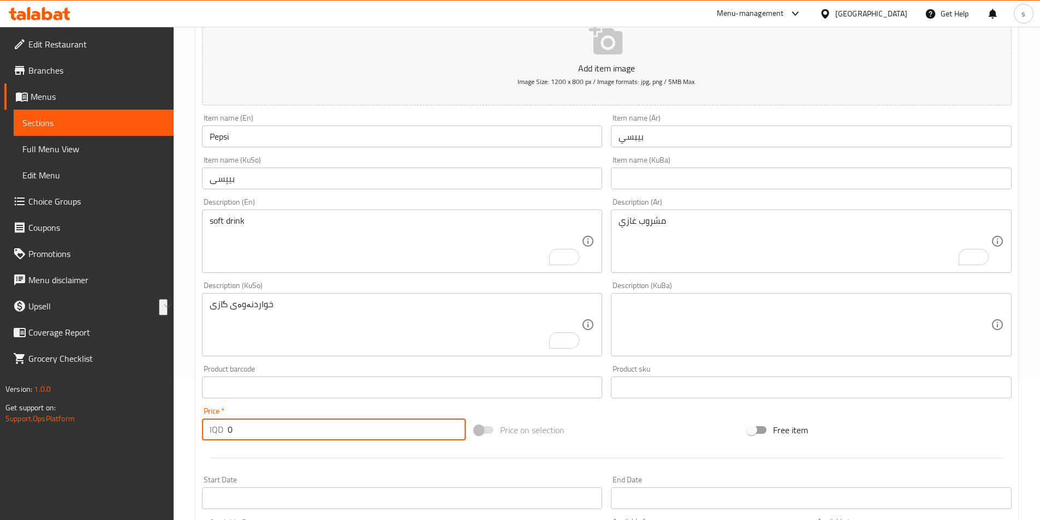
drag, startPoint x: 235, startPoint y: 431, endPoint x: 226, endPoint y: 435, distance: 9.8
click at [226, 435] on div "IQD 0 Price *" at bounding box center [334, 430] width 264 height 22
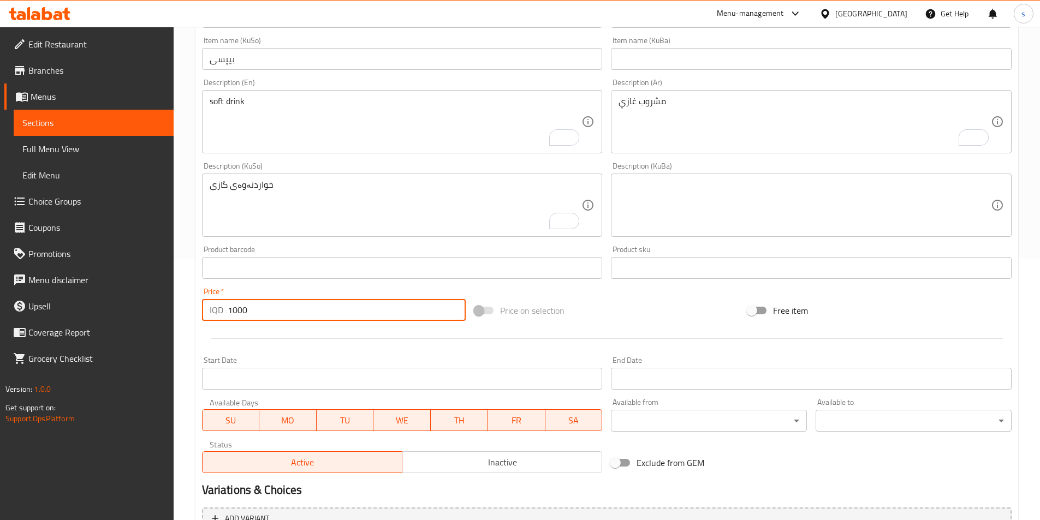
scroll to position [339, 0]
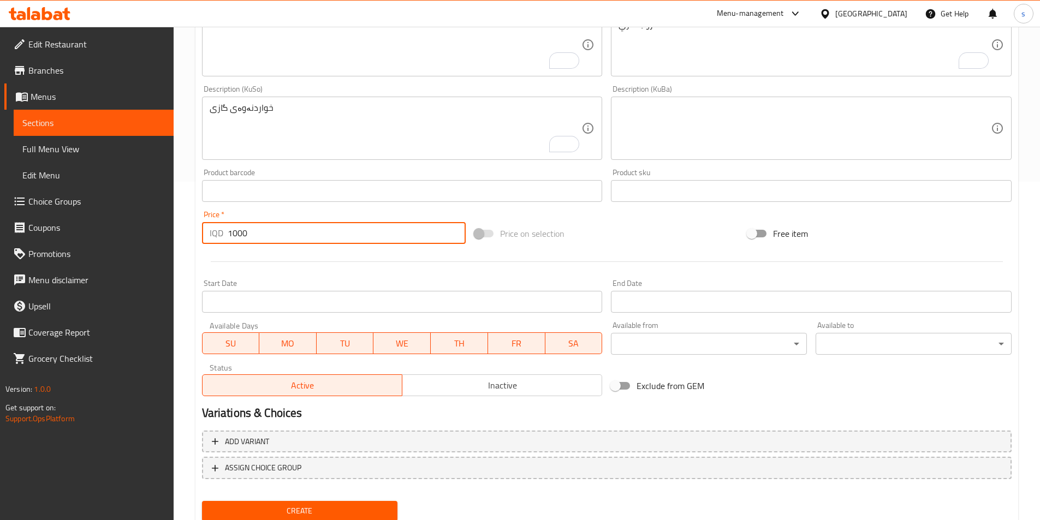
type input "1000"
click at [278, 513] on span "Create" at bounding box center [300, 512] width 179 height 14
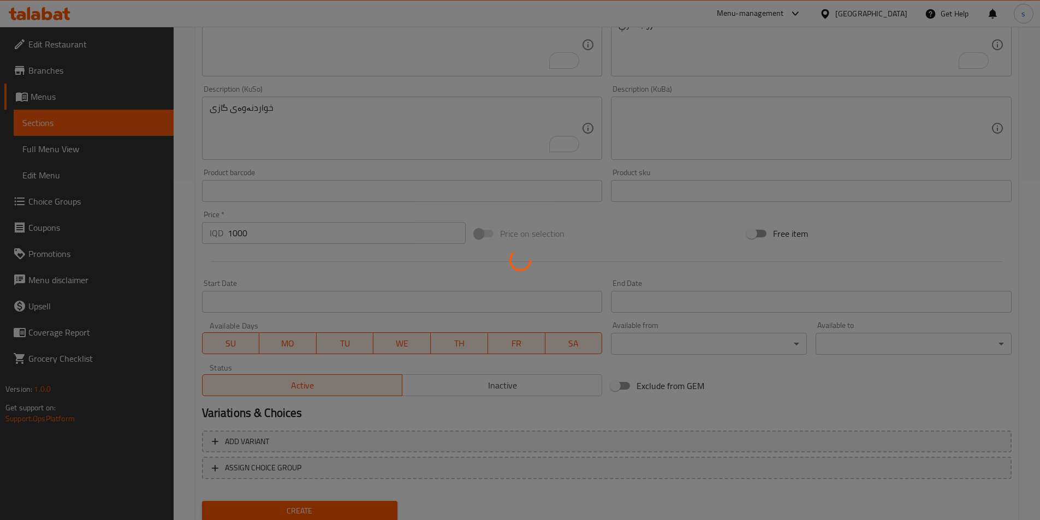
type input "0"
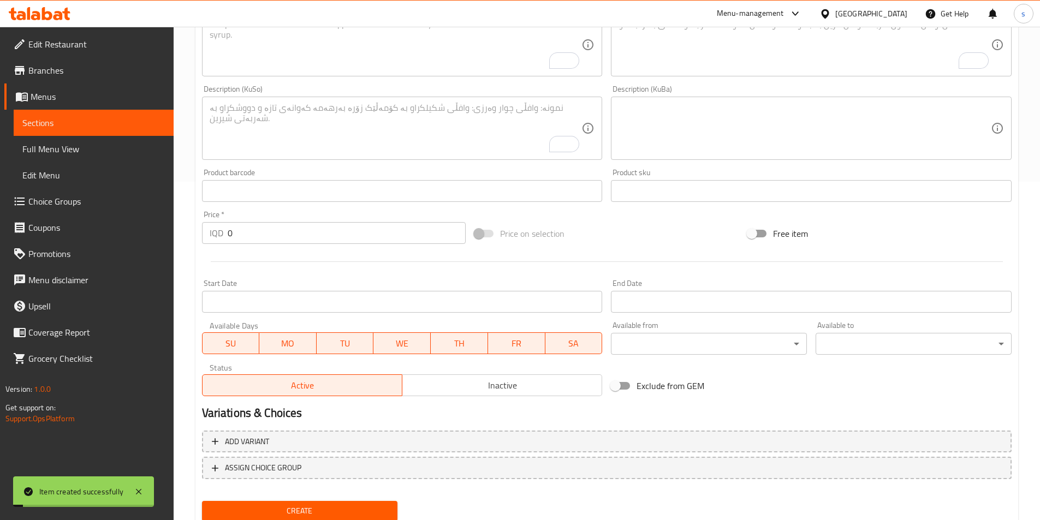
scroll to position [141, 0]
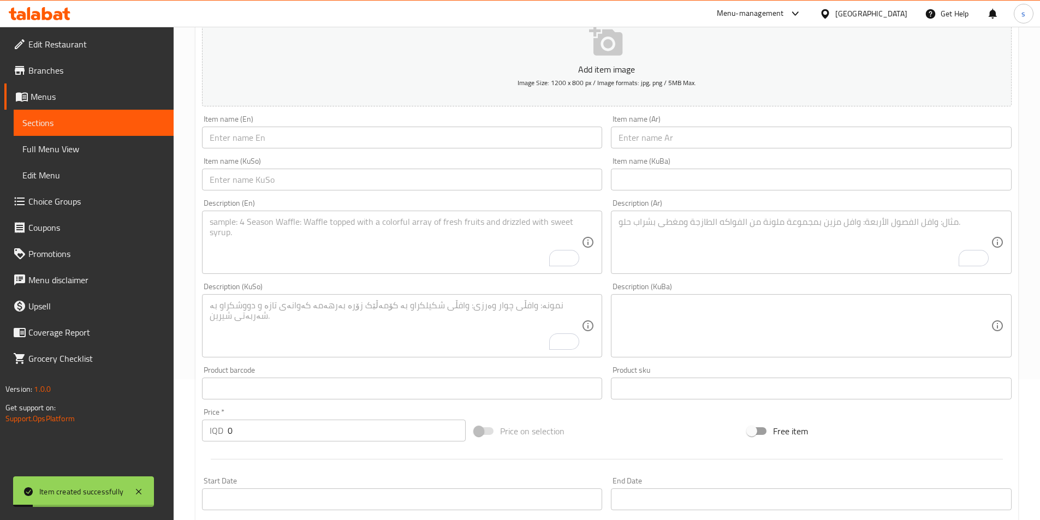
click at [305, 226] on textarea "To enrich screen reader interactions, please activate Accessibility in Grammarl…" at bounding box center [396, 243] width 372 height 52
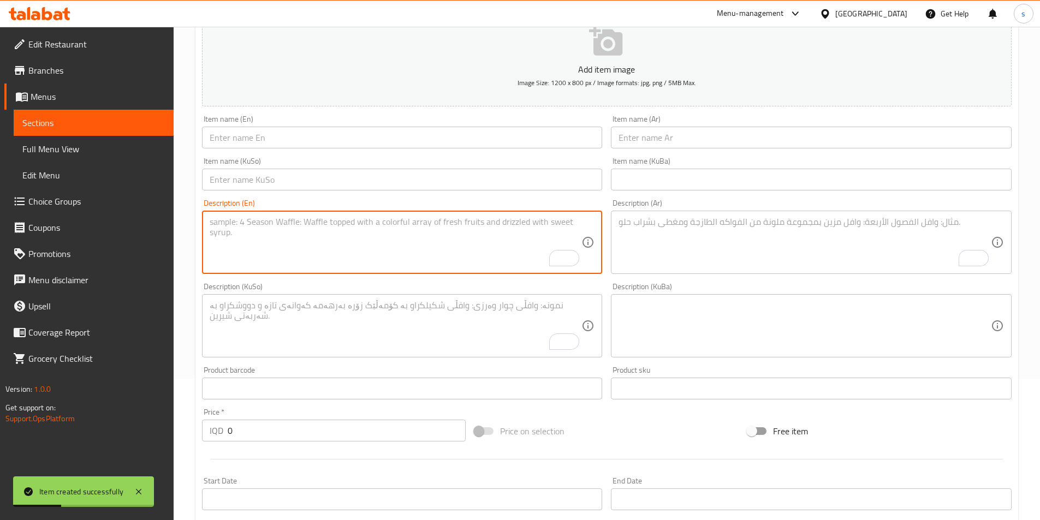
paste textarea "soft drink"
type textarea "soft drink"
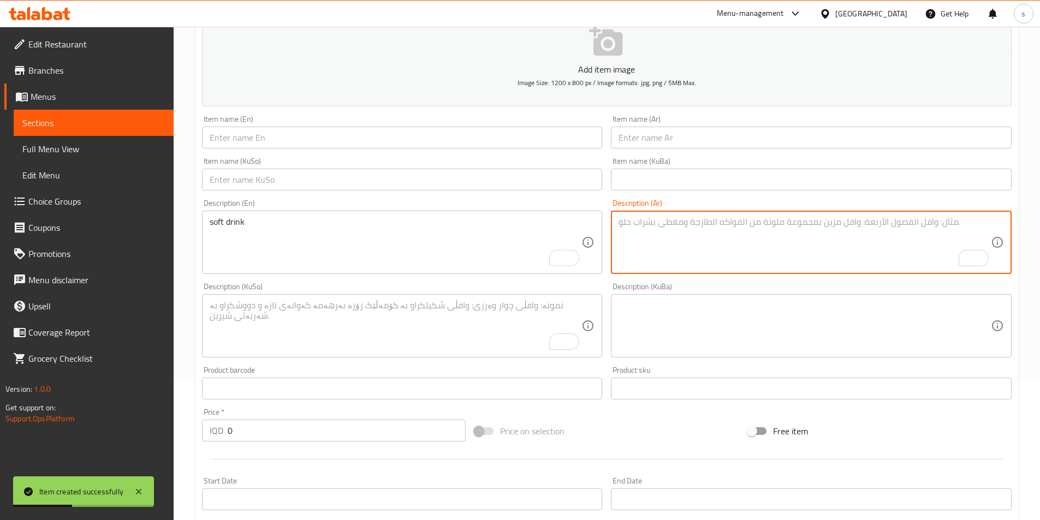
click at [724, 248] on textarea "To enrich screen reader interactions, please activate Accessibility in Grammarl…" at bounding box center [805, 243] width 372 height 52
paste textarea "مشروب غازي"
type textarea "مشروب غازي"
click at [432, 324] on textarea "To enrich screen reader interactions, please activate Accessibility in Grammarl…" at bounding box center [396, 326] width 372 height 52
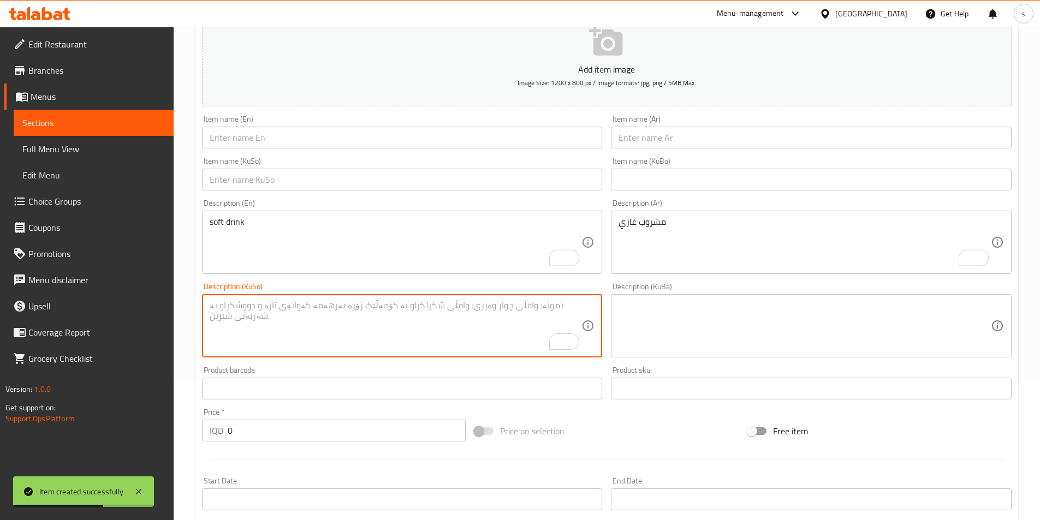
paste textarea "خواردنەوەی گازی"
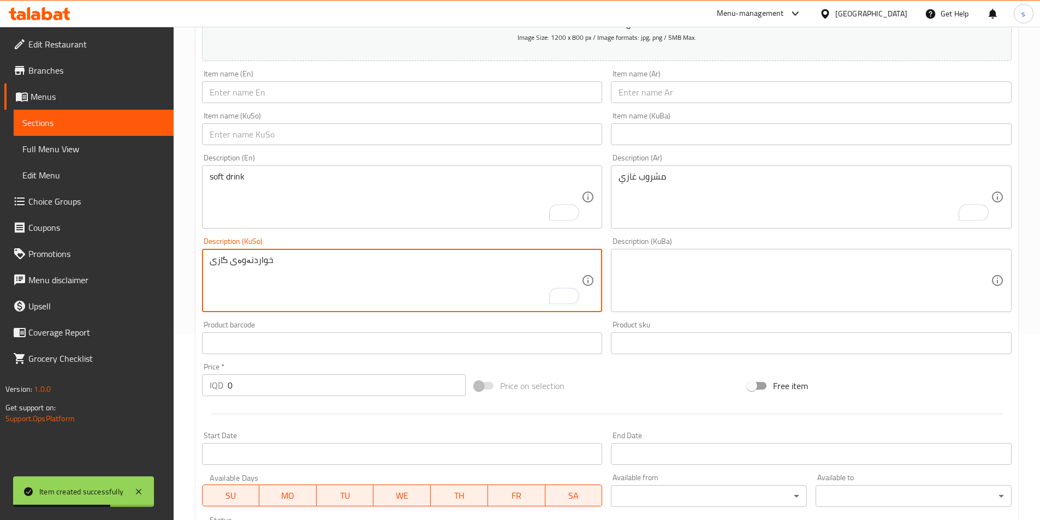
scroll to position [218, 0]
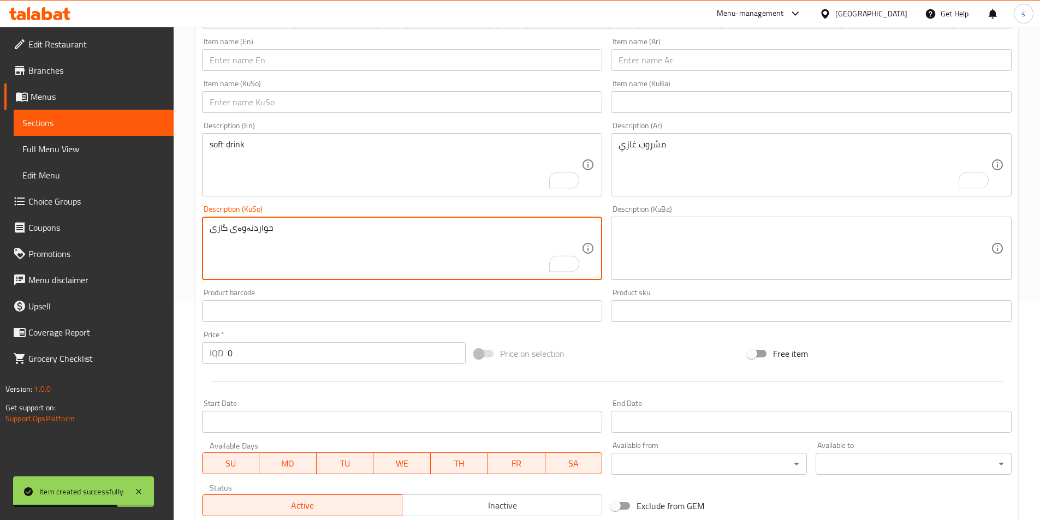
type textarea "خواردنەوەی گازی"
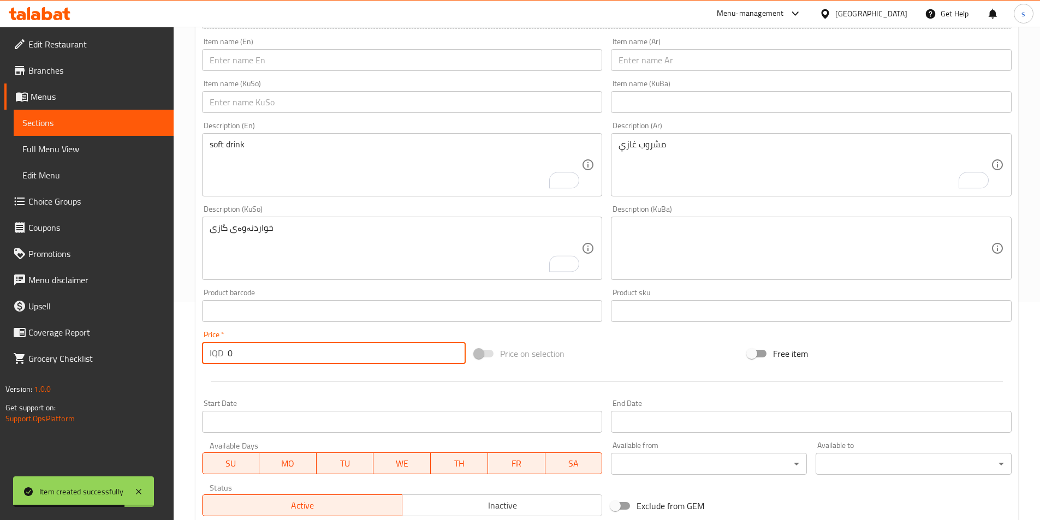
drag, startPoint x: 245, startPoint y: 354, endPoint x: 211, endPoint y: 357, distance: 34.0
click at [211, 357] on div "IQD 0 Price *" at bounding box center [334, 353] width 264 height 22
type input "1000"
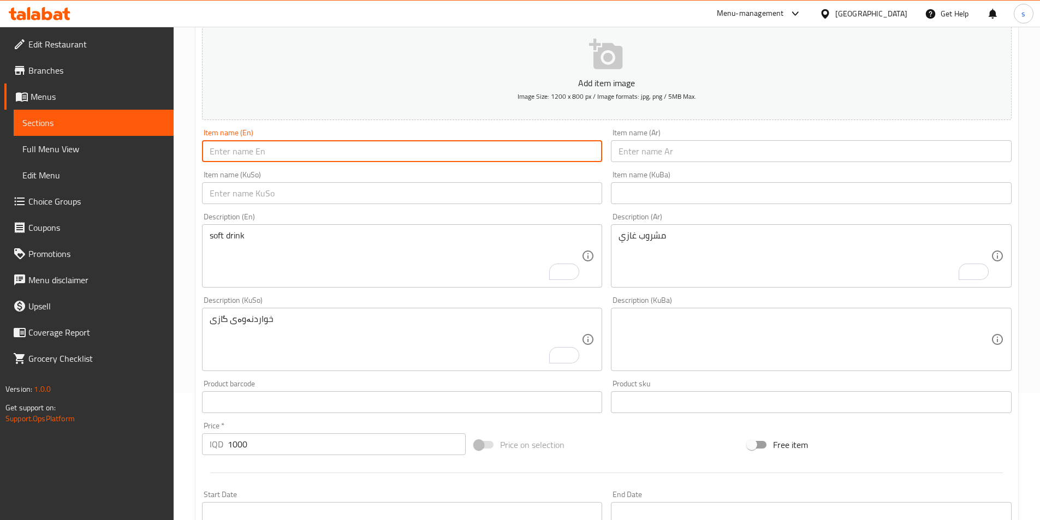
click at [271, 151] on input "text" at bounding box center [402, 151] width 401 height 22
paste input "7 Up"
type input "7 Up"
click at [665, 149] on input "text" at bounding box center [811, 151] width 401 height 22
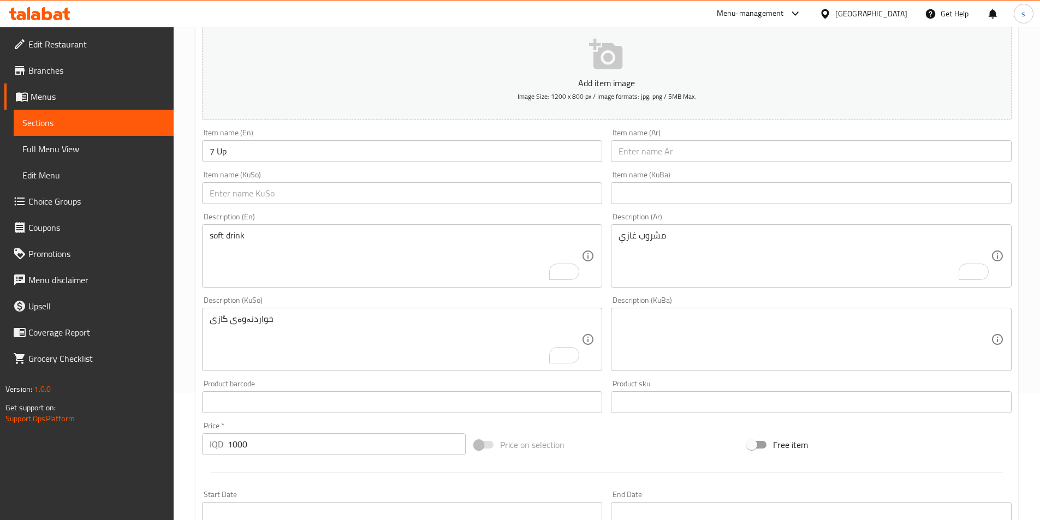
click at [665, 156] on input "text" at bounding box center [811, 151] width 401 height 22
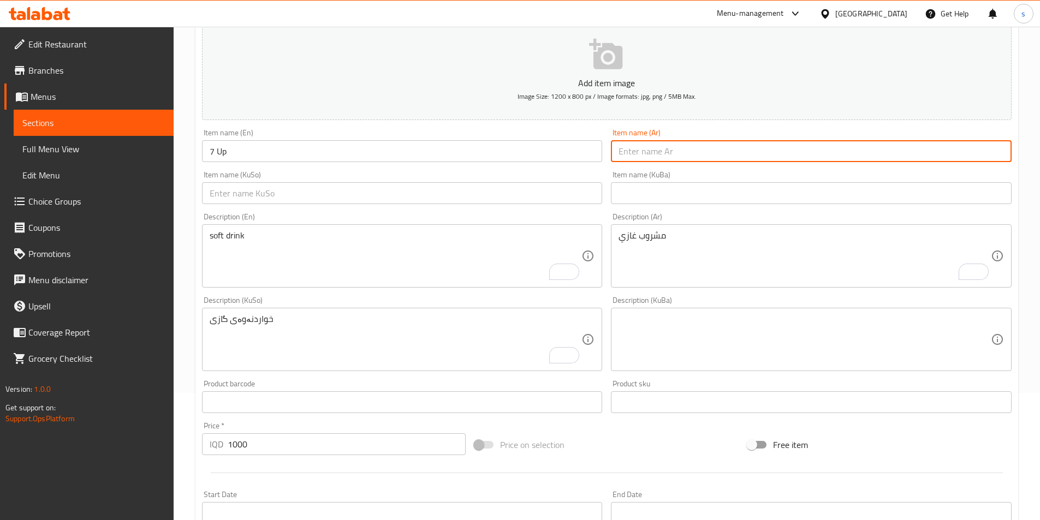
paste input "سفن أب"
type input "سفن أب"
click at [529, 203] on input "text" at bounding box center [402, 193] width 401 height 22
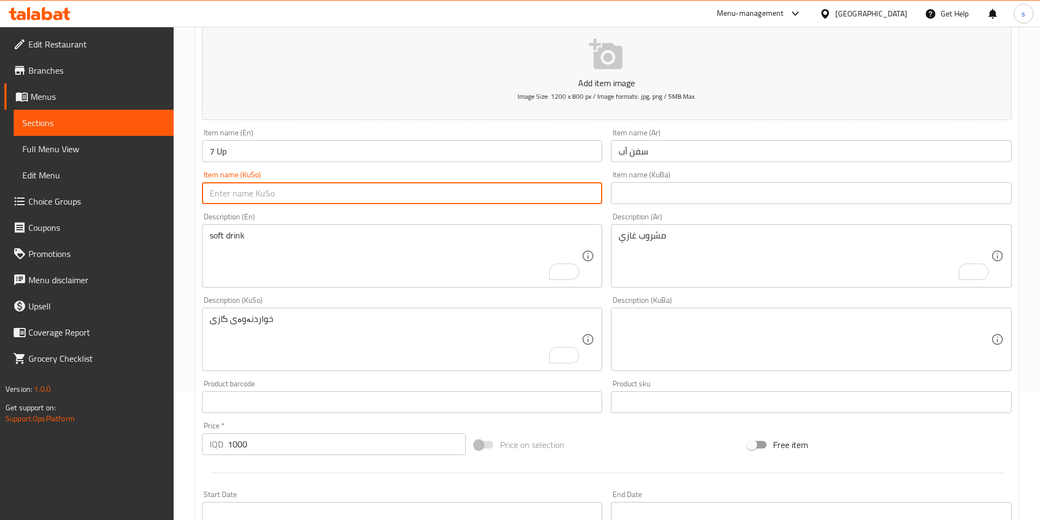
paste input "سێڤن ئاپ"
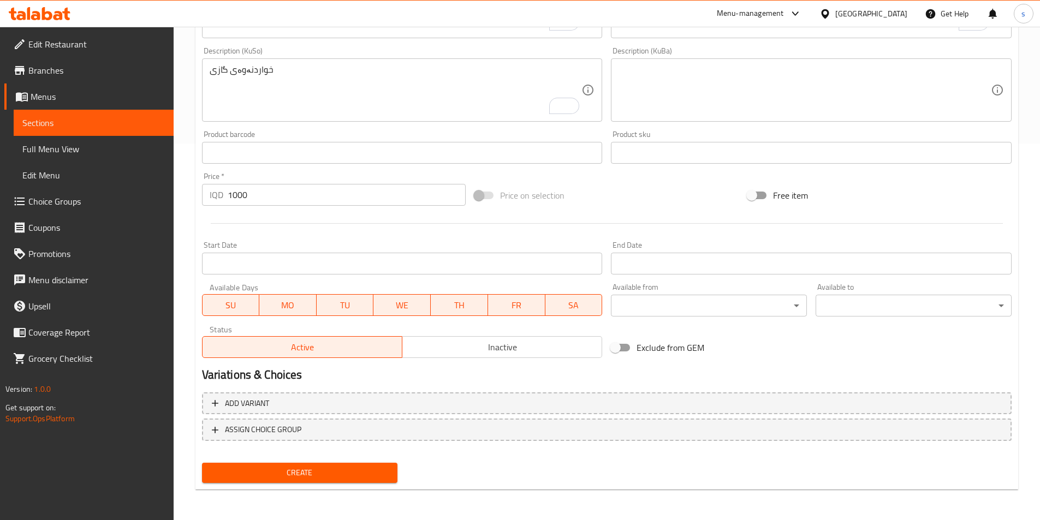
type input "سێڤن ئاپ"
click at [265, 459] on div "Create" at bounding box center [300, 473] width 205 height 29
click at [265, 468] on span "Create" at bounding box center [300, 473] width 179 height 14
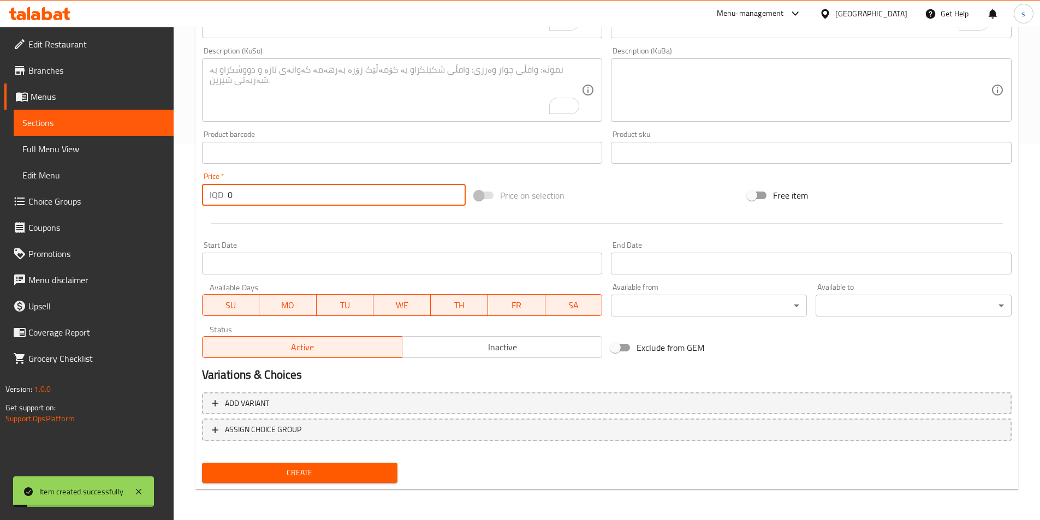
drag, startPoint x: 244, startPoint y: 201, endPoint x: 219, endPoint y: 201, distance: 24.6
click at [219, 201] on div "IQD 0 Price *" at bounding box center [334, 195] width 264 height 22
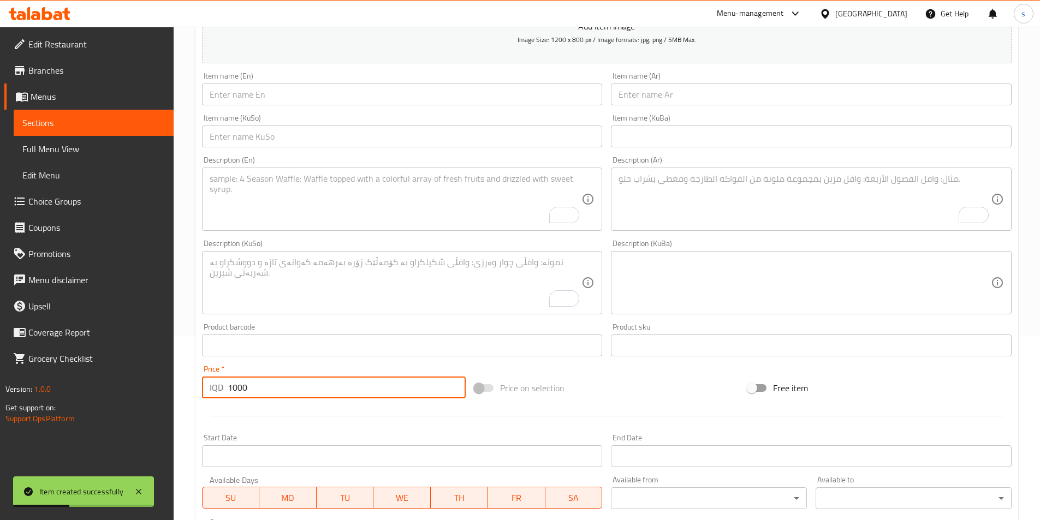
type input "1000"
click at [416, 207] on textarea "To enrich screen reader interactions, please activate Accessibility in Grammarl…" at bounding box center [396, 200] width 372 height 52
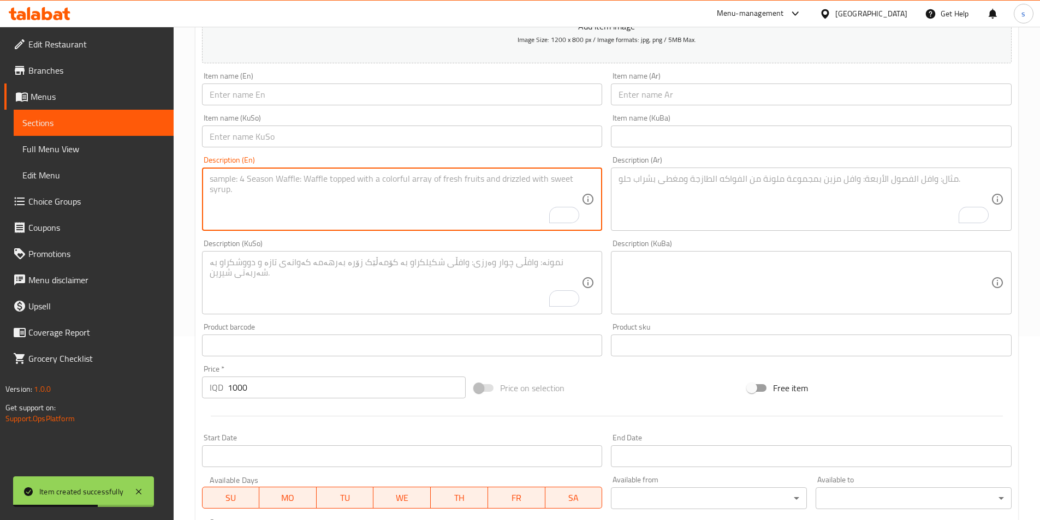
paste textarea "7 Up"
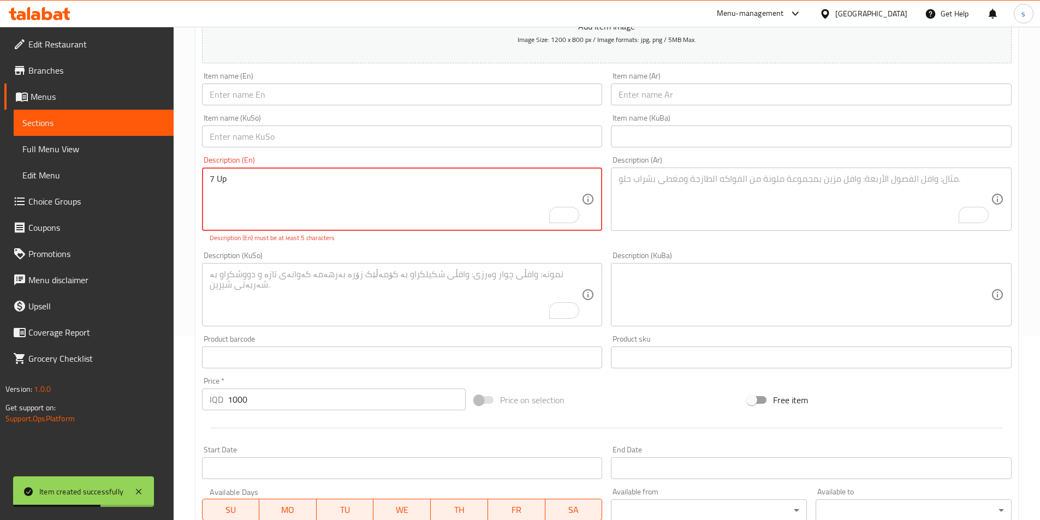
type textarea "7 Up"
click at [750, 162] on div "Description (Ar) Description (Ar)" at bounding box center [811, 193] width 401 height 75
click at [726, 184] on textarea "To enrich screen reader interactions, please activate Accessibility in Grammarl…" at bounding box center [805, 200] width 372 height 52
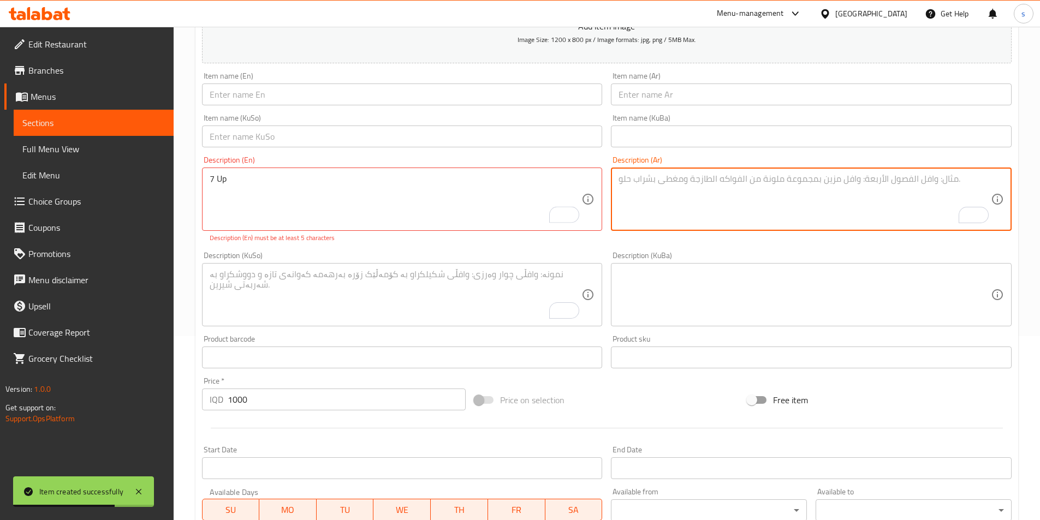
click at [706, 206] on textarea "To enrich screen reader interactions, please activate Accessibility in Grammarl…" at bounding box center [805, 200] width 372 height 52
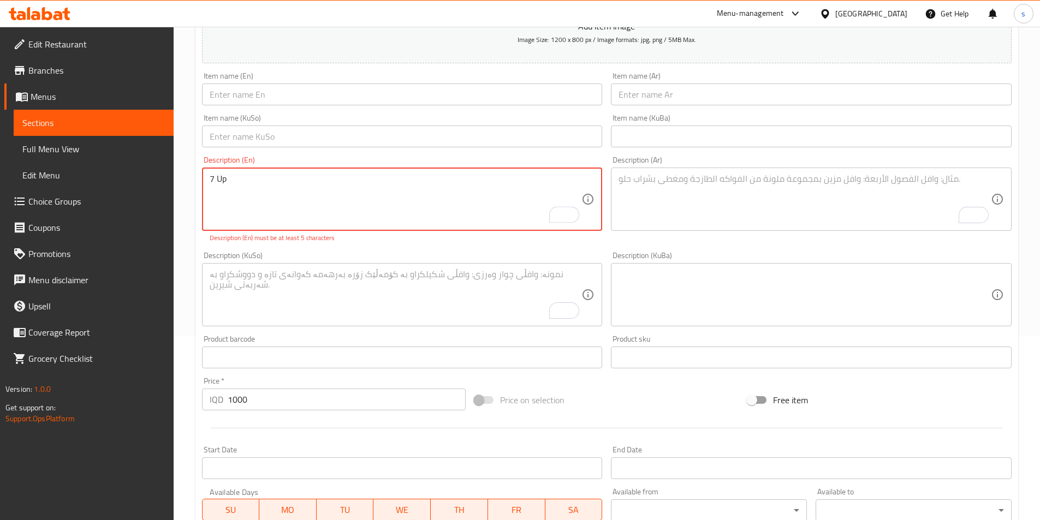
click at [269, 182] on textarea "7 Up" at bounding box center [396, 200] width 372 height 52
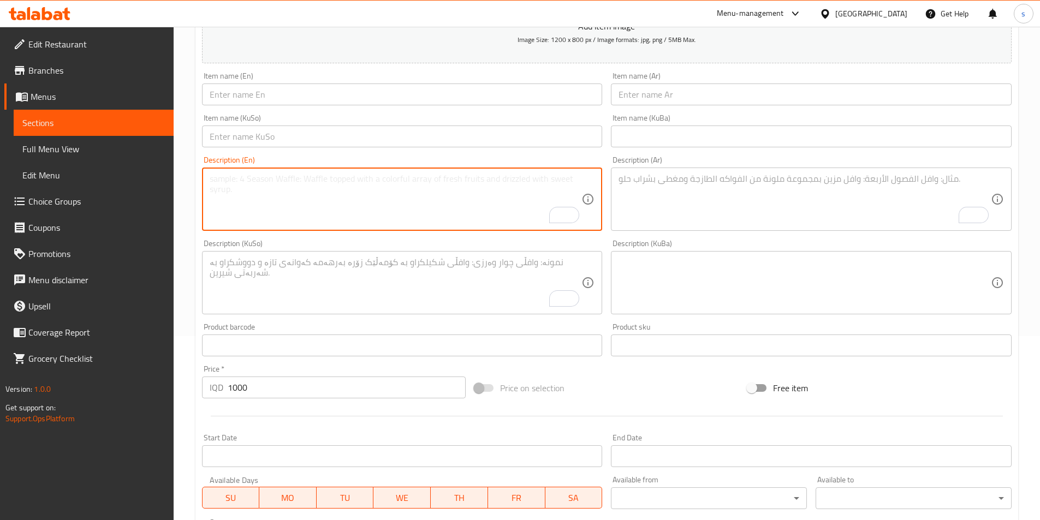
click at [272, 202] on textarea "To enrich screen reader interactions, please activate Accessibility in Grammarl…" at bounding box center [396, 200] width 372 height 52
click at [267, 99] on input "text" at bounding box center [402, 95] width 401 height 22
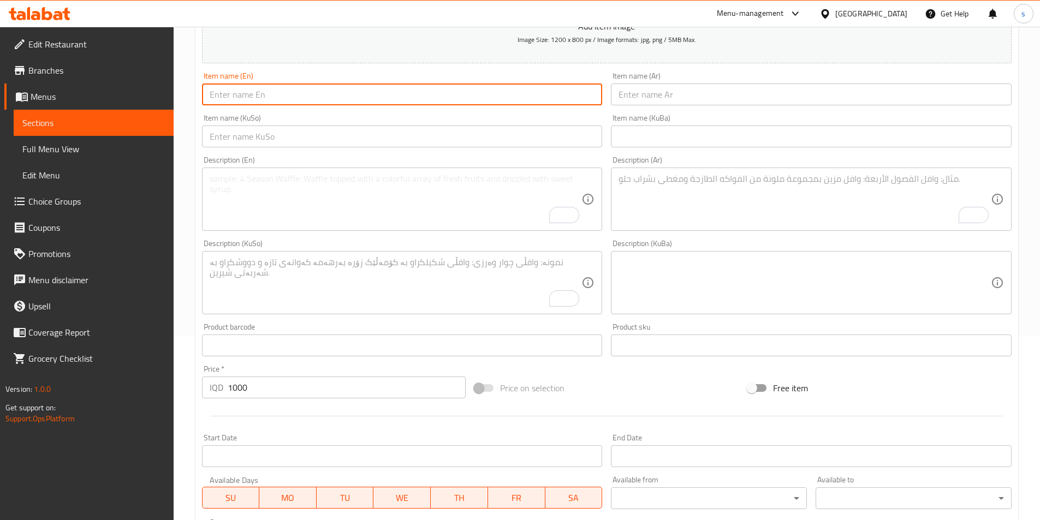
paste input "Mirinda Orange"
type input "Mirinda Orange"
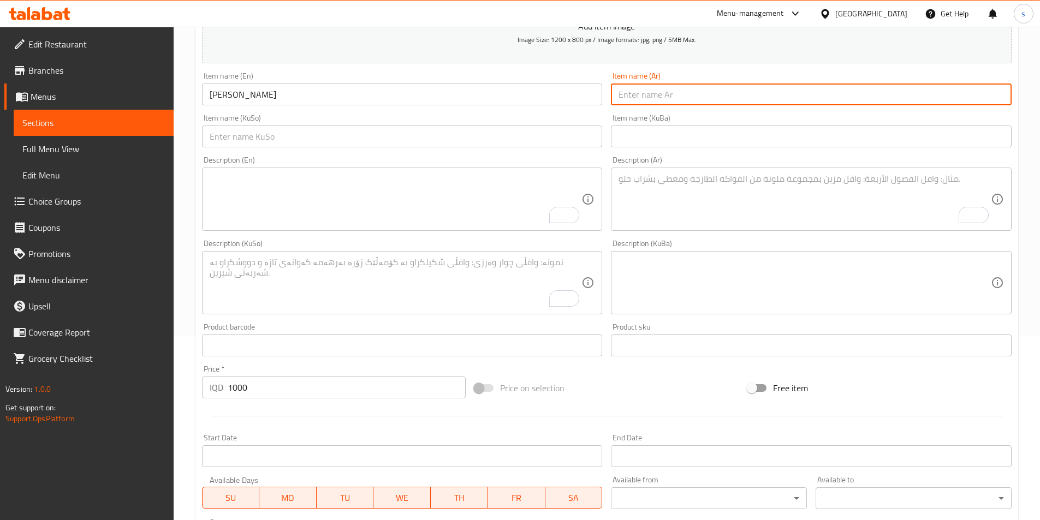
click at [657, 91] on input "text" at bounding box center [811, 95] width 401 height 22
paste input "ميرندا برتقال"
type input "ميرندا برتقال"
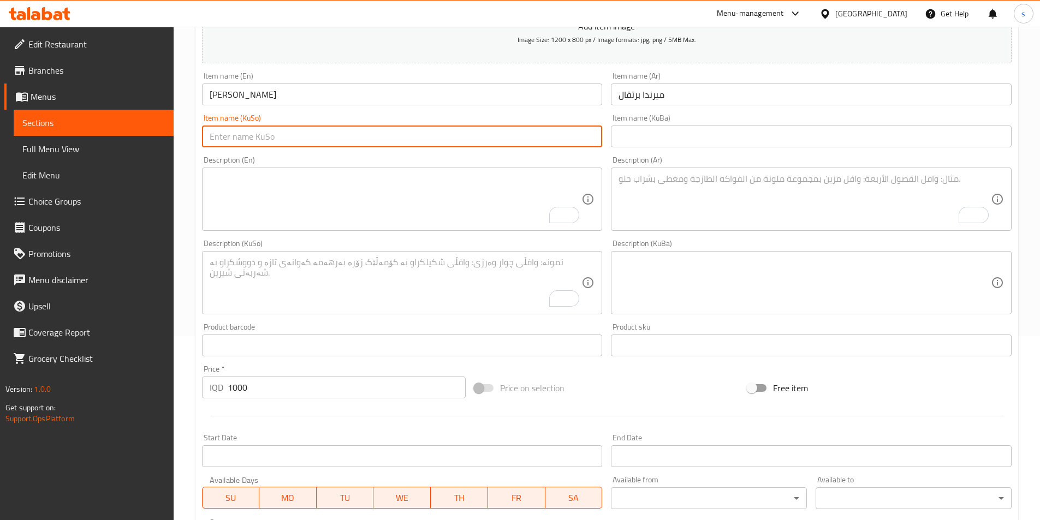
click at [532, 141] on input "text" at bounding box center [402, 137] width 401 height 22
paste input "میرندا پرتەقاڵ"
type input "میرندا پرتەقاڵ"
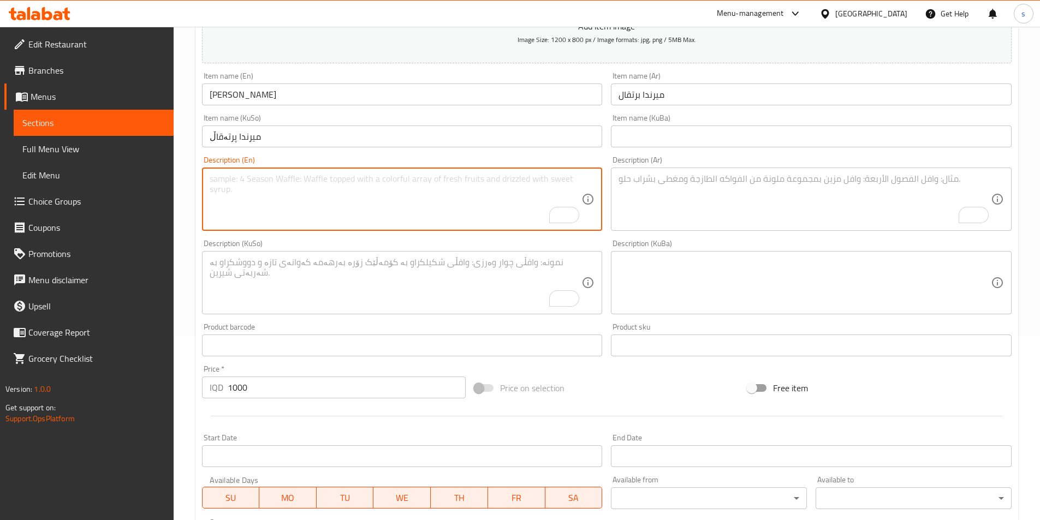
click at [413, 206] on textarea "To enrich screen reader interactions, please activate Accessibility in Grammarl…" at bounding box center [396, 200] width 372 height 52
paste textarea "soft drink"
type textarea "soft drink"
click at [775, 217] on textarea "To enrich screen reader interactions, please activate Accessibility in Grammarl…" at bounding box center [805, 200] width 372 height 52
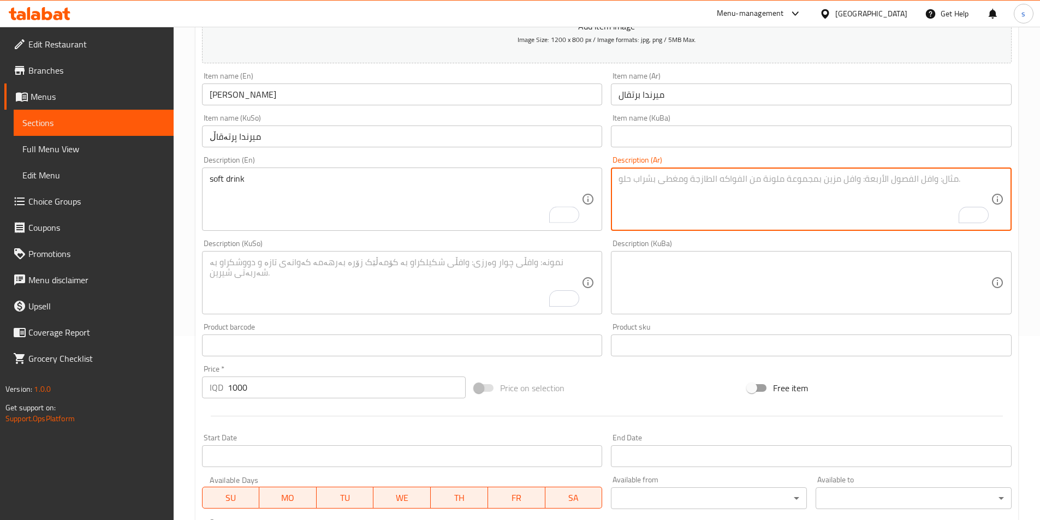
paste textarea "مشروب غازي"
type textarea "مشروب غازي"
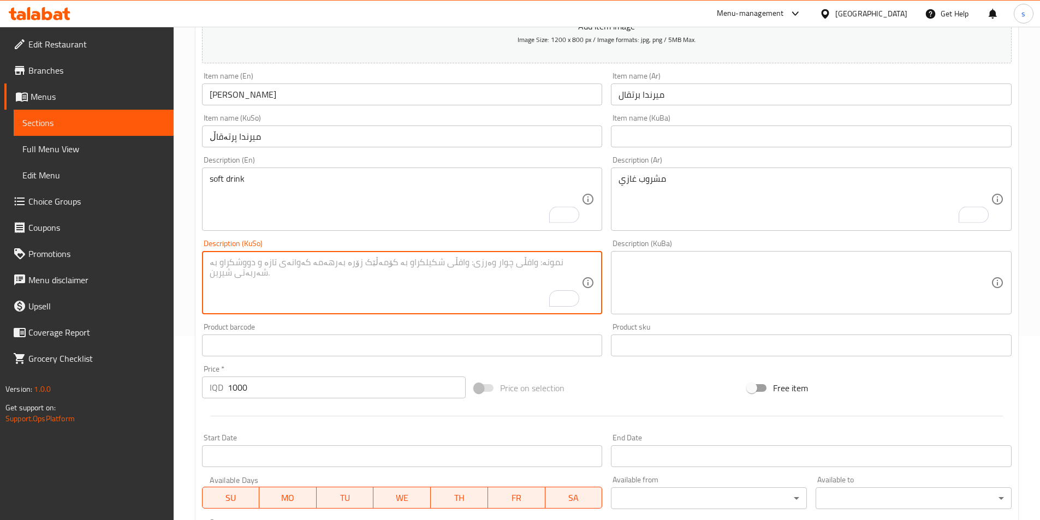
click at [357, 305] on textarea "To enrich screen reader interactions, please activate Accessibility in Grammarl…" at bounding box center [396, 283] width 372 height 52
paste textarea "خواردنەوەی گازی"
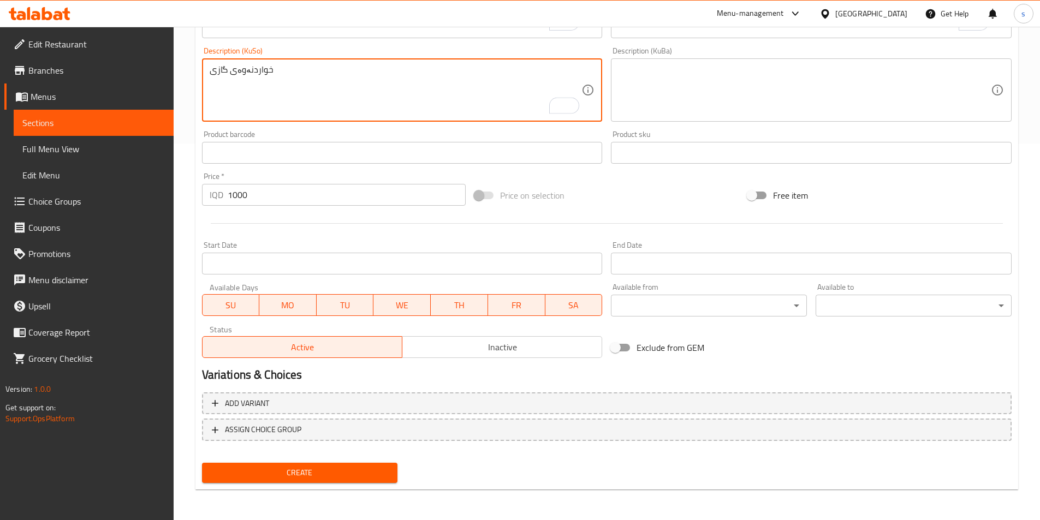
type textarea "خواردنەوەی گازی"
click at [269, 469] on span "Create" at bounding box center [300, 473] width 179 height 14
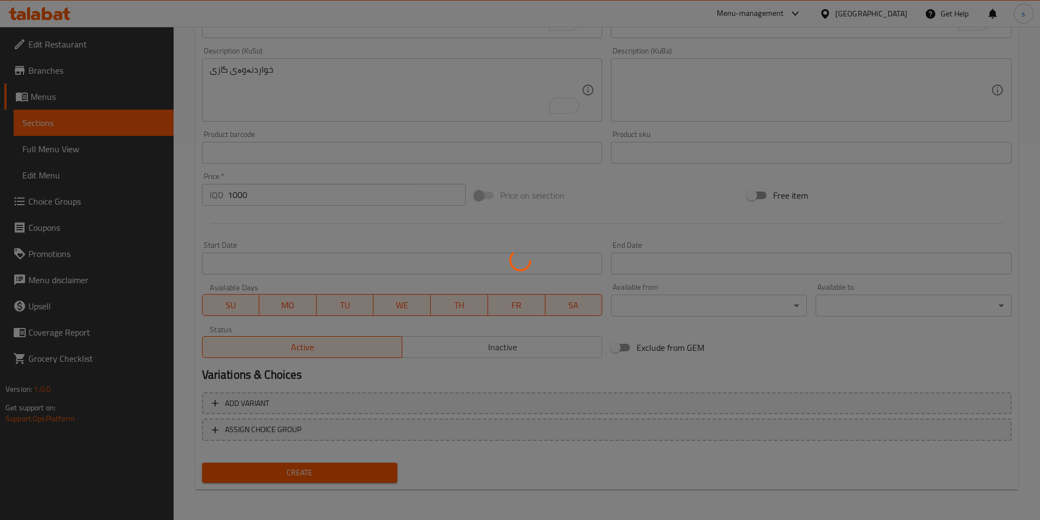
type input "0"
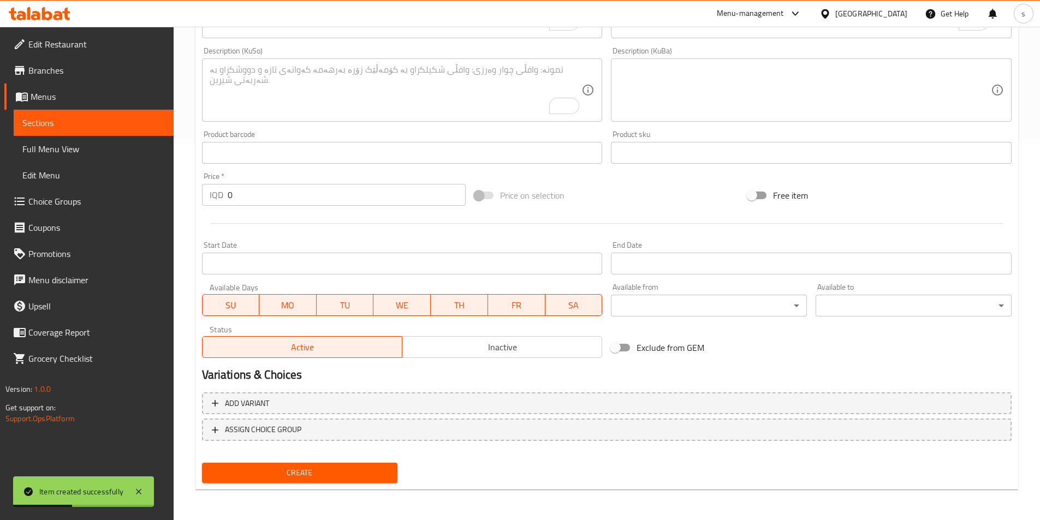
scroll to position [257, 0]
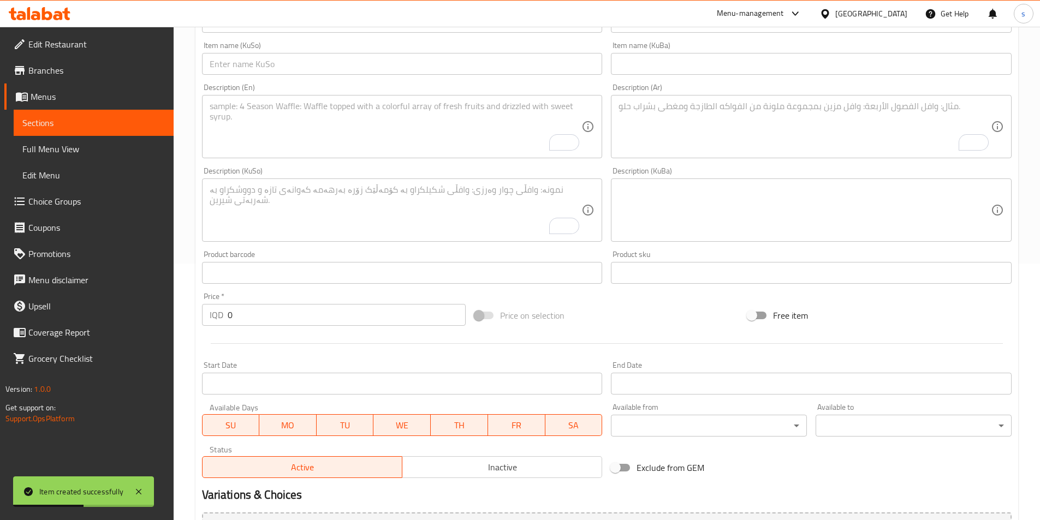
click at [228, 53] on input "text" at bounding box center [402, 64] width 401 height 22
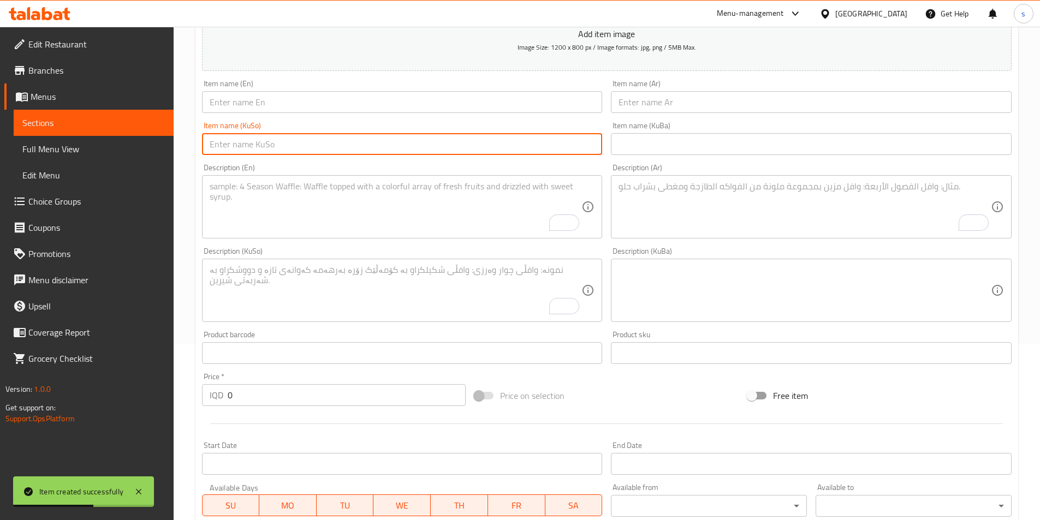
scroll to position [144, 0]
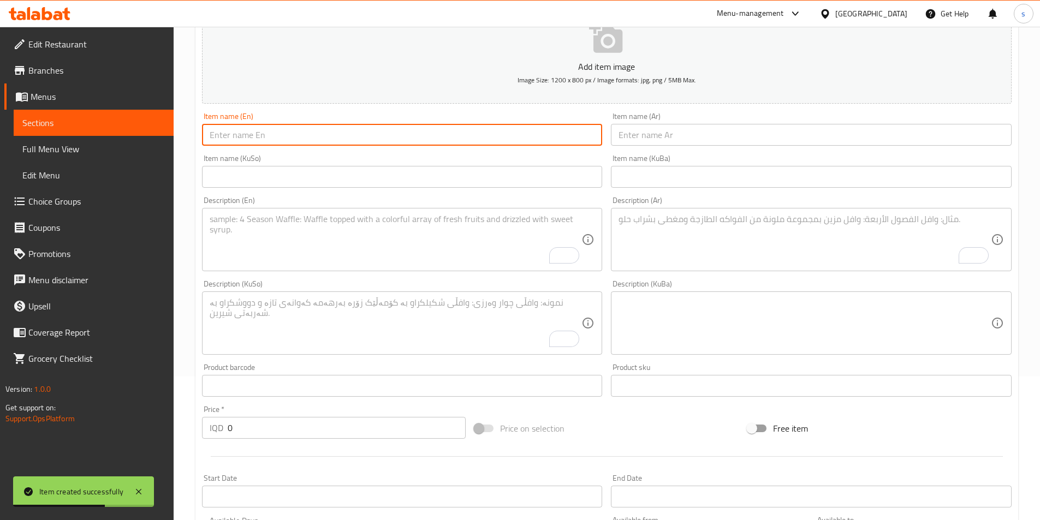
click at [260, 128] on input "text" at bounding box center [402, 135] width 401 height 22
paste input "Mineral Water"
type input "Mineral Water"
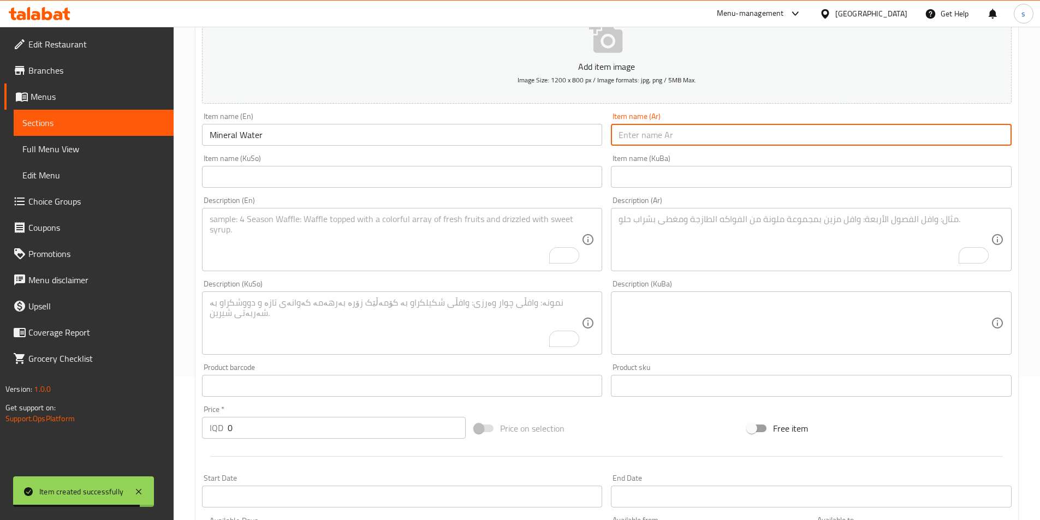
click at [652, 144] on input "text" at bounding box center [811, 135] width 401 height 22
paste input "مياه معدنية"
type input "مياه معدنية"
click at [507, 191] on div "Item name (KuSo) Item name (KuSo)" at bounding box center [402, 171] width 409 height 42
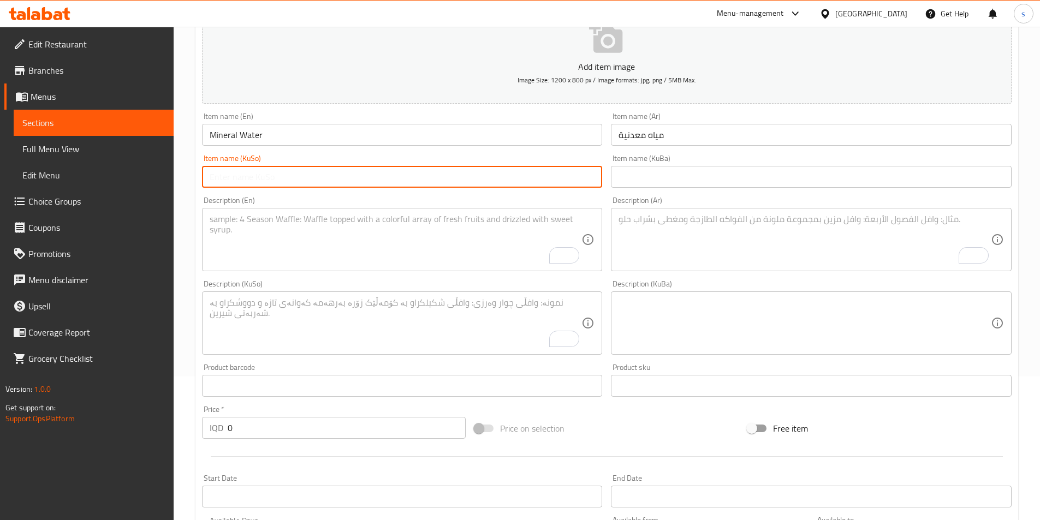
click at [505, 185] on input "text" at bounding box center [402, 177] width 401 height 22
paste input "ئاوی کانزایی"
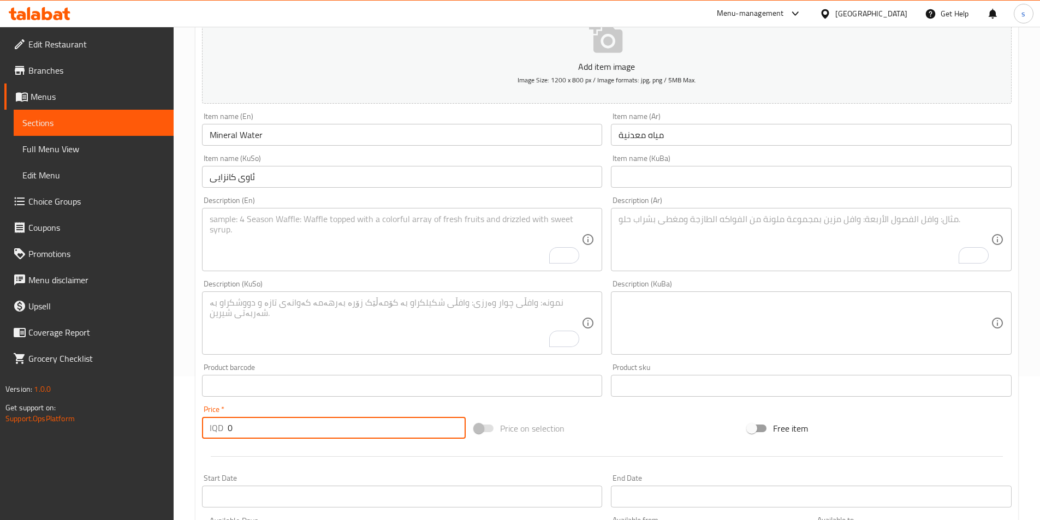
drag, startPoint x: 243, startPoint y: 425, endPoint x: 205, endPoint y: 426, distance: 37.7
click at [205, 426] on div "IQD 0 Price *" at bounding box center [334, 428] width 264 height 22
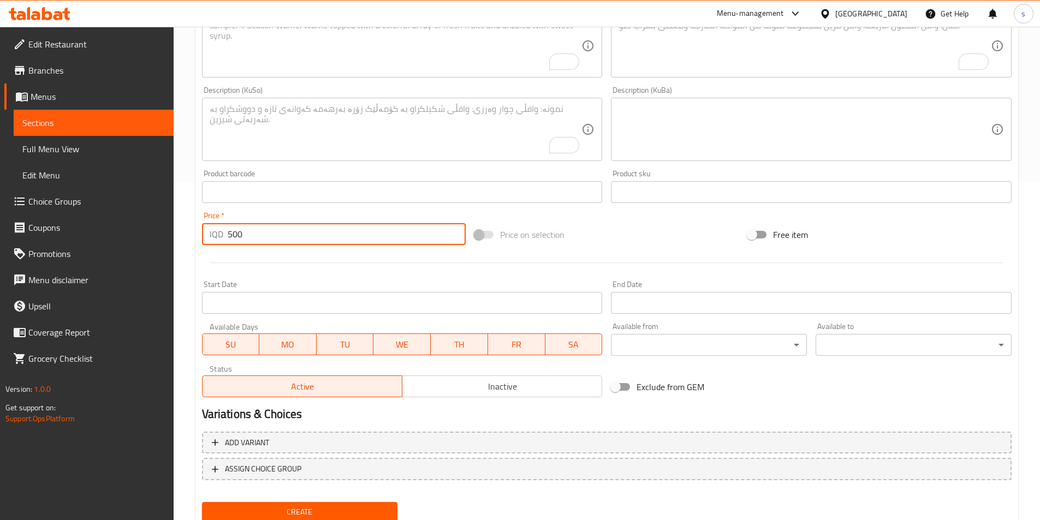
click at [312, 512] on span "Create" at bounding box center [300, 513] width 179 height 14
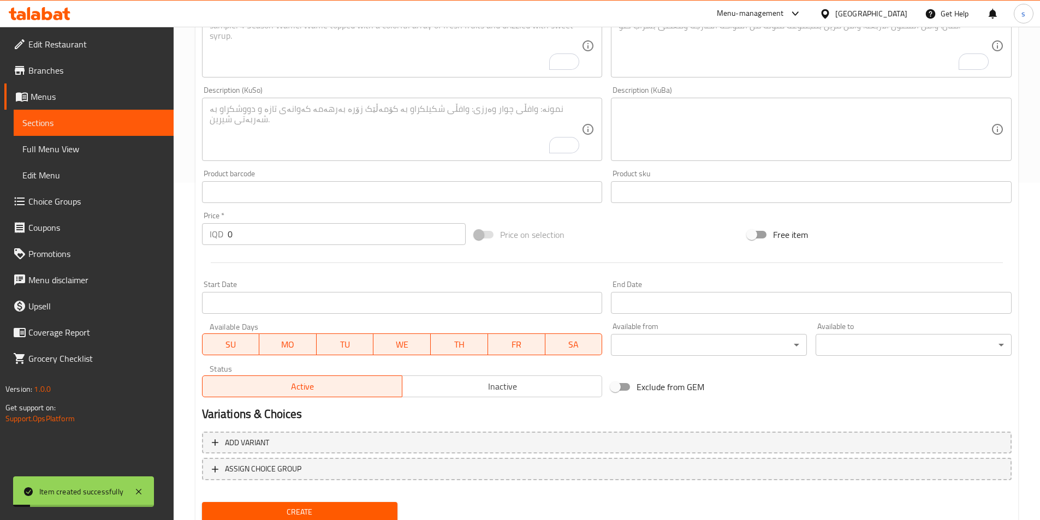
click at [51, 131] on link "Sections" at bounding box center [94, 123] width 160 height 26
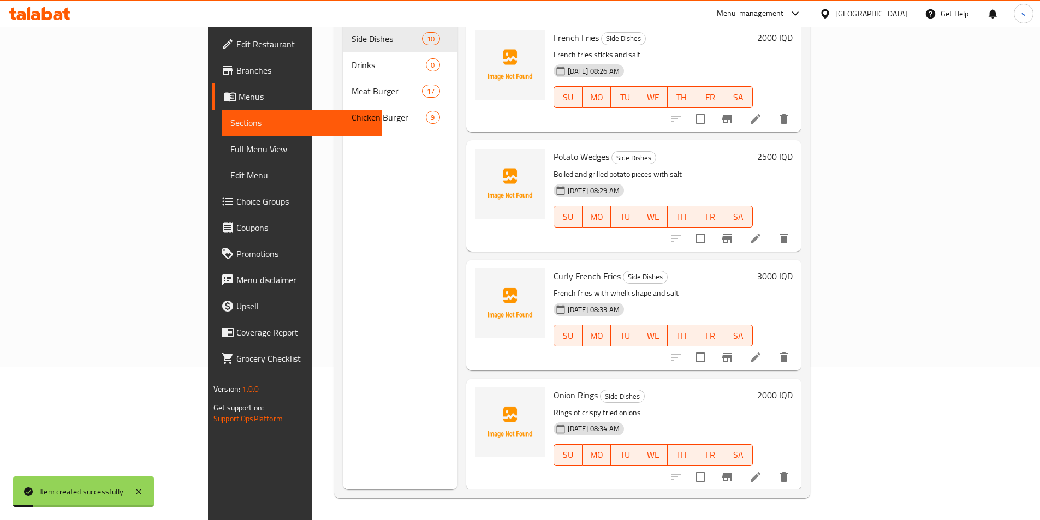
scroll to position [153, 0]
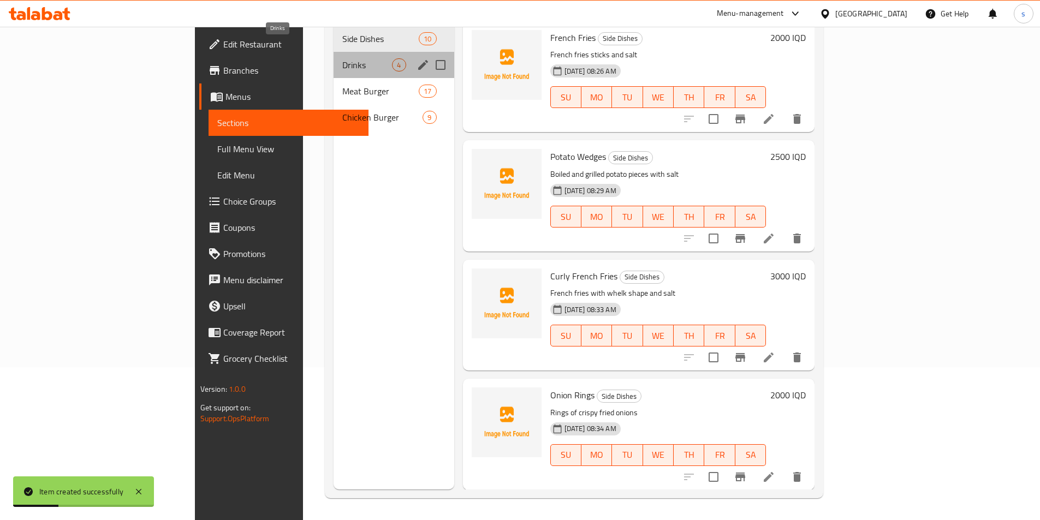
click at [342, 58] on span "Drinks" at bounding box center [367, 64] width 50 height 13
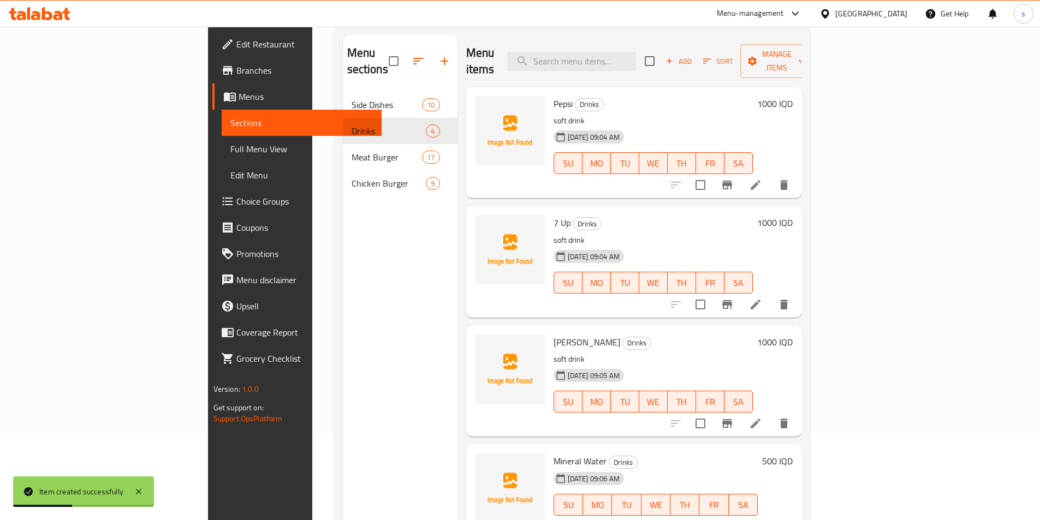
scroll to position [62, 0]
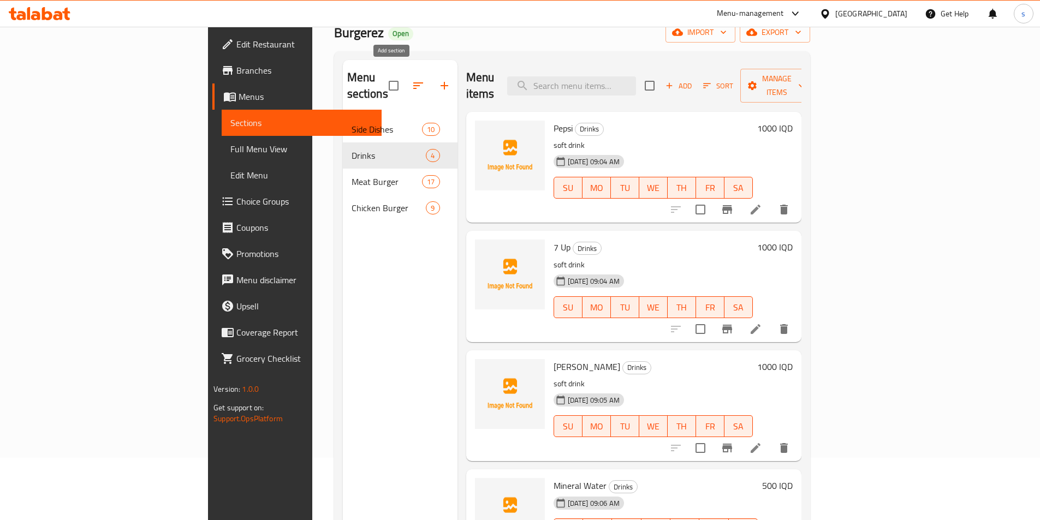
click at [438, 79] on icon "button" at bounding box center [444, 85] width 13 height 13
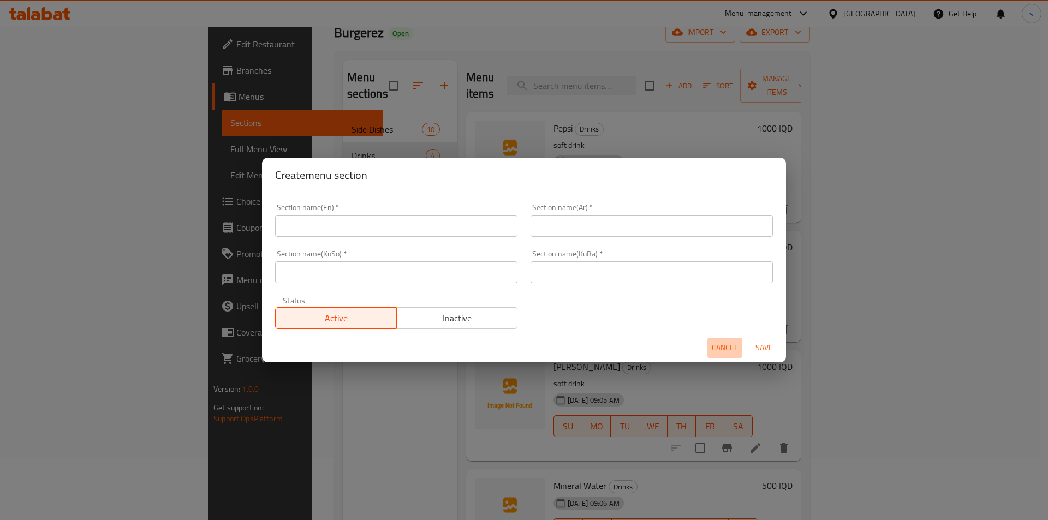
click at [723, 353] on span "Cancel" at bounding box center [725, 348] width 26 height 14
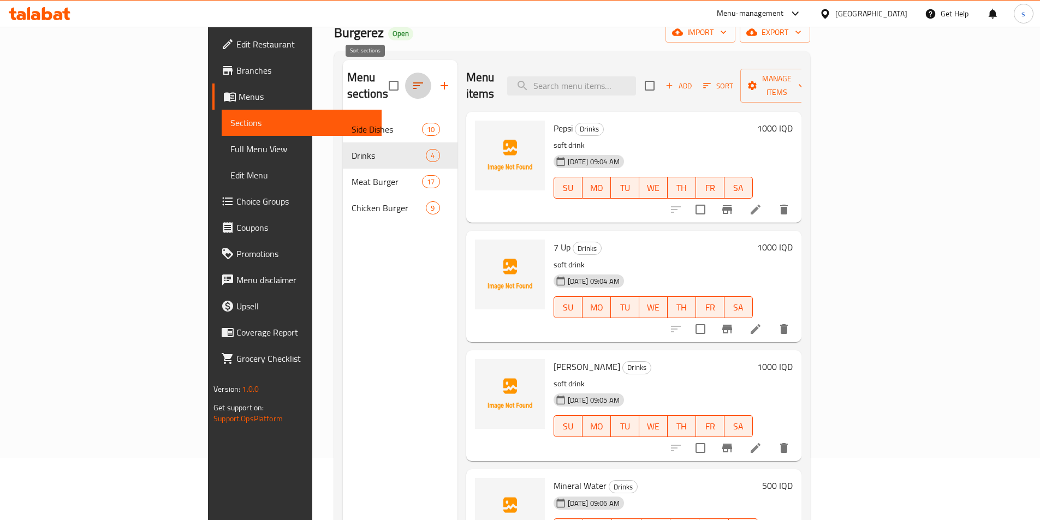
click at [412, 79] on icon "button" at bounding box center [418, 85] width 13 height 13
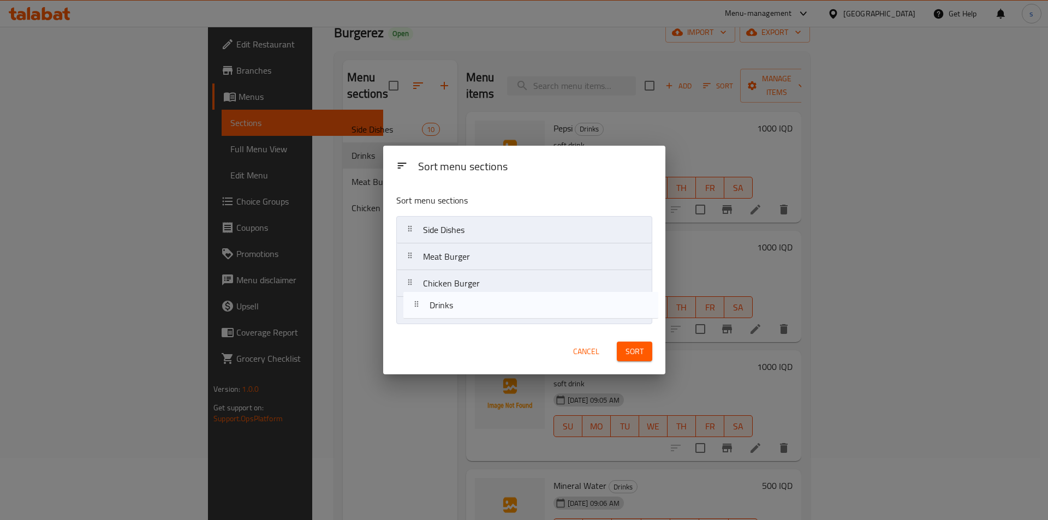
drag, startPoint x: 427, startPoint y: 259, endPoint x: 435, endPoint y: 317, distance: 58.4
click at [435, 317] on nav "Side Dishes Drinks Meat Burger Chicken Burger" at bounding box center [524, 270] width 256 height 108
drag, startPoint x: 435, startPoint y: 228, endPoint x: 442, endPoint y: 287, distance: 59.9
click at [442, 287] on nav "Side Dishes Meat Burger Chicken Burger Drinks" at bounding box center [524, 270] width 256 height 108
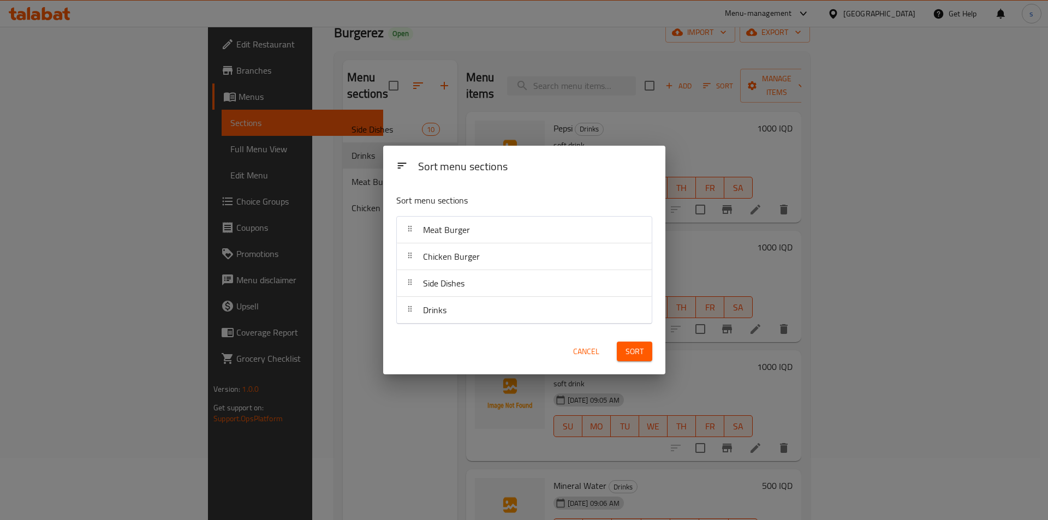
click at [636, 347] on span "Sort" at bounding box center [635, 352] width 18 height 14
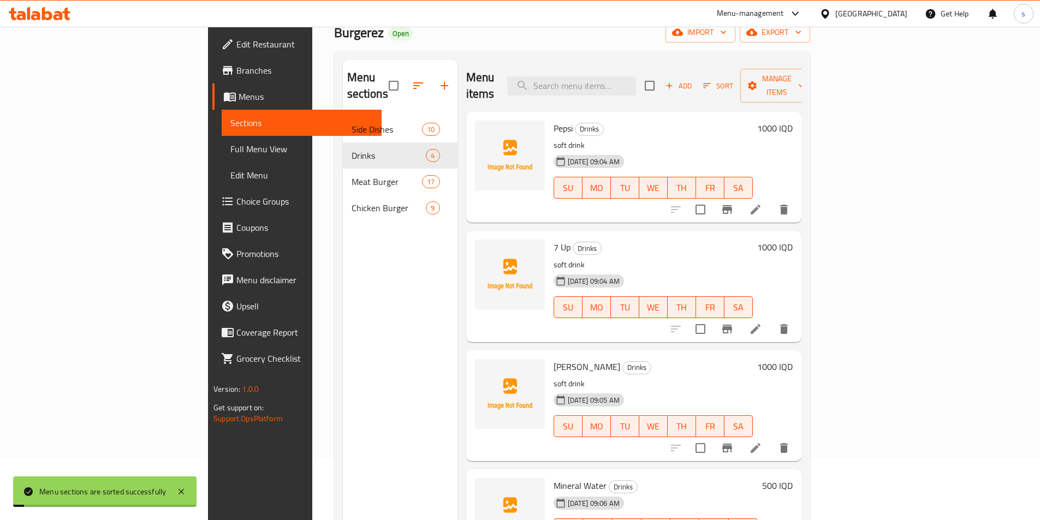
click at [230, 145] on span "Full Menu View" at bounding box center [301, 149] width 143 height 13
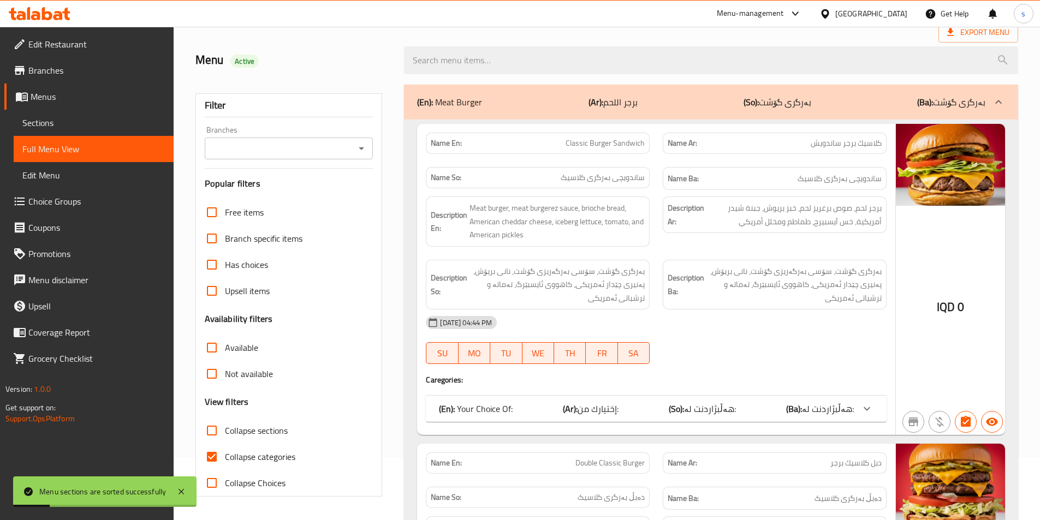
click at [210, 434] on input "Collapse sections" at bounding box center [212, 431] width 26 height 26
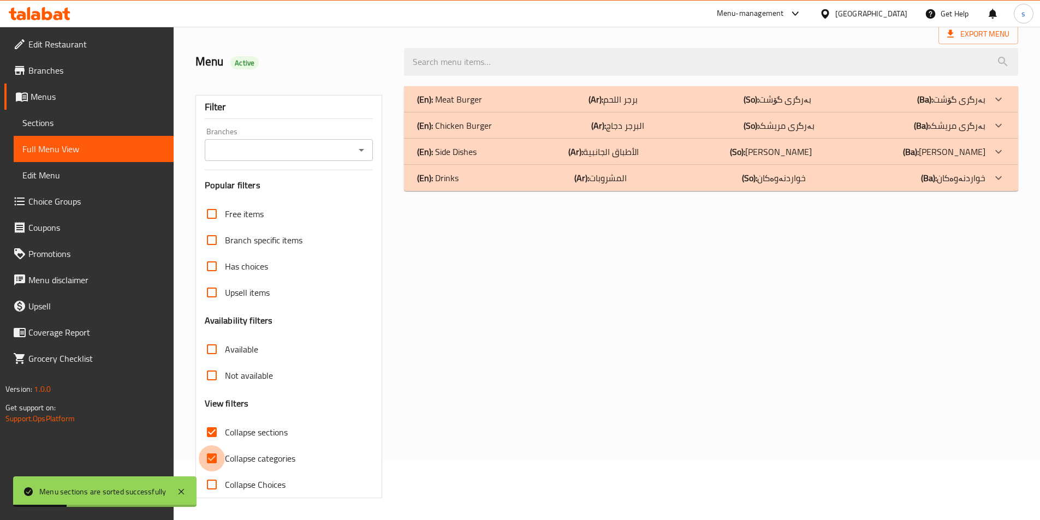
click at [207, 461] on input "Collapse categories" at bounding box center [212, 459] width 26 height 26
click at [372, 150] on div "Branches" at bounding box center [289, 150] width 169 height 22
click at [357, 148] on icon "Open" at bounding box center [361, 150] width 13 height 13
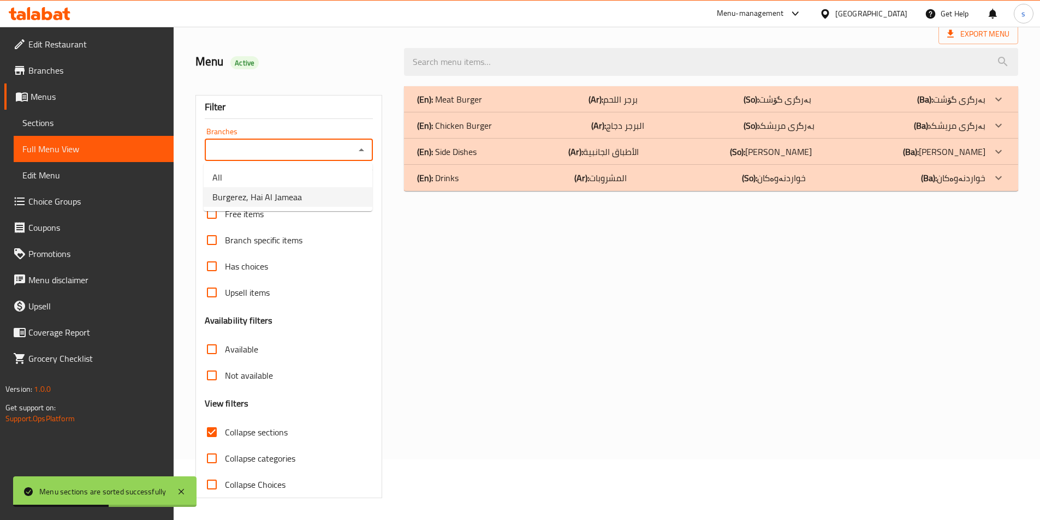
click at [325, 209] on ul "All Burgerez, Hai Al Jameaa" at bounding box center [288, 187] width 169 height 48
click at [325, 203] on li "Burgerez, Hai Al Jameaa" at bounding box center [288, 197] width 169 height 20
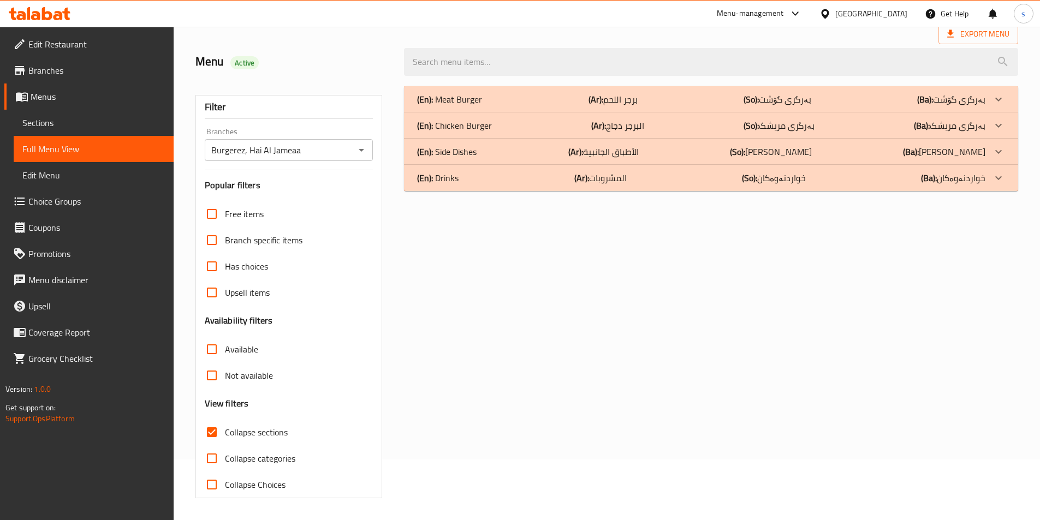
click at [452, 153] on p "(En): Side Dishes" at bounding box center [447, 151] width 60 height 13
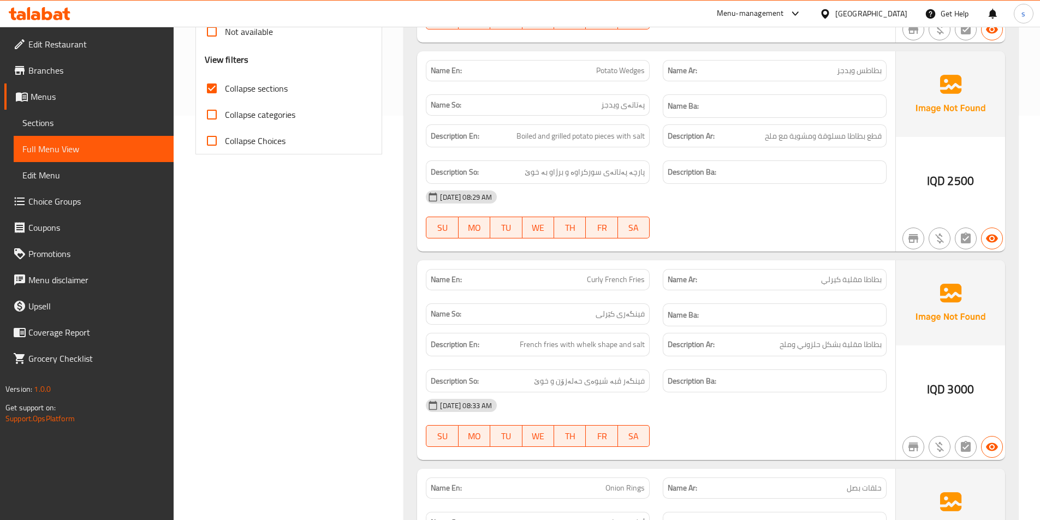
scroll to position [490, 0]
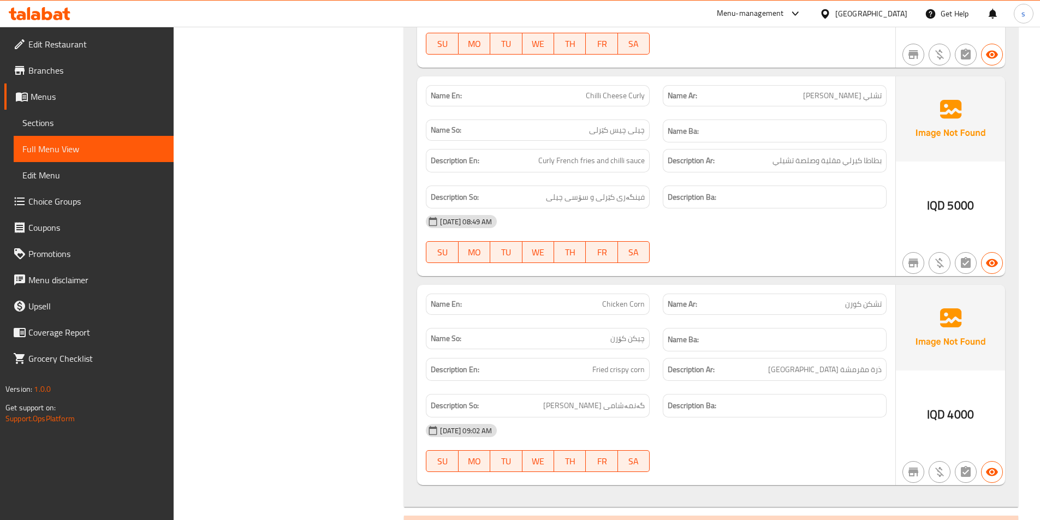
scroll to position [1925, 0]
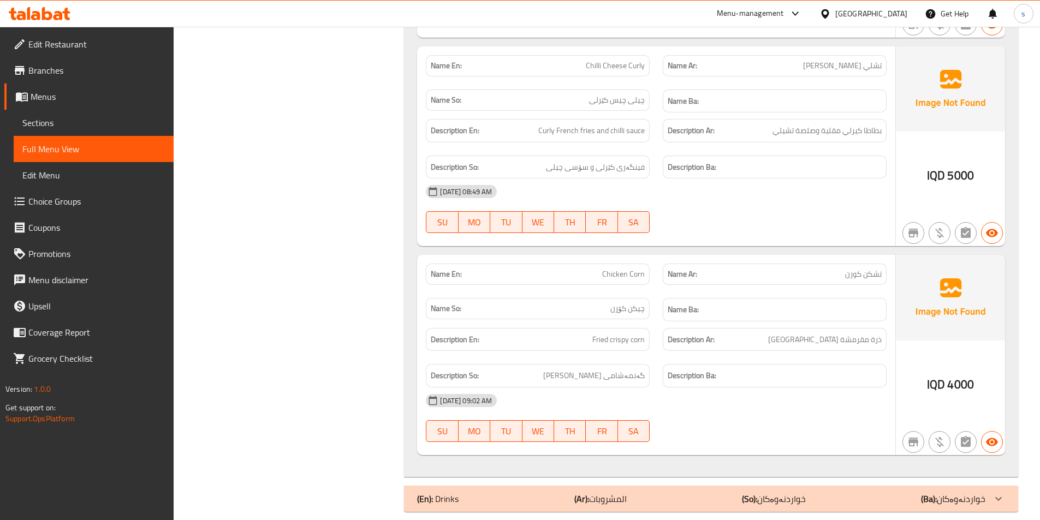
click at [892, 494] on div "(En): Drinks (Ar): المشروبات (So): خواردنەوەکان (Ba): خواردنەوەکان" at bounding box center [711, 499] width 614 height 26
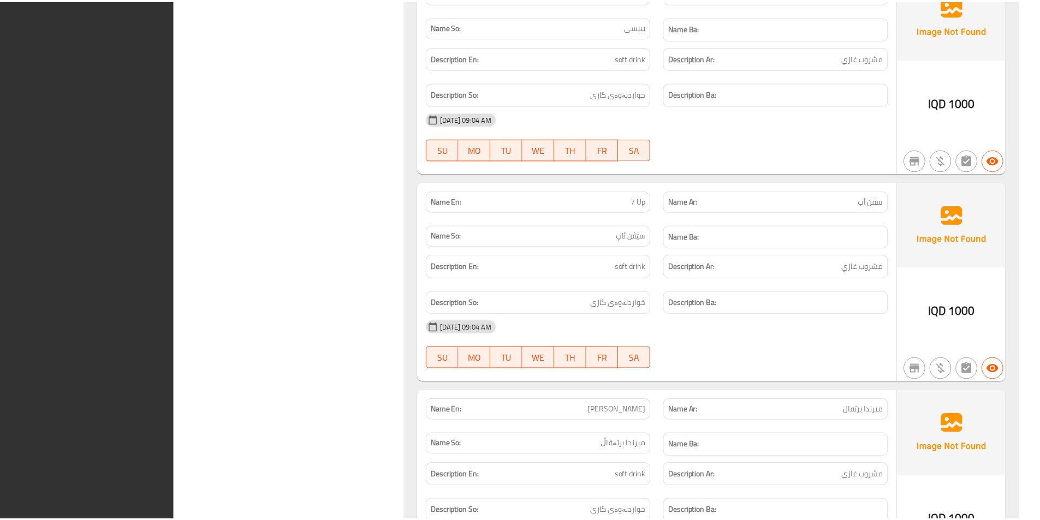
scroll to position [2774, 0]
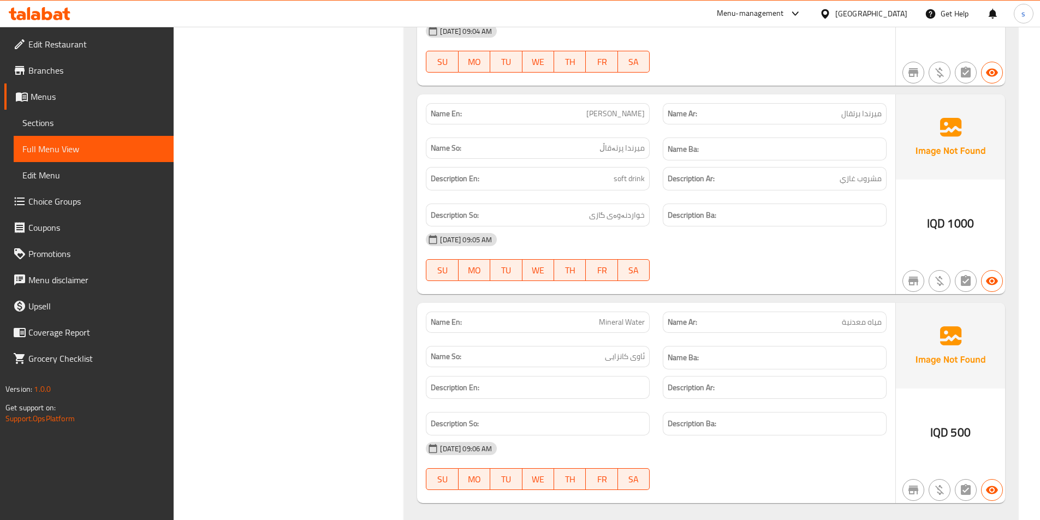
click at [40, 11] on icon at bounding box center [40, 13] width 62 height 13
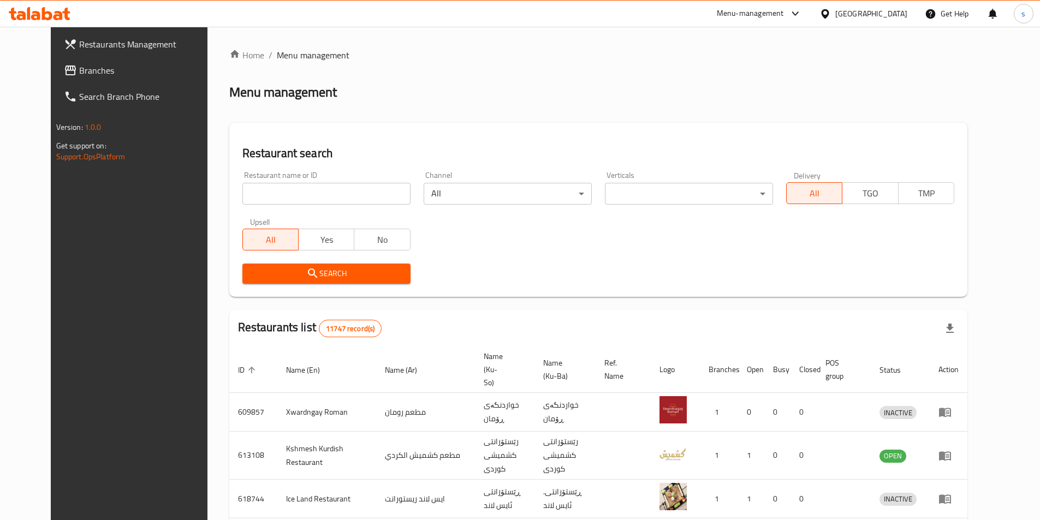
click at [265, 186] on div "Home / Menu management Menu management Restaurant search Restaurant name or ID …" at bounding box center [598, 436] width 738 height 774
click at [253, 186] on input "search" at bounding box center [326, 194] width 168 height 22
paste input "778157"
type input "778157"
click button "Search" at bounding box center [326, 274] width 168 height 20
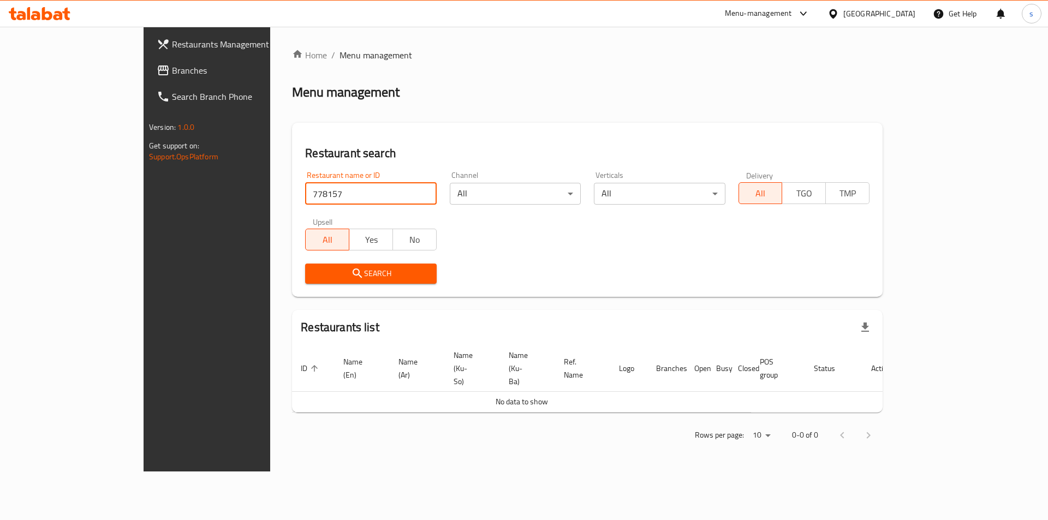
click at [172, 68] on span "Branches" at bounding box center [241, 70] width 138 height 13
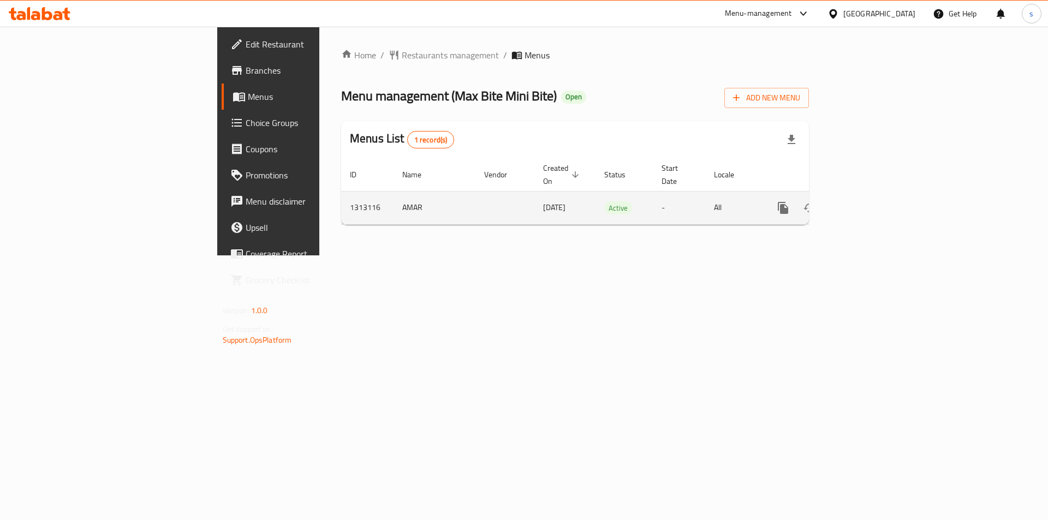
click at [869, 201] on icon "enhanced table" at bounding box center [862, 207] width 13 height 13
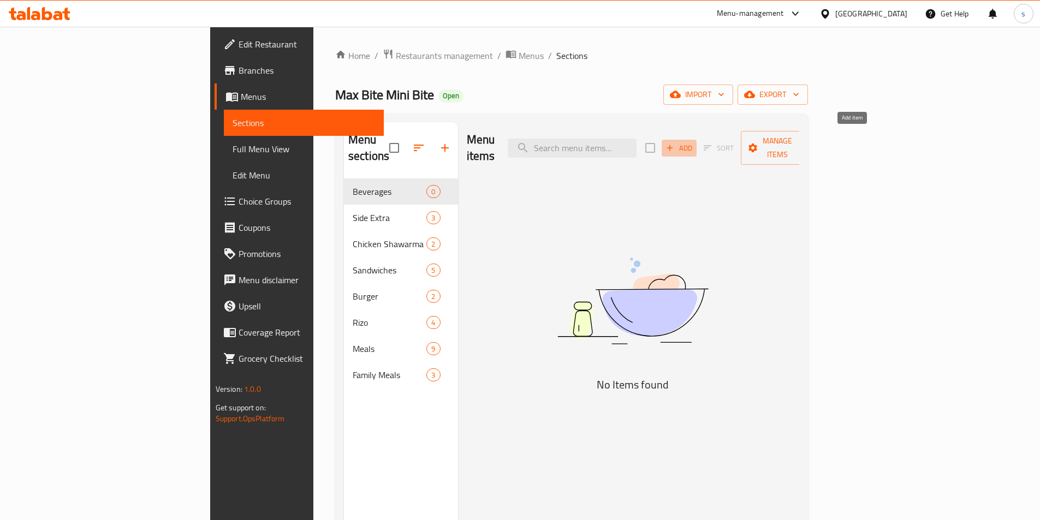
click at [694, 142] on span "Add" at bounding box center [678, 148] width 29 height 13
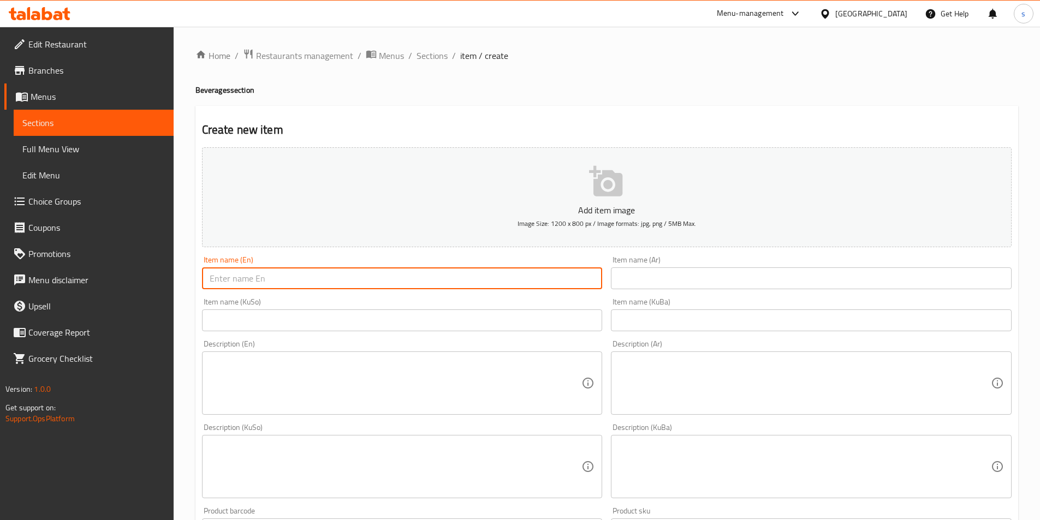
click at [284, 271] on input "text" at bounding box center [402, 279] width 401 height 22
paste input "Mineral Water"
type input "Mineral Water"
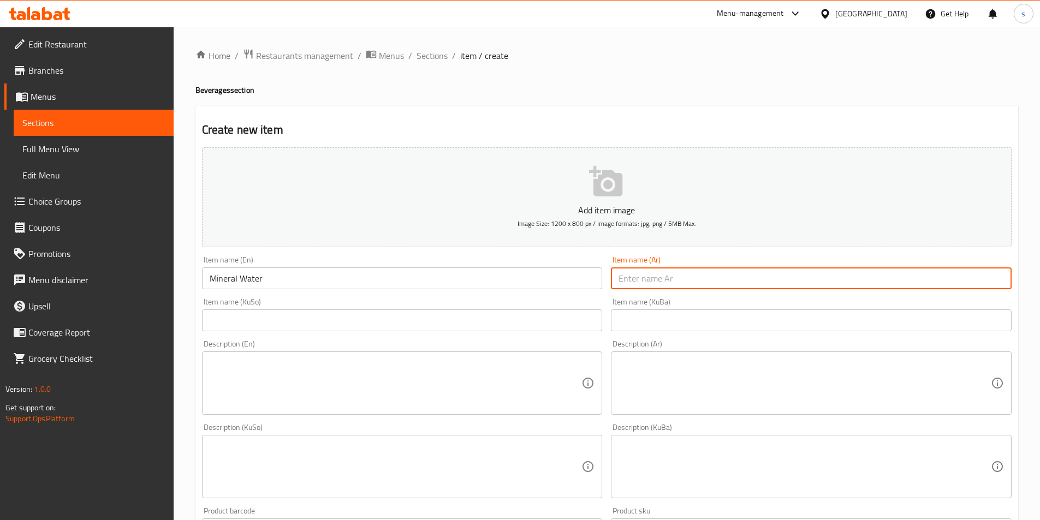
click at [648, 288] on input "text" at bounding box center [811, 279] width 401 height 22
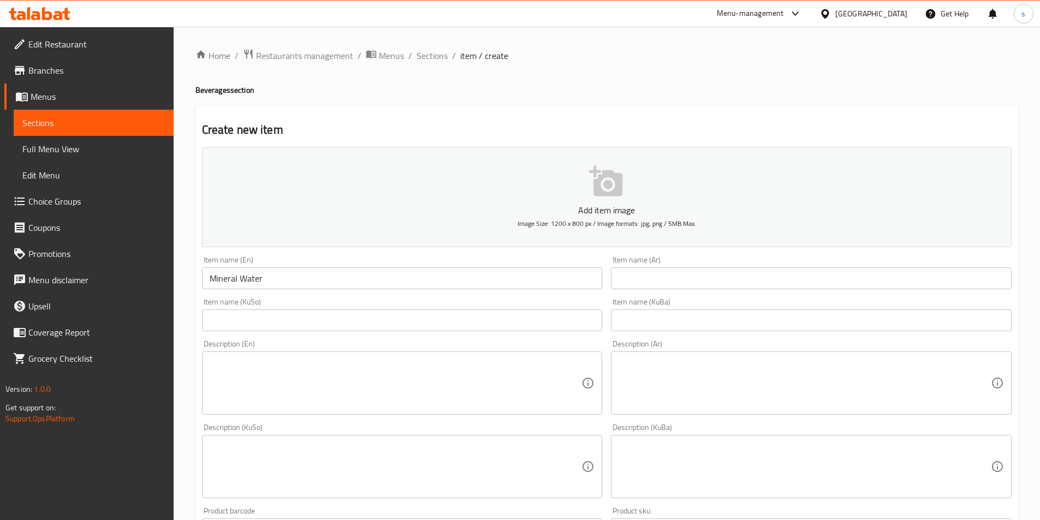
click at [671, 277] on input "text" at bounding box center [811, 279] width 401 height 22
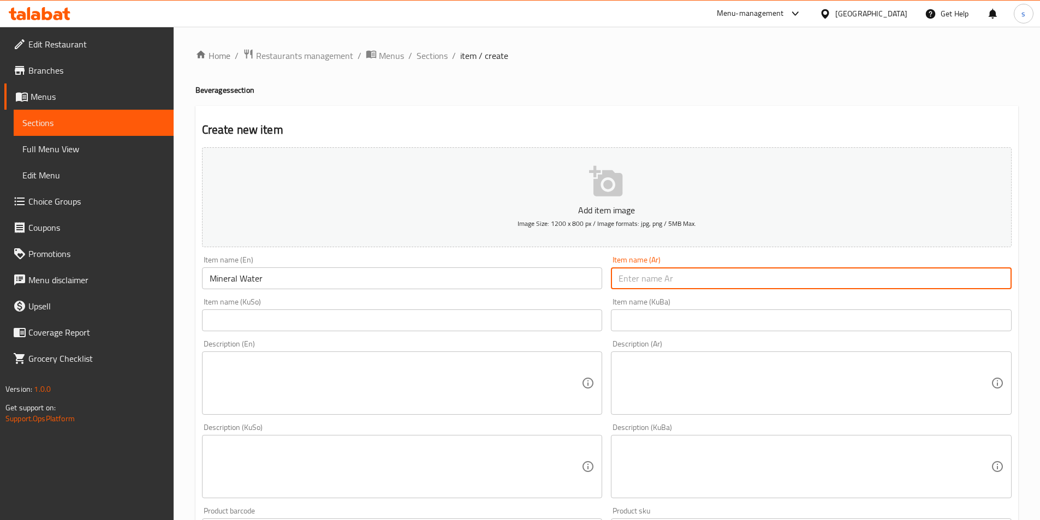
paste input "مياه معدنية"
type input "مياه معدنية"
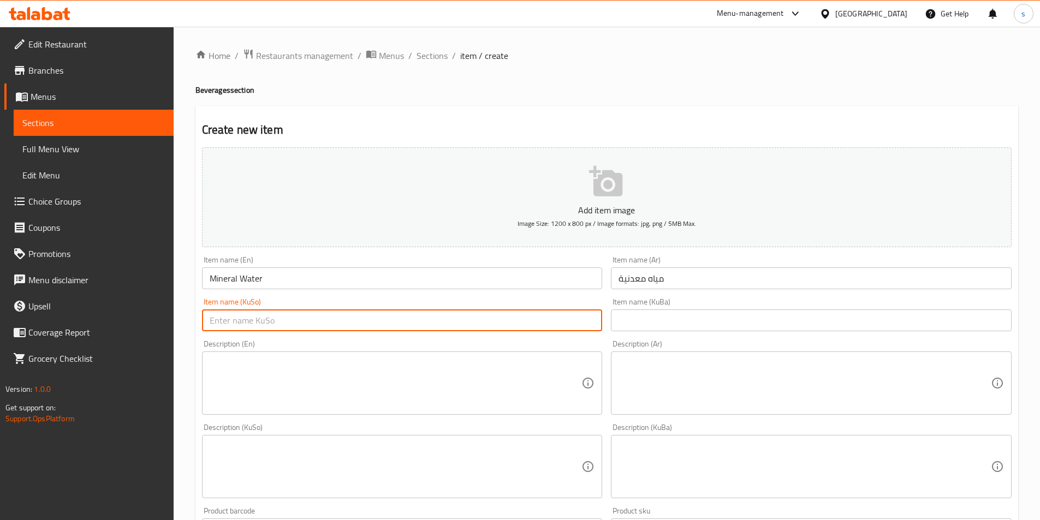
click at [506, 327] on input "text" at bounding box center [402, 321] width 401 height 22
paste input "778157"
click at [360, 380] on textarea at bounding box center [396, 384] width 372 height 52
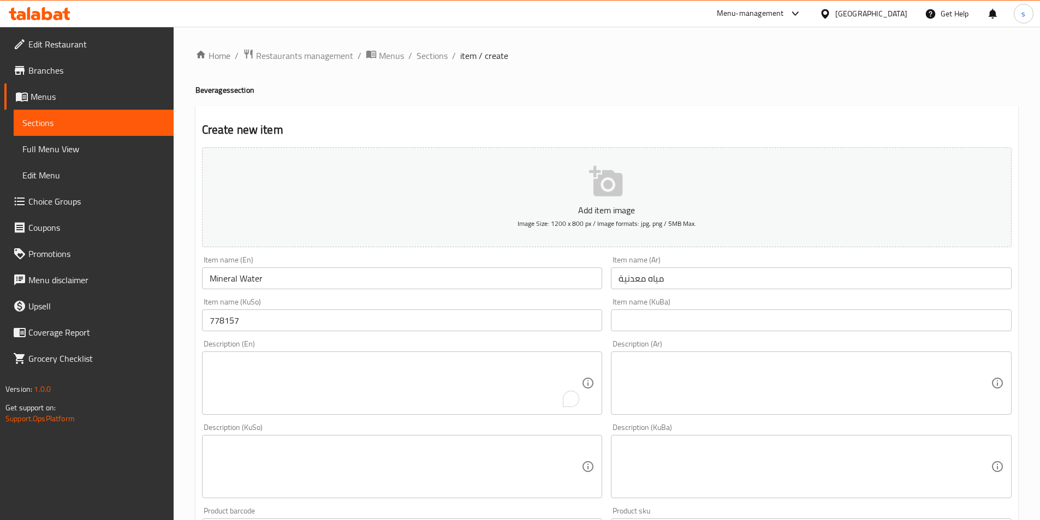
click at [307, 335] on div "Item name (KuSo) 778157 Item name (KuSo)" at bounding box center [402, 315] width 409 height 42
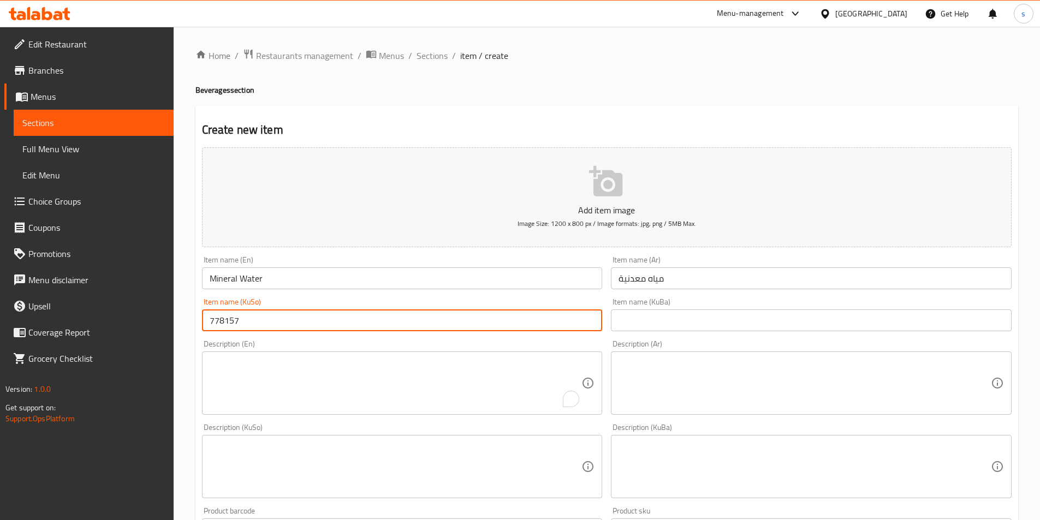
click at [311, 321] on input "778157" at bounding box center [402, 321] width 401 height 22
paste input "ئاوی کانزایی"
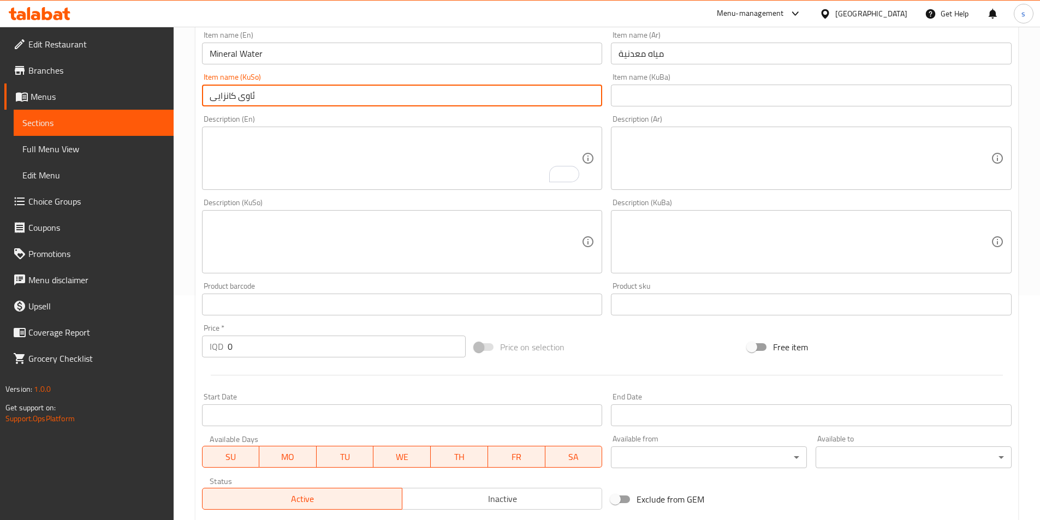
scroll to position [235, 0]
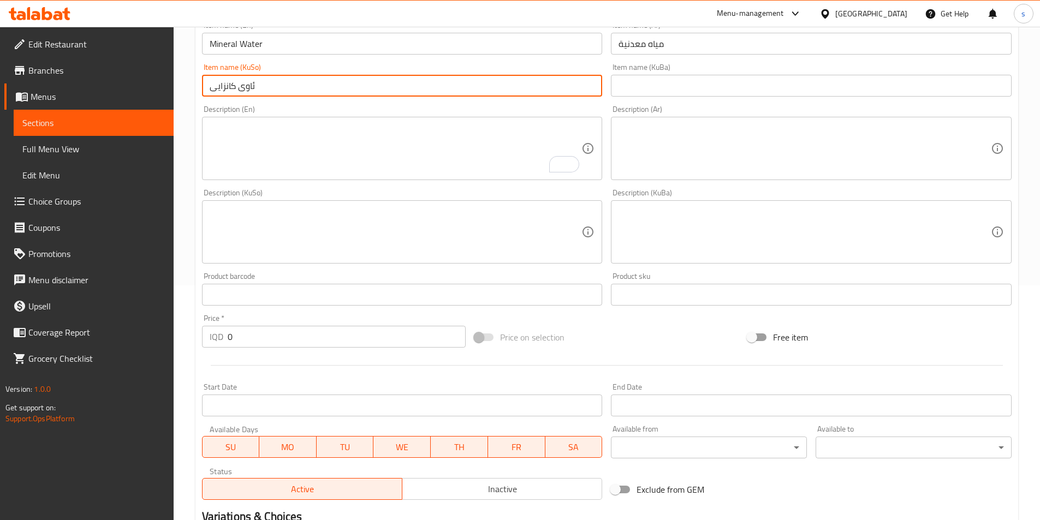
type input "ئاوی کانزایی"
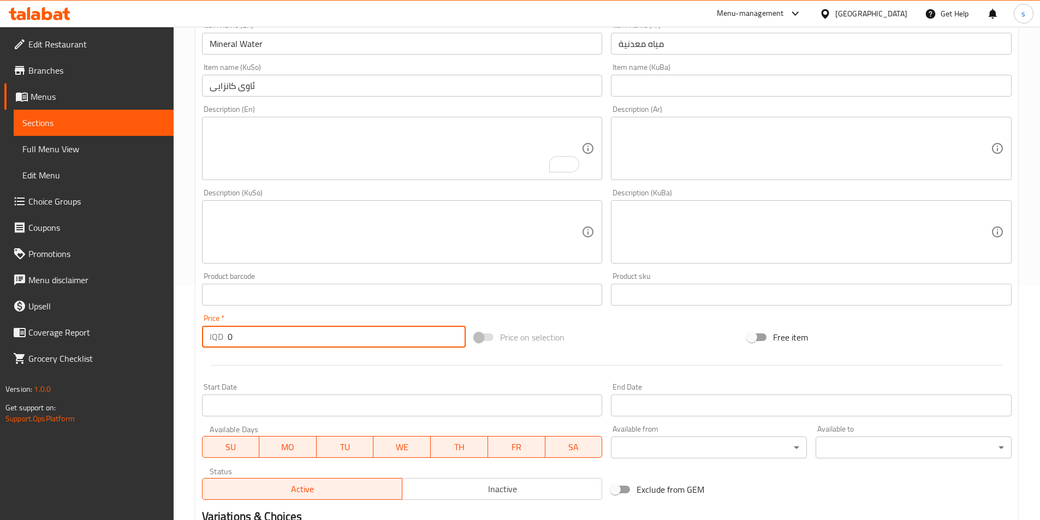
drag, startPoint x: 211, startPoint y: 336, endPoint x: 202, endPoint y: 338, distance: 8.9
click at [202, 338] on div "IQD 0 Price *" at bounding box center [334, 337] width 264 height 22
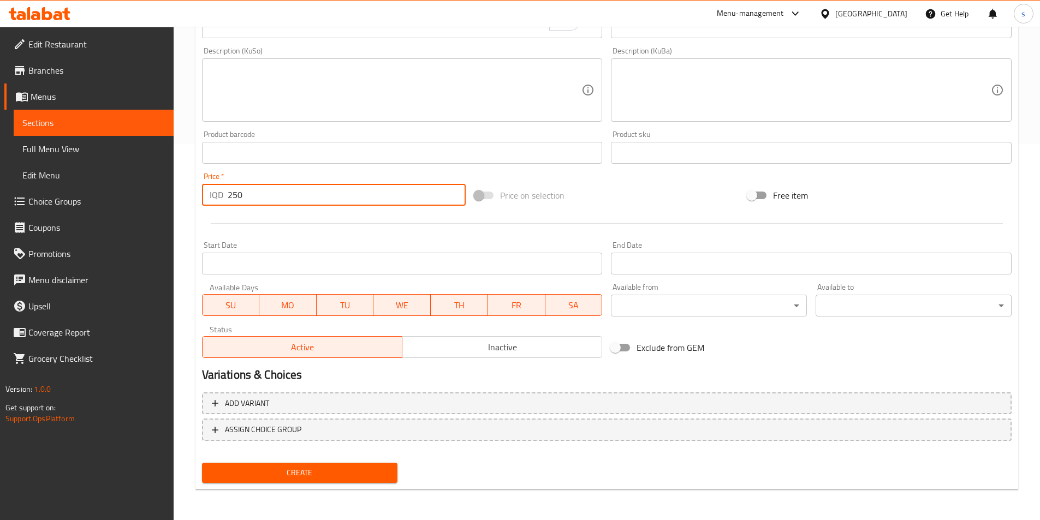
type input "250"
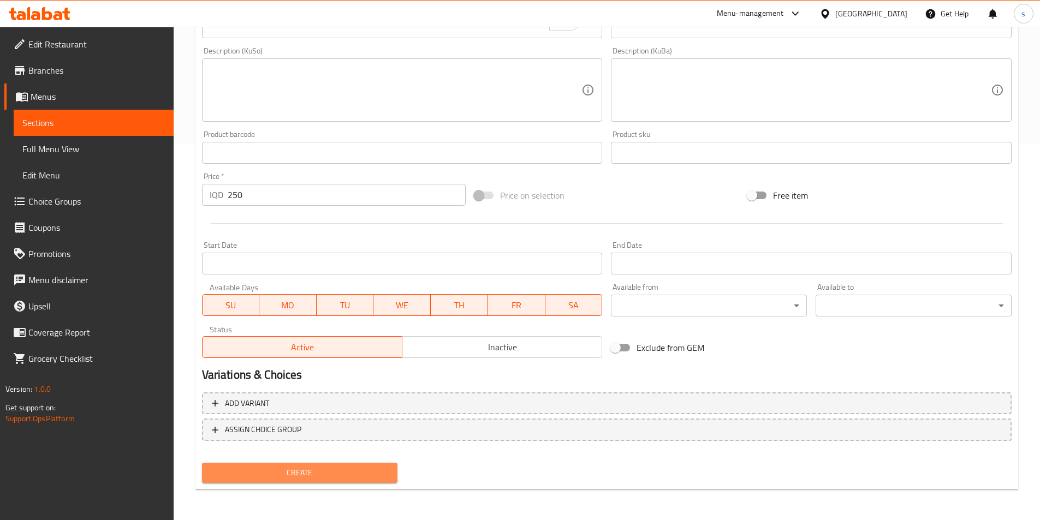
click at [305, 467] on span "Create" at bounding box center [300, 473] width 179 height 14
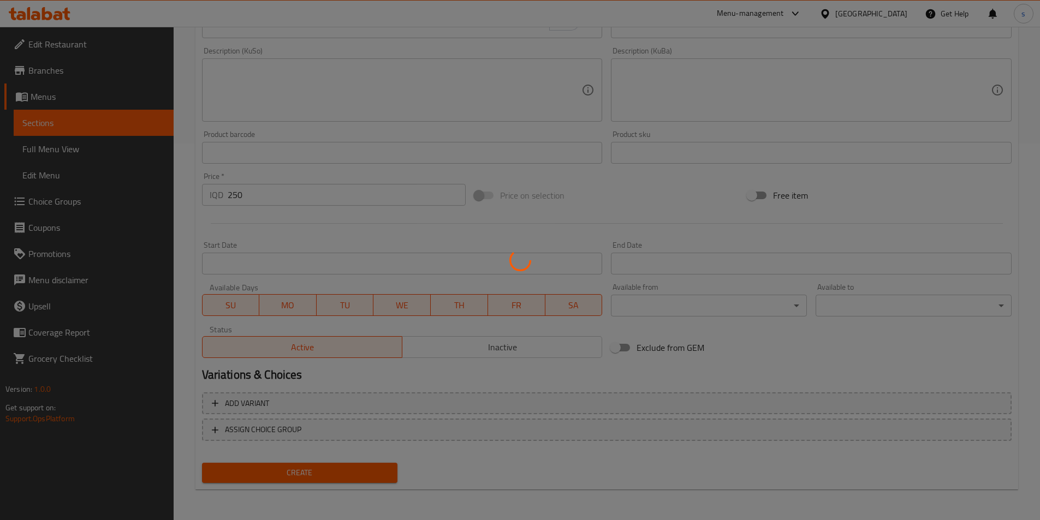
type input "0"
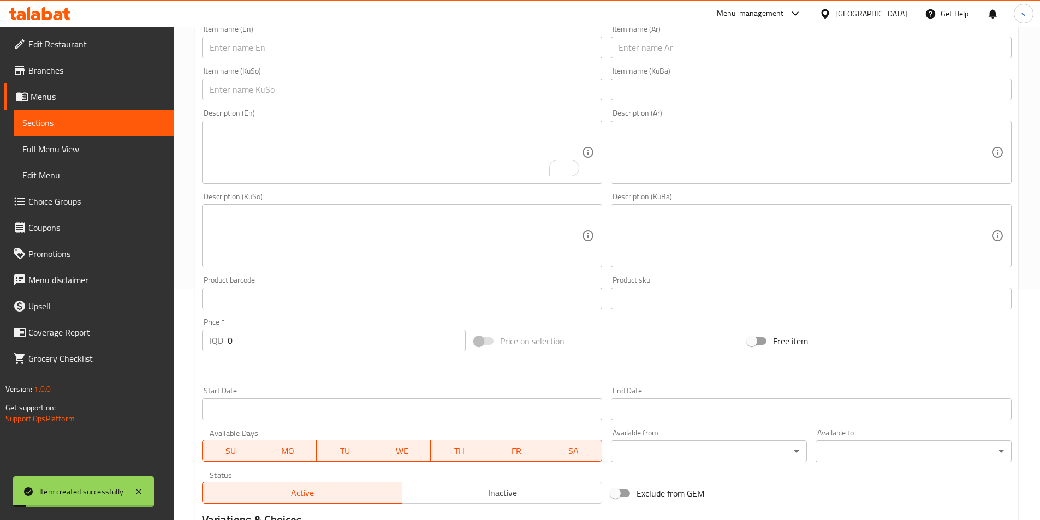
scroll to position [144, 0]
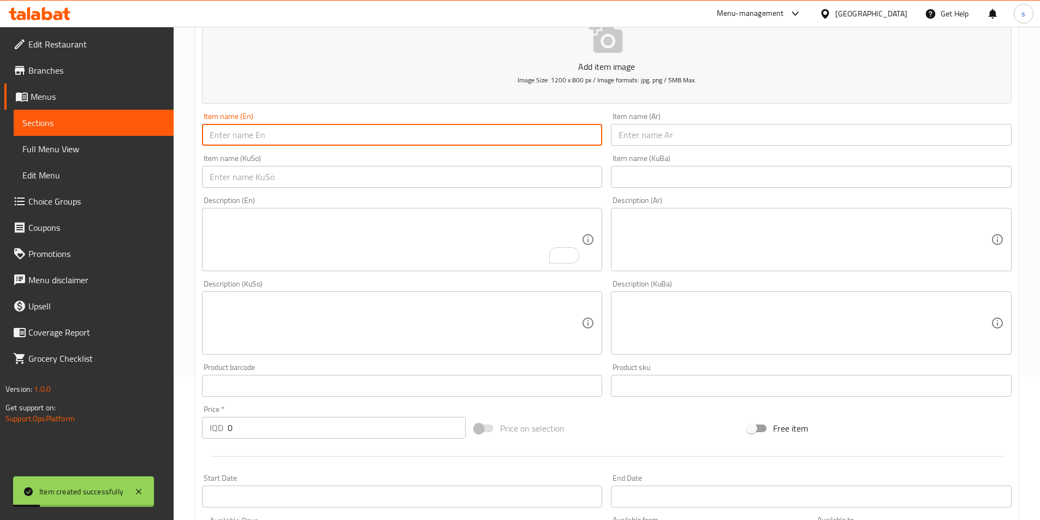
click at [299, 126] on input "text" at bounding box center [402, 135] width 401 height 22
paste input "Mirinda Orange"
drag, startPoint x: 296, startPoint y: 138, endPoint x: 204, endPoint y: 118, distance: 94.8
click at [204, 118] on div "Item name (En) Mirinda Orange Item name (En)" at bounding box center [402, 128] width 401 height 33
paste input "Fant"
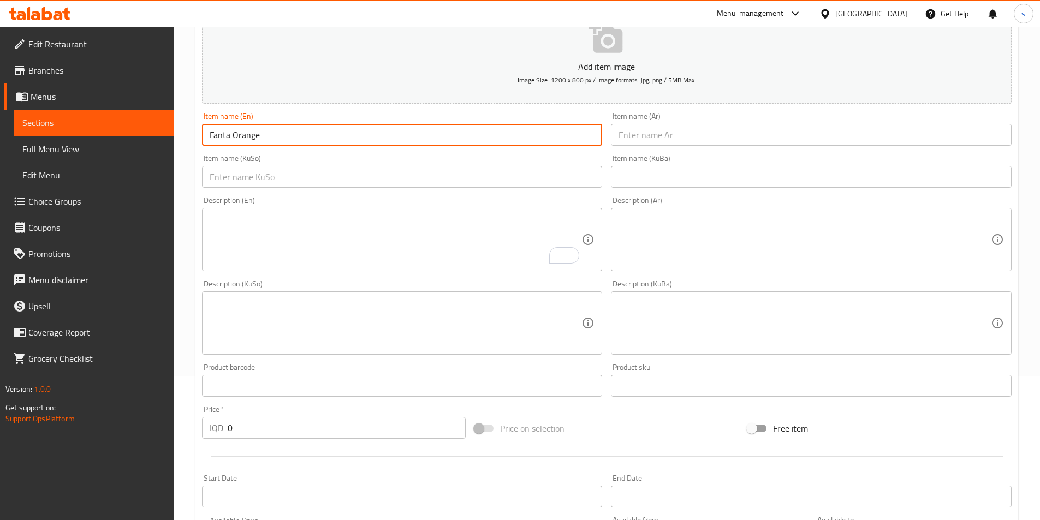
type input "Fanta Orange"
click at [687, 133] on input "text" at bounding box center [811, 135] width 401 height 22
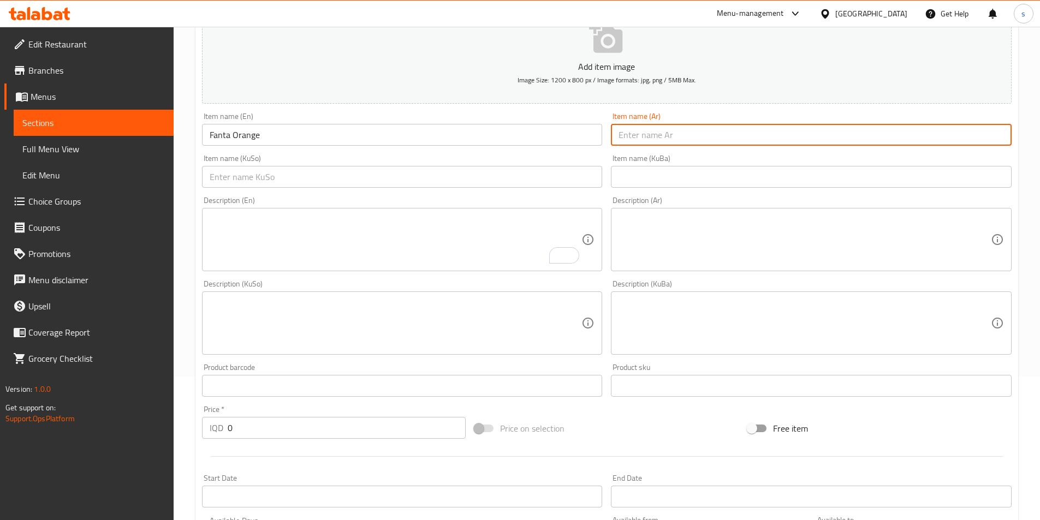
paste input "فانتا برتقال"
type input "فانتا برتقال"
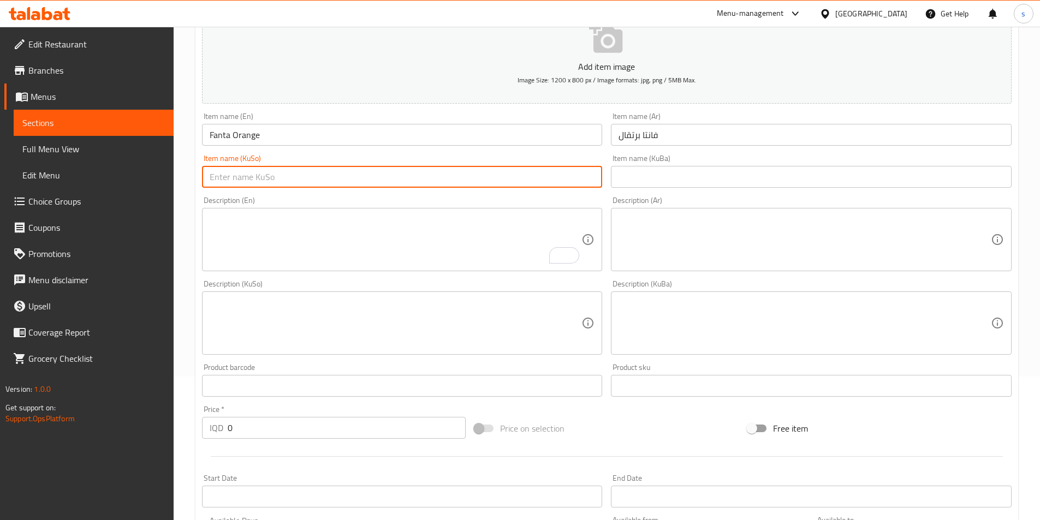
click at [545, 175] on input "text" at bounding box center [402, 177] width 401 height 22
paste input "فانتا پرتەقاڵ"
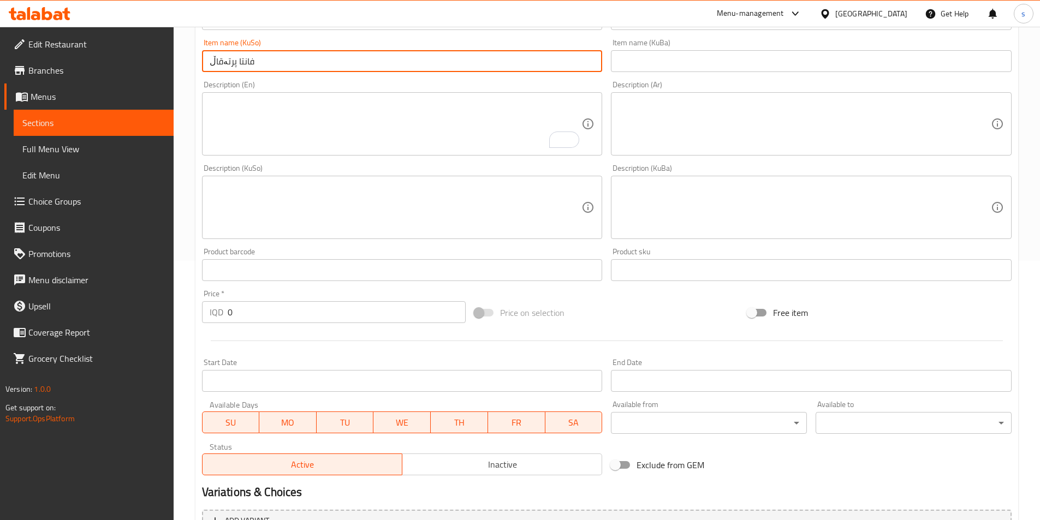
type input "فانتا پرتەقاڵ"
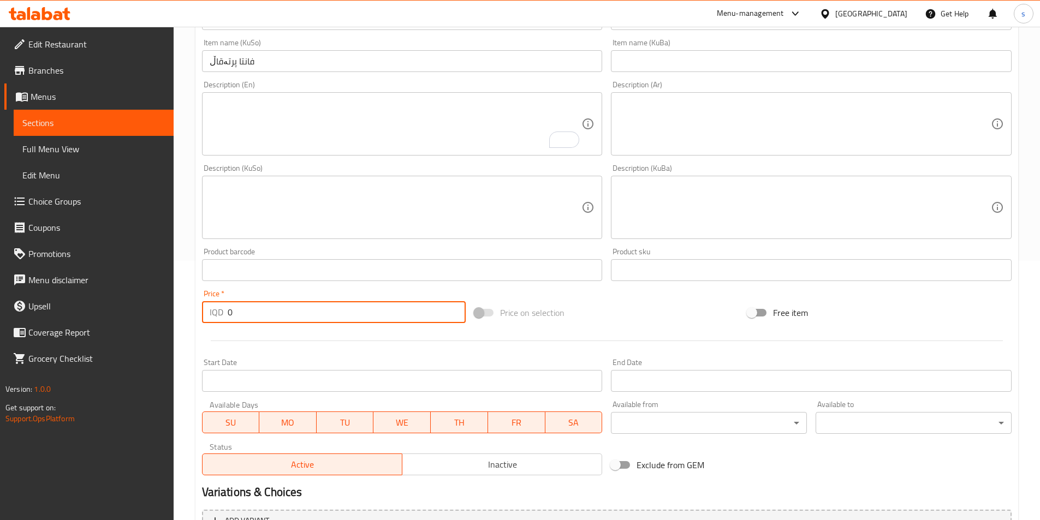
drag, startPoint x: 247, startPoint y: 307, endPoint x: 222, endPoint y: 314, distance: 26.5
click at [222, 314] on div "IQD 0 Price *" at bounding box center [334, 312] width 264 height 22
type input "500"
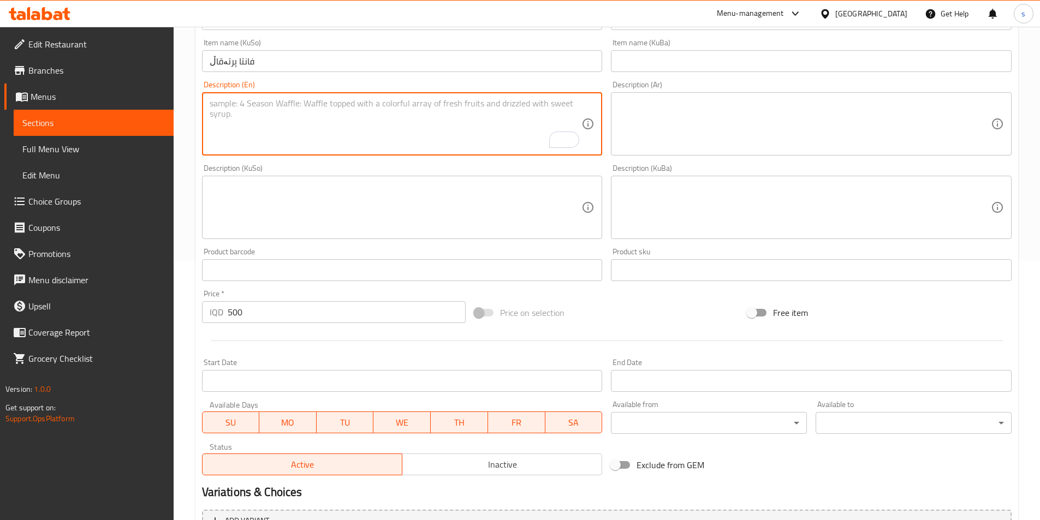
click at [260, 137] on textarea "To enrich screen reader interactions, please activate Accessibility in Grammarl…" at bounding box center [396, 124] width 372 height 52
paste textarea "soft drink"
type textarea "soft drink"
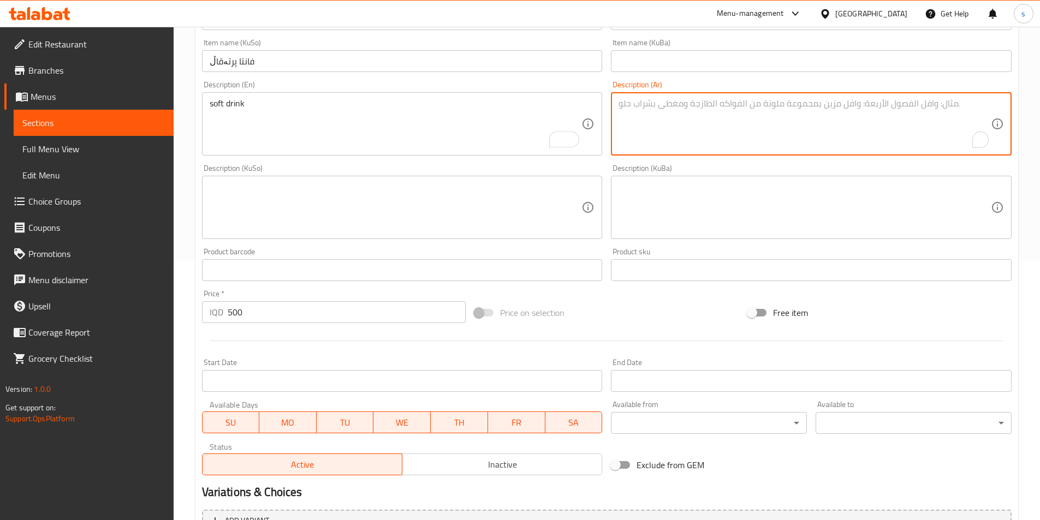
click at [646, 140] on textarea "To enrich screen reader interactions, please activate Accessibility in Grammarl…" at bounding box center [805, 124] width 372 height 52
paste textarea "مشروب غازي"
type textarea "مشروب غازي"
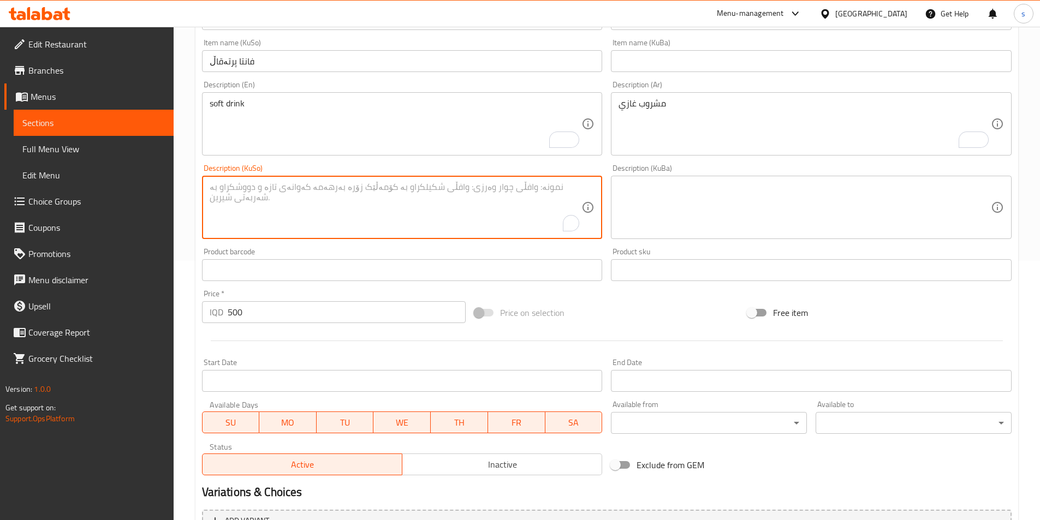
click at [470, 203] on textarea "To enrich screen reader interactions, please activate Accessibility in Grammarl…" at bounding box center [396, 208] width 372 height 52
paste textarea "خواردنەوەی گازی"
type textarea "خواردنەوەی گازی"
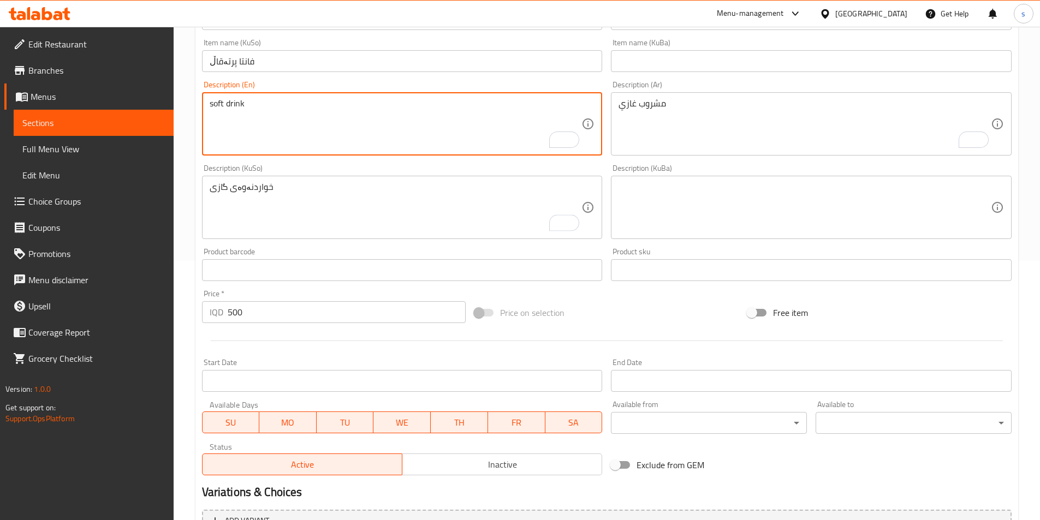
drag, startPoint x: 209, startPoint y: 101, endPoint x: 215, endPoint y: 101, distance: 6.0
click at [280, 117] on textarea "Soft drink" at bounding box center [396, 124] width 372 height 52
type textarea "Soft drink"
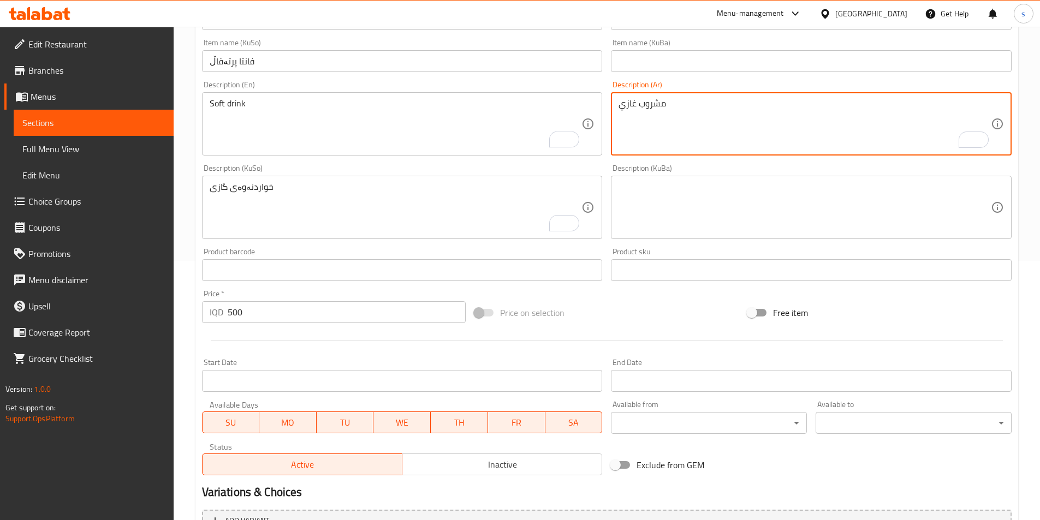
click at [702, 111] on textarea "مشروب غازي" at bounding box center [805, 124] width 372 height 52
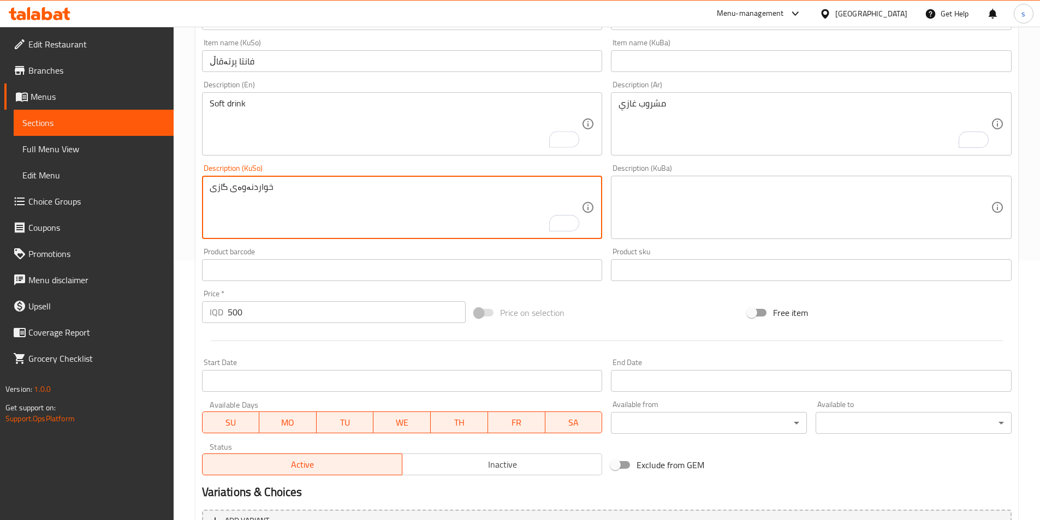
click at [438, 189] on textarea "خواردنەوەی گازی" at bounding box center [396, 208] width 372 height 52
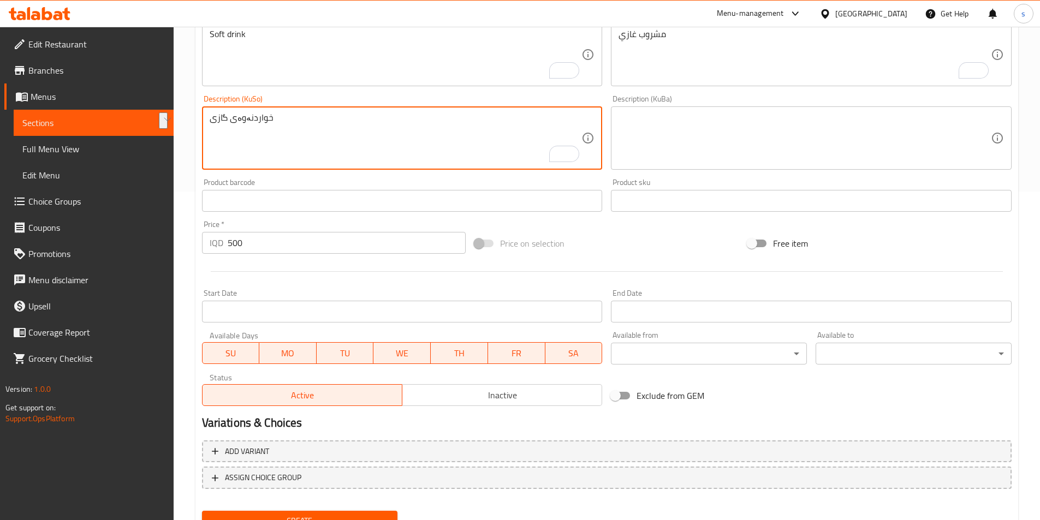
scroll to position [377, 0]
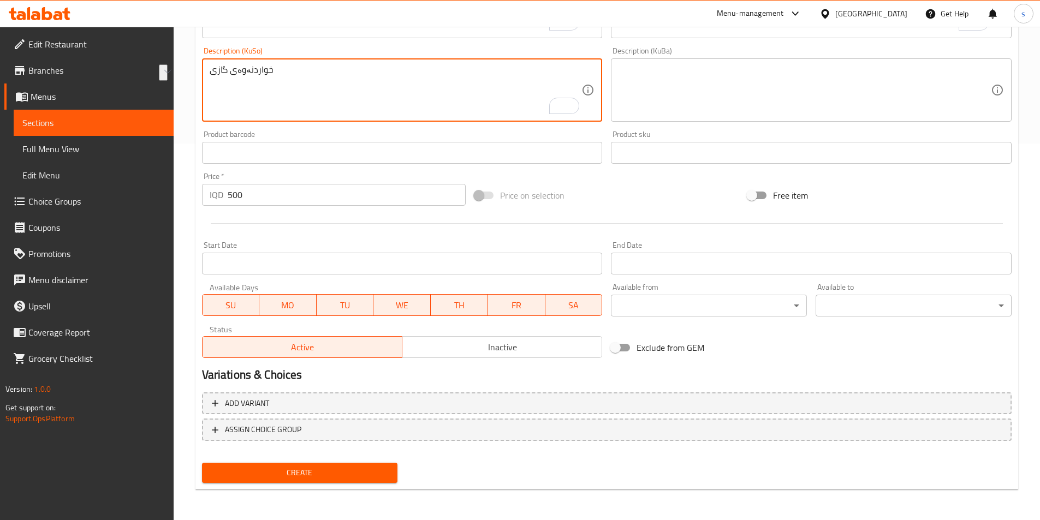
click at [300, 477] on span "Create" at bounding box center [300, 473] width 179 height 14
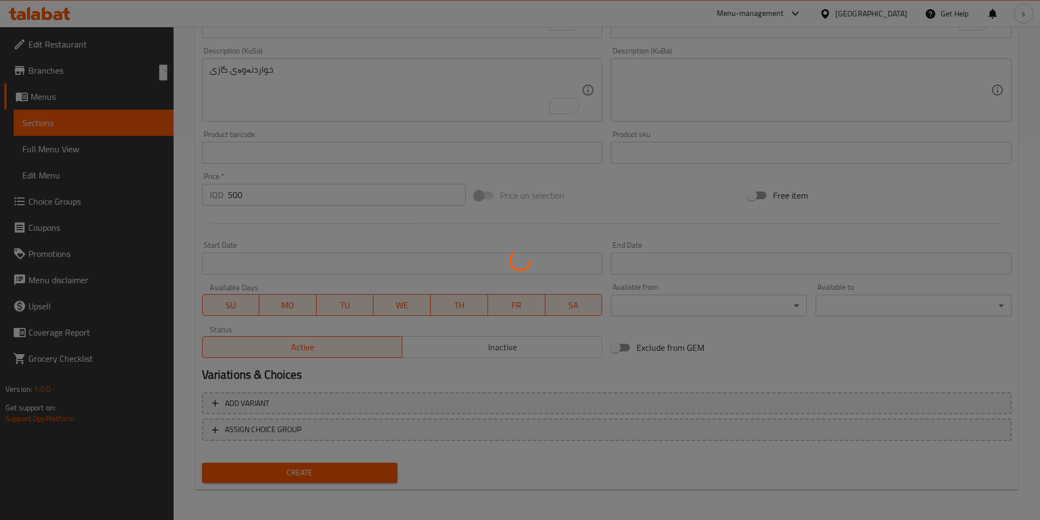
type input "0"
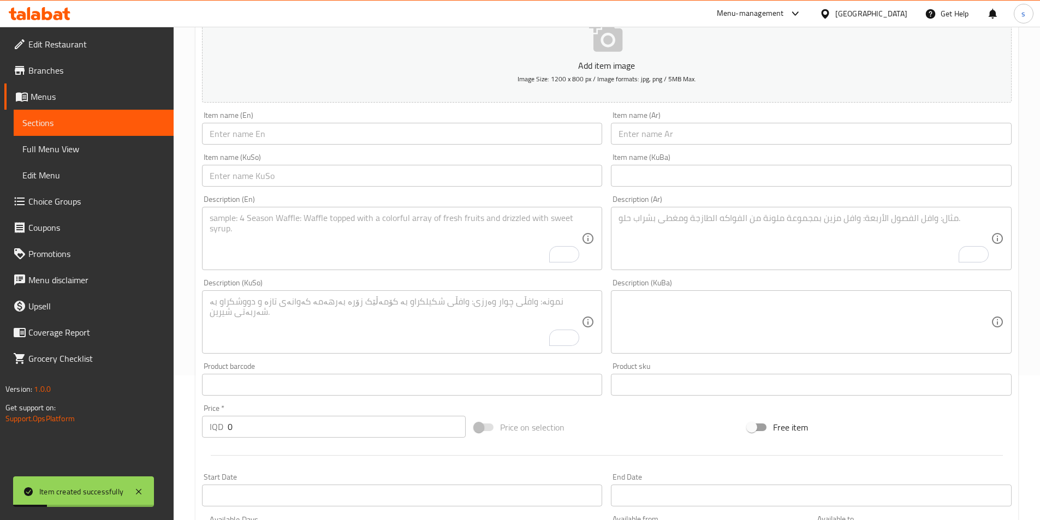
scroll to position [141, 0]
click at [241, 141] on input "text" at bounding box center [402, 138] width 401 height 22
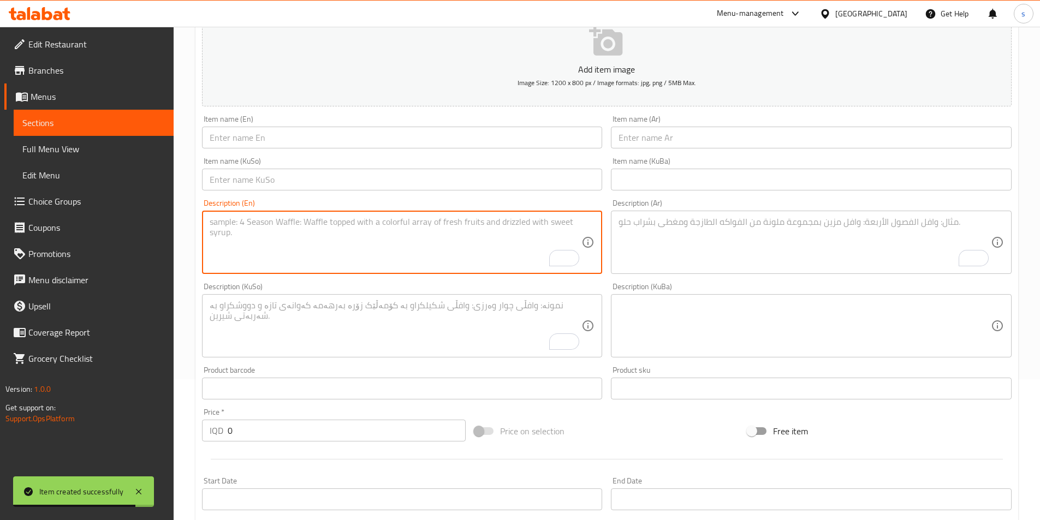
click at [259, 222] on textarea "To enrich screen reader interactions, please activate Accessibility in Grammarl…" at bounding box center [396, 243] width 372 height 52
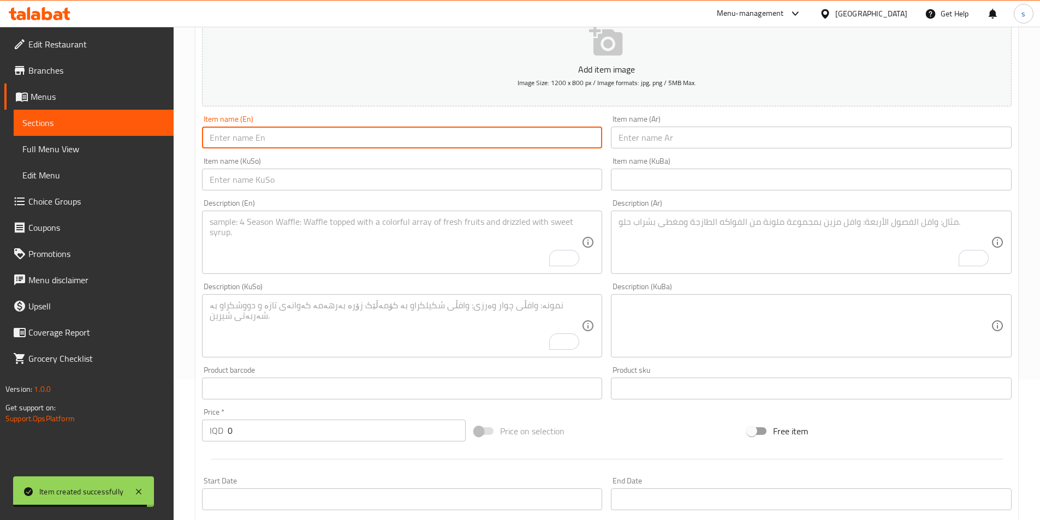
click at [227, 138] on input "text" at bounding box center [402, 138] width 401 height 22
paste input "Sprite"
type input "Sprite"
click at [709, 139] on input "text" at bounding box center [811, 138] width 401 height 22
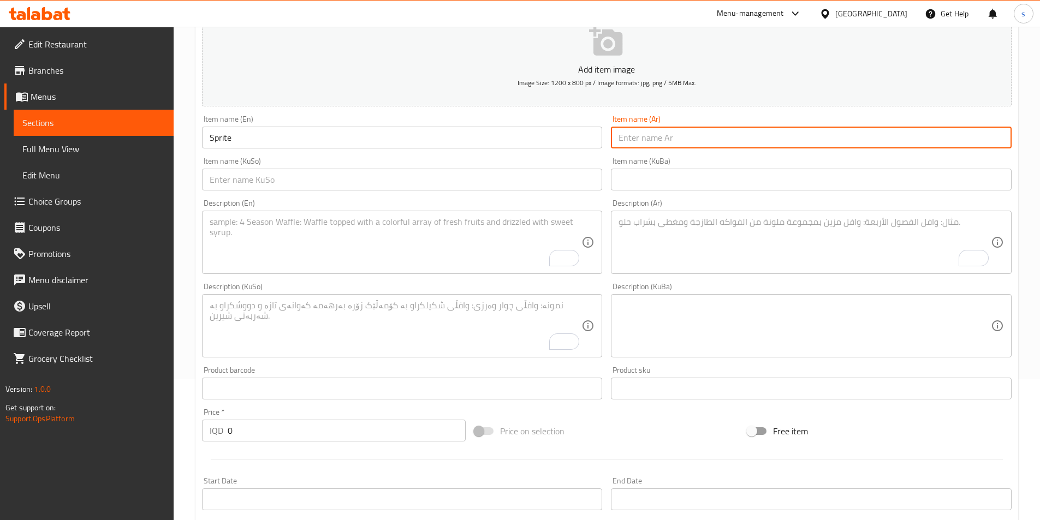
paste input "سبرايت"
type input "سبرايت"
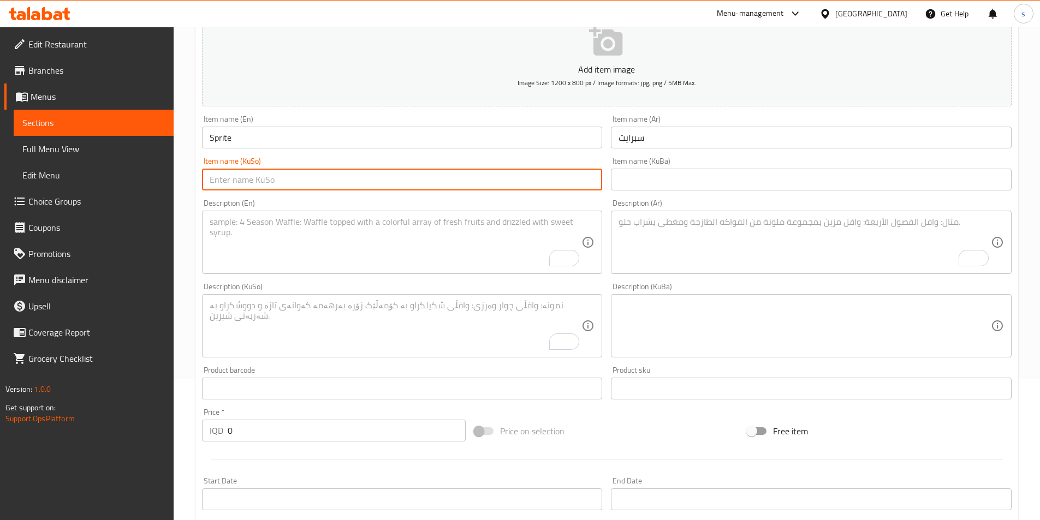
click at [523, 175] on input "text" at bounding box center [402, 180] width 401 height 22
paste input "سپرایت"
type input "سپرایت"
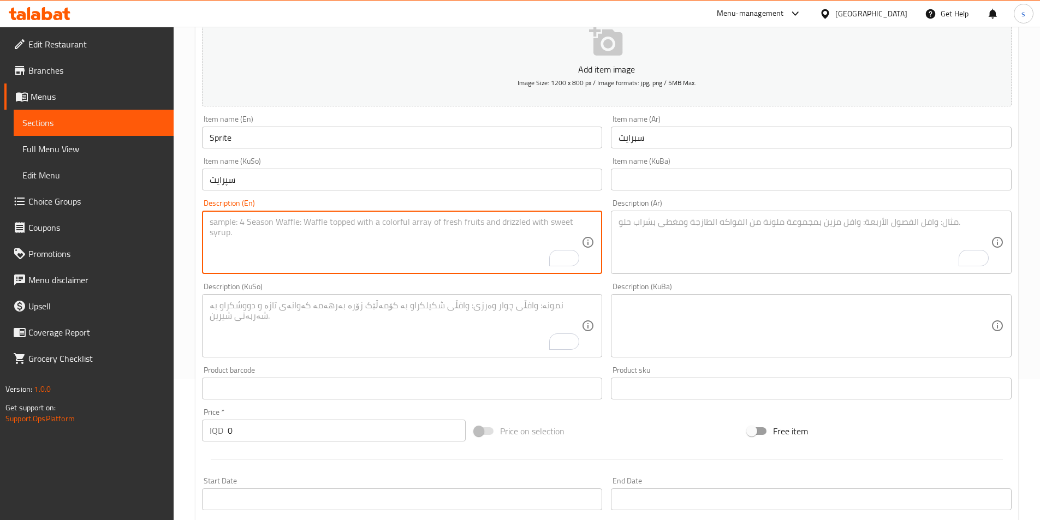
drag, startPoint x: 245, startPoint y: 247, endPoint x: 236, endPoint y: 244, distance: 9.3
click at [244, 247] on textarea "To enrich screen reader interactions, please activate Accessibility in Grammarl…" at bounding box center [396, 243] width 372 height 52
click at [230, 240] on textarea "To enrich screen reader interactions, please activate Accessibility in Grammarl…" at bounding box center [396, 243] width 372 height 52
paste textarea "Soft drink"
type textarea "Soft drink"
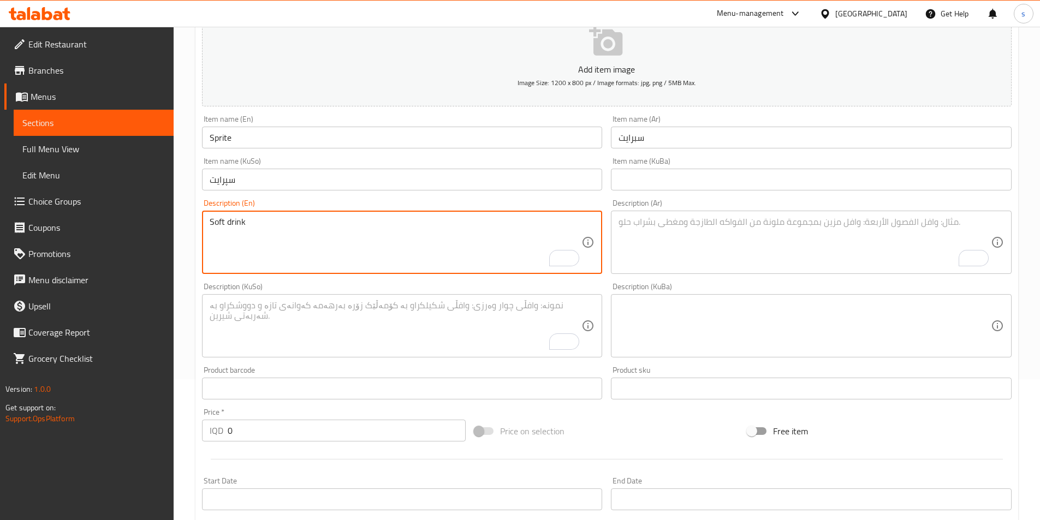
click at [704, 241] on textarea "To enrich screen reader interactions, please activate Accessibility in Grammarl…" at bounding box center [805, 243] width 372 height 52
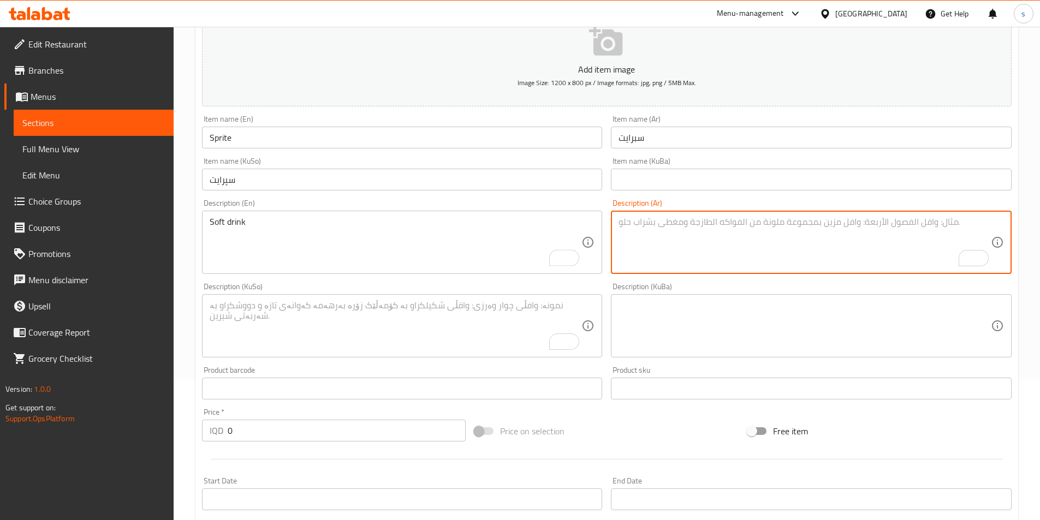
paste textarea "مشروب غازي"
type textarea "مشروب غازي"
click at [462, 323] on textarea "To enrich screen reader interactions, please activate Accessibility in Grammarl…" at bounding box center [396, 326] width 372 height 52
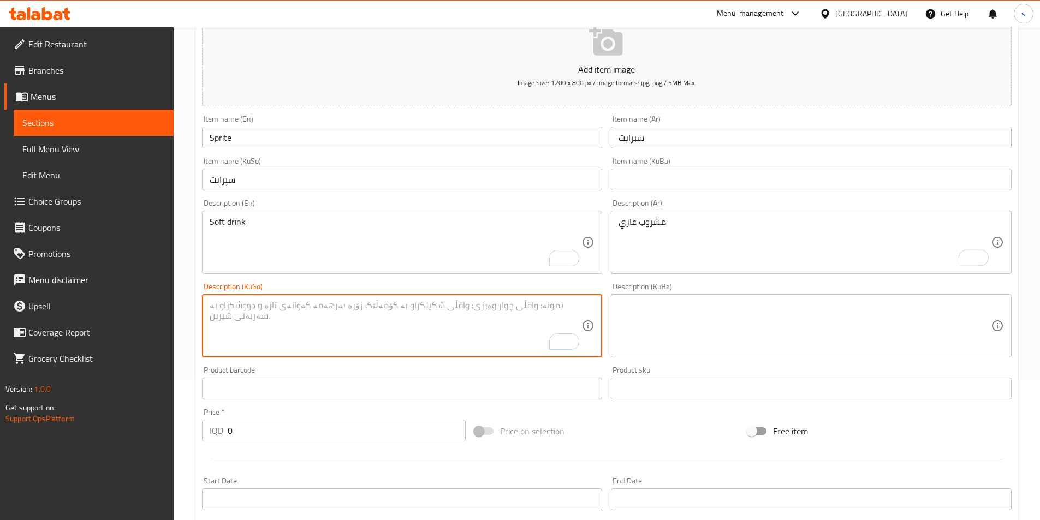
paste textarea "خواردنەوەی گازی"
type textarea "خواردنەوەی گازی"
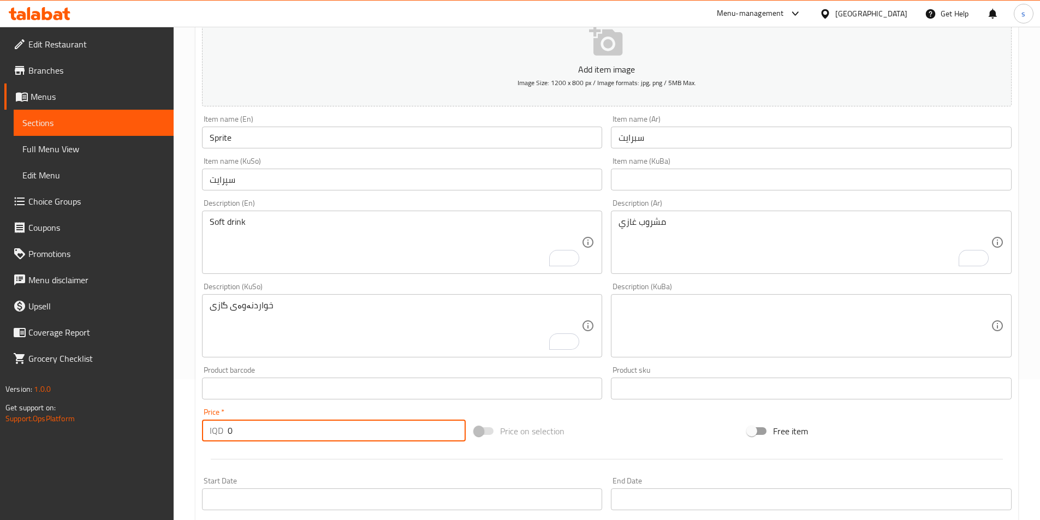
click at [228, 436] on input "0" at bounding box center [347, 431] width 239 height 22
drag, startPoint x: 278, startPoint y: 431, endPoint x: 219, endPoint y: 425, distance: 59.8
click at [219, 425] on div "IQD 2500 Price *" at bounding box center [334, 431] width 264 height 22
click at [219, 425] on p "IQD" at bounding box center [217, 430] width 14 height 13
click at [245, 430] on input "45" at bounding box center [347, 431] width 239 height 22
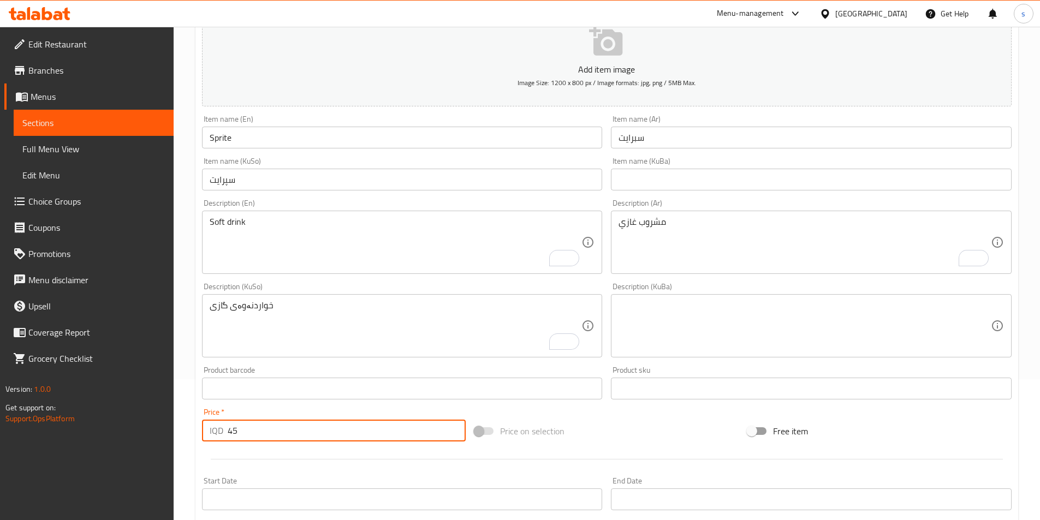
click at [245, 430] on input "45" at bounding box center [347, 431] width 239 height 22
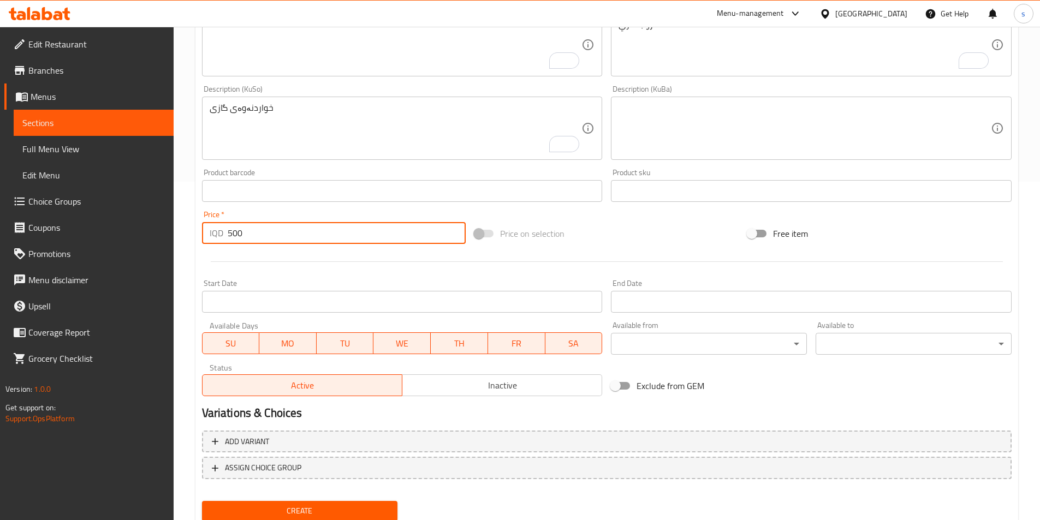
scroll to position [377, 0]
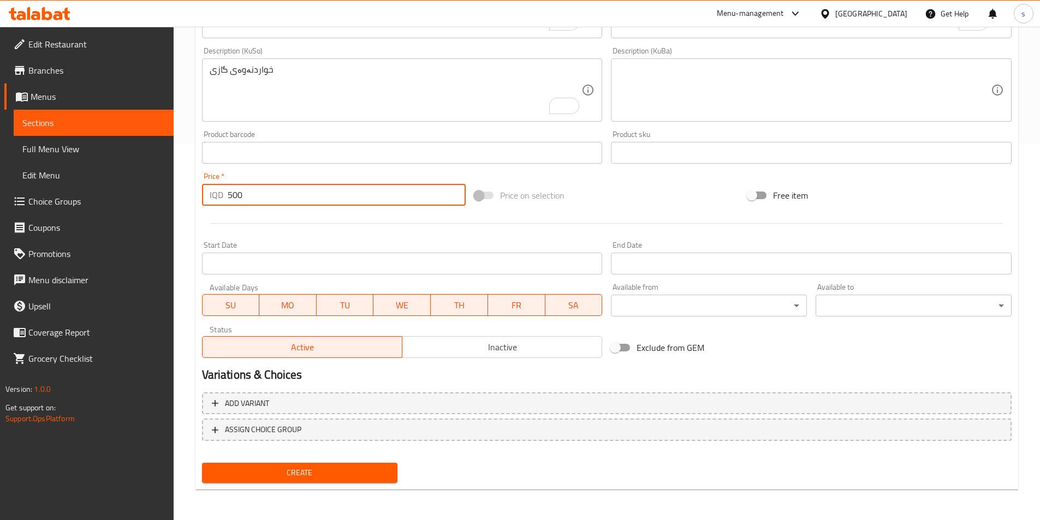
type input "500"
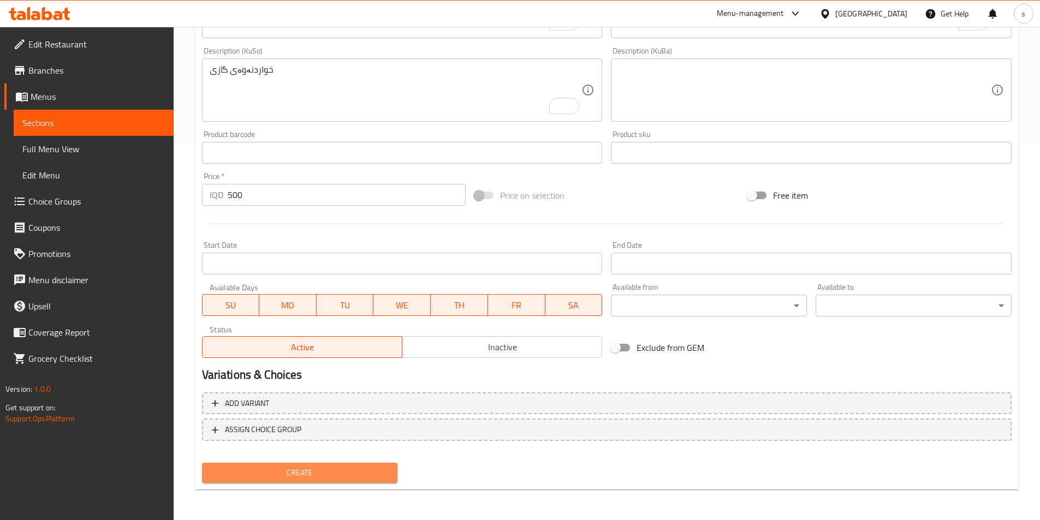
click at [321, 468] on span "Create" at bounding box center [300, 473] width 179 height 14
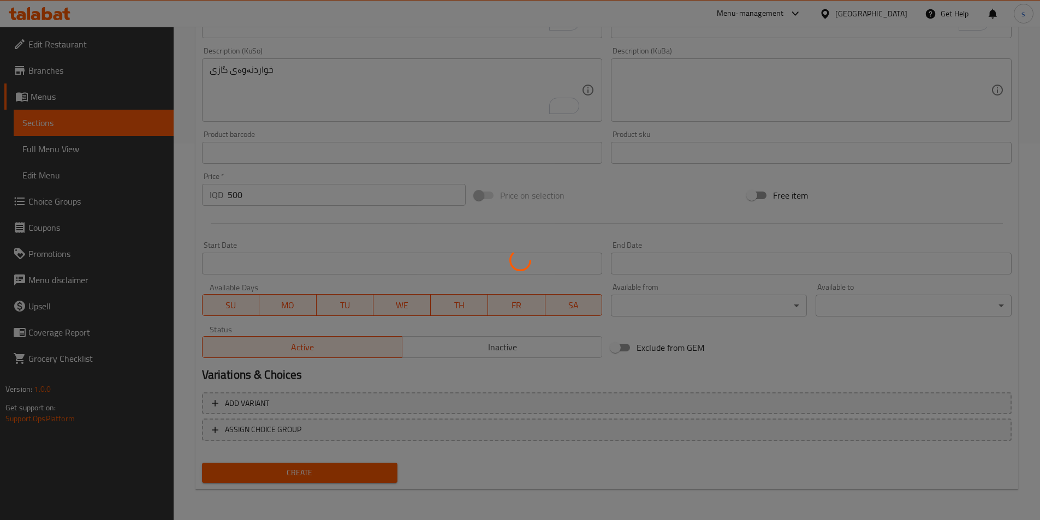
type input "0"
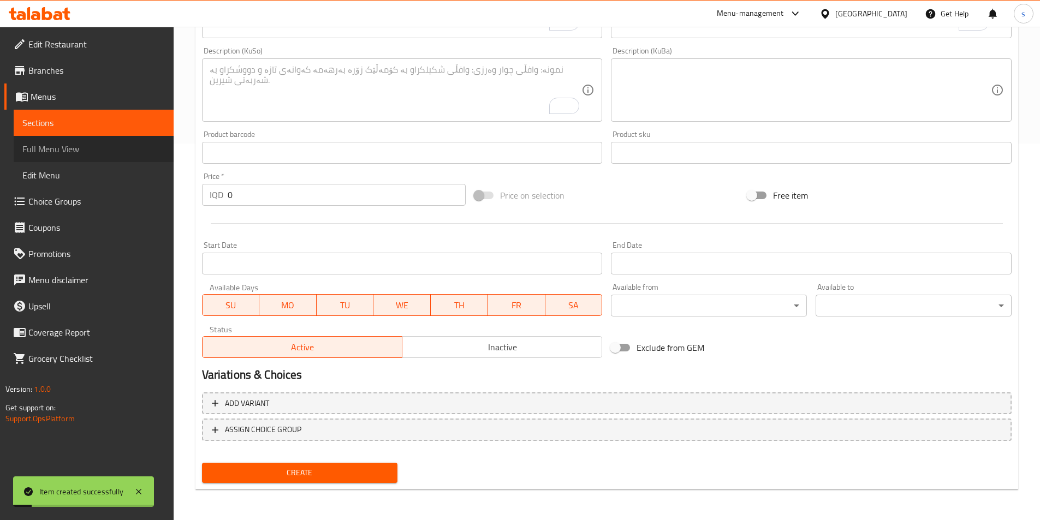
click at [52, 138] on link "Full Menu View" at bounding box center [94, 149] width 160 height 26
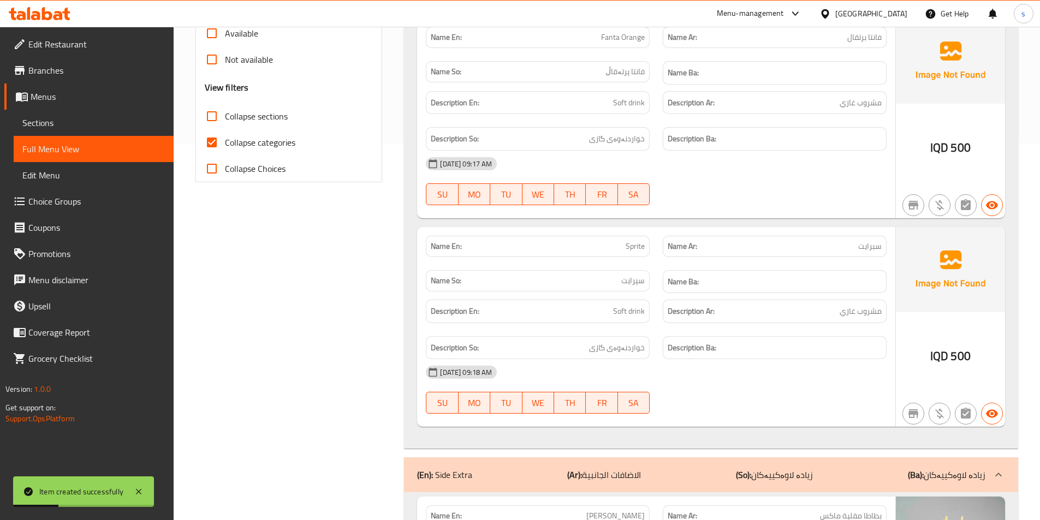
click at [212, 120] on input "Collapse sections" at bounding box center [212, 116] width 26 height 26
checkbox input "true"
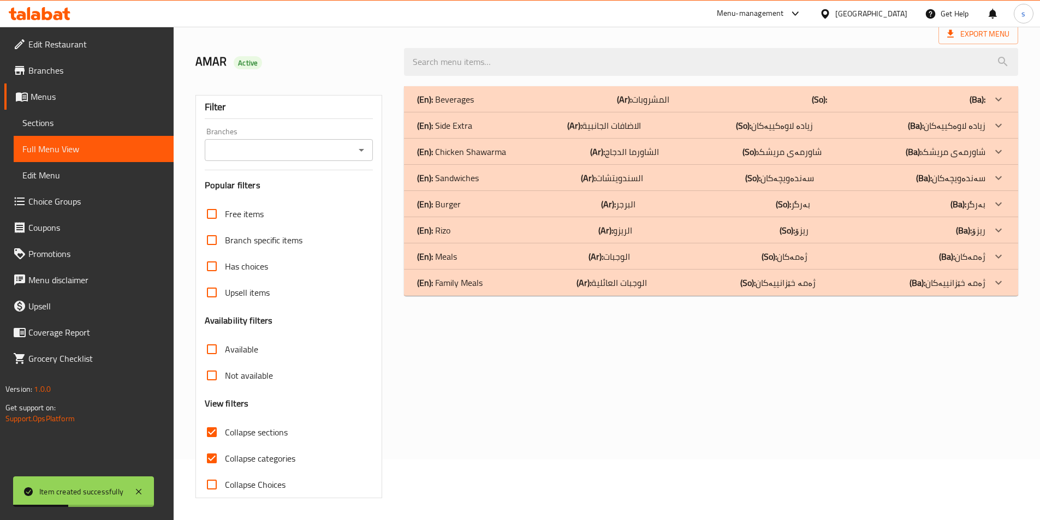
click at [212, 138] on div "Filter Branches Branches Popular filters Free items Branch specific items Has c…" at bounding box center [288, 296] width 187 height 403
click at [217, 450] on input "Collapse categories" at bounding box center [212, 459] width 26 height 26
checkbox input "false"
click at [206, 431] on input "Collapse sections" at bounding box center [212, 432] width 26 height 26
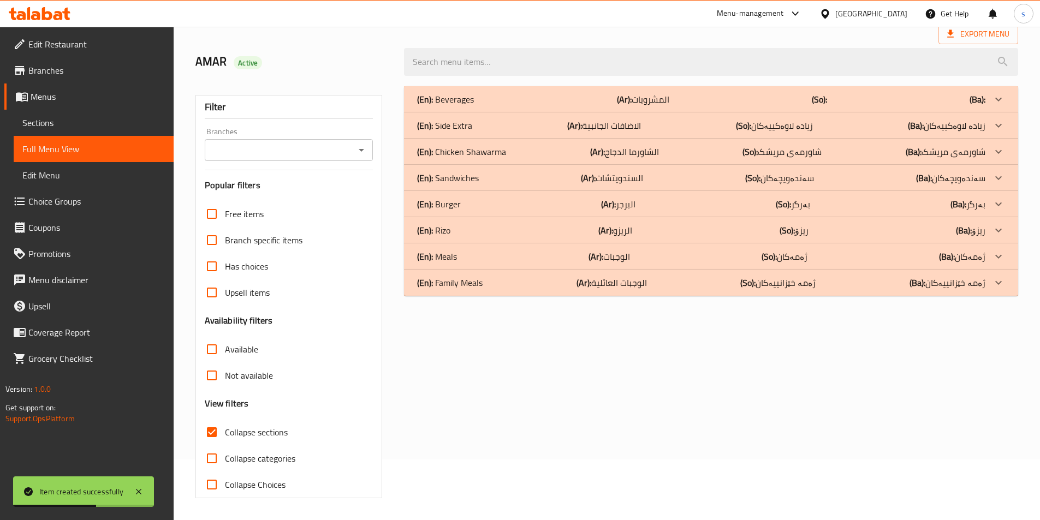
checkbox input "false"
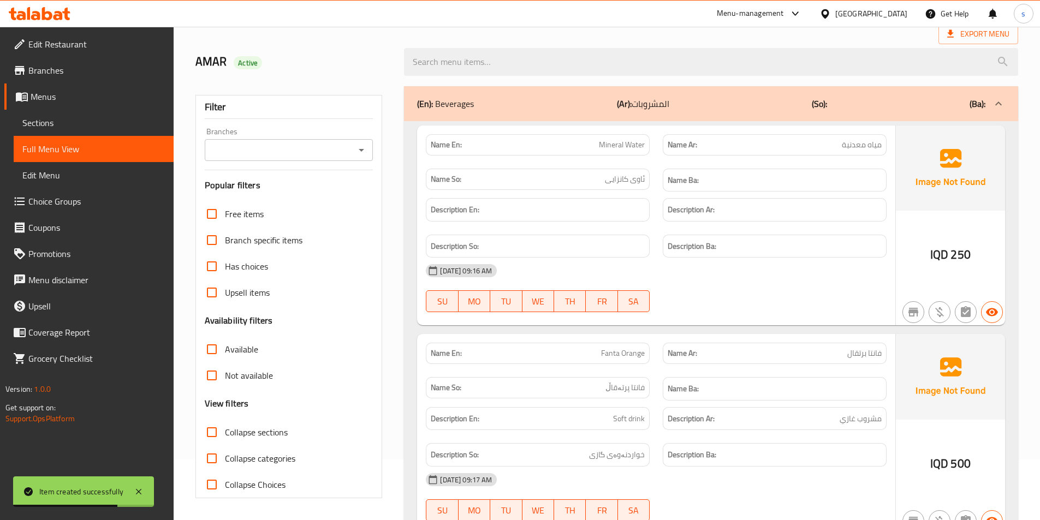
click at [360, 155] on icon "Open" at bounding box center [361, 150] width 13 height 13
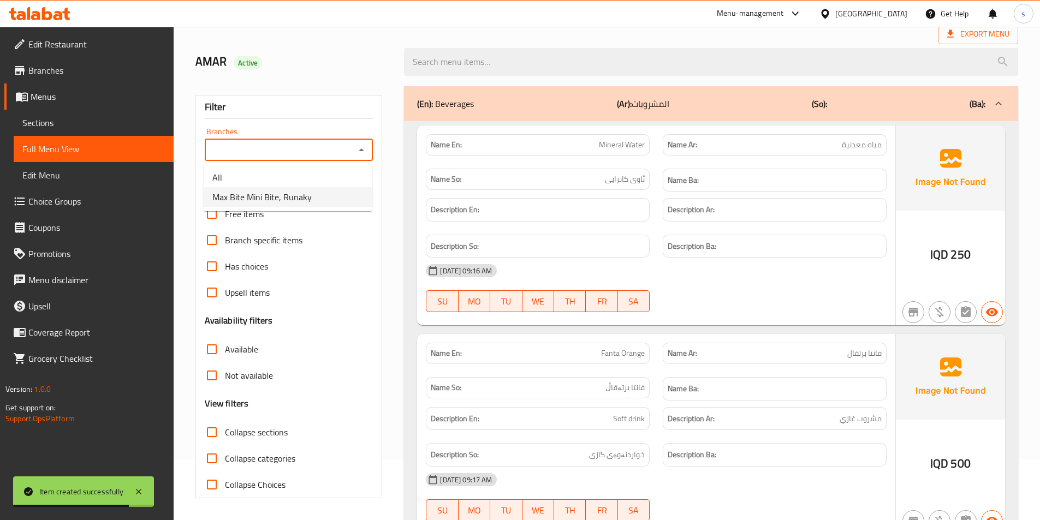
click at [331, 197] on li "Max Bite Mini Bite, Runaky" at bounding box center [288, 197] width 169 height 20
type input "Max Bite Mini Bite, Runaky"
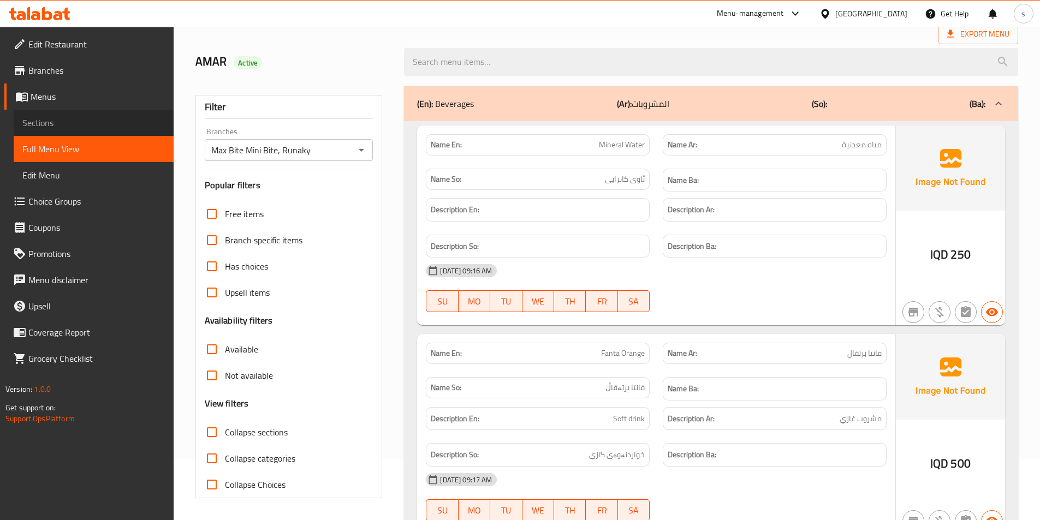
click at [121, 124] on span "Sections" at bounding box center [93, 122] width 143 height 13
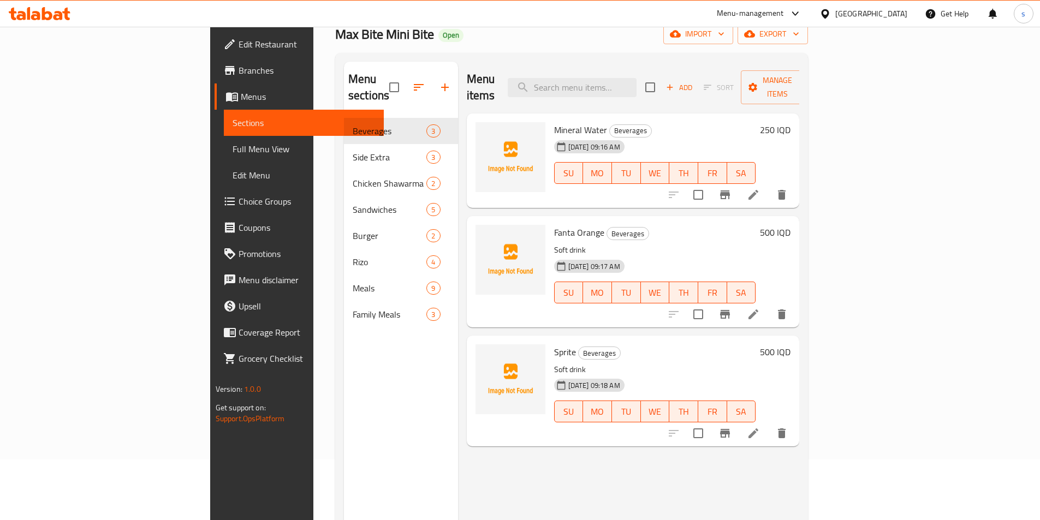
click at [814, 70] on div "Add Sort Manage items" at bounding box center [729, 87] width 169 height 34
click at [694, 81] on span "Add" at bounding box center [678, 87] width 29 height 13
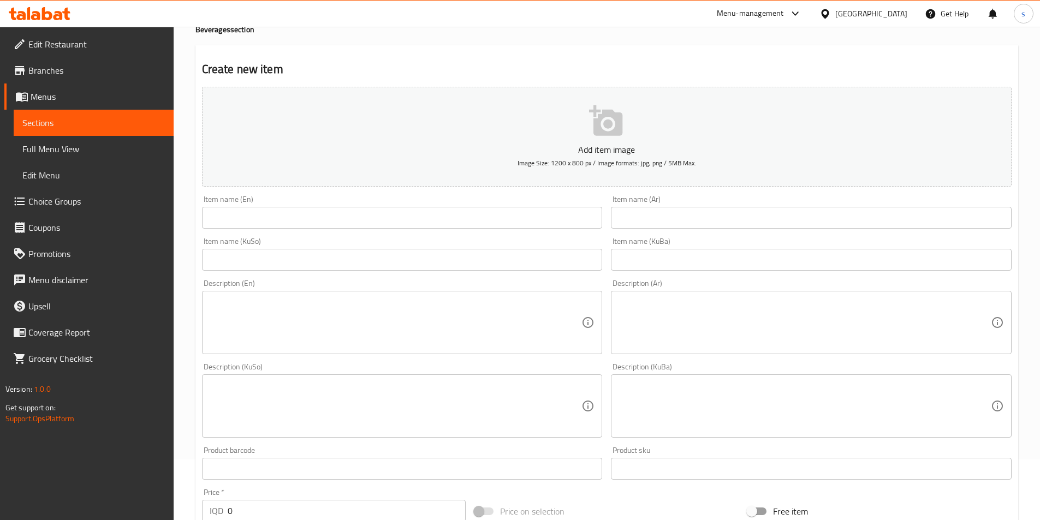
click at [339, 227] on input "text" at bounding box center [402, 218] width 401 height 22
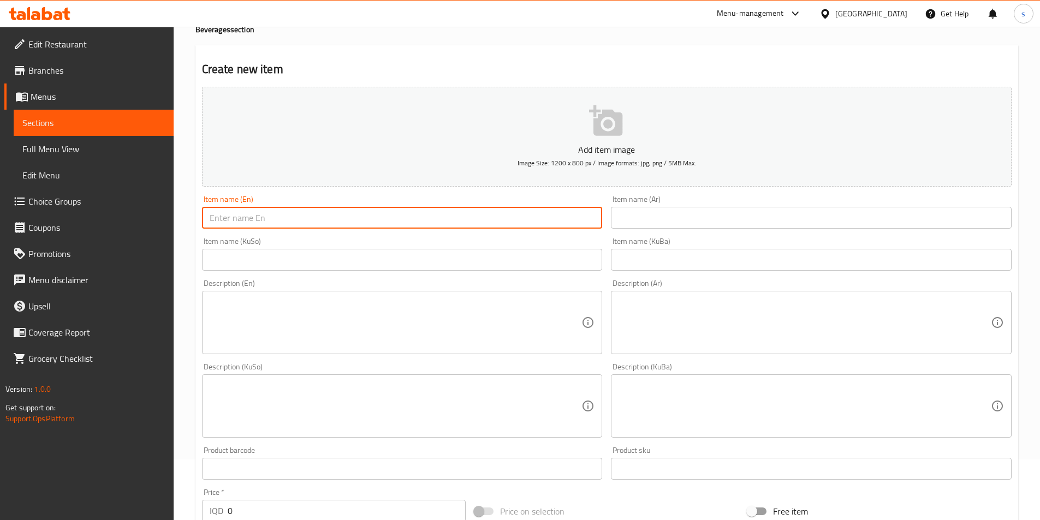
click at [254, 228] on input "text" at bounding box center [402, 218] width 401 height 22
paste input "Pepsi"
type input "Pepsi"
click at [719, 223] on input "text" at bounding box center [811, 218] width 401 height 22
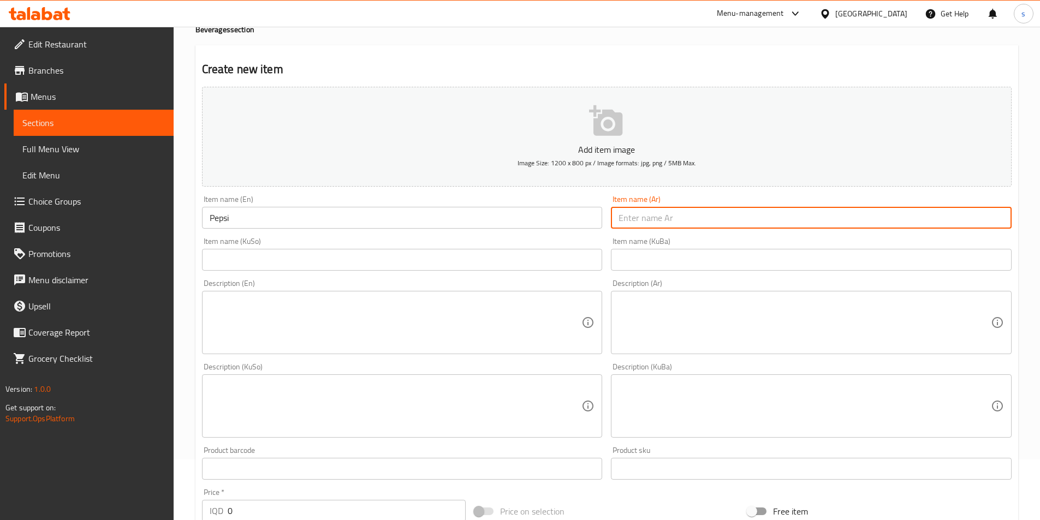
paste input "بيبسي"
type input "بيبسي"
click at [543, 247] on div "Item name (KuSo) Item name (KuSo)" at bounding box center [402, 254] width 401 height 33
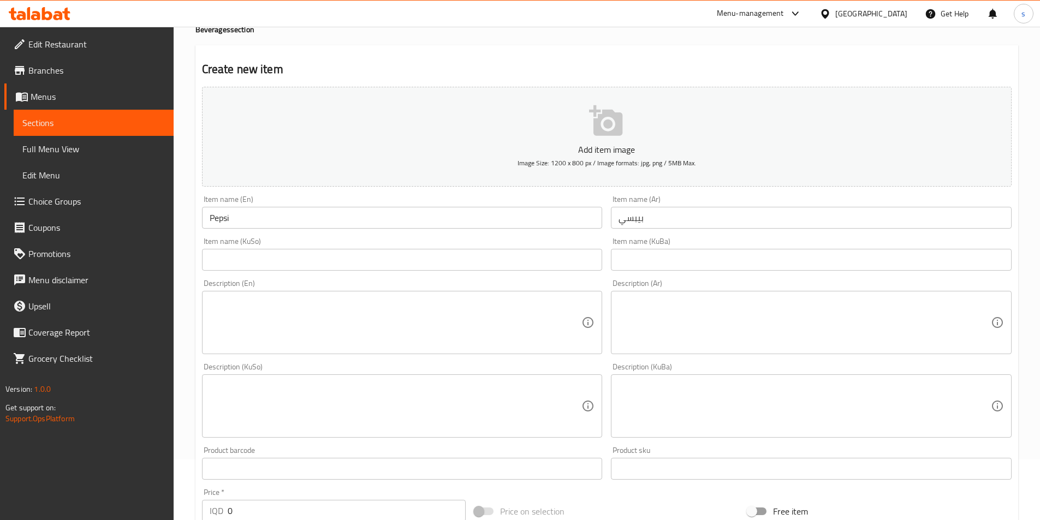
click at [542, 258] on input "text" at bounding box center [402, 260] width 401 height 22
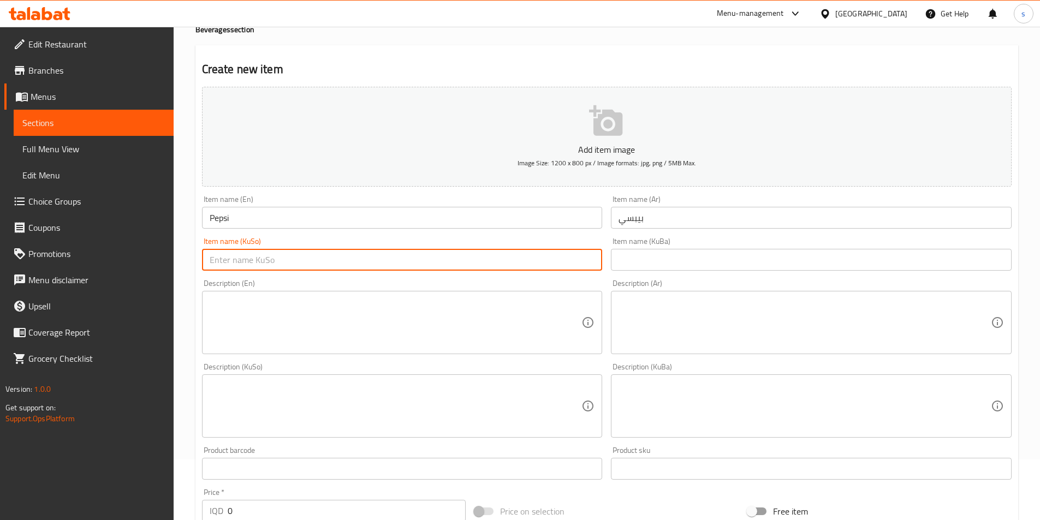
paste input "بیپسی"
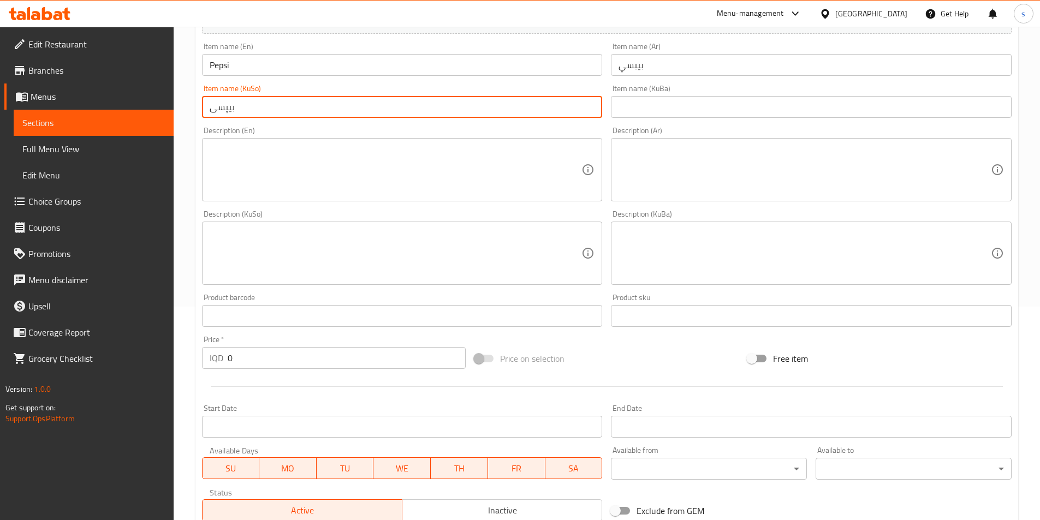
scroll to position [215, 0]
type input "بیپسی"
click at [295, 189] on textarea at bounding box center [396, 169] width 372 height 52
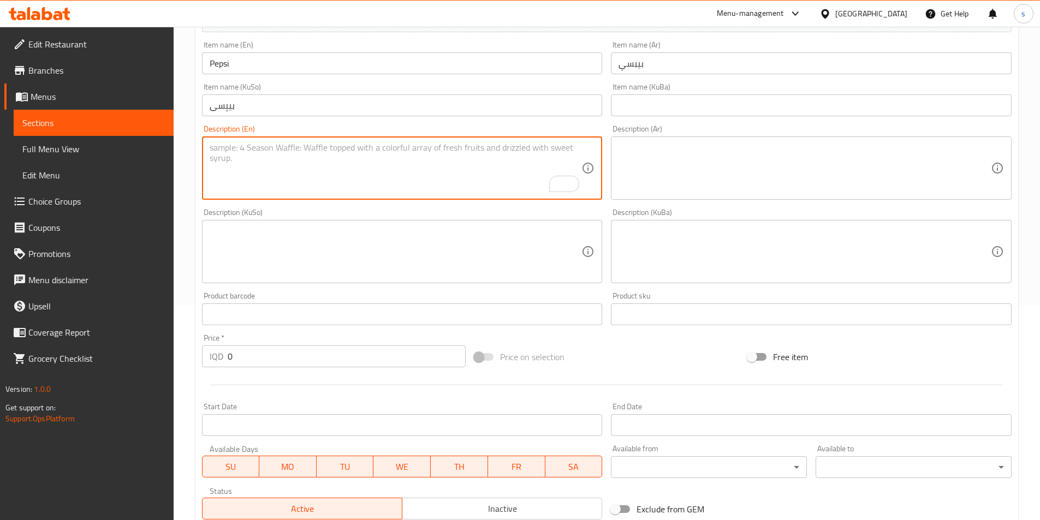
paste textarea "Soft drink"
type textarea "Soft drink"
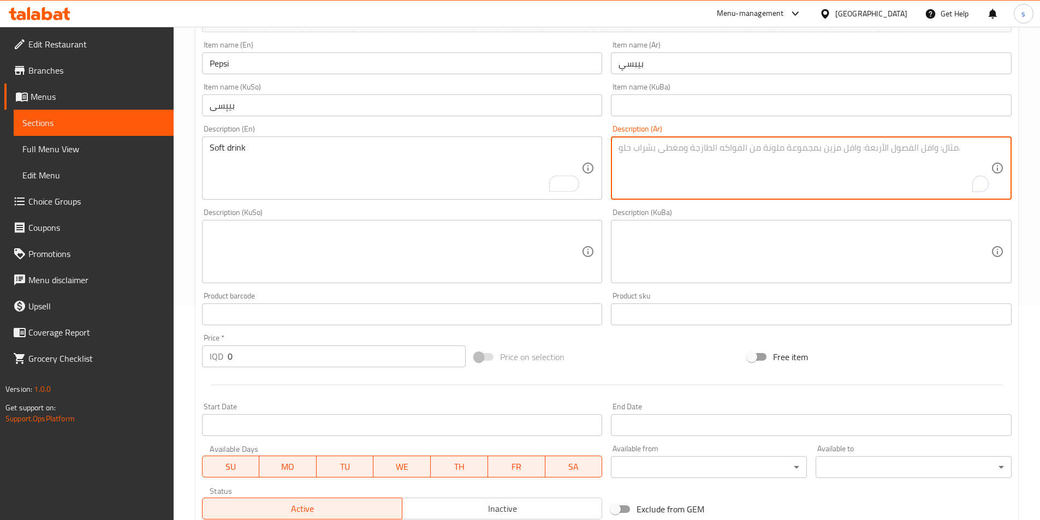
click at [750, 162] on textarea "To enrich screen reader interactions, please activate Accessibility in Grammarl…" at bounding box center [805, 169] width 372 height 52
paste textarea "مشروب غازي"
type textarea "مشروب غازي"
click at [463, 252] on textarea at bounding box center [396, 252] width 372 height 52
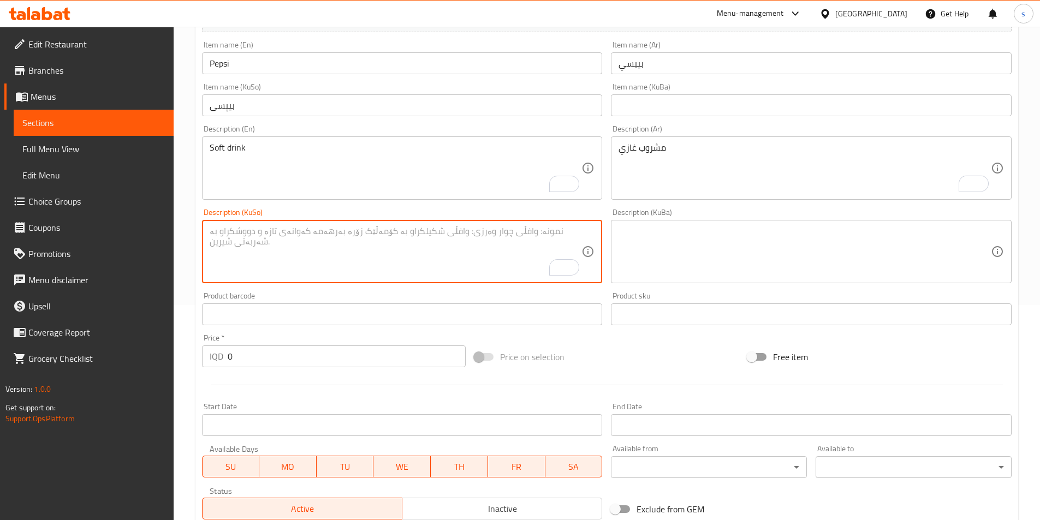
paste textarea "خواردنەوەی گازی"
type textarea "خواردنەوەی گازی"
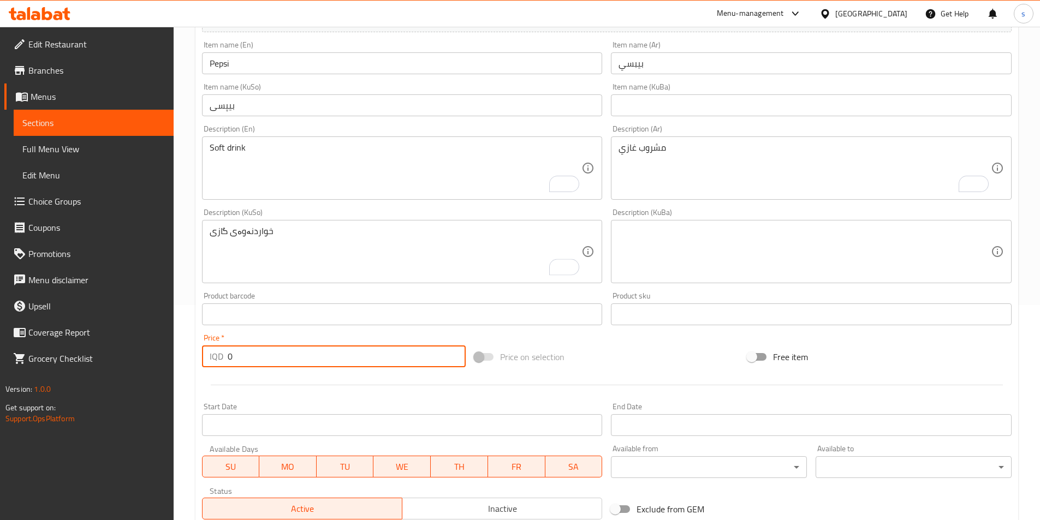
drag, startPoint x: 234, startPoint y: 352, endPoint x: 212, endPoint y: 360, distance: 23.3
click at [212, 360] on div "IQD 0 Price *" at bounding box center [334, 357] width 264 height 22
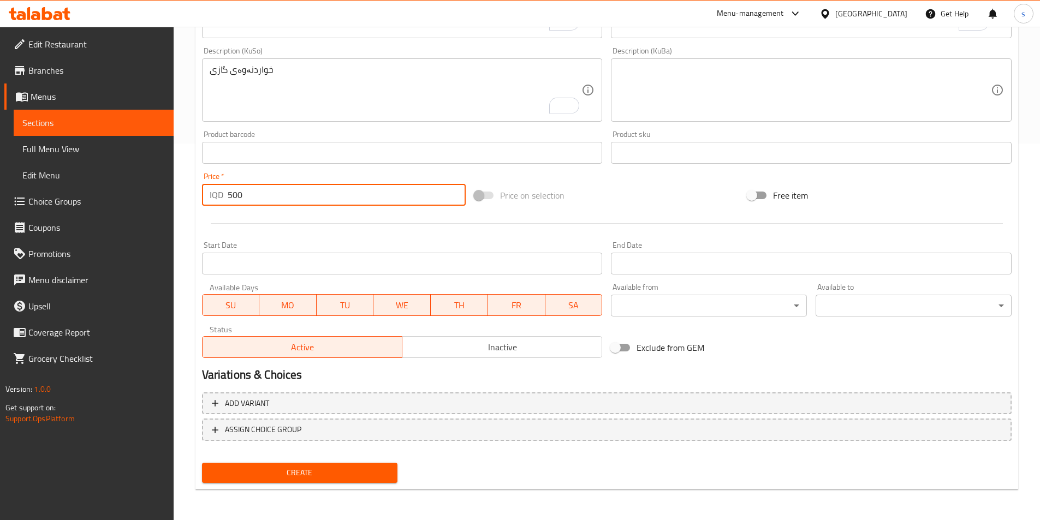
type input "500"
click at [222, 474] on span "Create" at bounding box center [300, 473] width 179 height 14
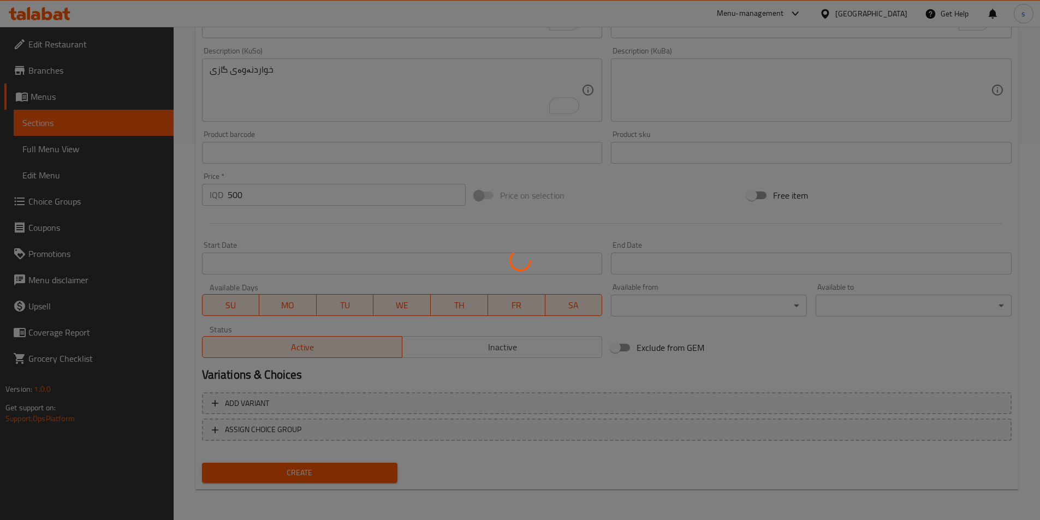
type input "0"
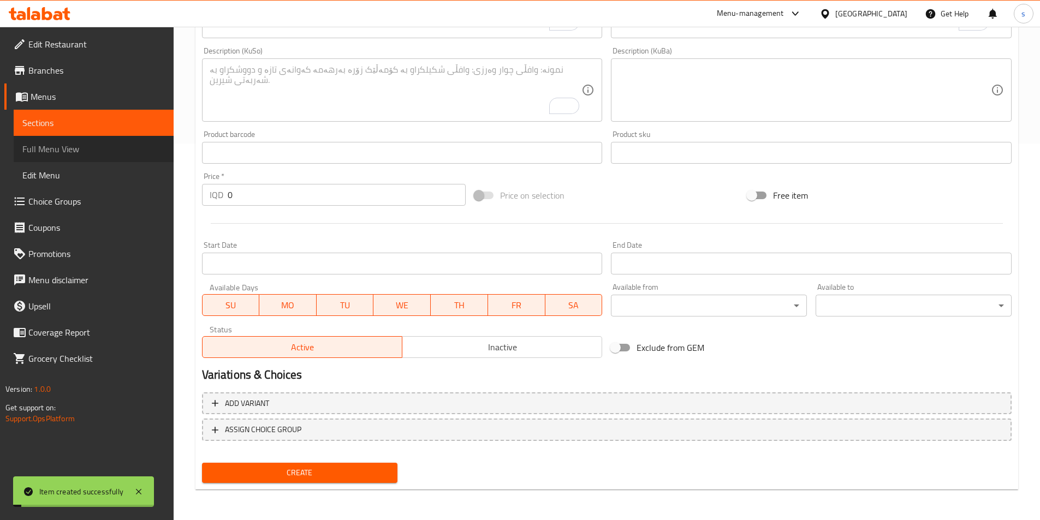
click at [87, 151] on span "Full Menu View" at bounding box center [93, 149] width 143 height 13
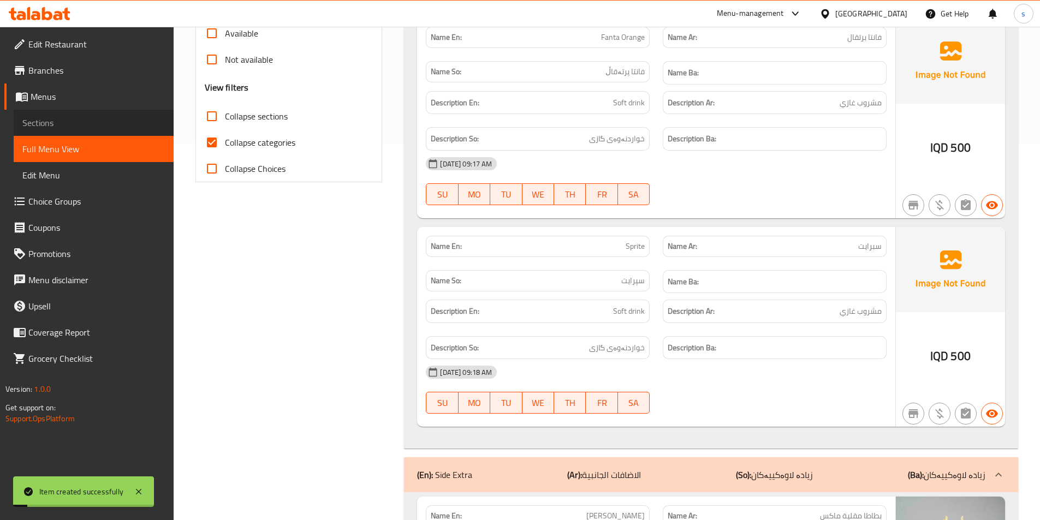
click at [87, 122] on span "Sections" at bounding box center [93, 122] width 143 height 13
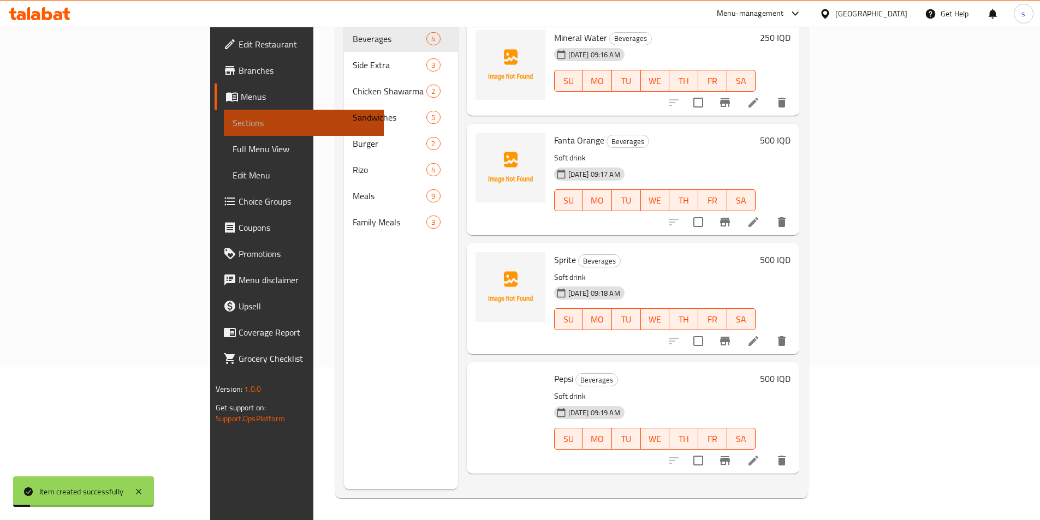
click at [233, 122] on span "Sections" at bounding box center [304, 122] width 143 height 13
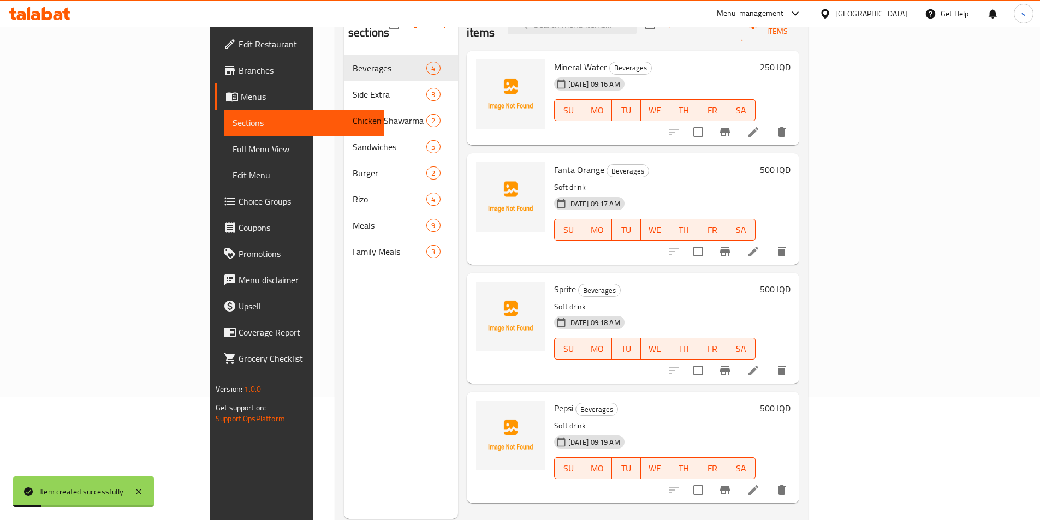
scroll to position [102, 0]
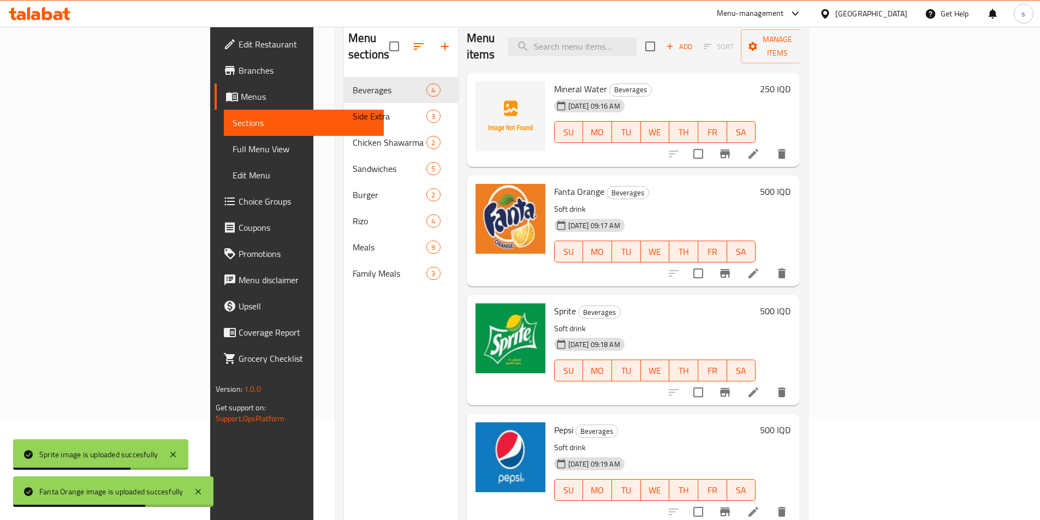
click at [791, 184] on h6 "500 IQD" at bounding box center [775, 191] width 31 height 15
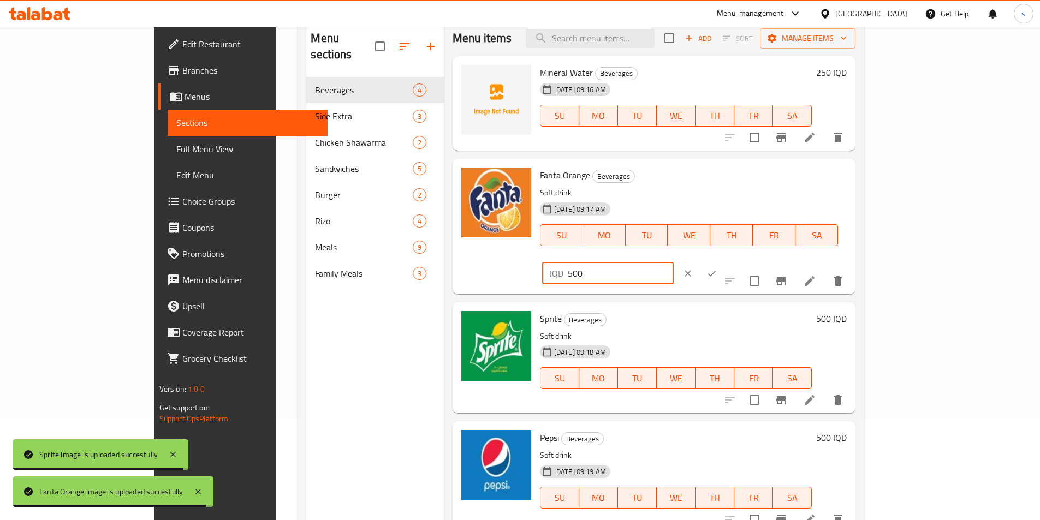
drag, startPoint x: 865, startPoint y: 180, endPoint x: 851, endPoint y: 183, distance: 14.5
click at [674, 263] on div "IQD 500 ​" at bounding box center [608, 274] width 132 height 22
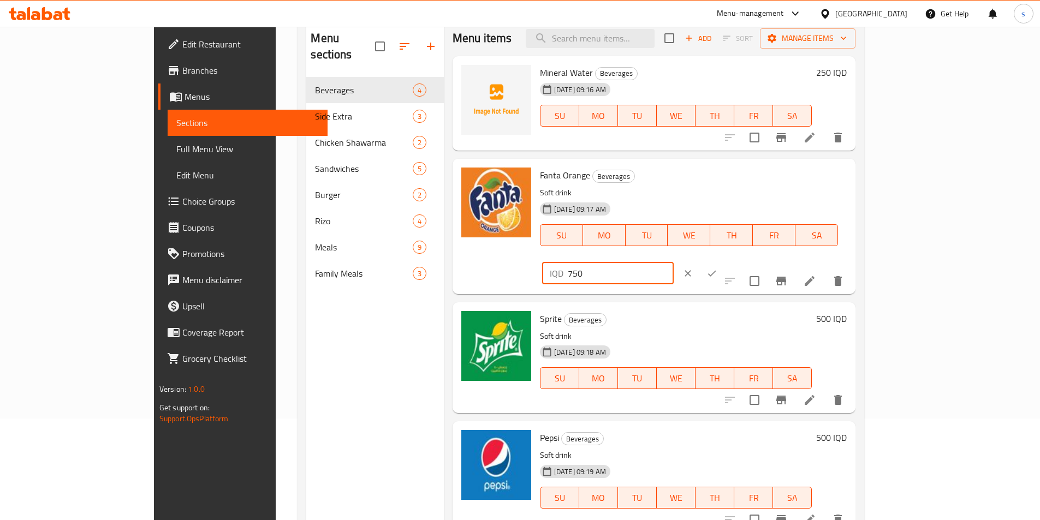
type input "750"
click at [724, 262] on button "ok" at bounding box center [712, 274] width 24 height 24
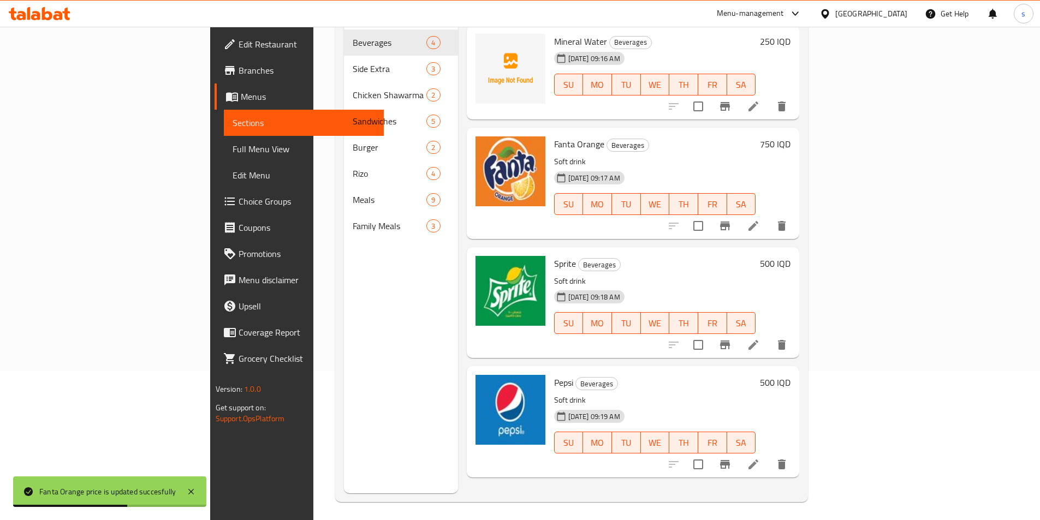
scroll to position [151, 0]
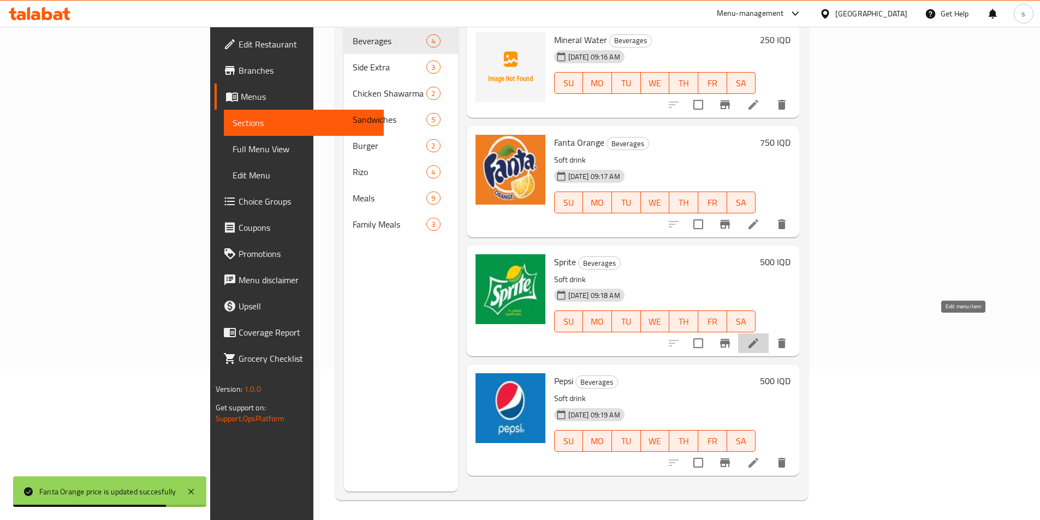
click at [758, 339] on icon at bounding box center [754, 344] width 10 height 10
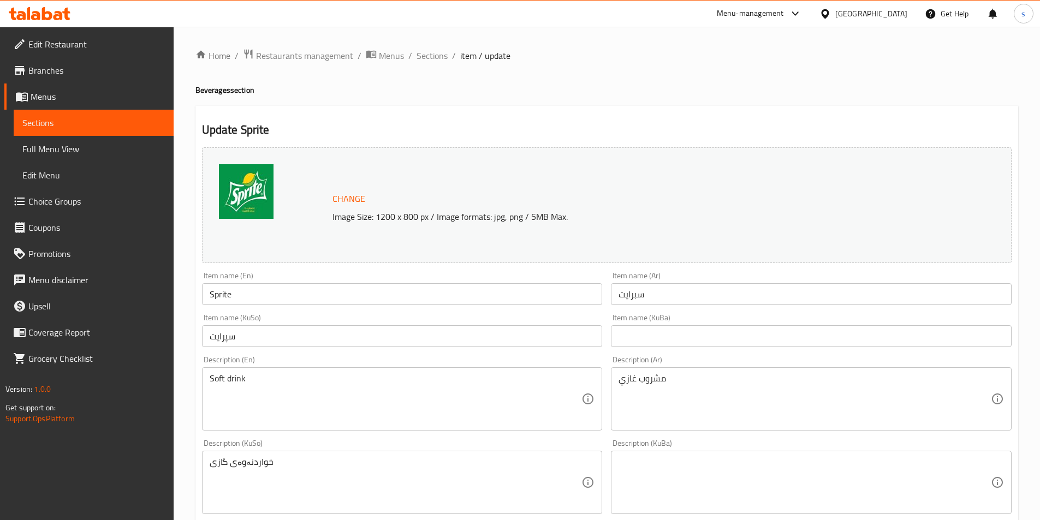
click at [23, 119] on span "Sections" at bounding box center [93, 122] width 143 height 13
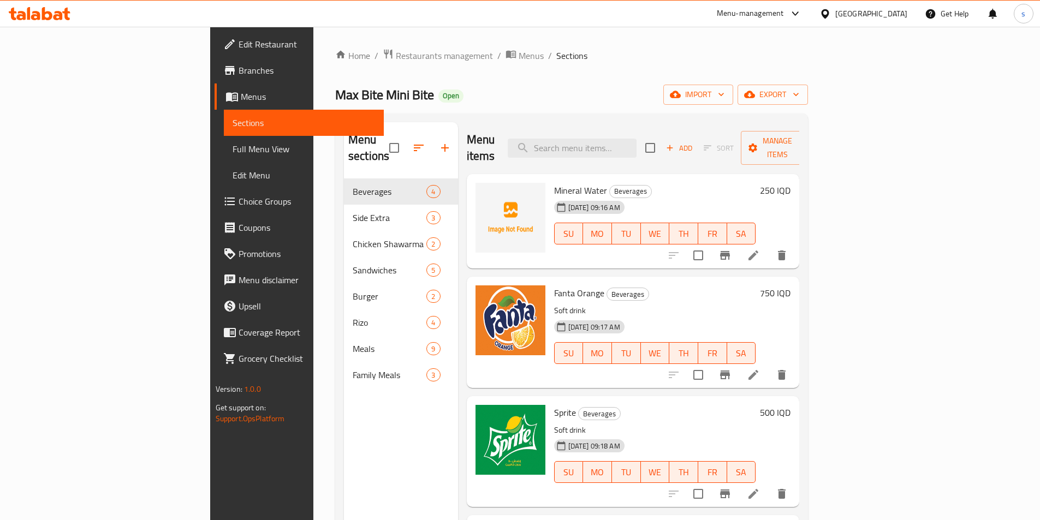
click at [791, 286] on h6 "750 IQD" at bounding box center [775, 293] width 31 height 15
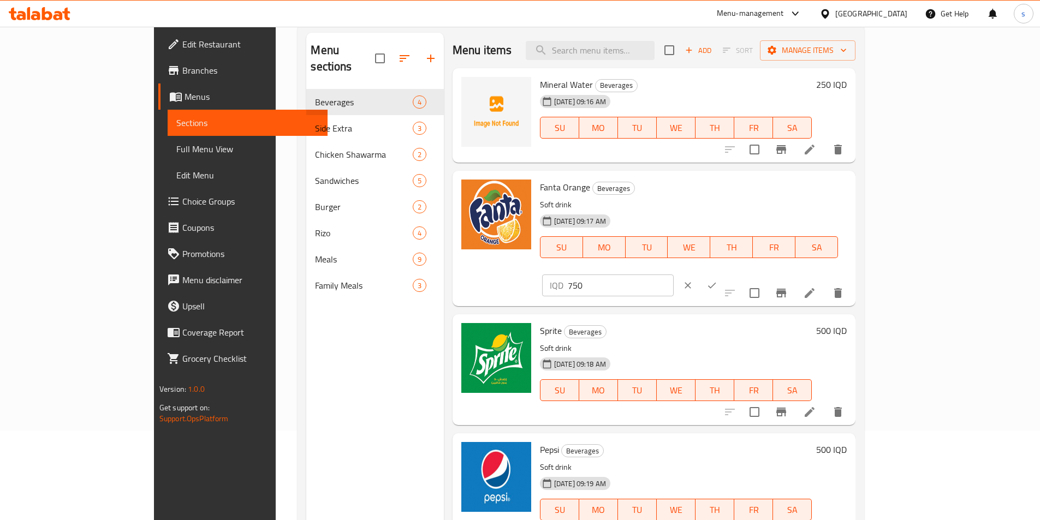
scroll to position [92, 0]
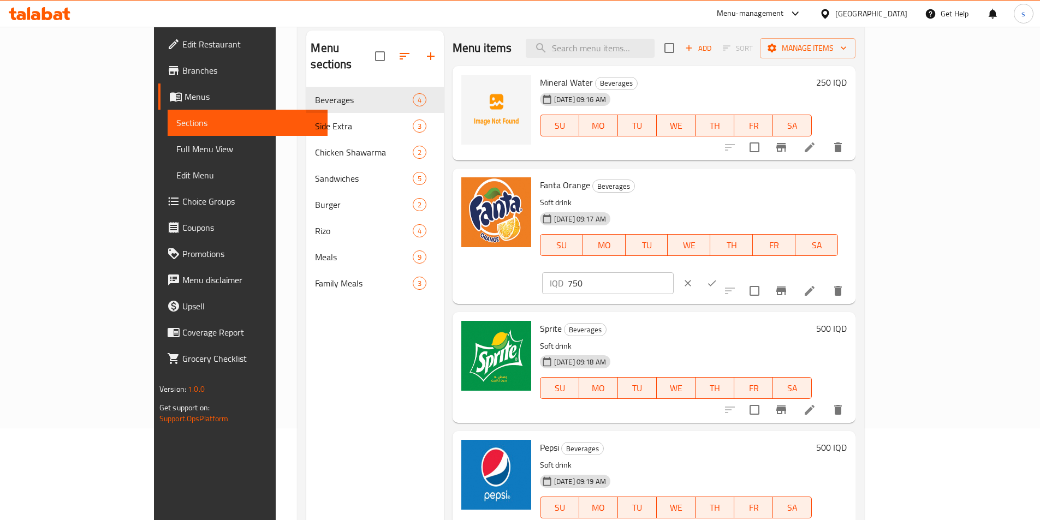
click at [847, 321] on h6 "500 IQD" at bounding box center [831, 328] width 31 height 15
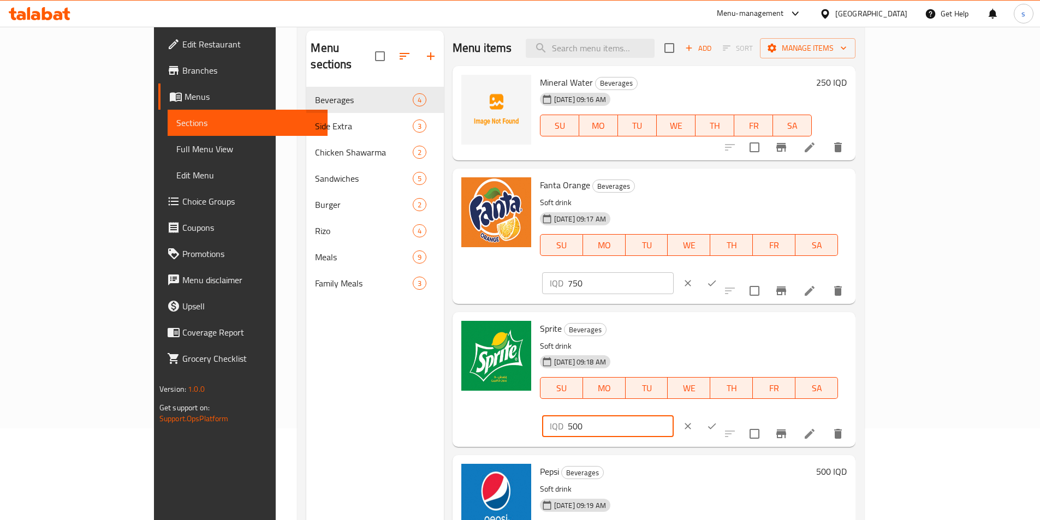
drag, startPoint x: 870, startPoint y: 310, endPoint x: 848, endPoint y: 313, distance: 22.1
click at [674, 416] on div "IQD 500 ​" at bounding box center [608, 427] width 132 height 22
type input "750"
click at [717, 421] on icon "ok" at bounding box center [712, 426] width 11 height 11
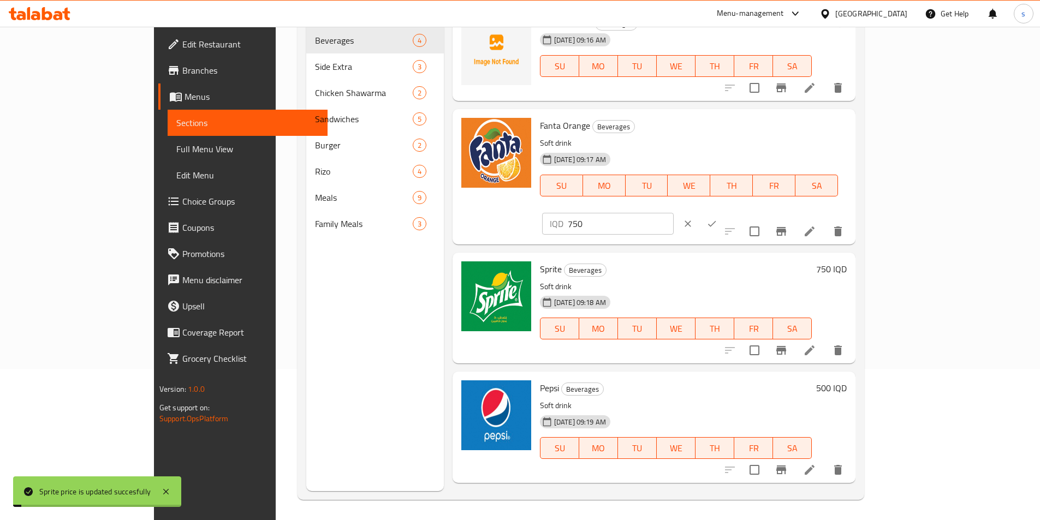
scroll to position [153, 0]
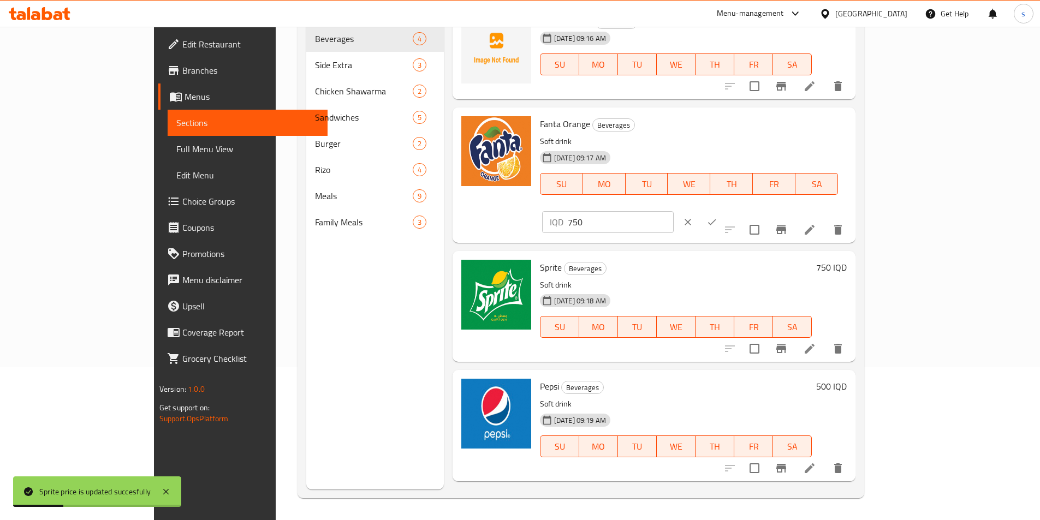
click at [717, 217] on icon "ok" at bounding box center [712, 222] width 11 height 11
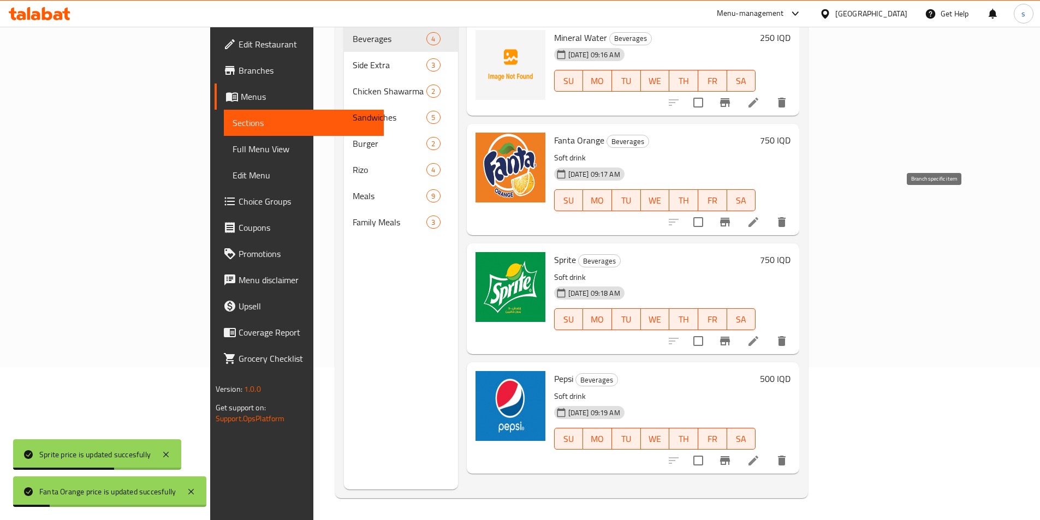
click at [738, 212] on button "Branch-specific-item" at bounding box center [725, 222] width 26 height 26
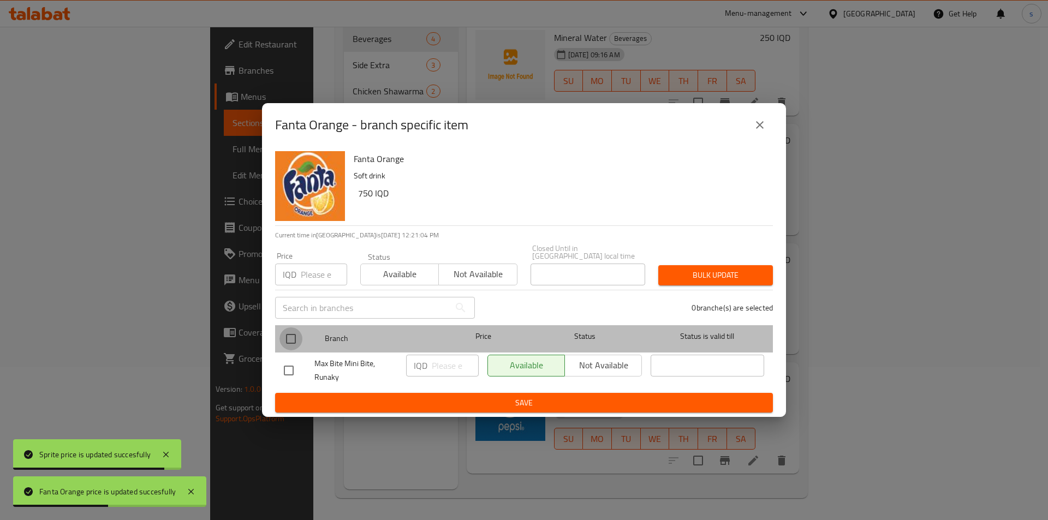
click at [290, 341] on input "checkbox" at bounding box center [291, 339] width 23 height 23
checkbox input "true"
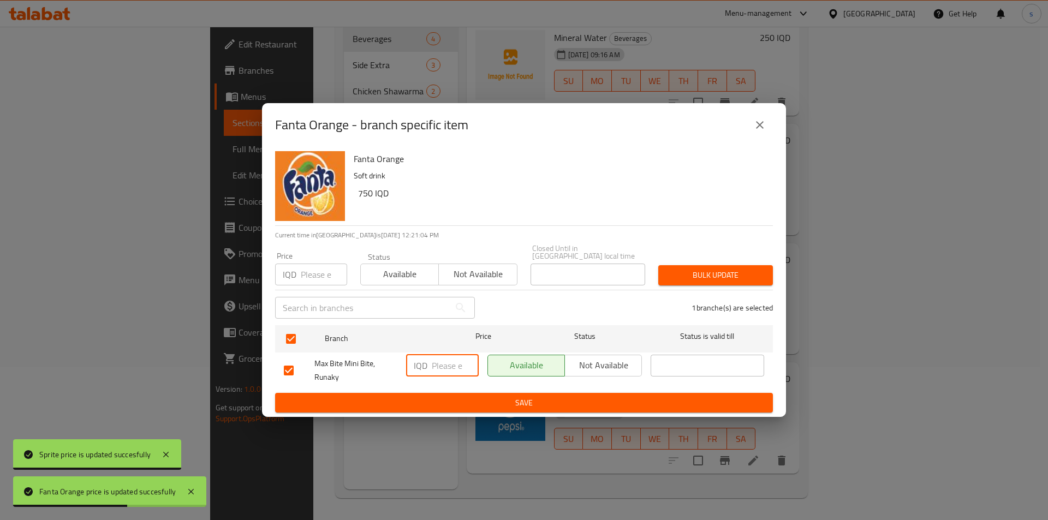
click at [441, 364] on input "number" at bounding box center [455, 366] width 47 height 22
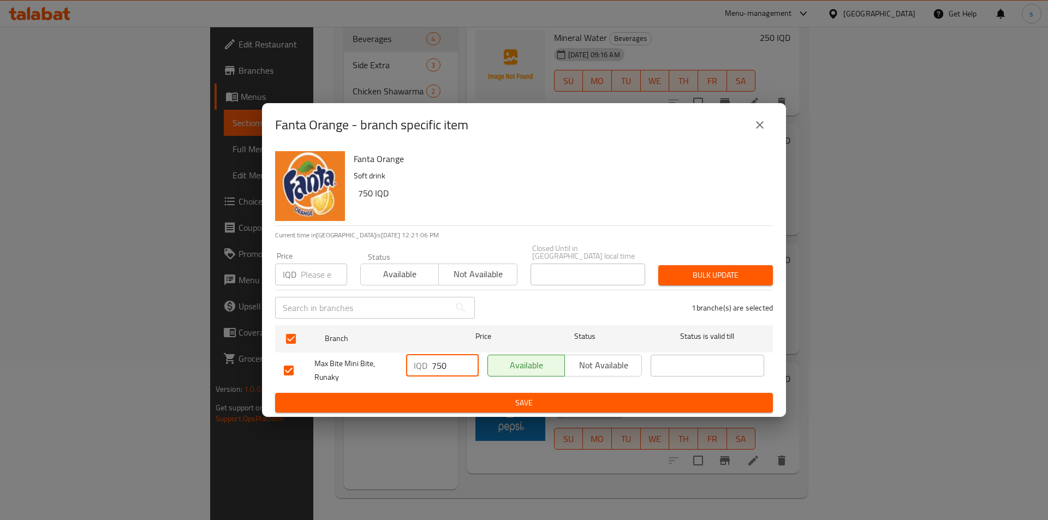
type input "750"
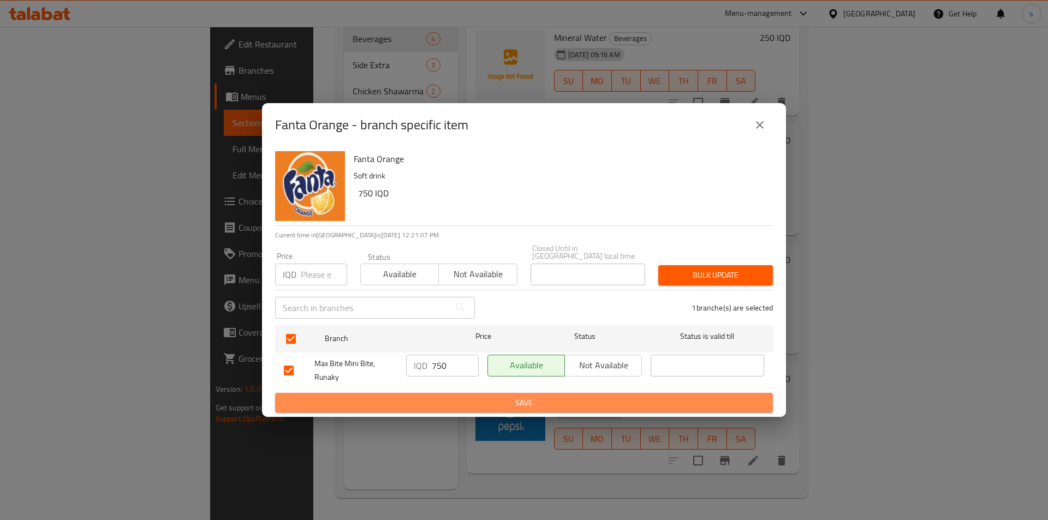
click at [436, 393] on button "Save" at bounding box center [524, 403] width 498 height 20
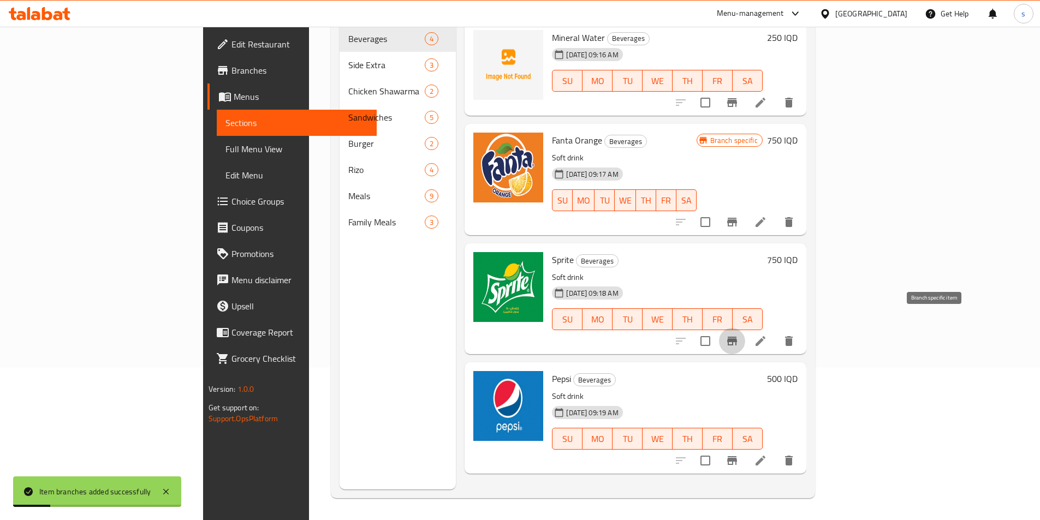
click at [739, 335] on icon "Branch-specific-item" at bounding box center [732, 341] width 13 height 13
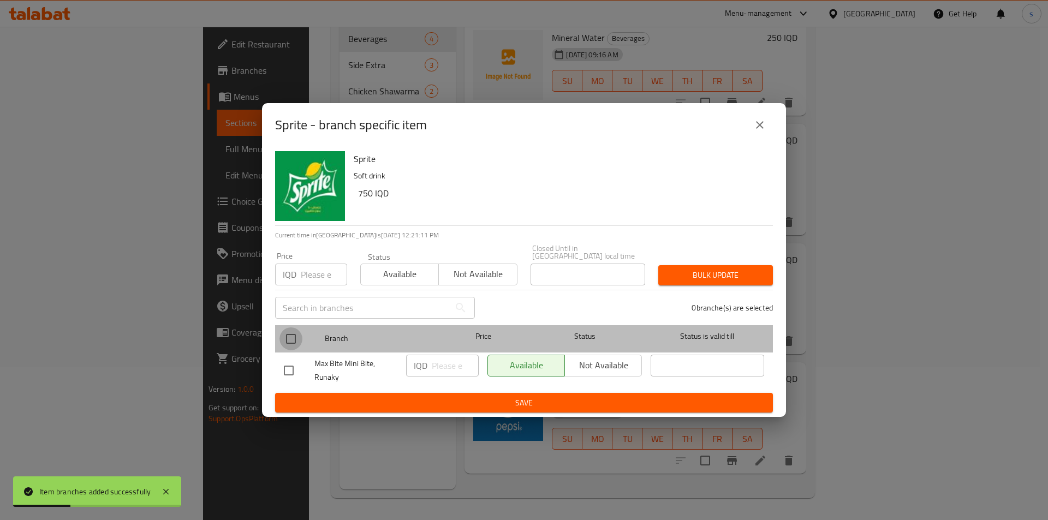
click at [293, 336] on input "checkbox" at bounding box center [291, 339] width 23 height 23
checkbox input "true"
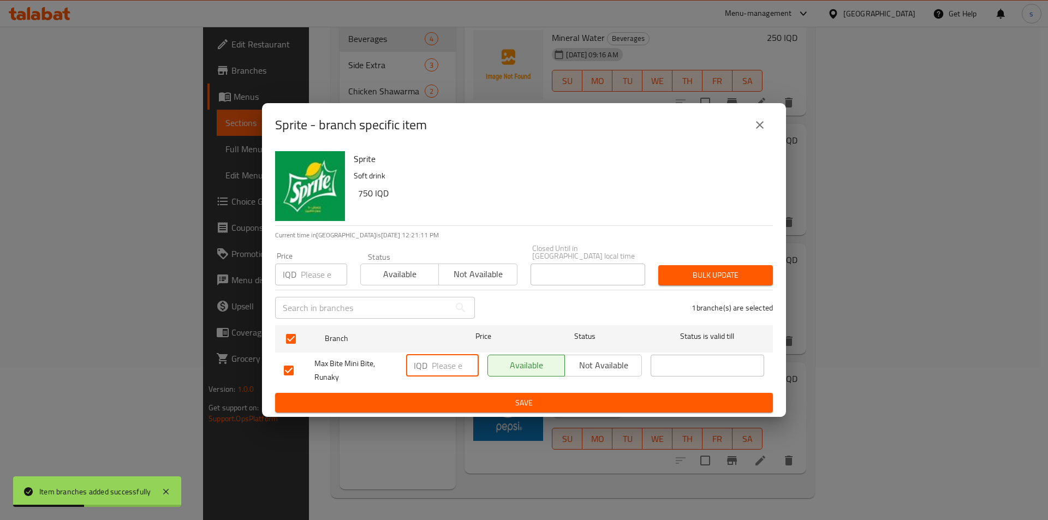
click at [443, 366] on input "number" at bounding box center [455, 366] width 47 height 22
type input "750"
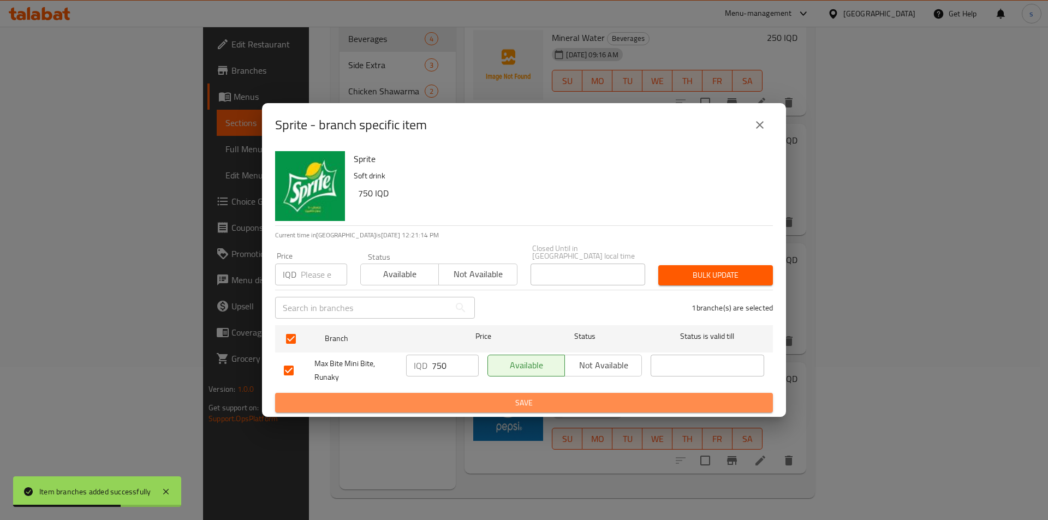
click at [503, 396] on span "Save" at bounding box center [524, 403] width 480 height 14
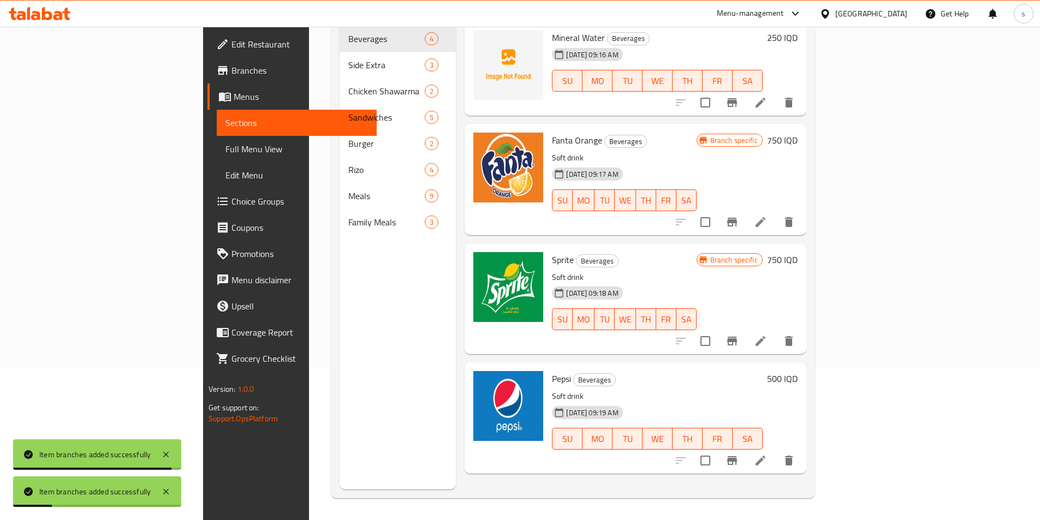
click at [798, 371] on h6 "500 IQD" at bounding box center [782, 378] width 31 height 15
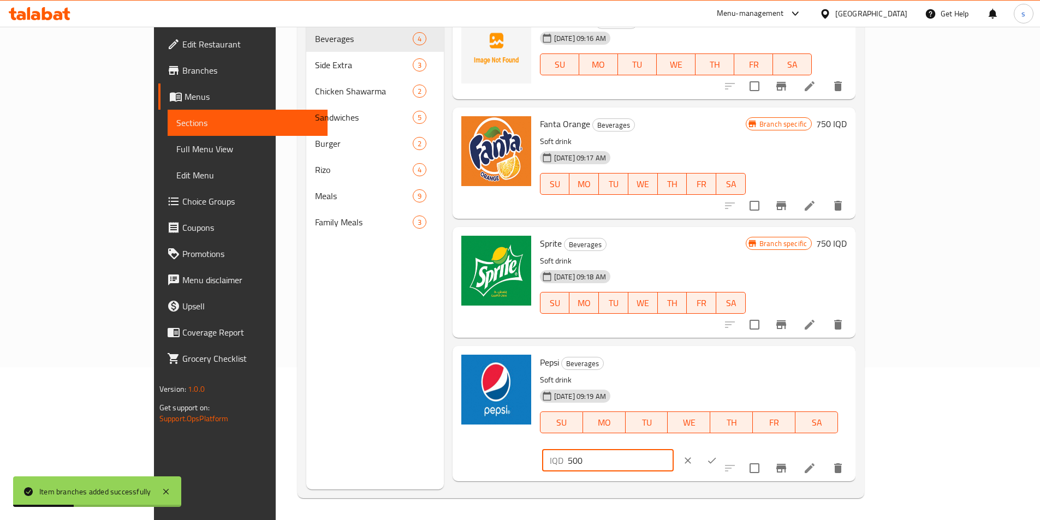
drag, startPoint x: 863, startPoint y: 371, endPoint x: 853, endPoint y: 372, distance: 10.0
click at [674, 450] on input "500" at bounding box center [621, 461] width 106 height 22
type input "750"
click at [717, 455] on icon "ok" at bounding box center [712, 460] width 11 height 11
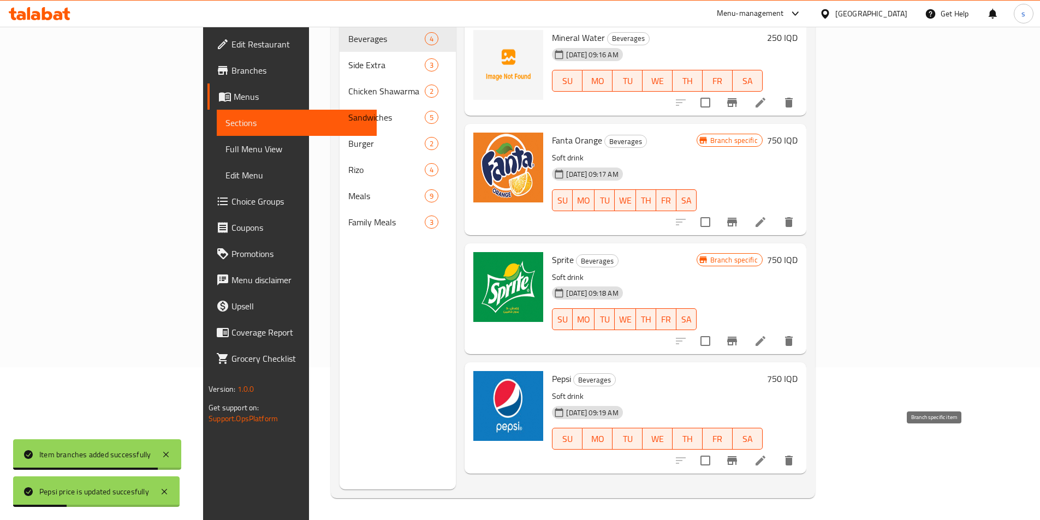
click at [739, 454] on icon "Branch-specific-item" at bounding box center [732, 460] width 13 height 13
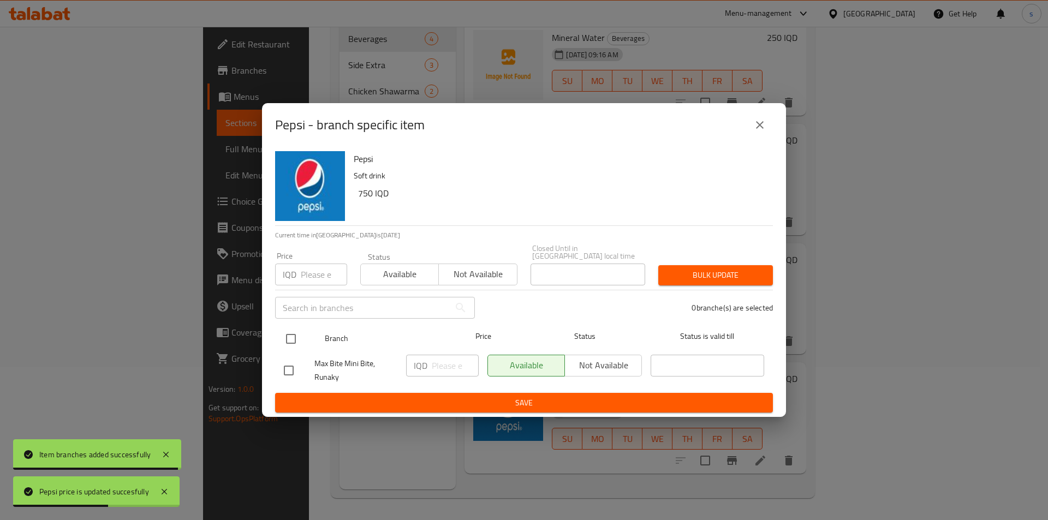
click at [296, 335] on input "checkbox" at bounding box center [291, 339] width 23 height 23
checkbox input "true"
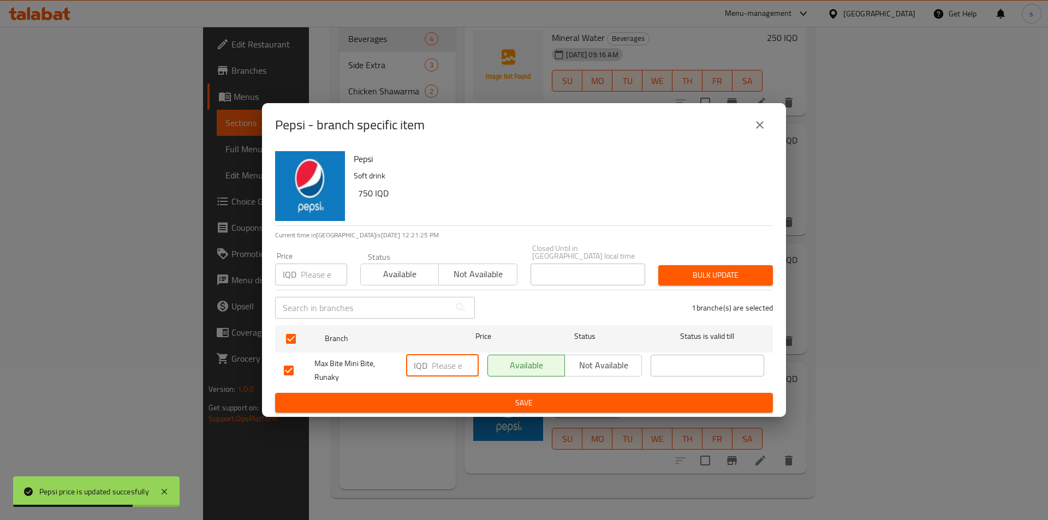
click at [448, 366] on input "number" at bounding box center [455, 366] width 47 height 22
type input "750"
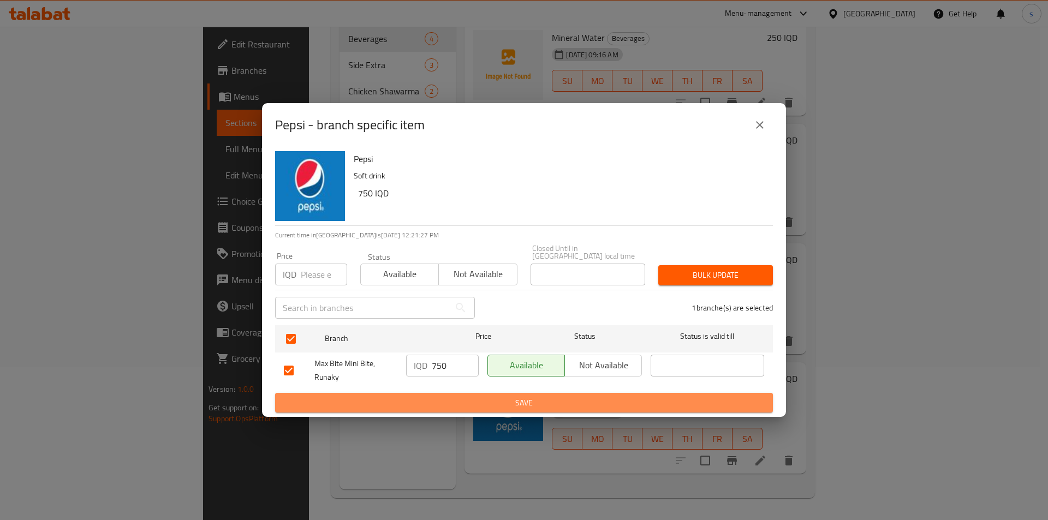
click at [434, 406] on button "Save" at bounding box center [524, 403] width 498 height 20
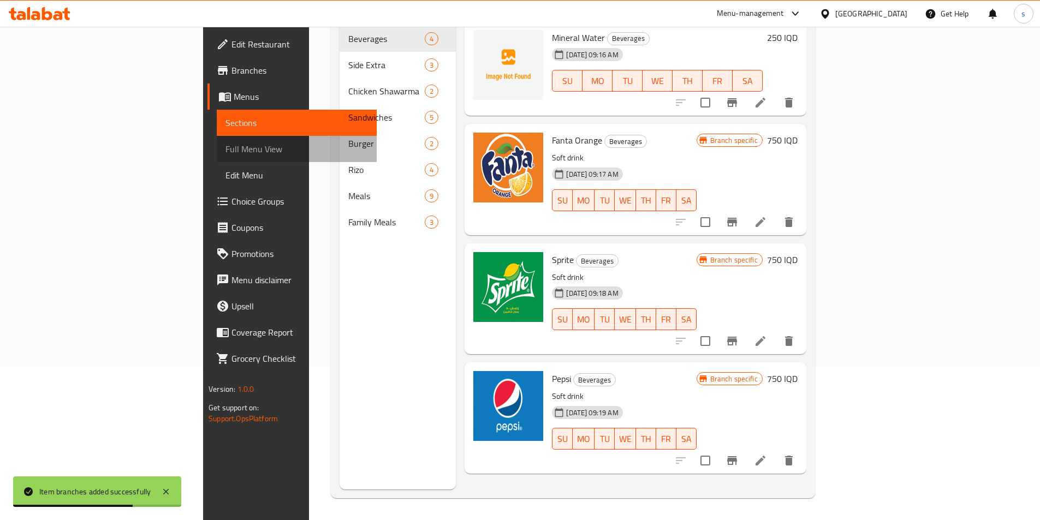
click at [225, 150] on span "Full Menu View" at bounding box center [296, 149] width 143 height 13
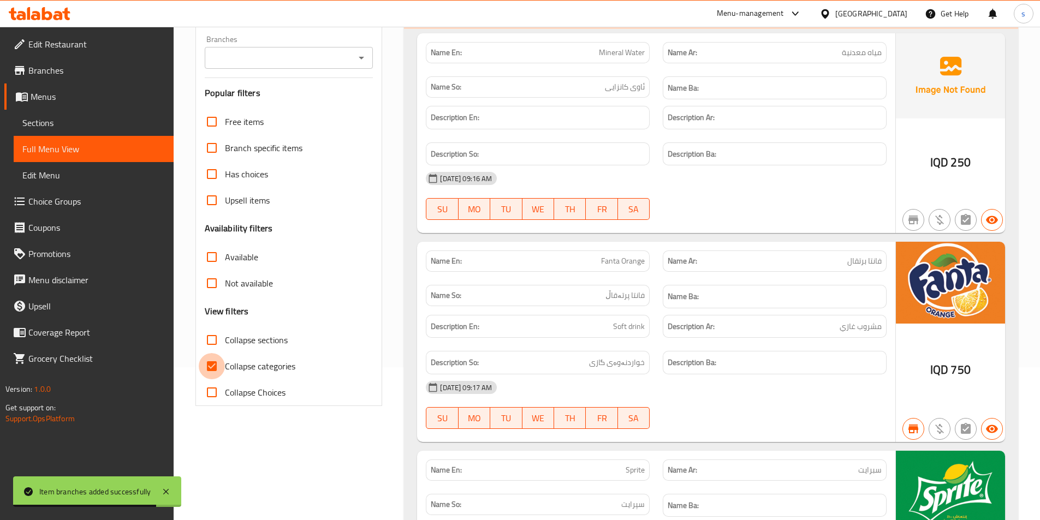
click at [213, 364] on input "Collapse categories" at bounding box center [212, 366] width 26 height 26
checkbox input "false"
click at [209, 341] on input "Collapse sections" at bounding box center [212, 340] width 26 height 26
checkbox input "true"
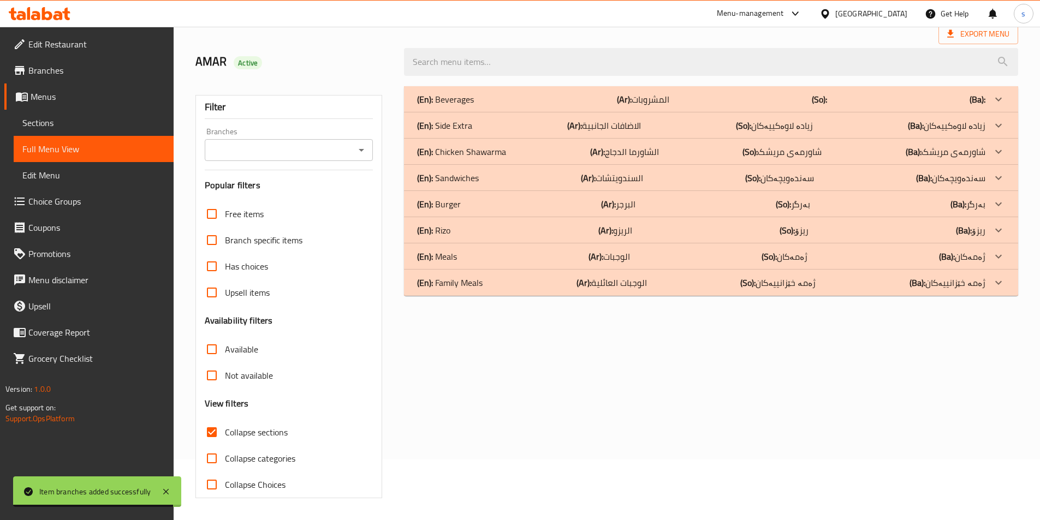
scroll to position [61, 0]
click at [345, 141] on div "Branches" at bounding box center [289, 150] width 169 height 22
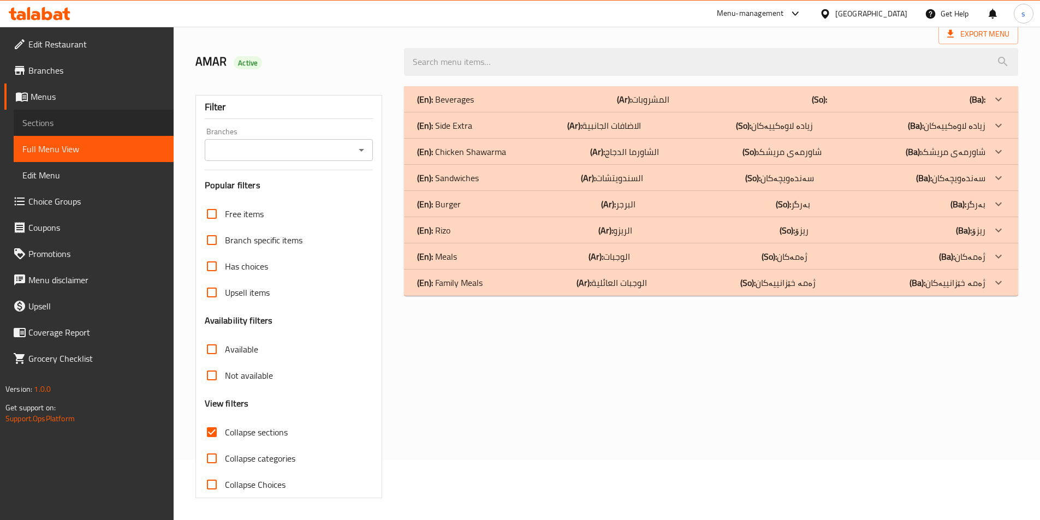
click at [62, 129] on span "Sections" at bounding box center [93, 122] width 143 height 13
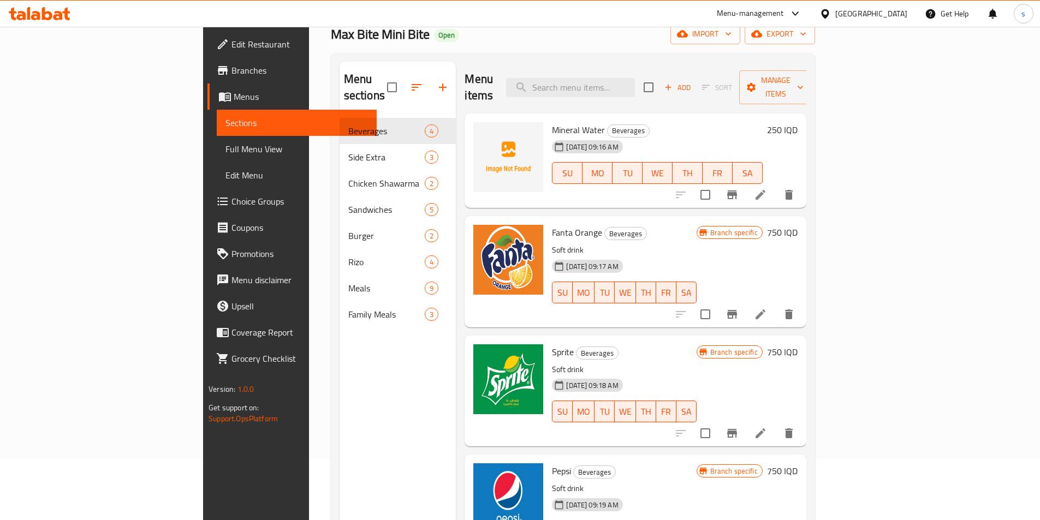
click at [412, 84] on icon "button" at bounding box center [417, 87] width 10 height 7
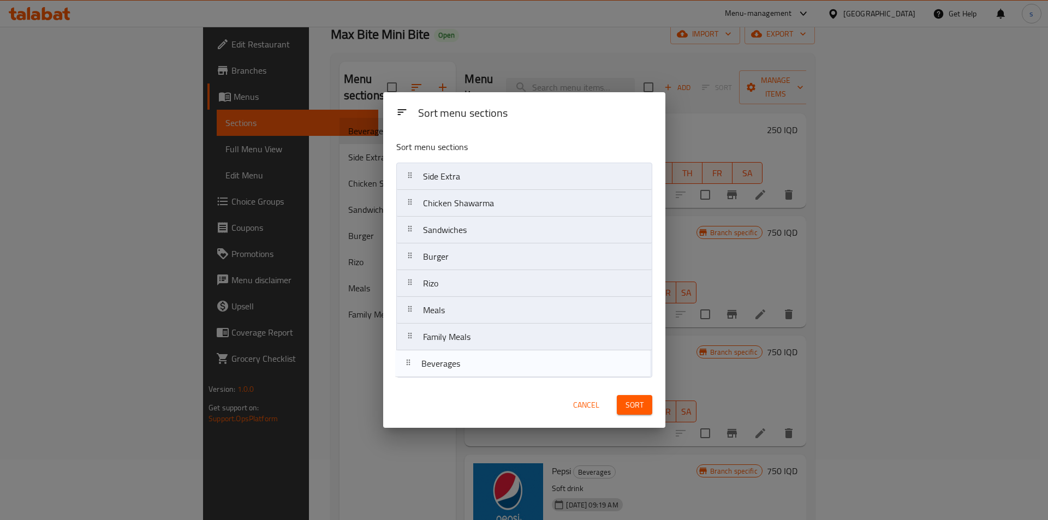
drag, startPoint x: 437, startPoint y: 182, endPoint x: 436, endPoint y: 373, distance: 190.6
click at [436, 373] on nav "Beverages Side Extra Chicken Shawarma Sandwiches Burger Rizo Meals Family Meals" at bounding box center [524, 270] width 256 height 215
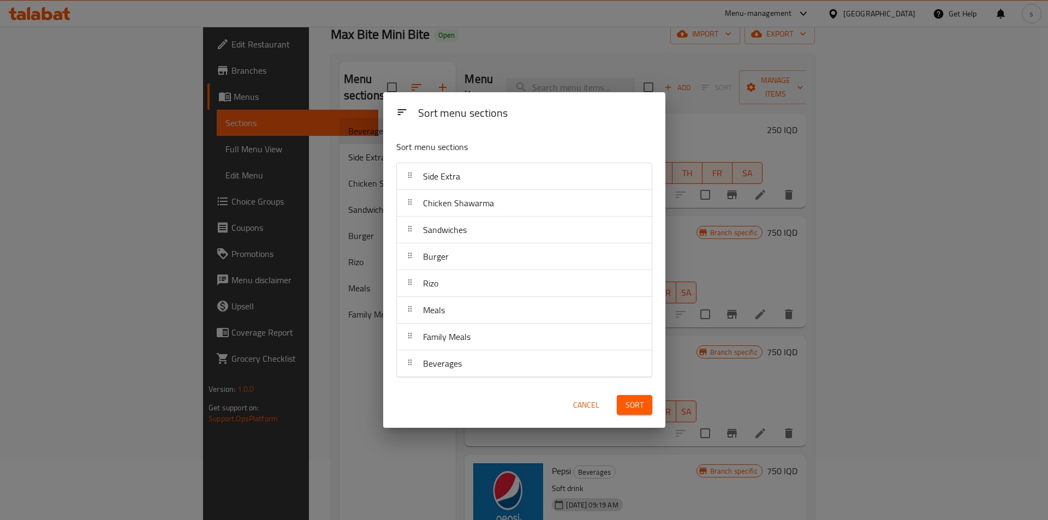
click at [649, 409] on button "Sort" at bounding box center [634, 405] width 35 height 20
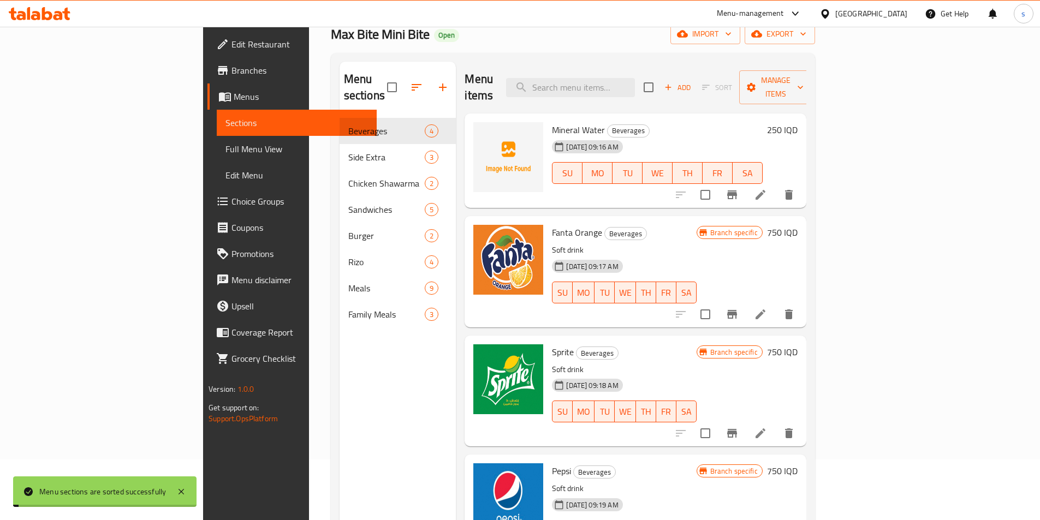
click at [217, 142] on link "Full Menu View" at bounding box center [297, 149] width 160 height 26
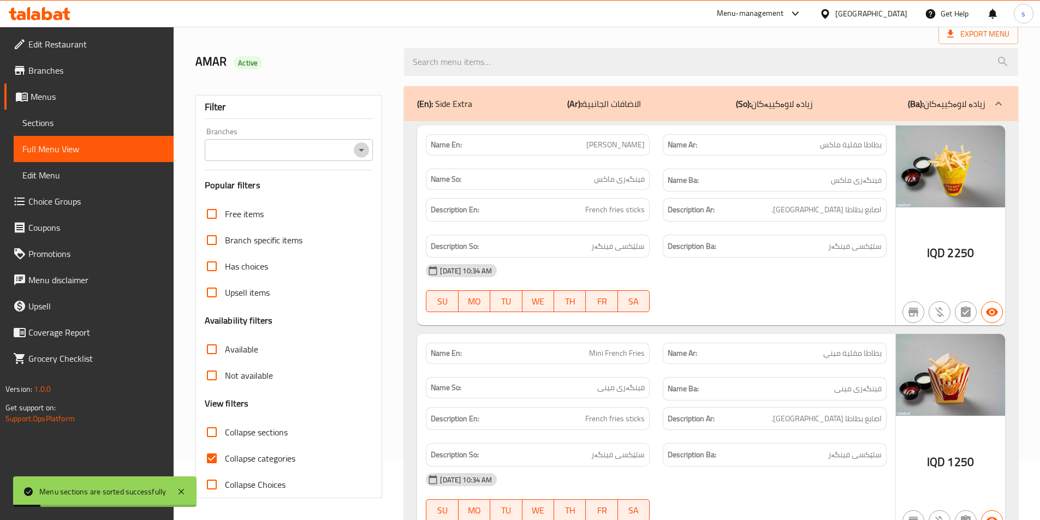
click at [355, 149] on icon "Open" at bounding box center [361, 150] width 13 height 13
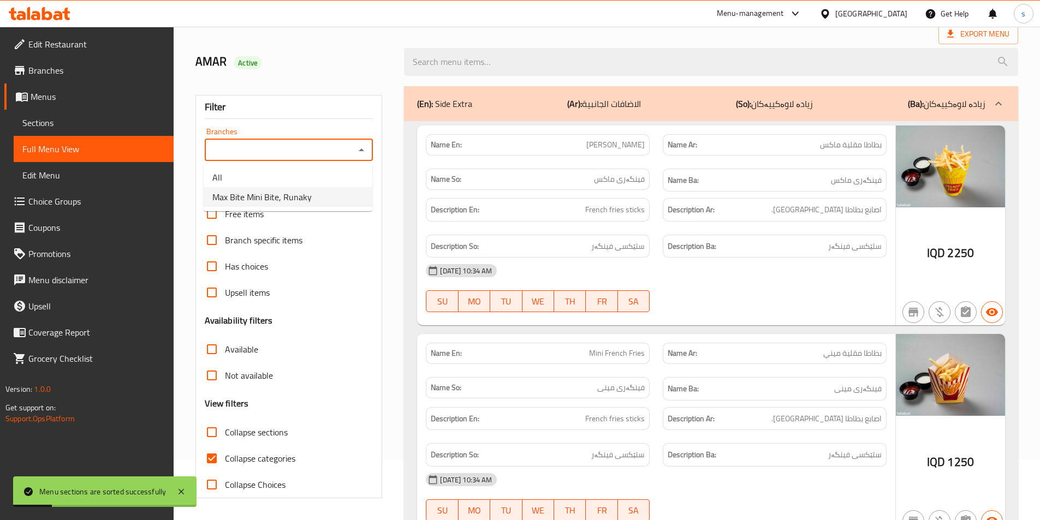
click at [325, 195] on li "Max Bite Mini Bite, Runaky" at bounding box center [288, 197] width 169 height 20
type input "Max Bite Mini Bite, Runaky"
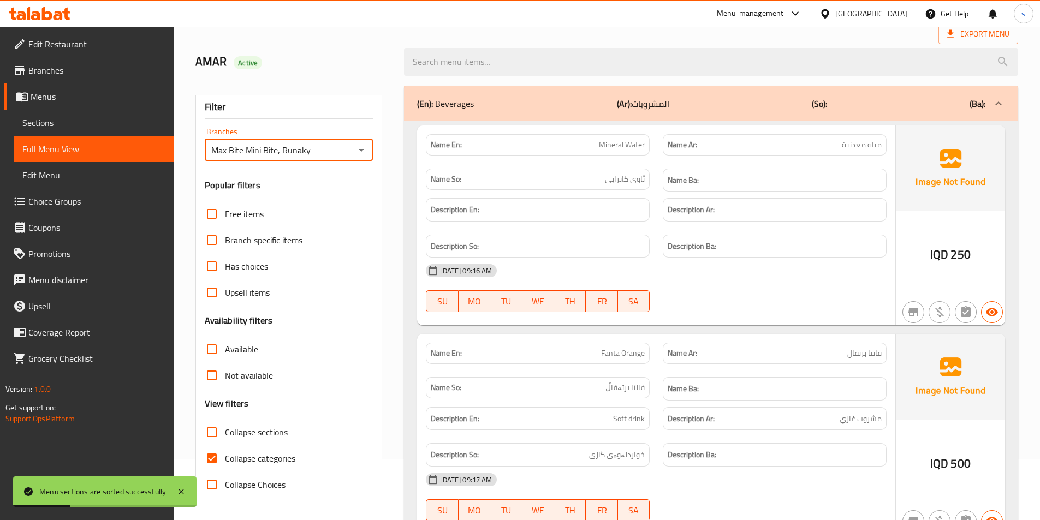
click at [205, 430] on input "Collapse sections" at bounding box center [212, 432] width 26 height 26
checkbox input "true"
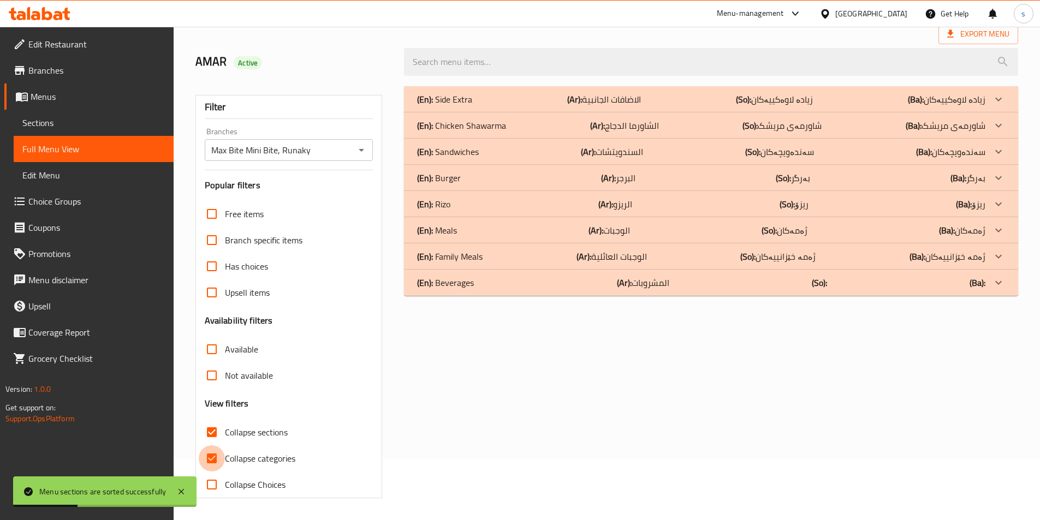
click at [208, 455] on input "Collapse categories" at bounding box center [212, 459] width 26 height 26
checkbox input "false"
click at [470, 279] on p "(En): Beverages" at bounding box center [445, 282] width 57 height 13
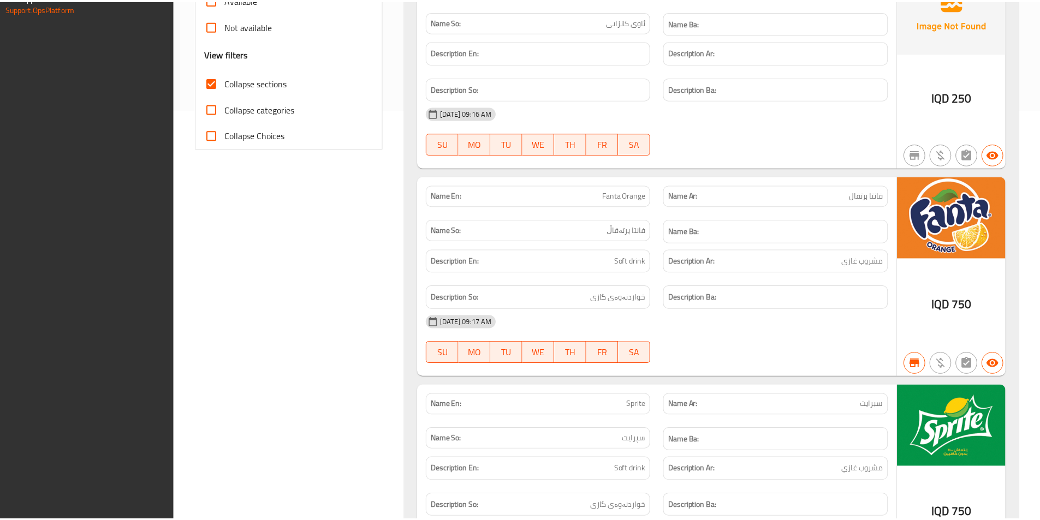
scroll to position [728, 0]
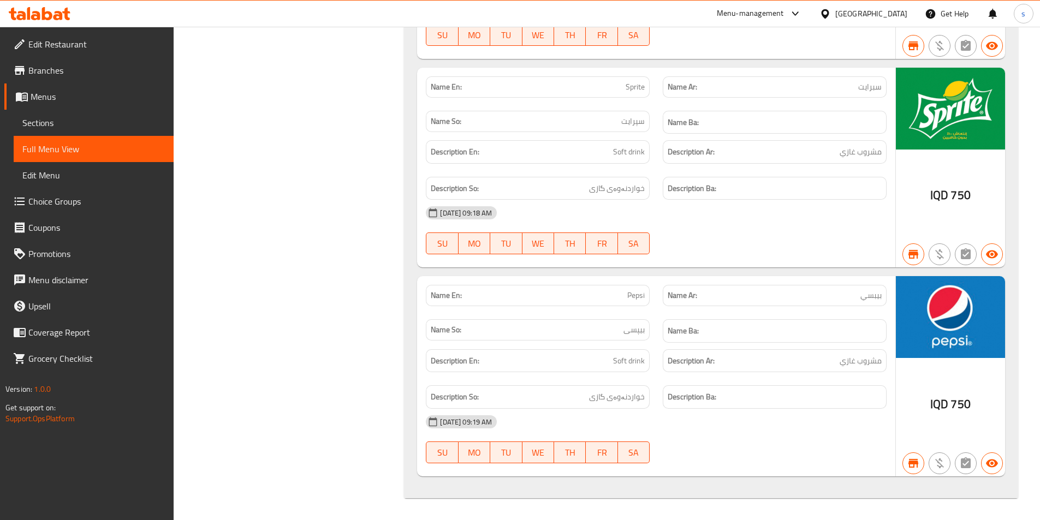
click at [41, 9] on icon at bounding box center [40, 13] width 62 height 13
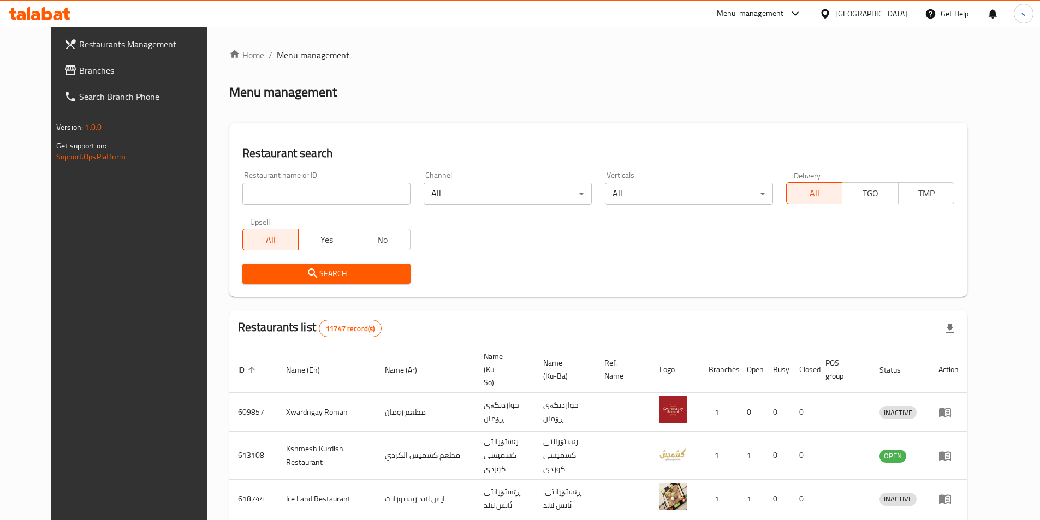
click at [305, 194] on input "search" at bounding box center [326, 194] width 168 height 22
paste input "700964"
type input "700964"
click button "Search" at bounding box center [326, 274] width 168 height 20
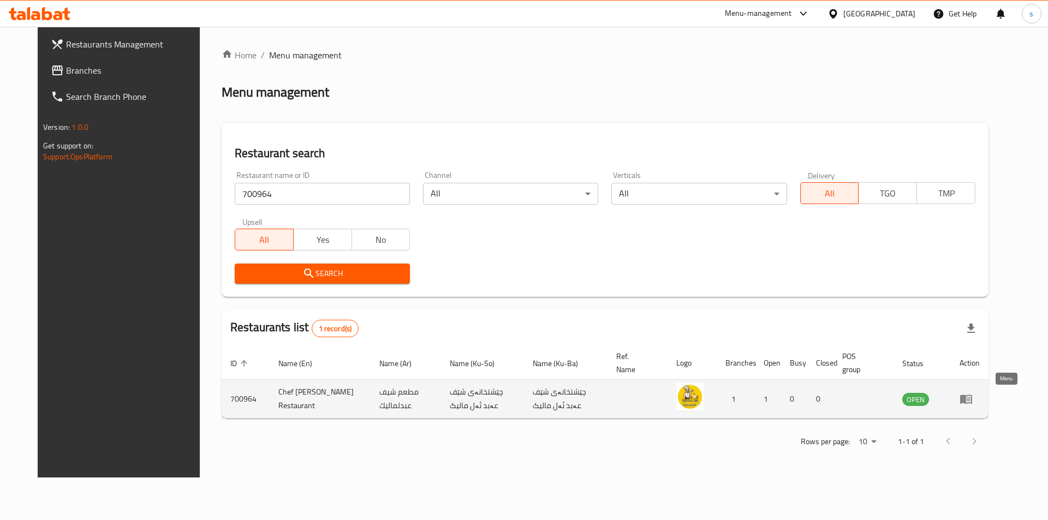
click at [973, 400] on icon "enhanced table" at bounding box center [966, 399] width 13 height 13
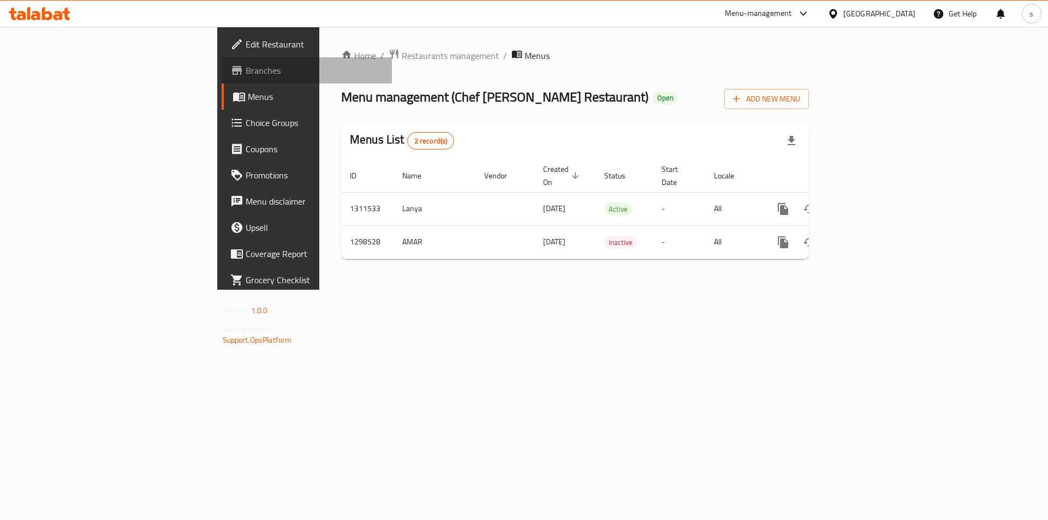
click at [246, 68] on span "Branches" at bounding box center [315, 70] width 138 height 13
